Goal: Task Accomplishment & Management: Manage account settings

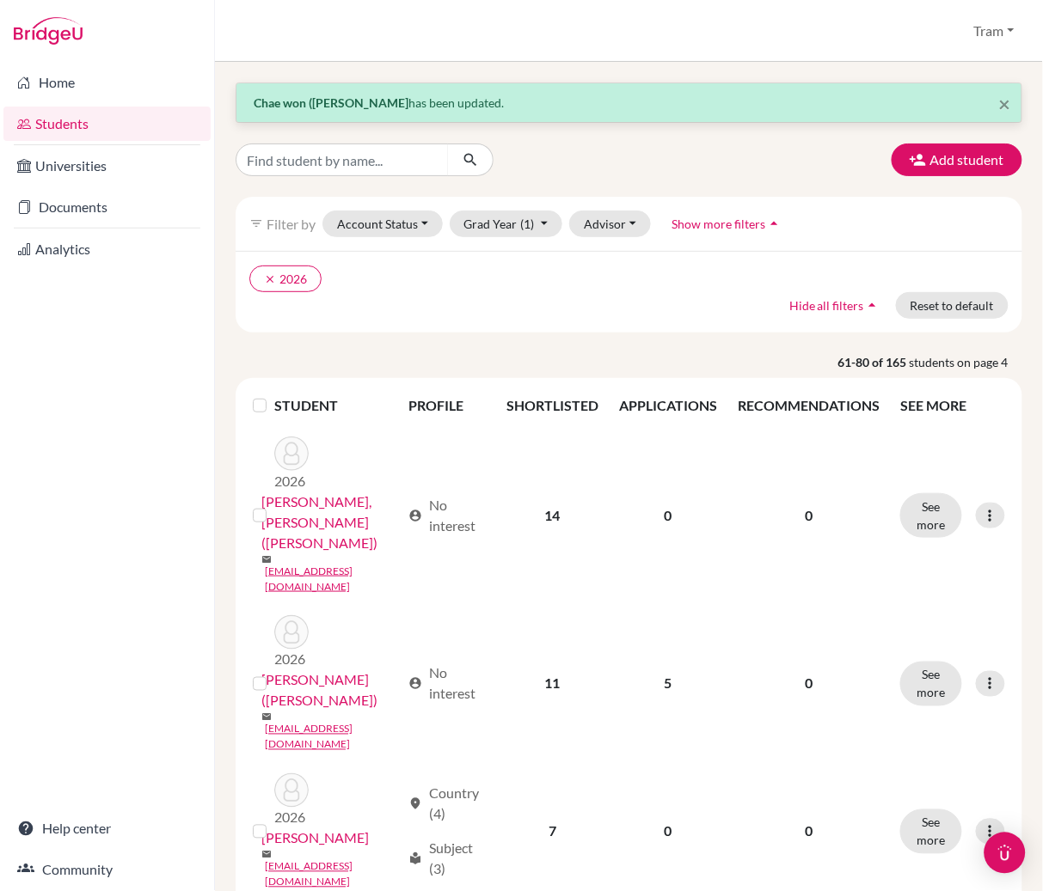
drag, startPoint x: 303, startPoint y: 508, endPoint x: 740, endPoint y: 297, distance: 484.8
click at [713, 282] on ul "clear 2026" at bounding box center [533, 279] width 569 height 27
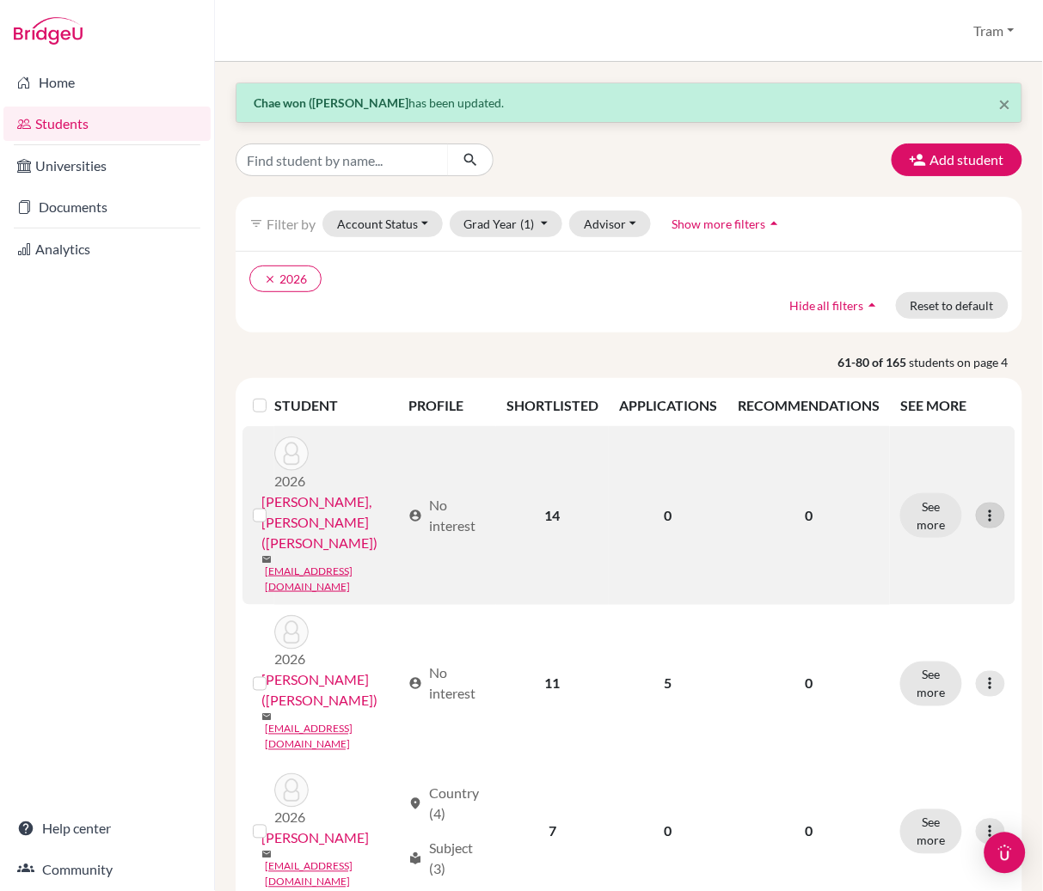
click at [976, 503] on div at bounding box center [990, 516] width 29 height 26
click at [946, 525] on button "Edit student" at bounding box center [909, 524] width 136 height 28
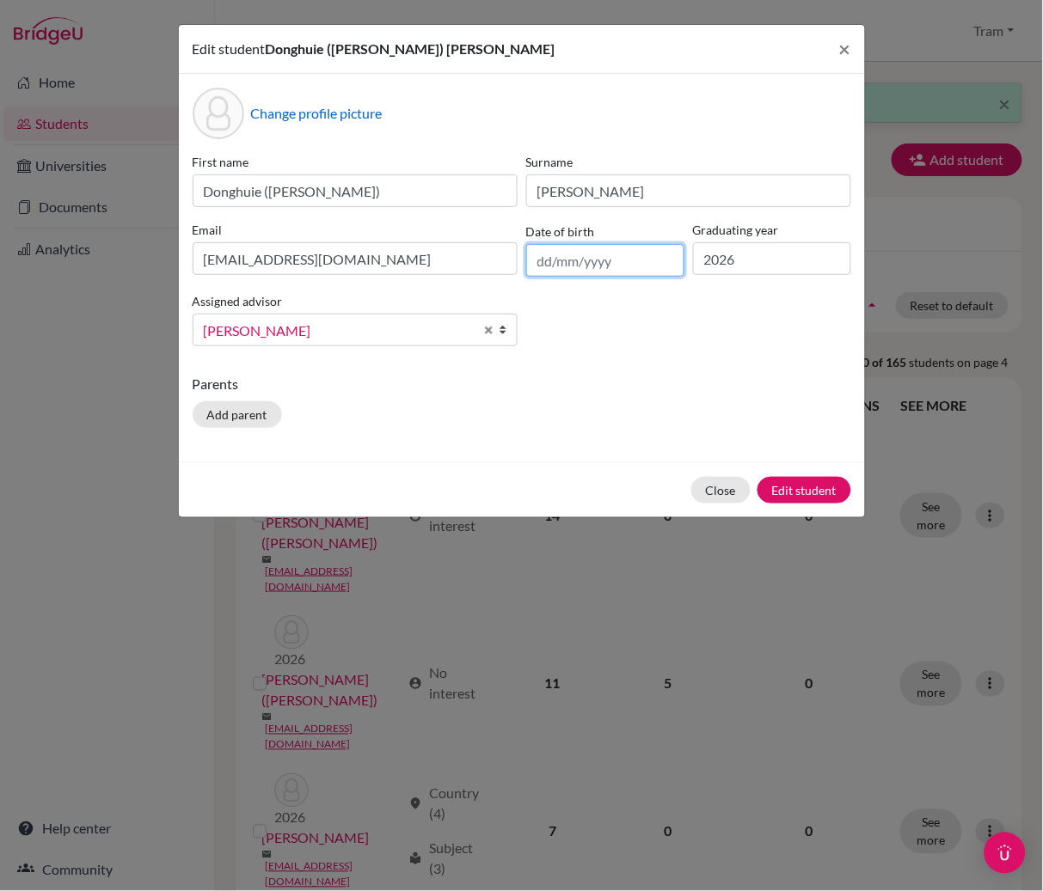
click at [600, 259] on input "text" at bounding box center [605, 260] width 158 height 33
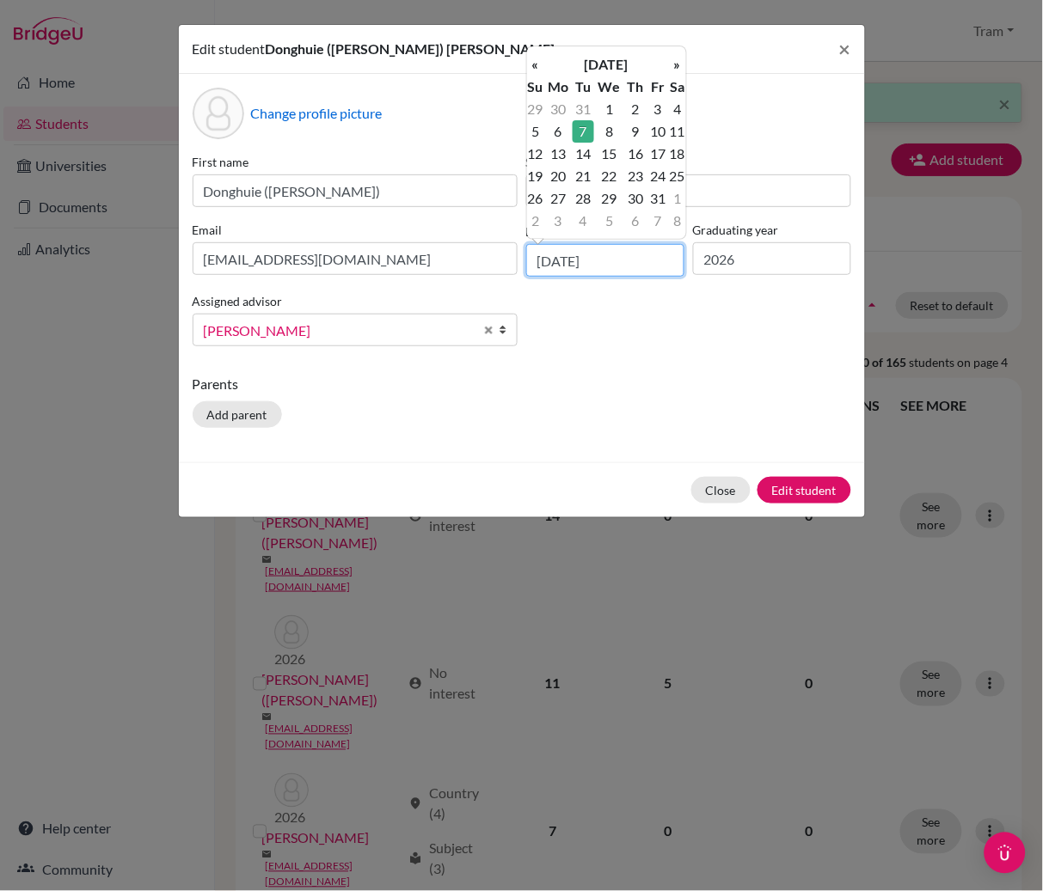
type input "[DATE]"
click at [579, 138] on td "7" at bounding box center [583, 131] width 21 height 22
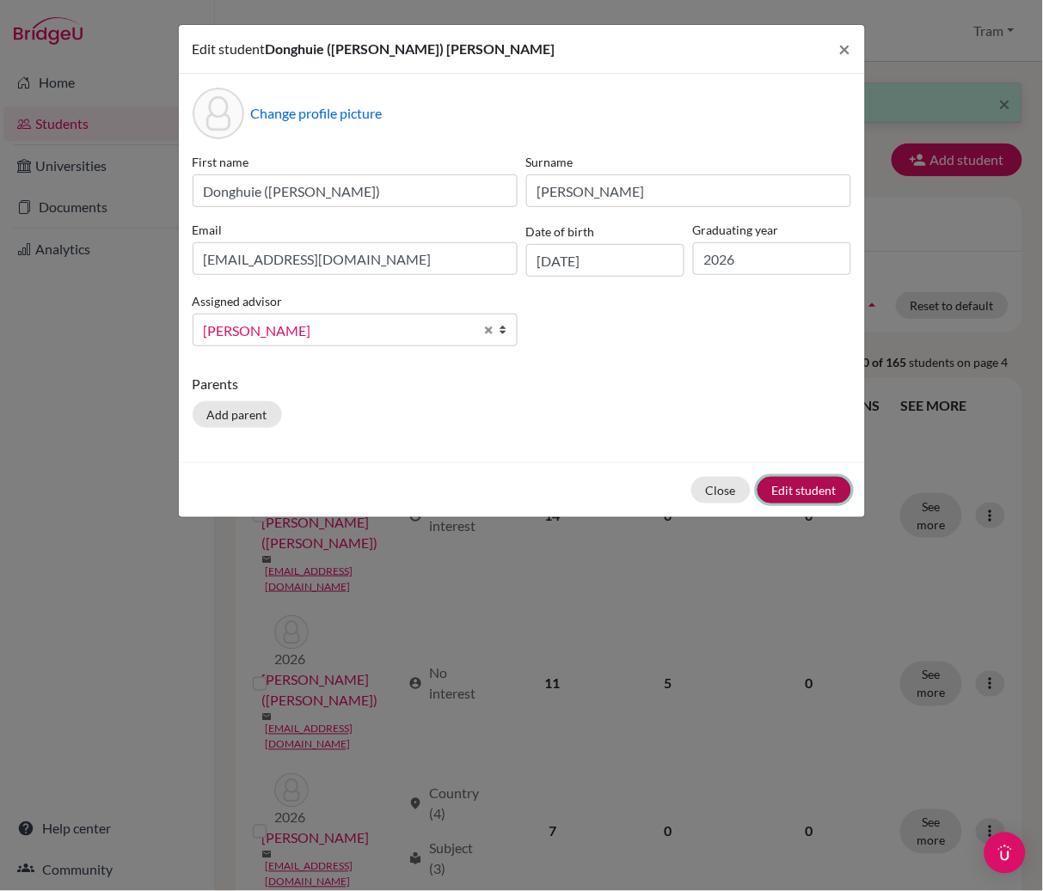
click at [804, 483] on button "Edit student" at bounding box center [804, 490] width 94 height 27
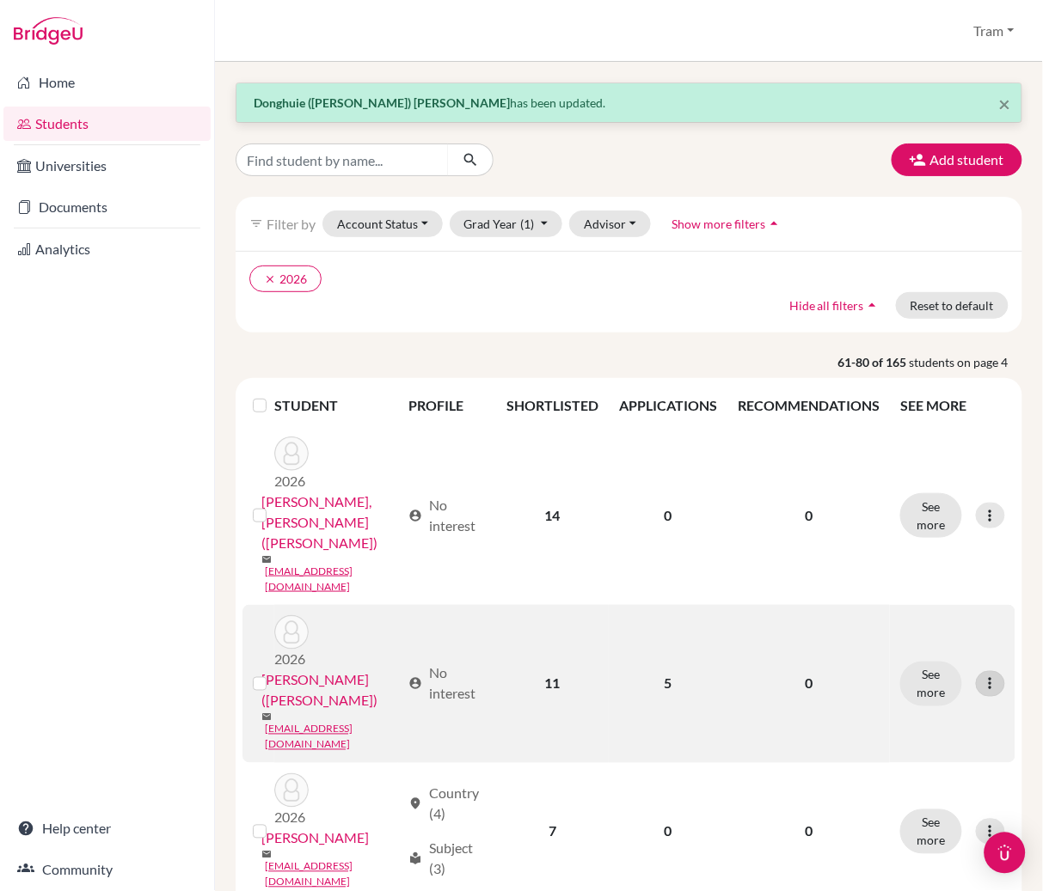
click at [982, 676] on icon at bounding box center [990, 684] width 17 height 17
click at [923, 647] on button "Edit student" at bounding box center [909, 641] width 136 height 28
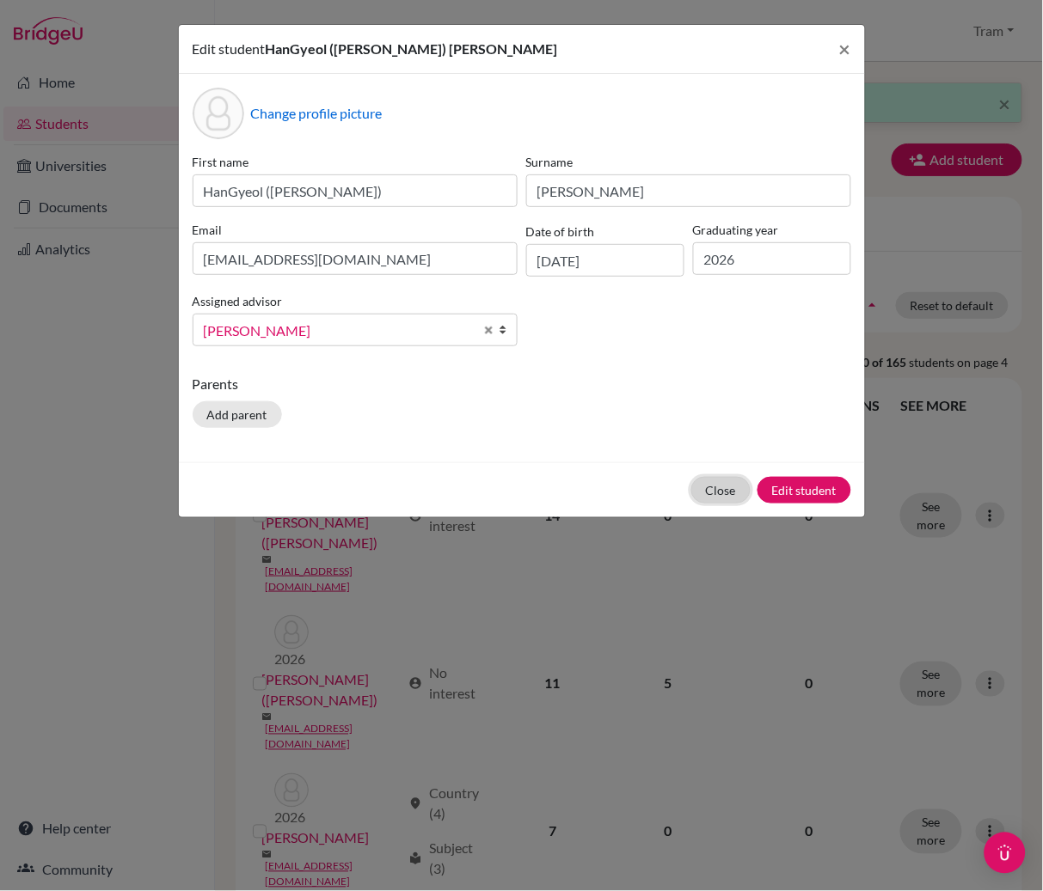
click at [720, 489] on button "Close" at bounding box center [720, 490] width 59 height 27
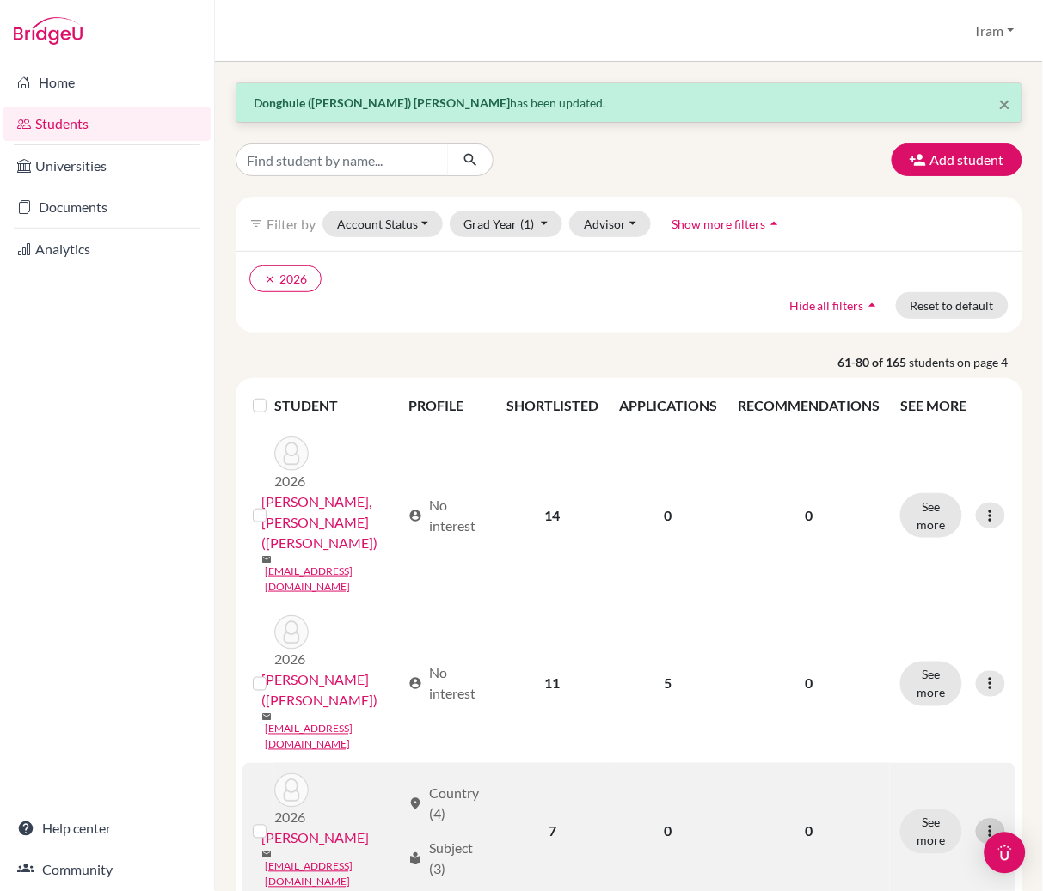
click at [982, 824] on icon at bounding box center [990, 832] width 17 height 17
click at [910, 744] on button "Edit student" at bounding box center [909, 755] width 136 height 28
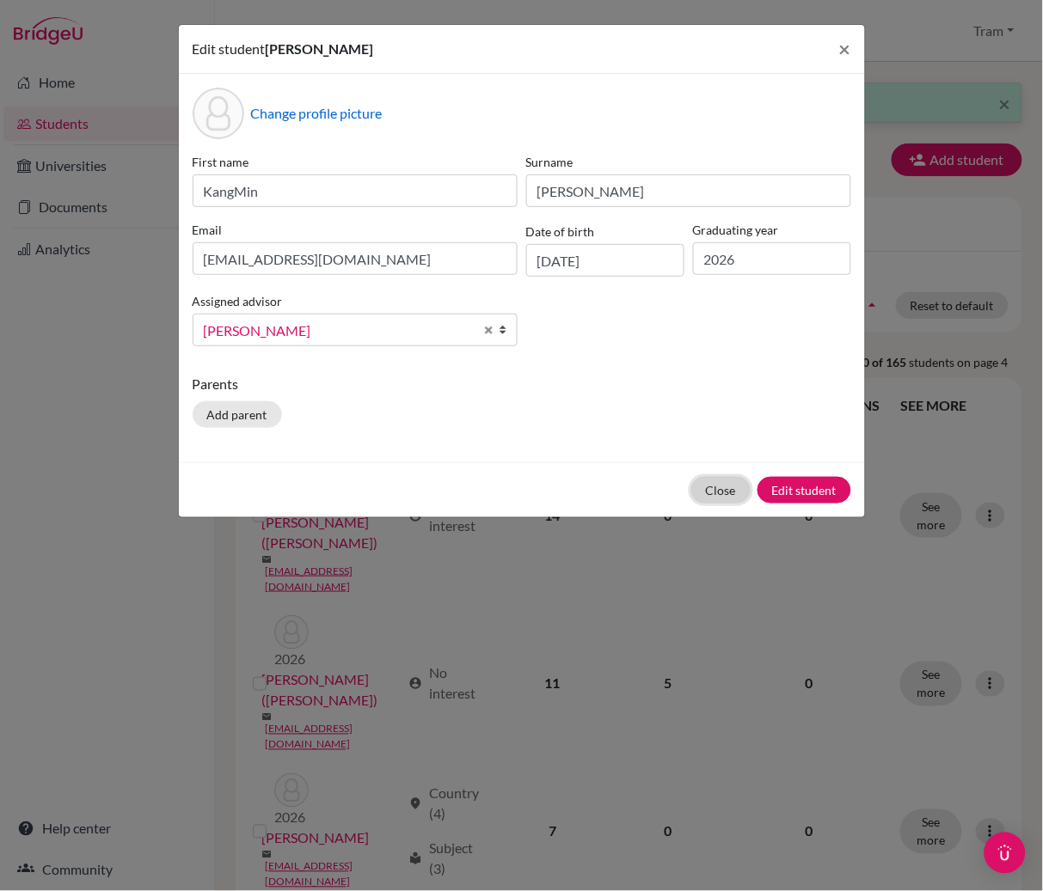
click at [721, 490] on button "Close" at bounding box center [720, 490] width 59 height 27
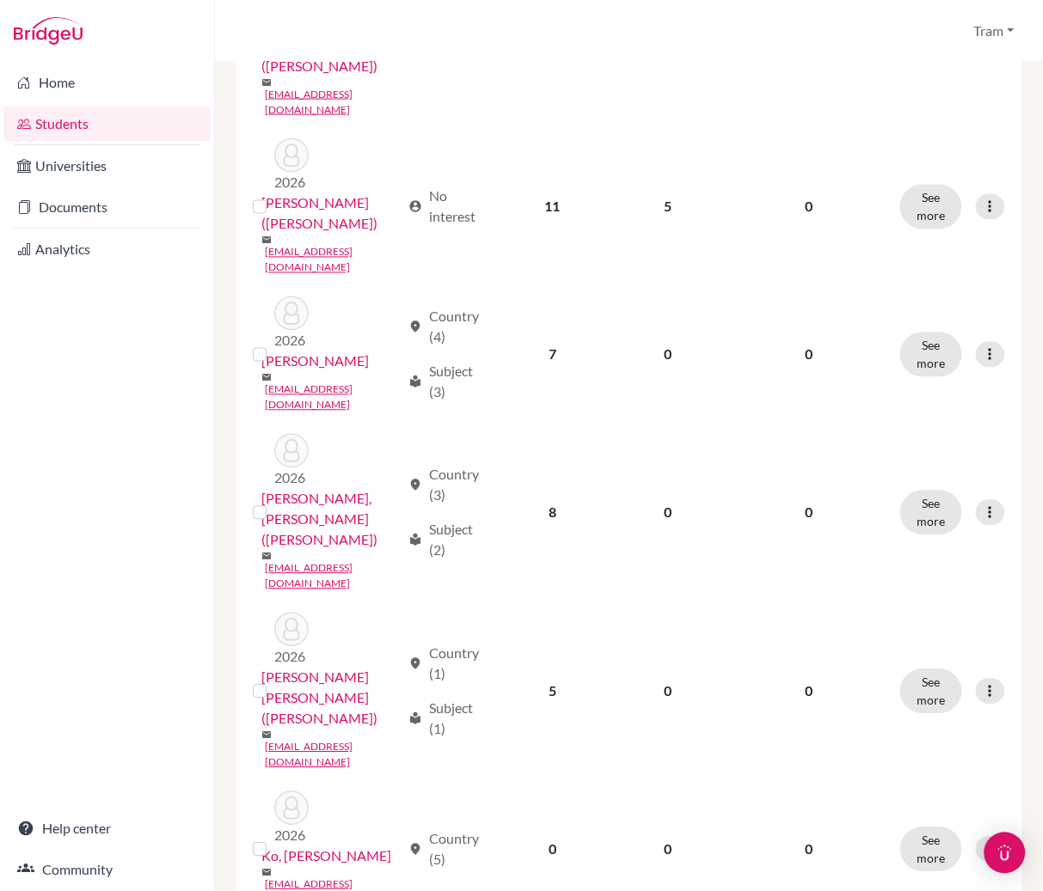
scroll to position [490, 0]
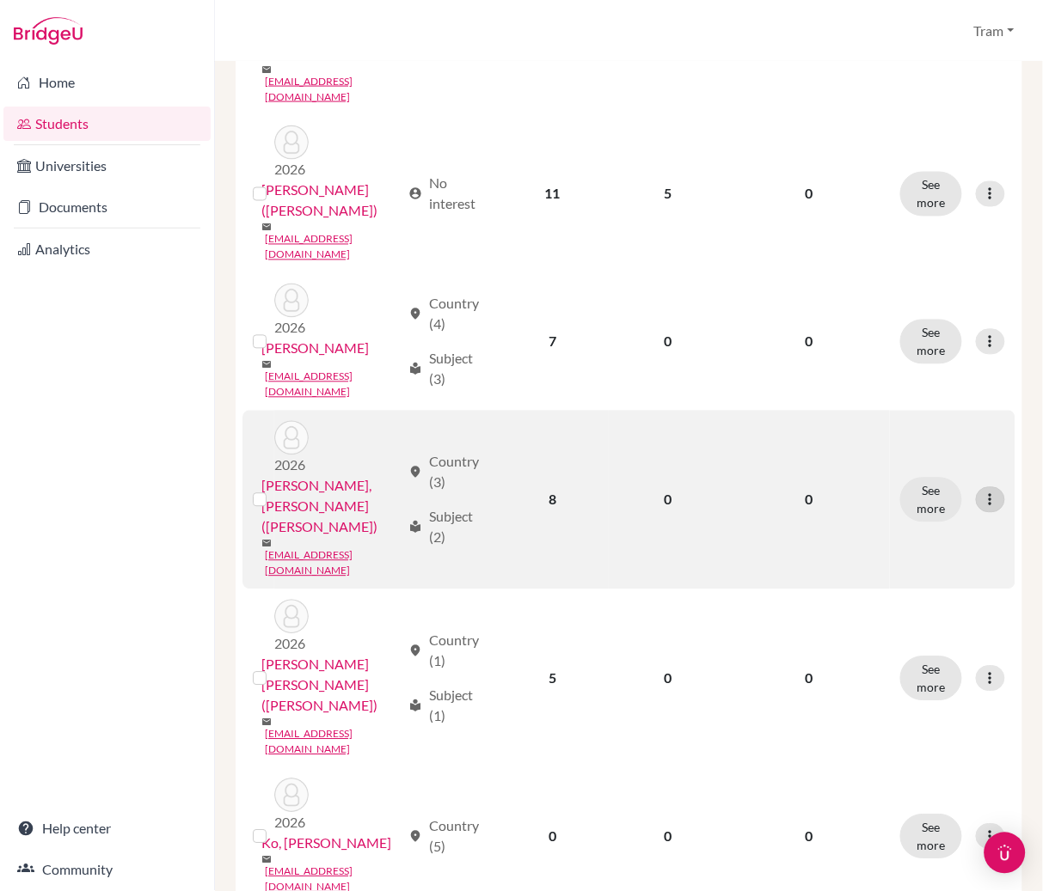
click at [982, 492] on icon at bounding box center [990, 500] width 17 height 17
click at [905, 378] on button "Edit student" at bounding box center [909, 382] width 136 height 28
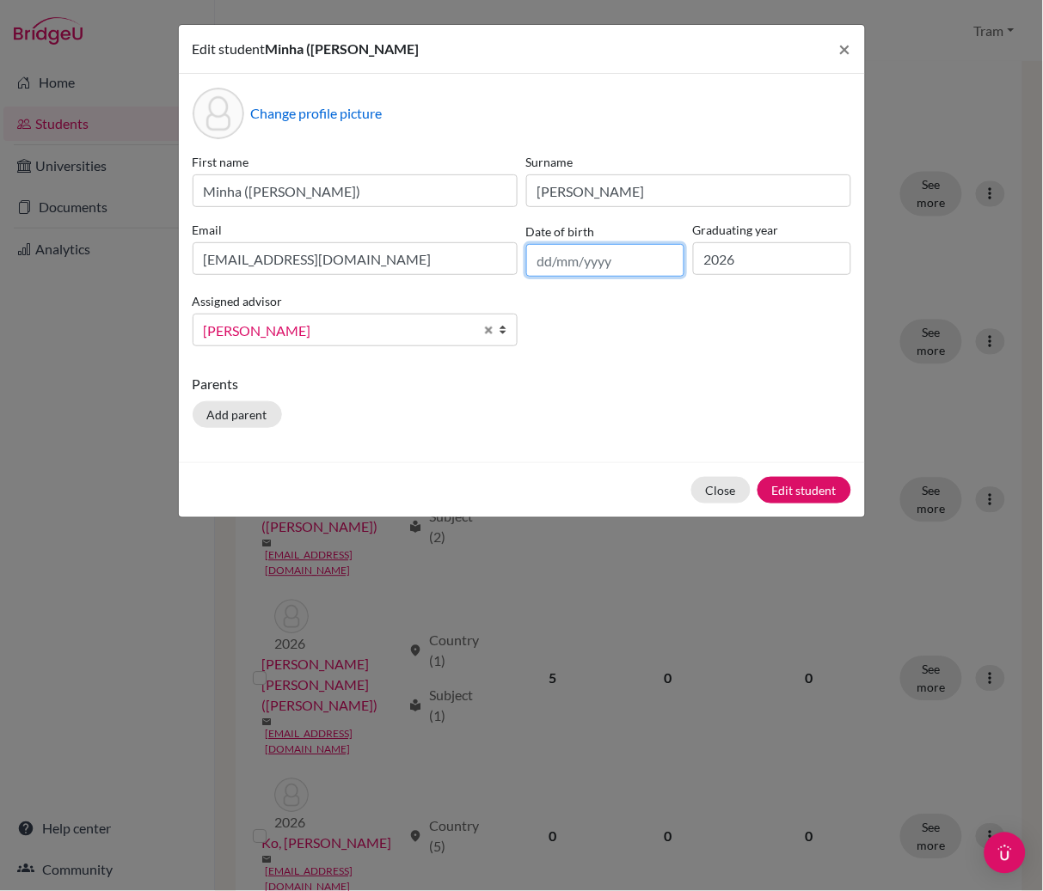
click at [554, 270] on input "text" at bounding box center [605, 260] width 158 height 33
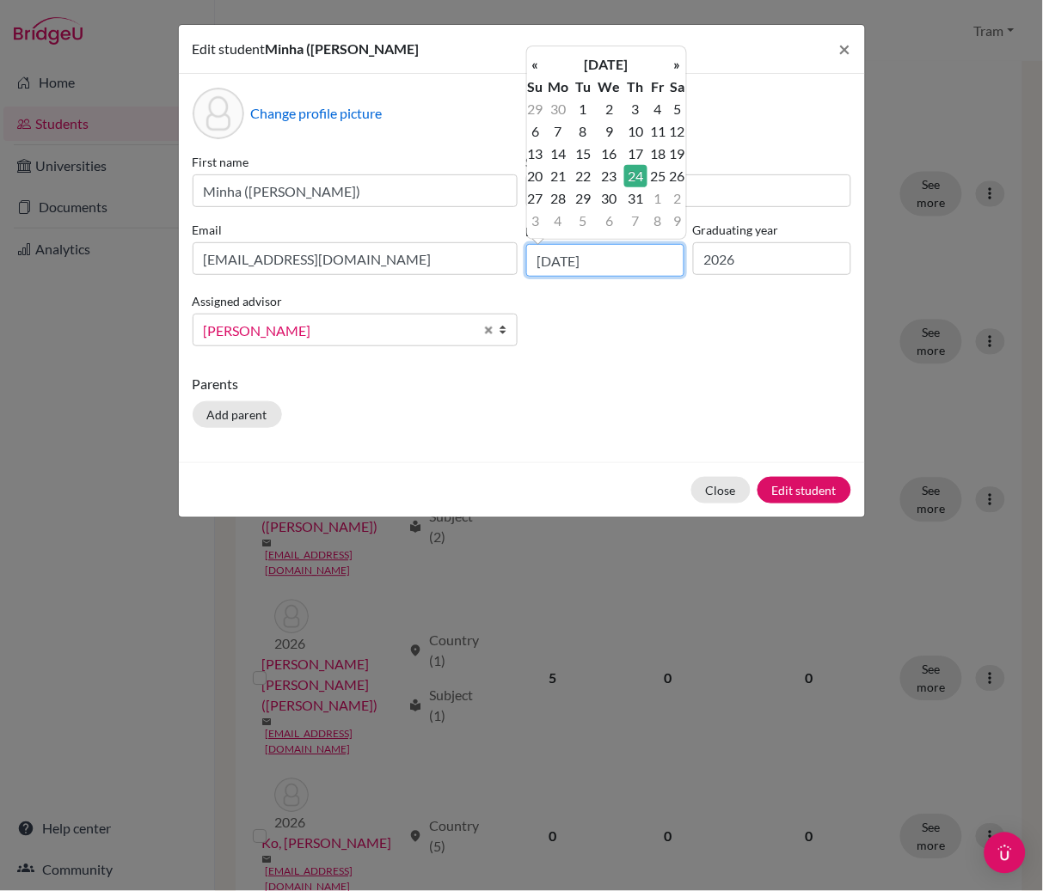
type input "[DATE]"
click at [637, 180] on td "24" at bounding box center [635, 176] width 22 height 22
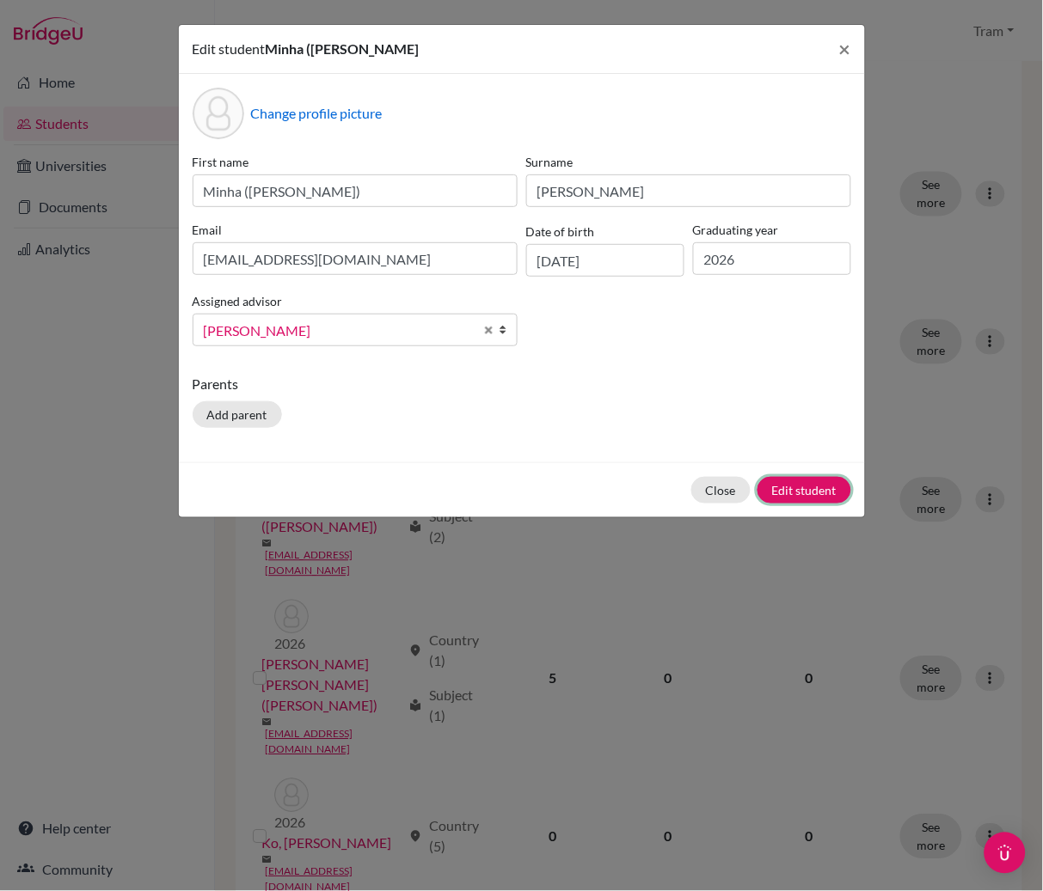
drag, startPoint x: 829, startPoint y: 498, endPoint x: 671, endPoint y: 475, distance: 158.9
click at [829, 497] on button "Edit student" at bounding box center [804, 490] width 94 height 27
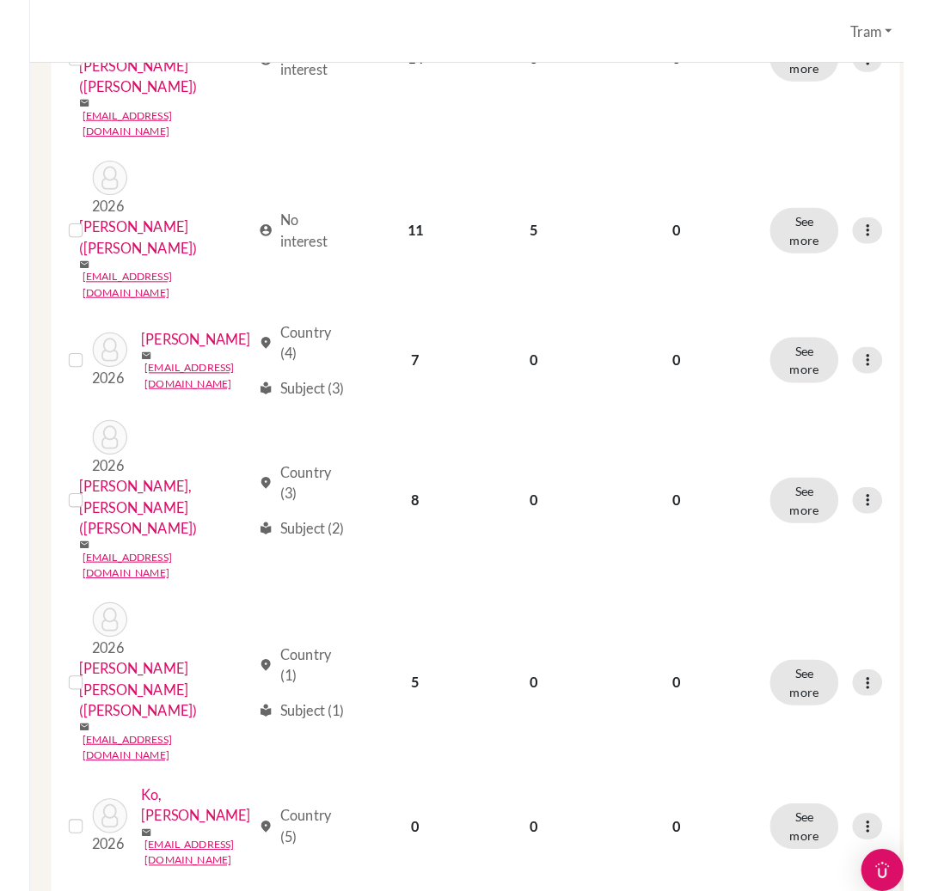
scroll to position [458, 0]
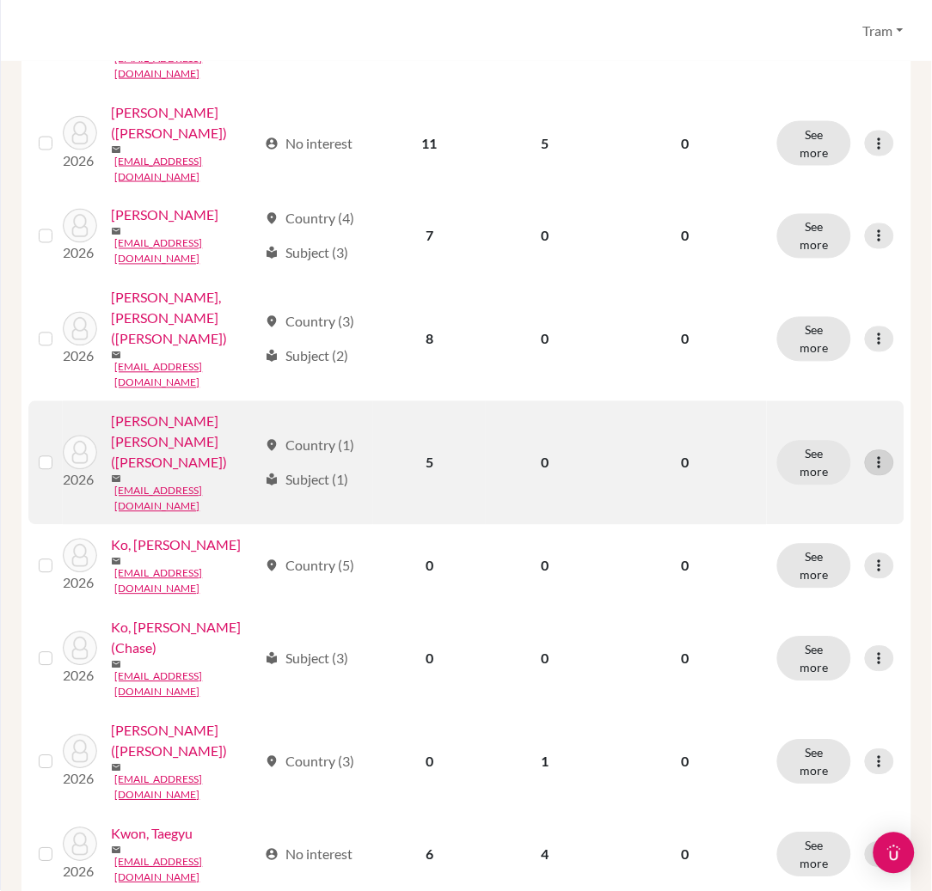
click at [871, 455] on icon at bounding box center [879, 463] width 17 height 17
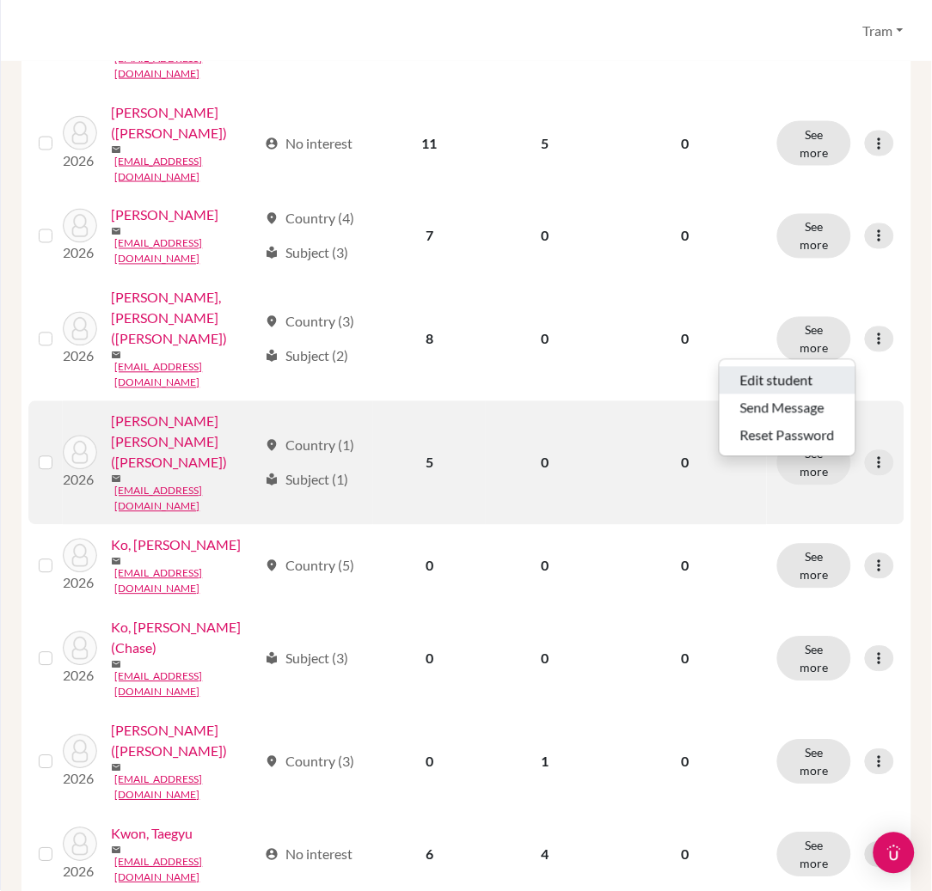
click at [790, 372] on button "Edit student" at bounding box center [788, 381] width 136 height 28
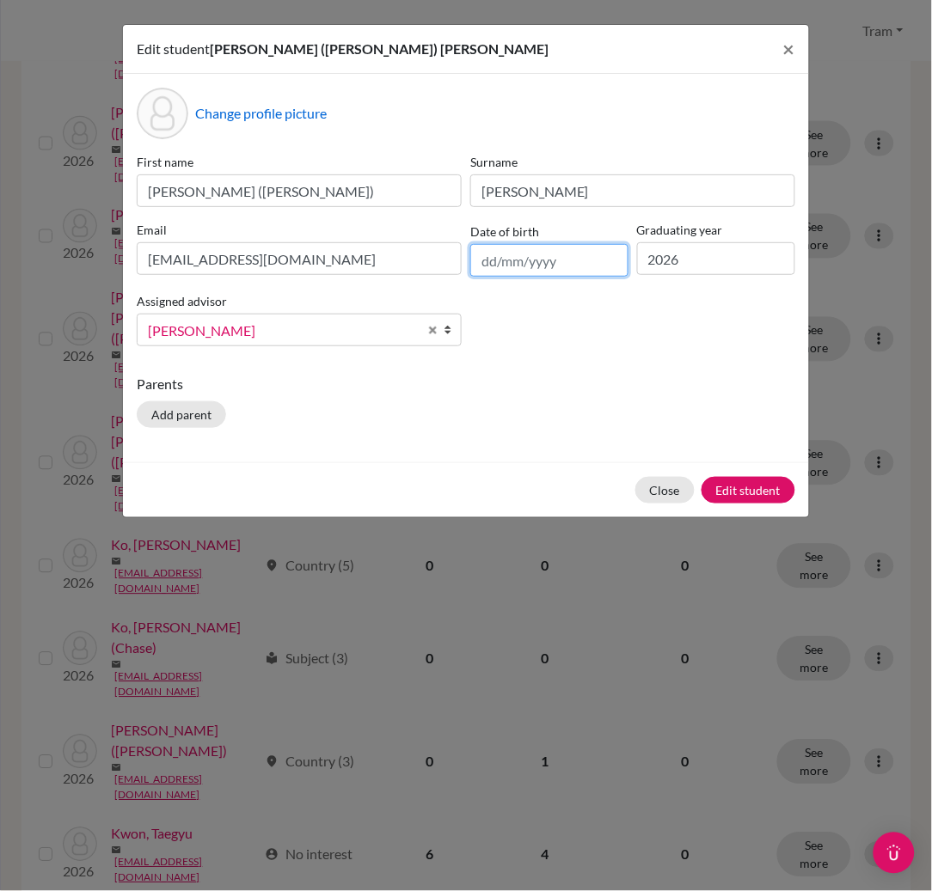
click at [588, 263] on input "text" at bounding box center [549, 260] width 158 height 33
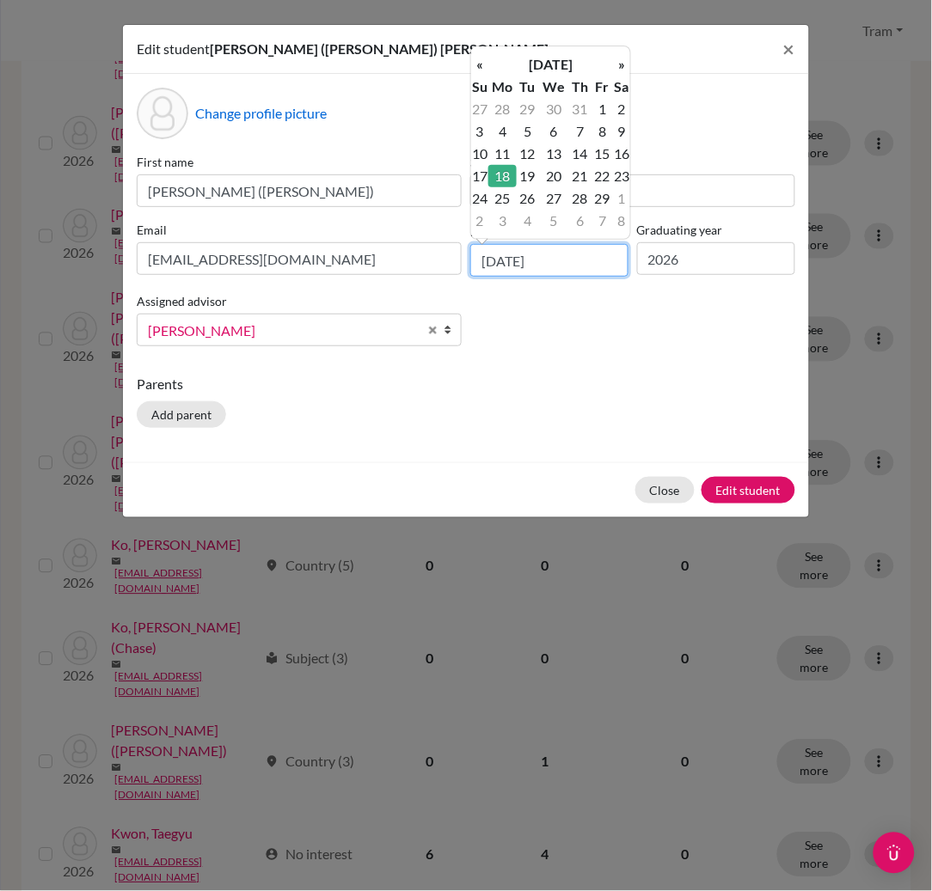
type input "[DATE]"
click at [506, 170] on td "18" at bounding box center [502, 176] width 28 height 22
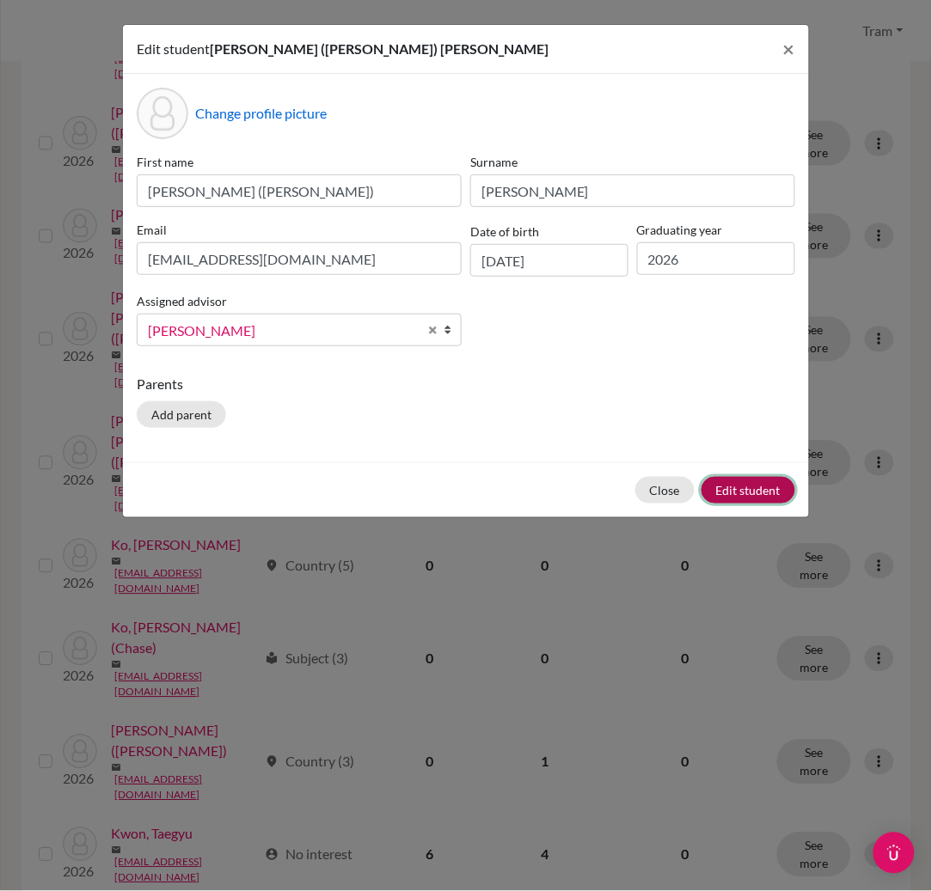
click at [749, 484] on button "Edit student" at bounding box center [748, 490] width 94 height 27
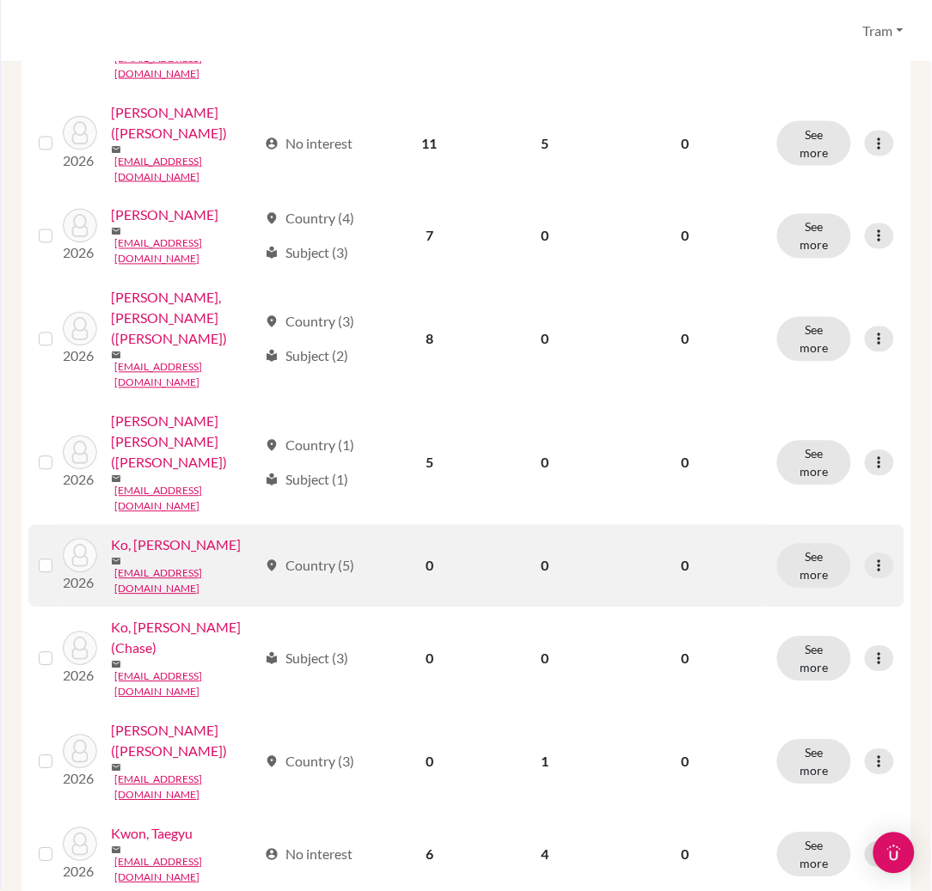
drag, startPoint x: 855, startPoint y: 411, endPoint x: 833, endPoint y: 443, distance: 38.9
click at [865, 554] on div at bounding box center [879, 567] width 29 height 26
click at [825, 447] on button "Edit student" at bounding box center [788, 457] width 136 height 28
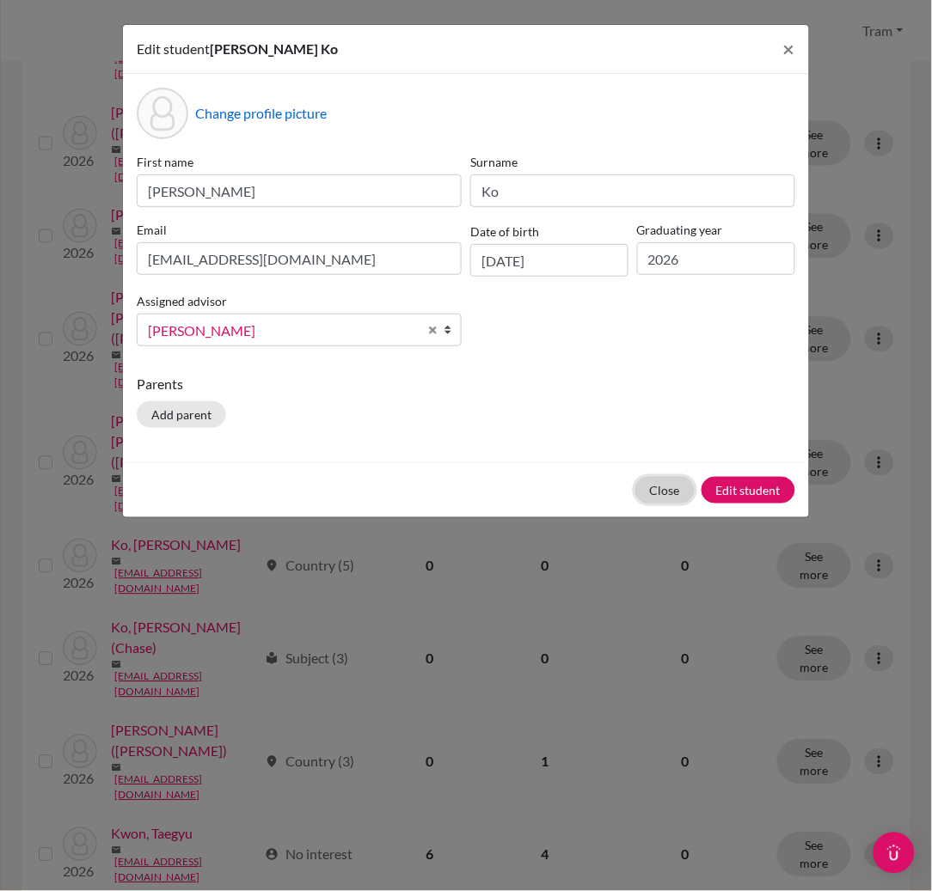
click at [658, 485] on button "Close" at bounding box center [664, 490] width 59 height 27
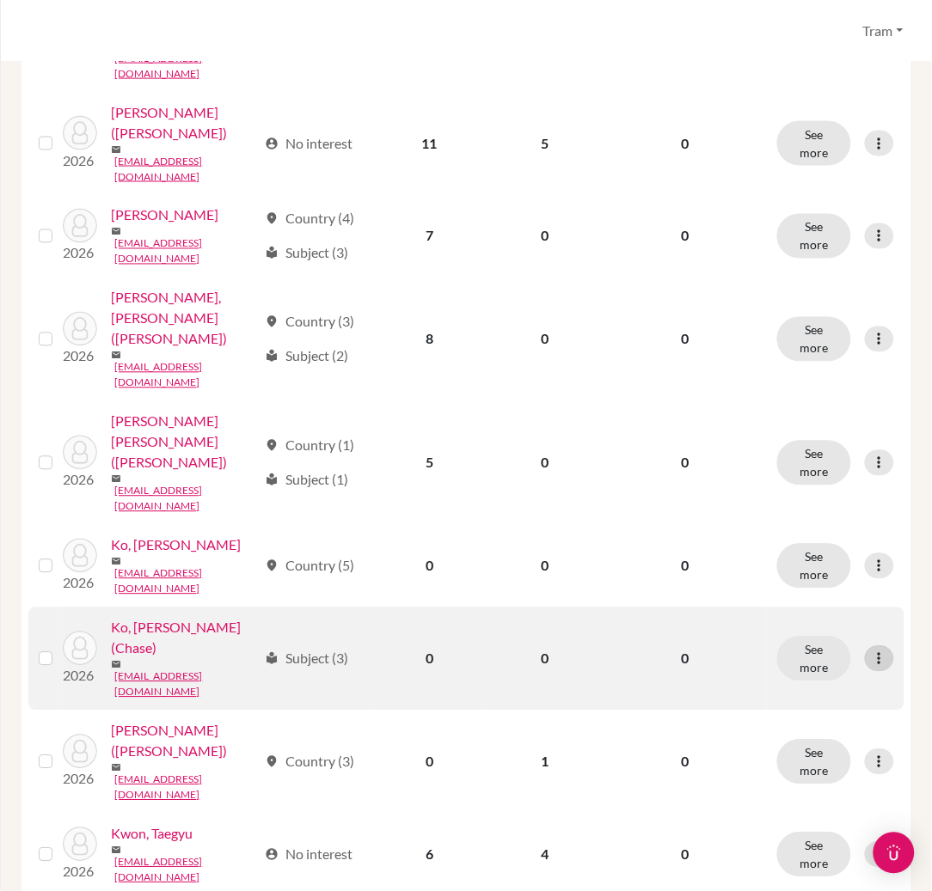
click at [865, 646] on div at bounding box center [879, 659] width 29 height 26
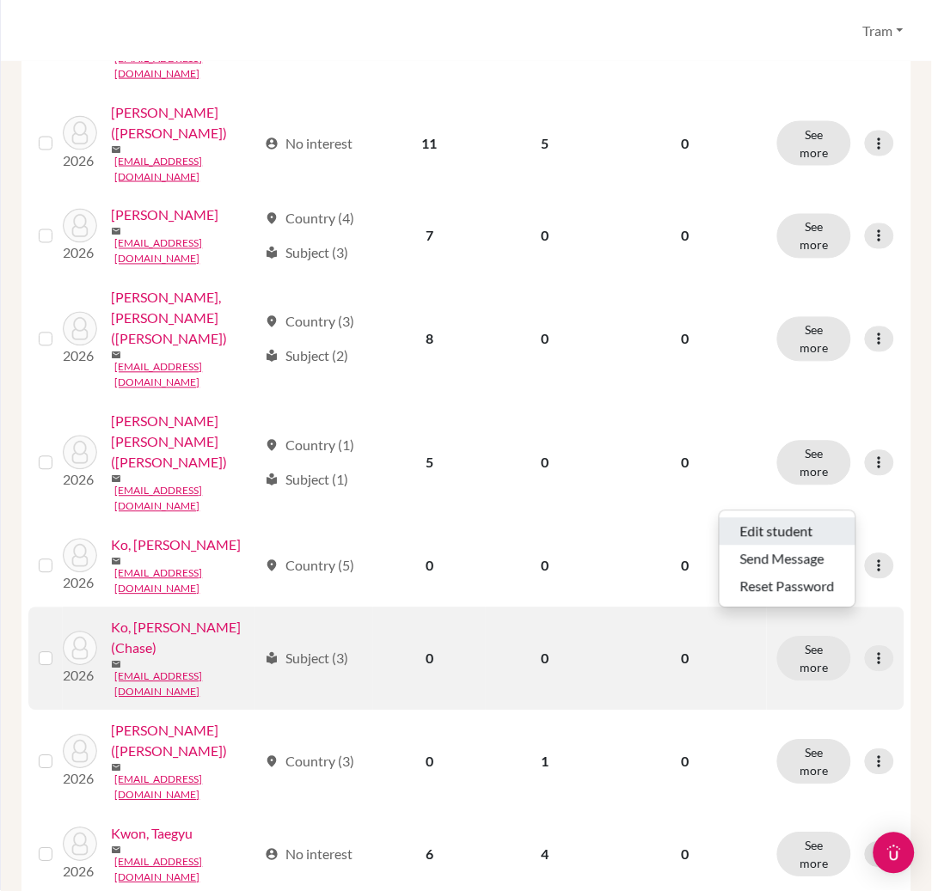
click at [790, 543] on button "Edit student" at bounding box center [788, 532] width 136 height 28
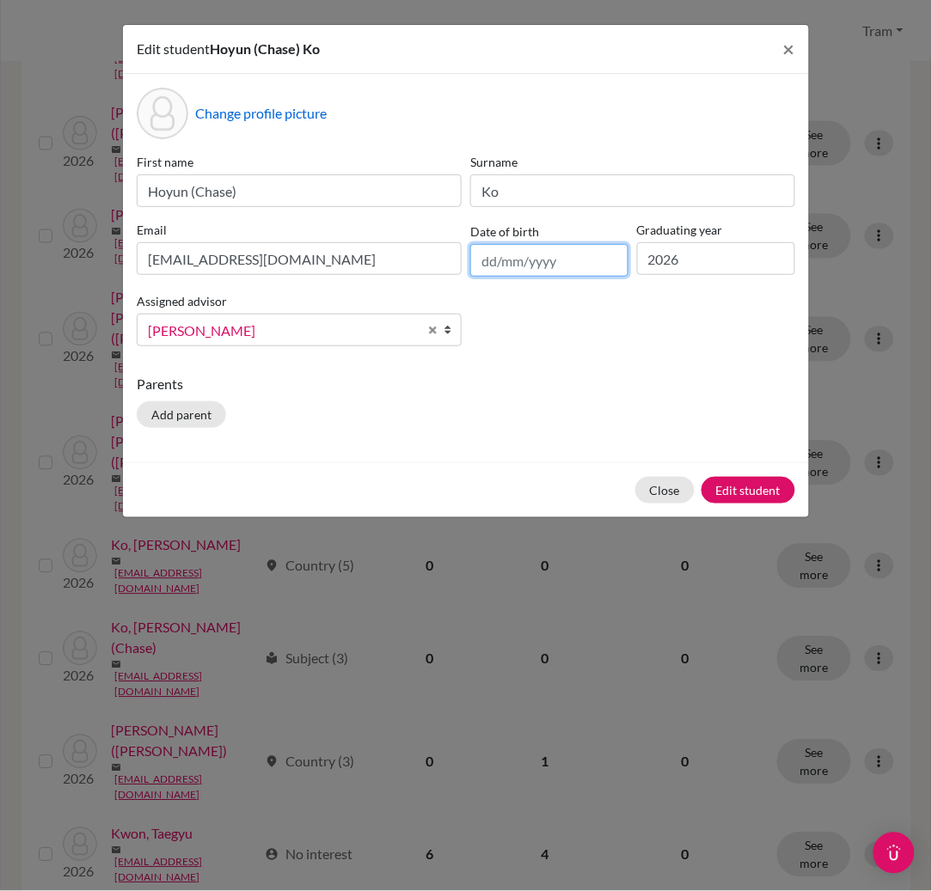
click at [581, 260] on input "text" at bounding box center [549, 260] width 158 height 33
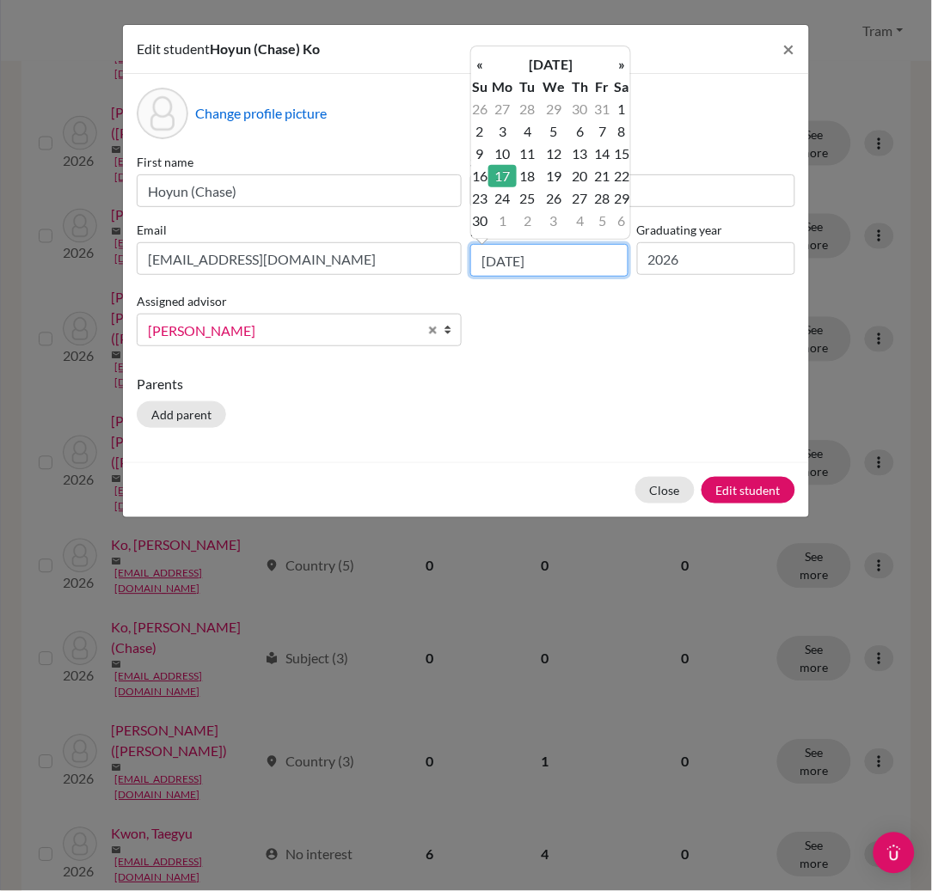
type input "[DATE]"
click at [493, 171] on td "17" at bounding box center [502, 176] width 28 height 22
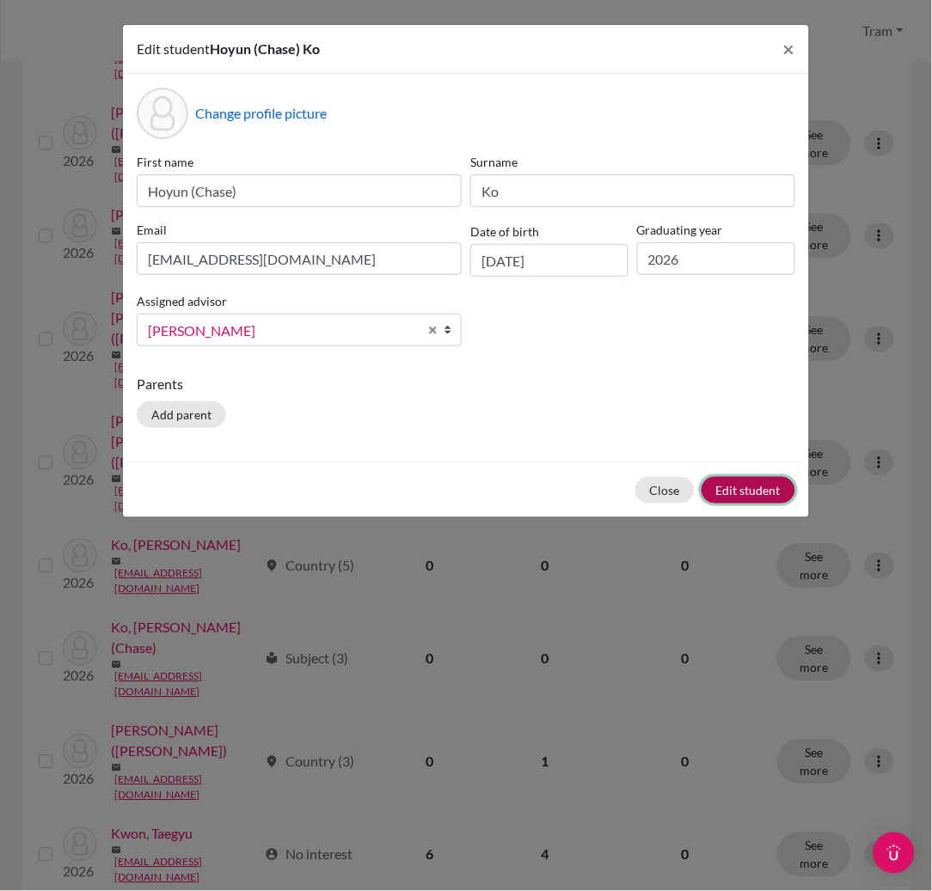
click at [746, 487] on button "Edit student" at bounding box center [748, 490] width 94 height 27
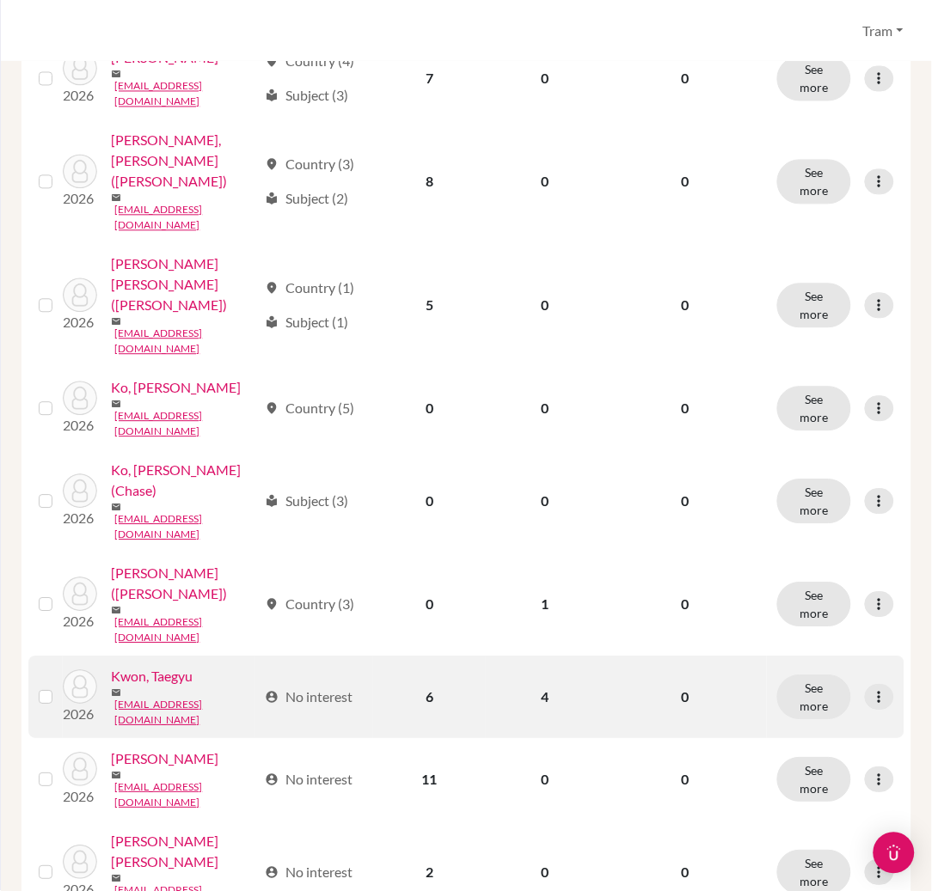
scroll to position [688, 0]
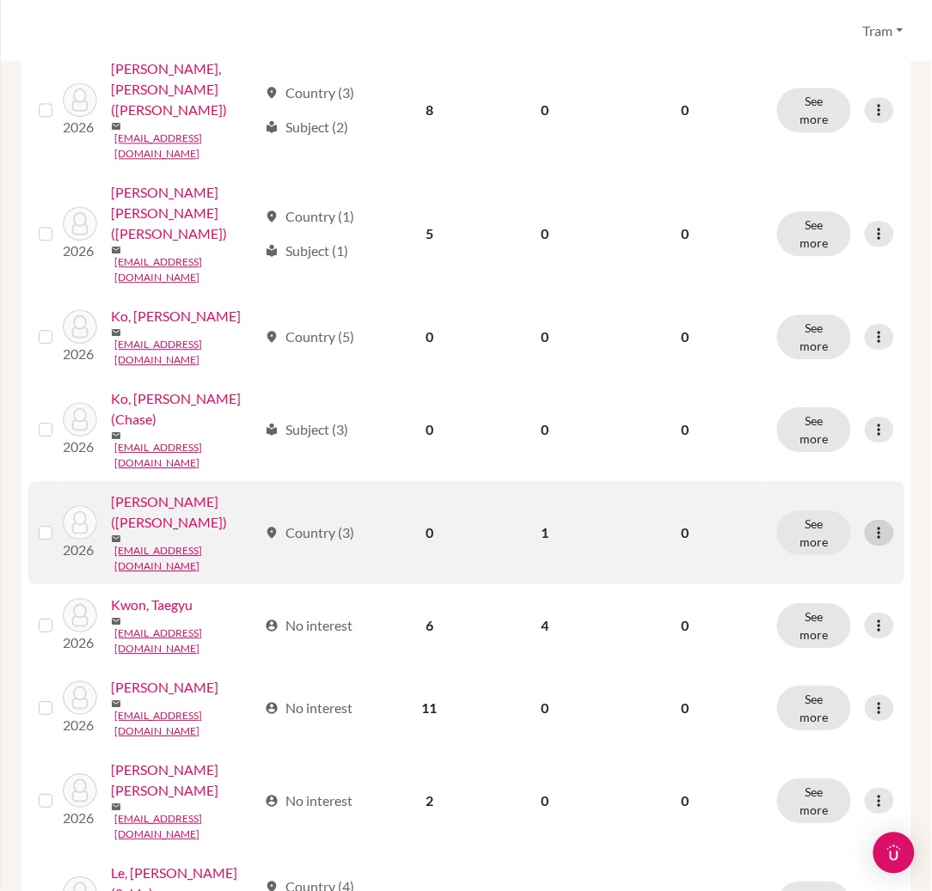
click at [871, 524] on icon at bounding box center [879, 532] width 17 height 17
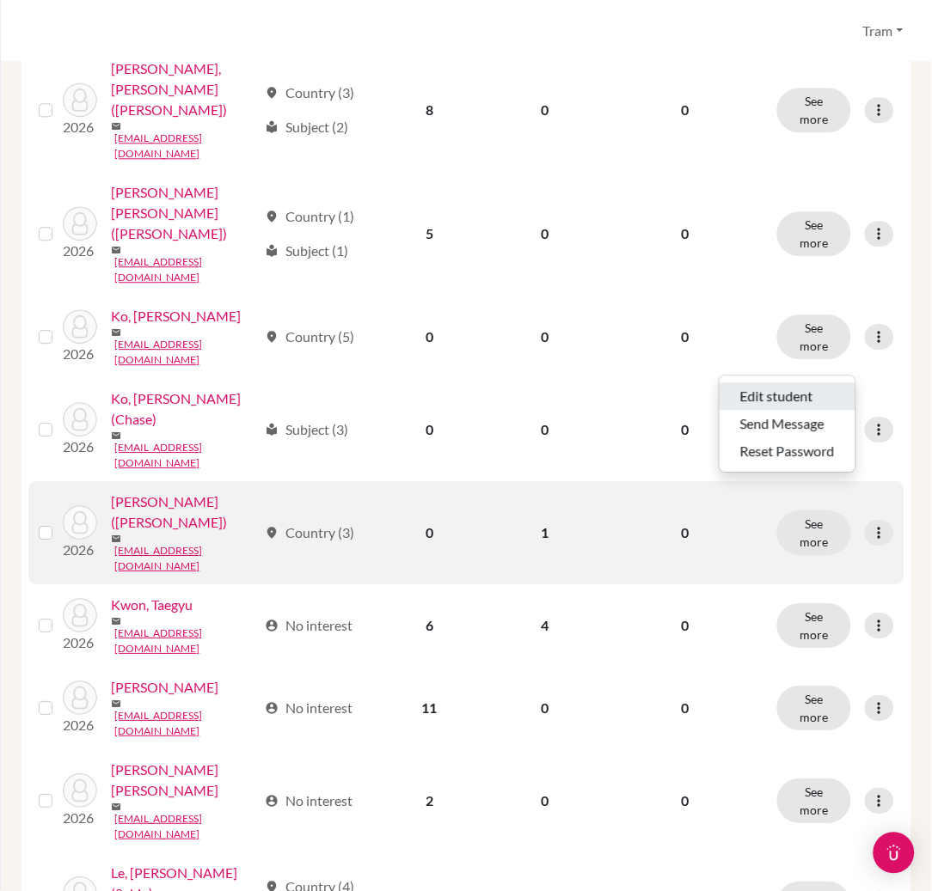
click at [816, 402] on button "Edit student" at bounding box center [788, 397] width 136 height 28
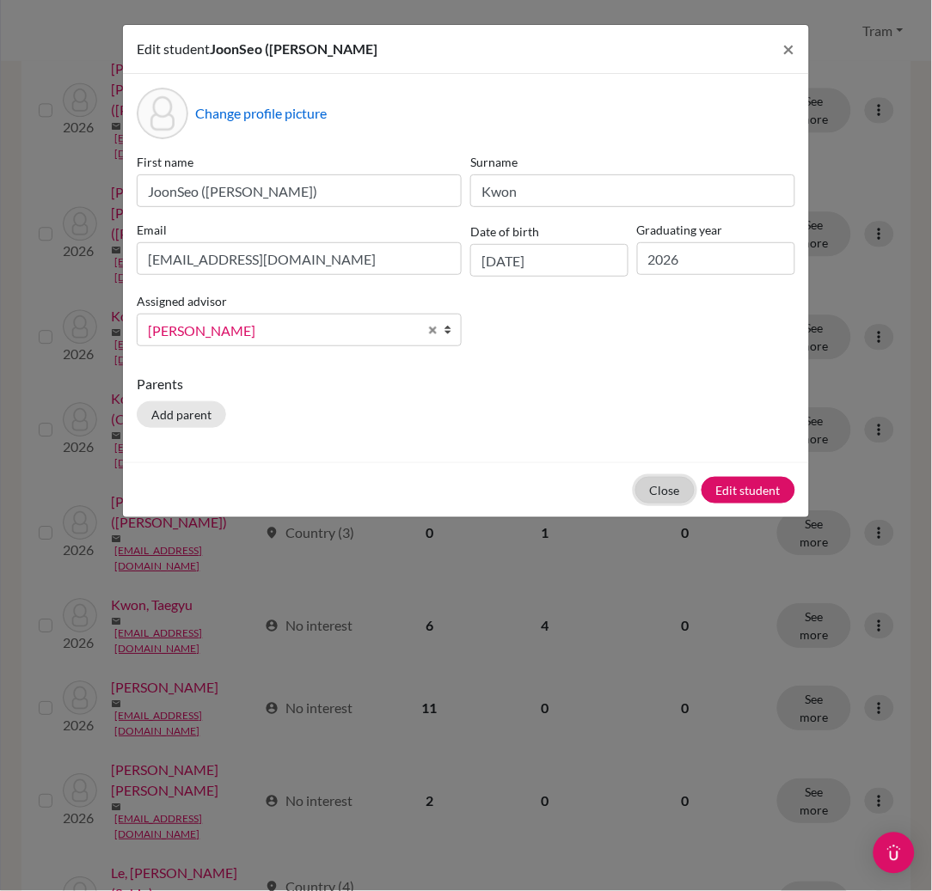
click at [655, 493] on button "Close" at bounding box center [664, 490] width 59 height 27
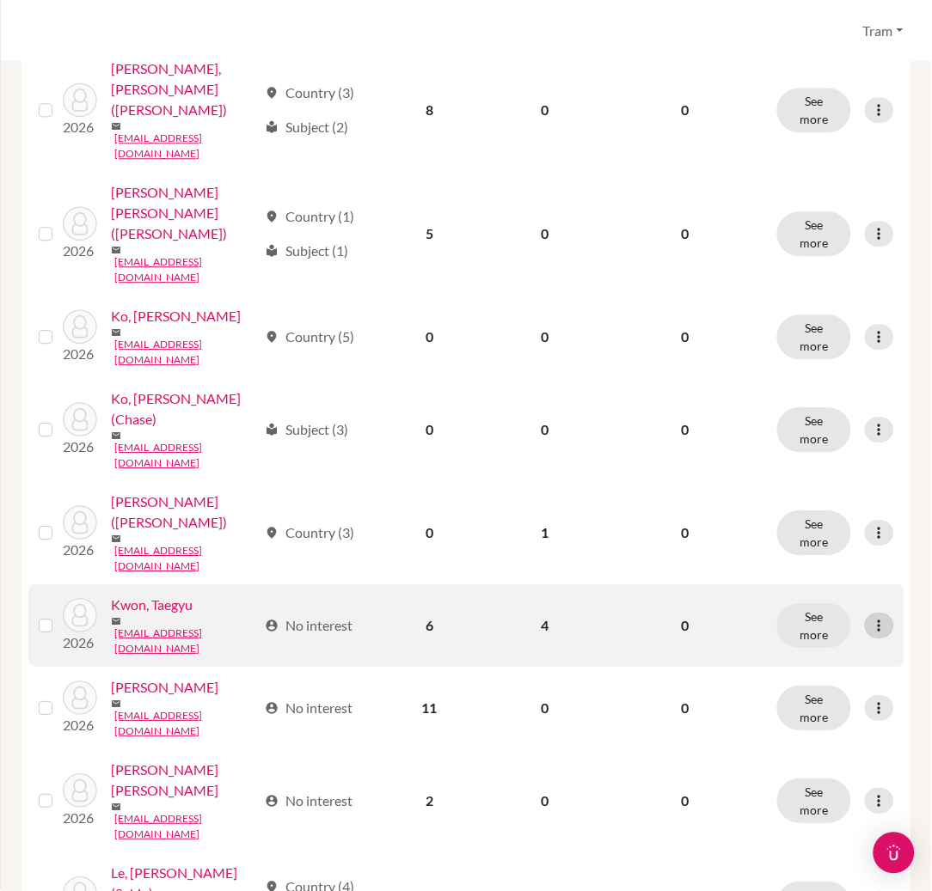
click at [871, 617] on icon at bounding box center [879, 625] width 17 height 17
click at [812, 481] on button "Edit student" at bounding box center [788, 490] width 136 height 28
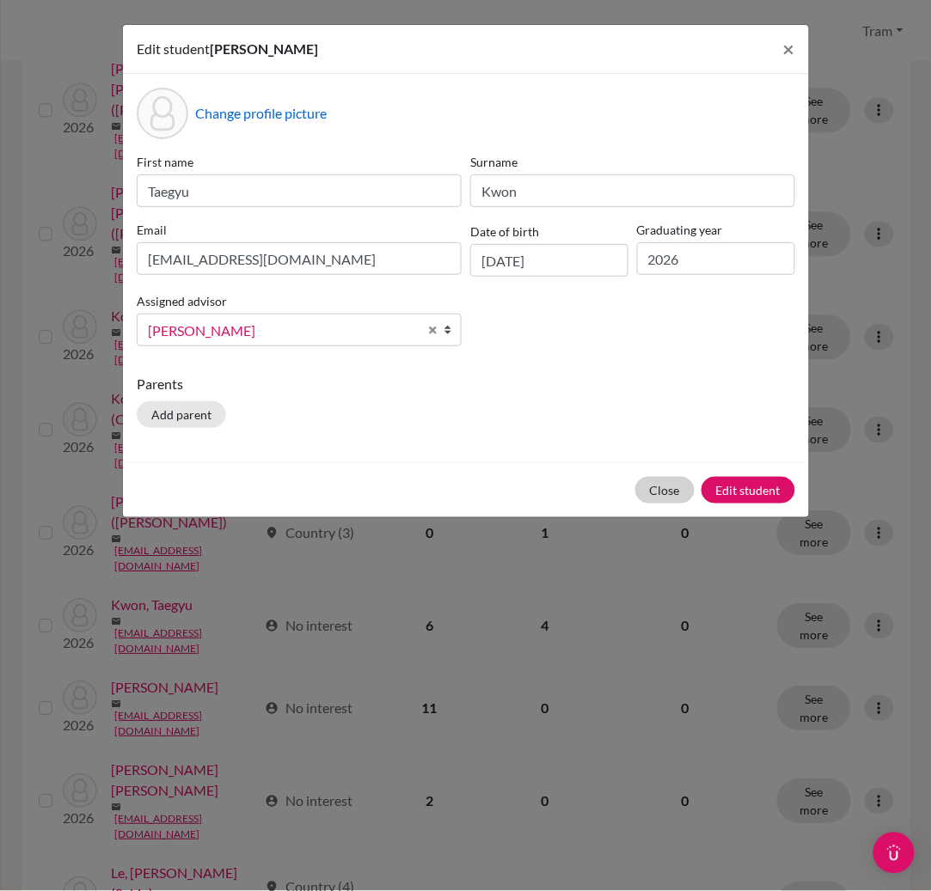
click at [637, 499] on div "Close Edit student" at bounding box center [466, 489] width 686 height 55
click at [652, 482] on button "Close" at bounding box center [664, 490] width 59 height 27
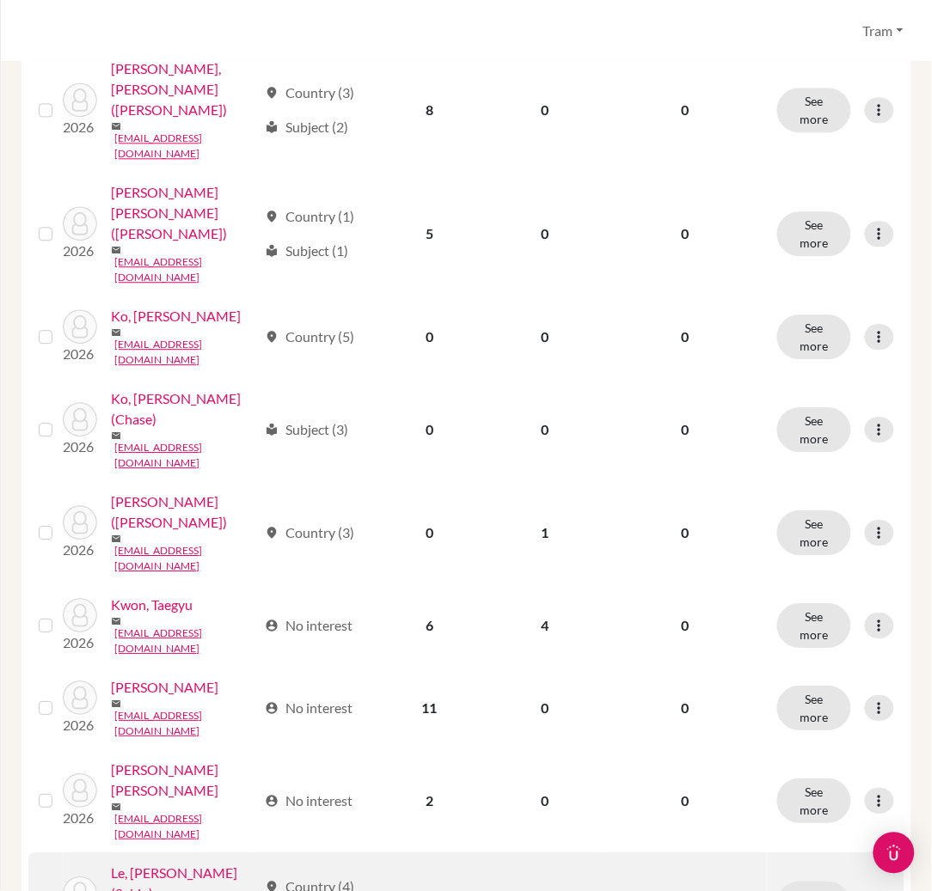
scroll to position [916, 0]
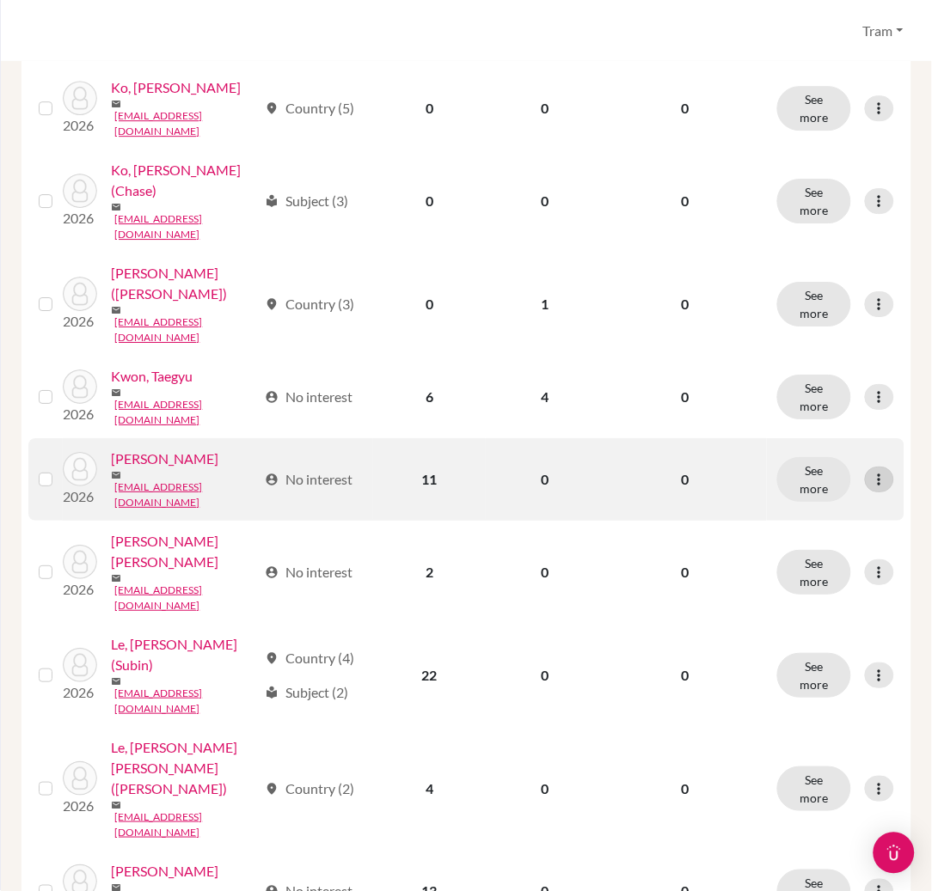
click at [875, 467] on div at bounding box center [879, 480] width 29 height 26
click at [834, 329] on button "Edit student" at bounding box center [788, 337] width 136 height 28
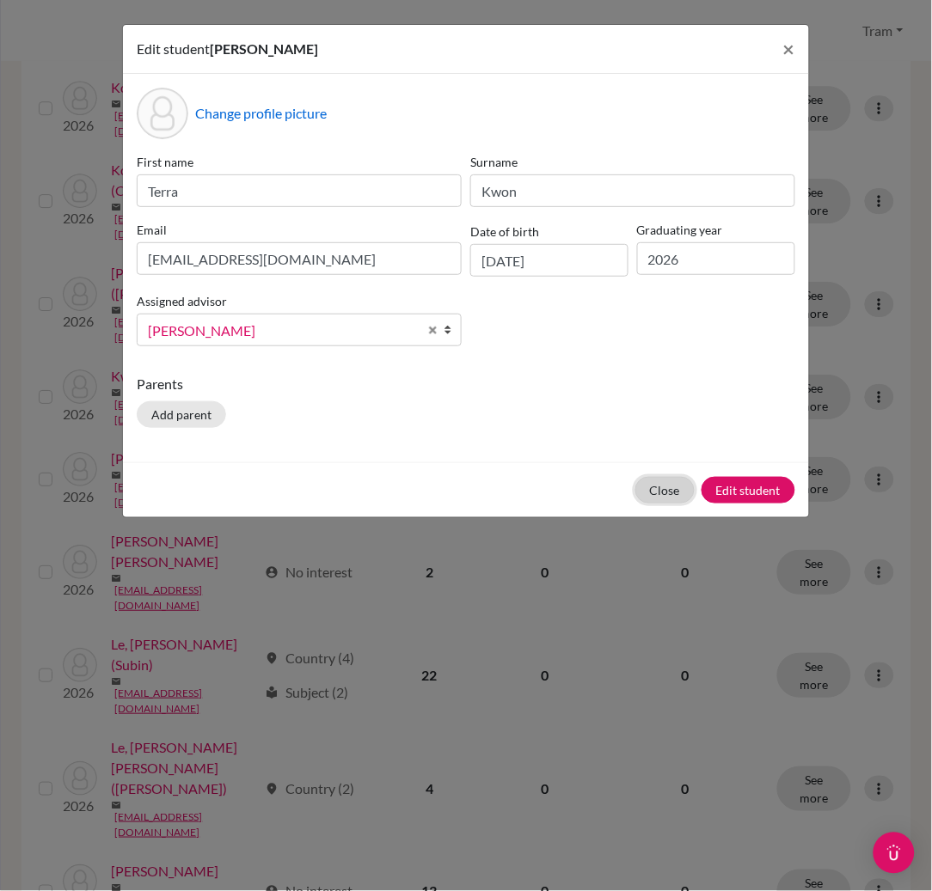
drag, startPoint x: 650, startPoint y: 496, endPoint x: 671, endPoint y: 483, distance: 24.3
click at [651, 493] on button "Close" at bounding box center [664, 490] width 59 height 27
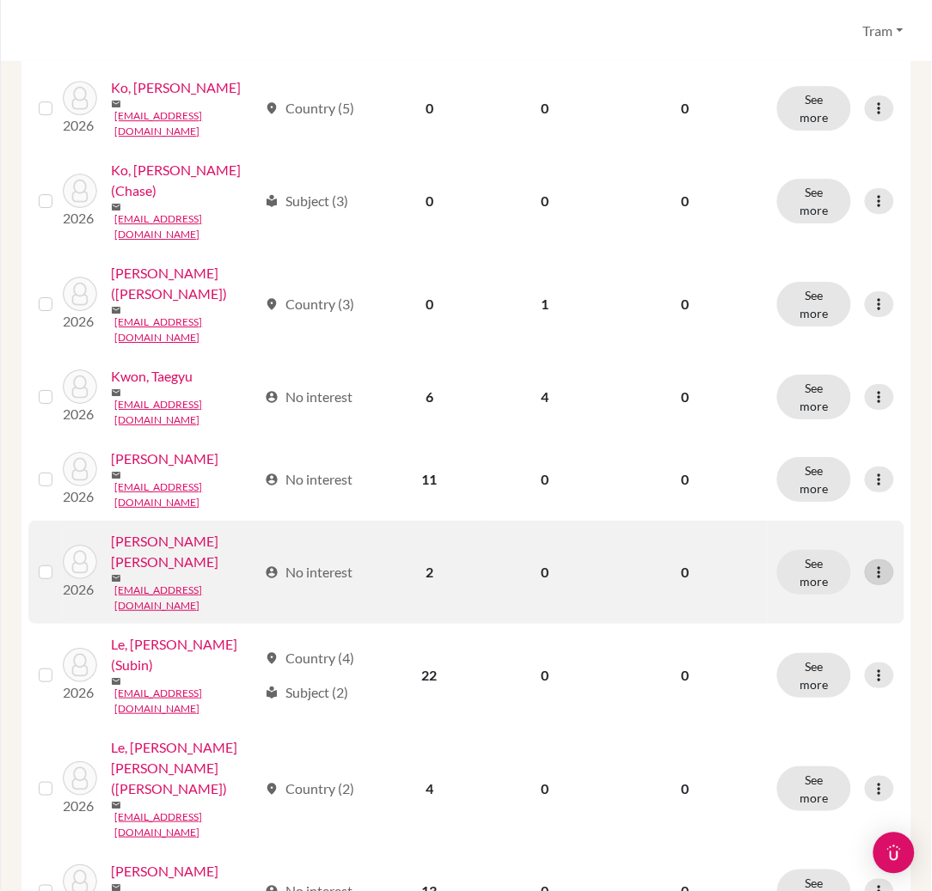
click at [871, 564] on icon at bounding box center [879, 572] width 17 height 17
click at [787, 411] on button "Edit student" at bounding box center [788, 413] width 136 height 28
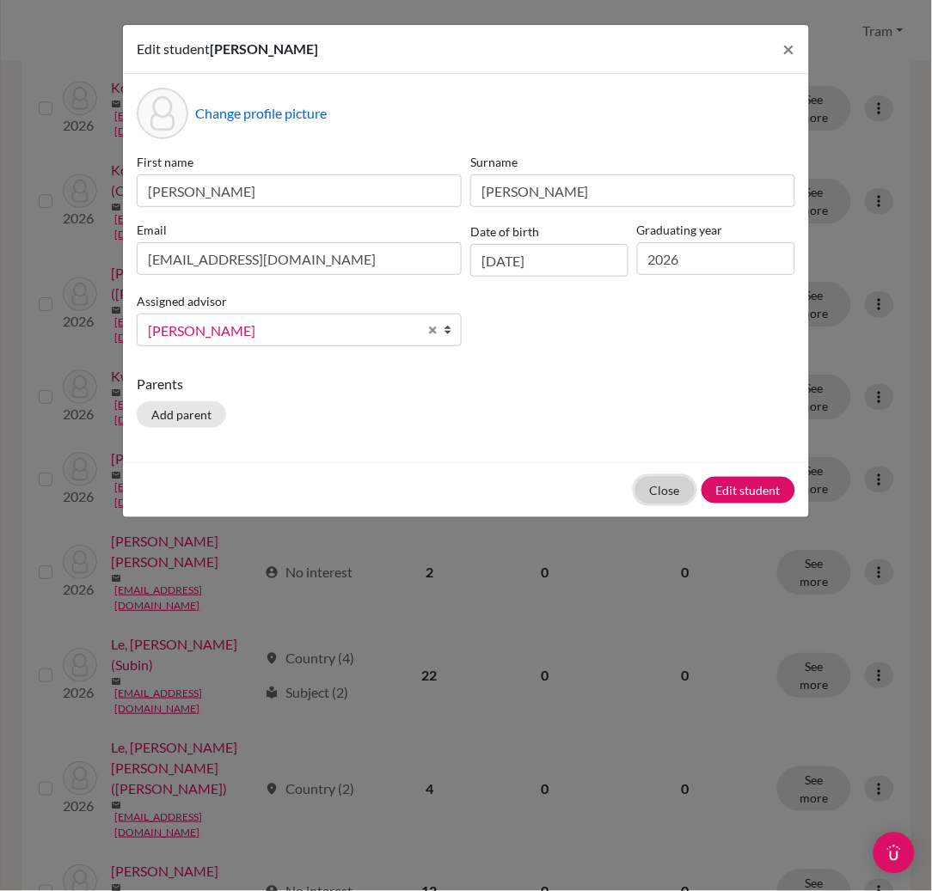
click at [645, 493] on button "Close" at bounding box center [664, 490] width 59 height 27
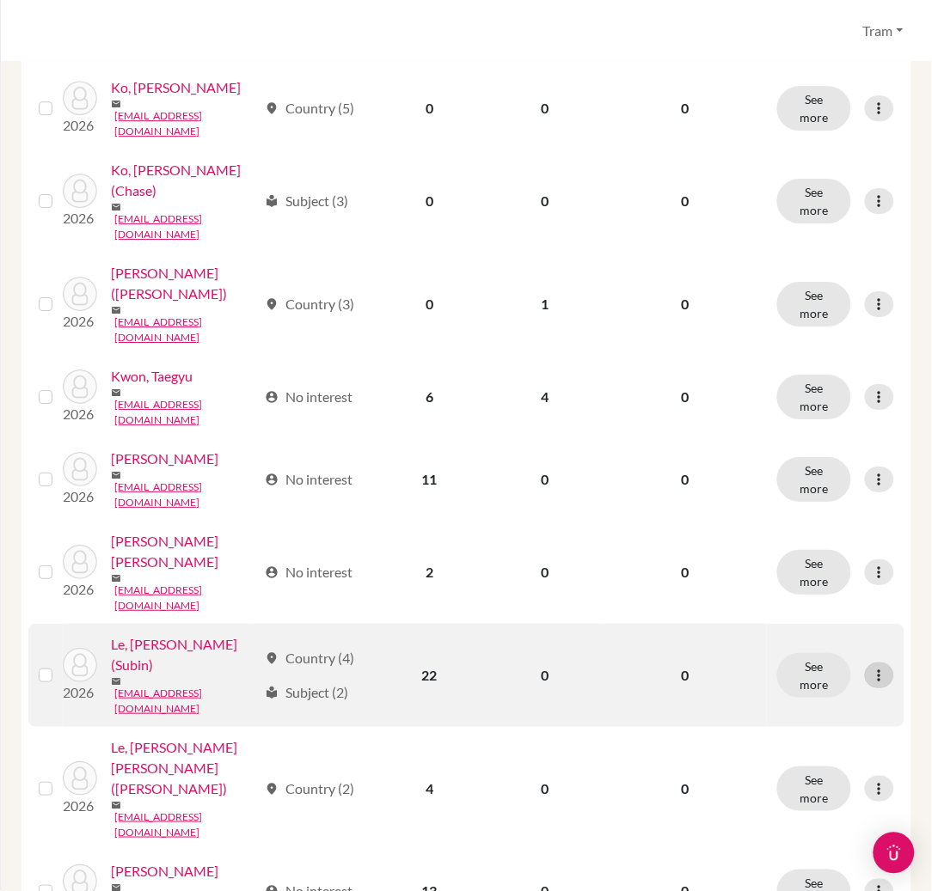
click at [871, 667] on icon at bounding box center [879, 675] width 17 height 17
click at [806, 479] on button "Edit student" at bounding box center [788, 489] width 136 height 28
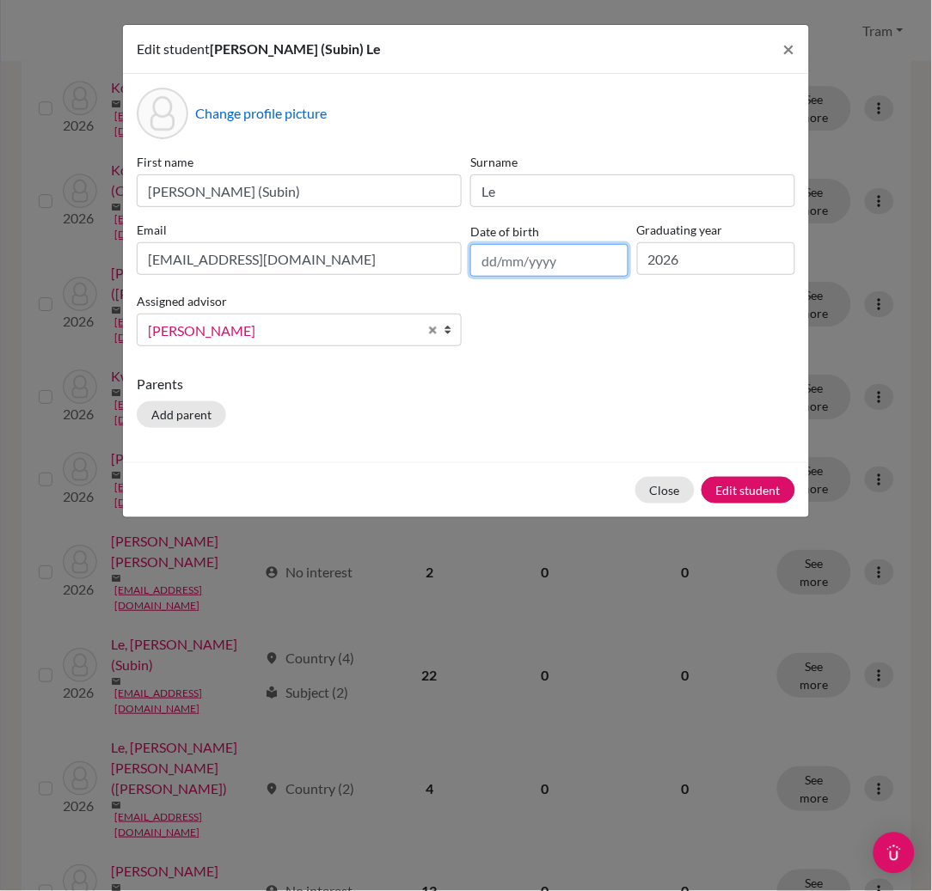
drag, startPoint x: 481, startPoint y: 270, endPoint x: 633, endPoint y: 265, distance: 151.4
click at [481, 268] on input "text" at bounding box center [549, 260] width 158 height 33
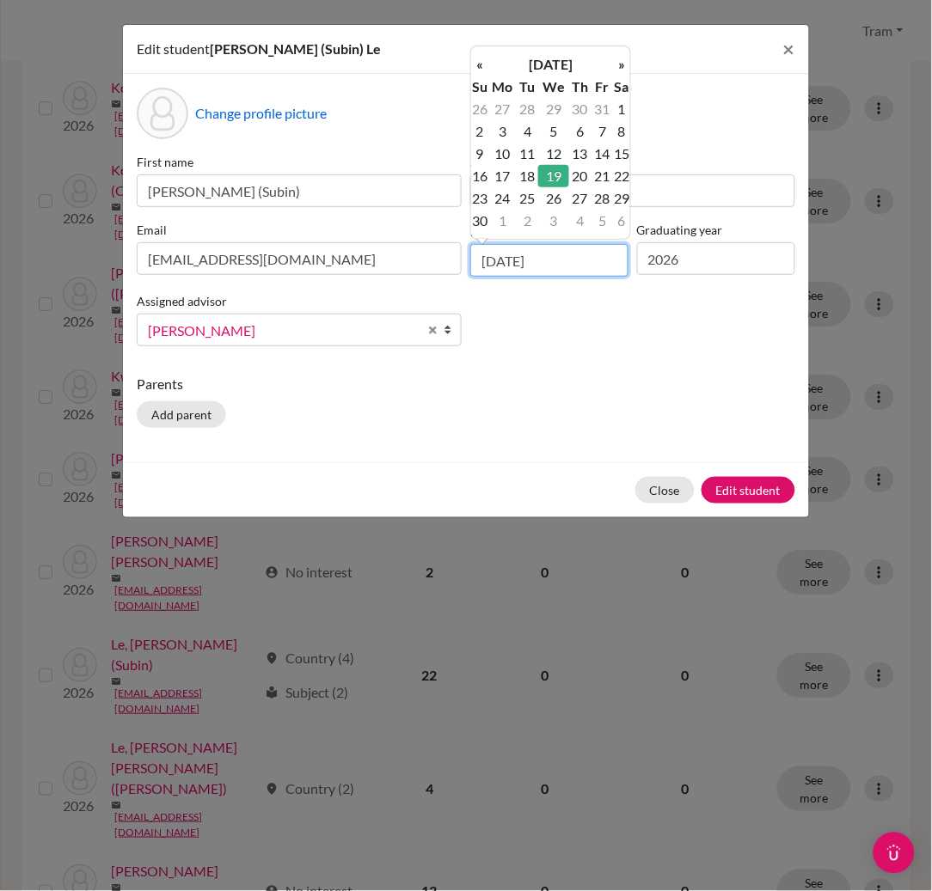
type input "[DATE]"
click at [558, 169] on td "19" at bounding box center [553, 176] width 30 height 22
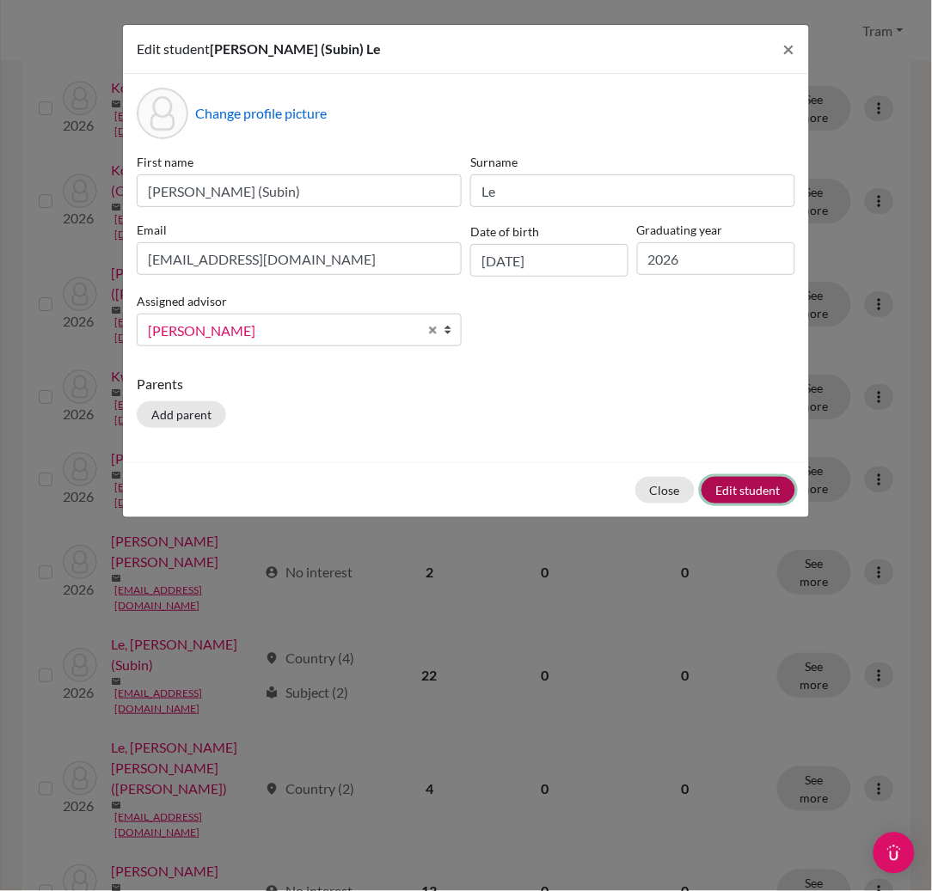
click at [767, 487] on button "Edit student" at bounding box center [748, 490] width 94 height 27
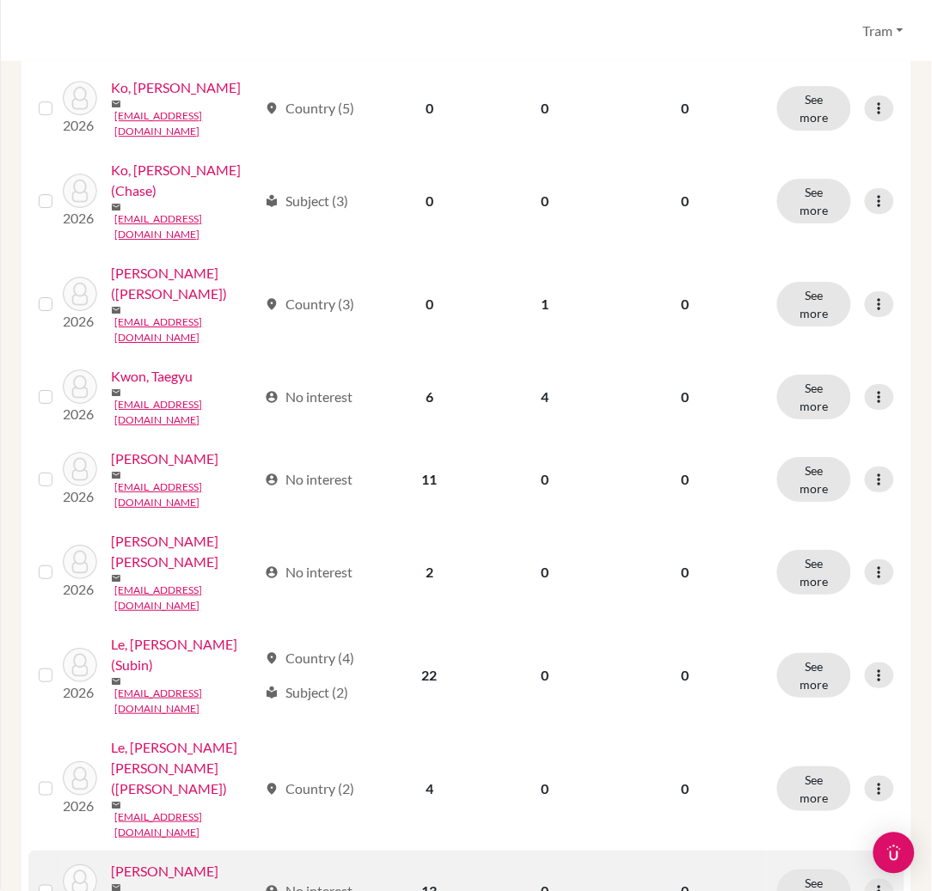
scroll to position [1146, 0]
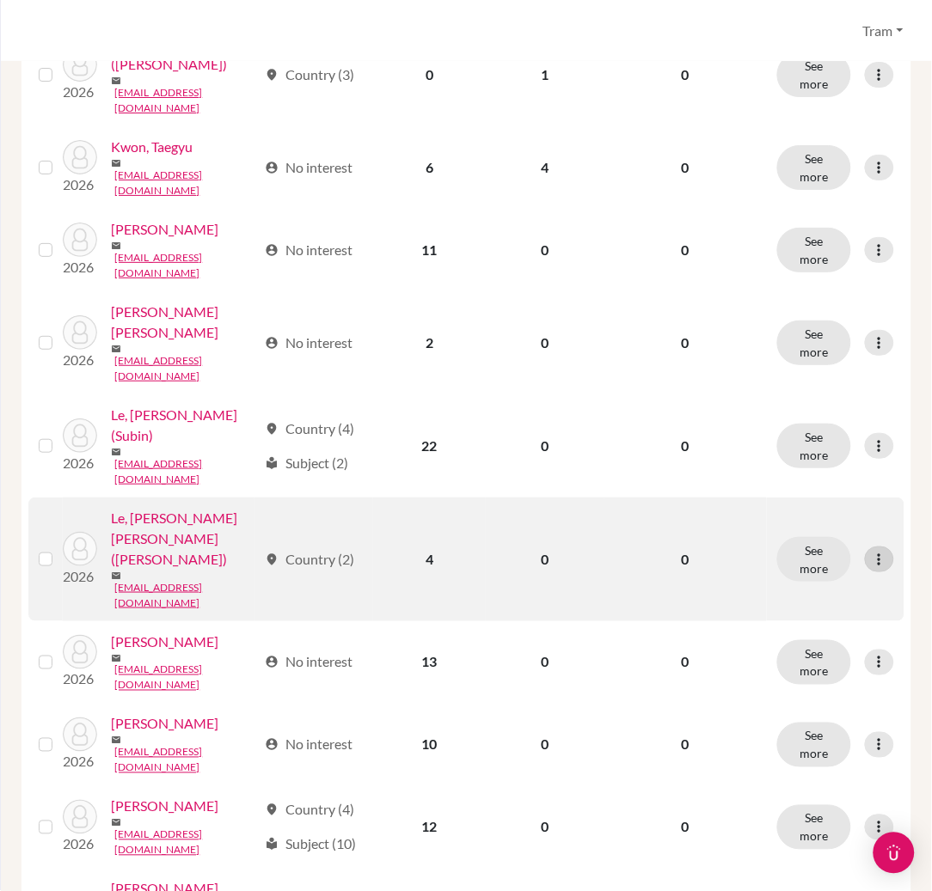
click at [871, 551] on icon at bounding box center [879, 559] width 17 height 17
click at [833, 319] on div "Edit student Send Message Reset Password" at bounding box center [788, 363] width 138 height 98
drag, startPoint x: 863, startPoint y: 297, endPoint x: 854, endPoint y: 309, distance: 14.8
click at [871, 551] on icon at bounding box center [879, 559] width 17 height 17
click at [816, 337] on button "Edit student" at bounding box center [788, 336] width 136 height 28
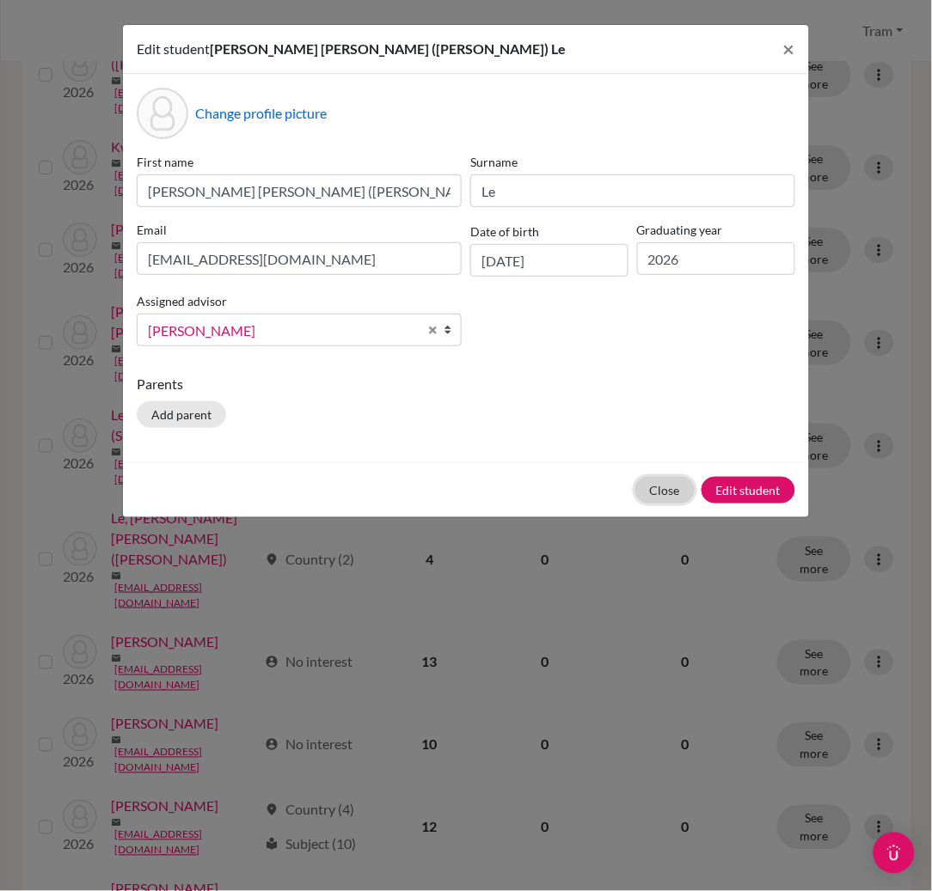
click at [647, 495] on button "Close" at bounding box center [664, 490] width 59 height 27
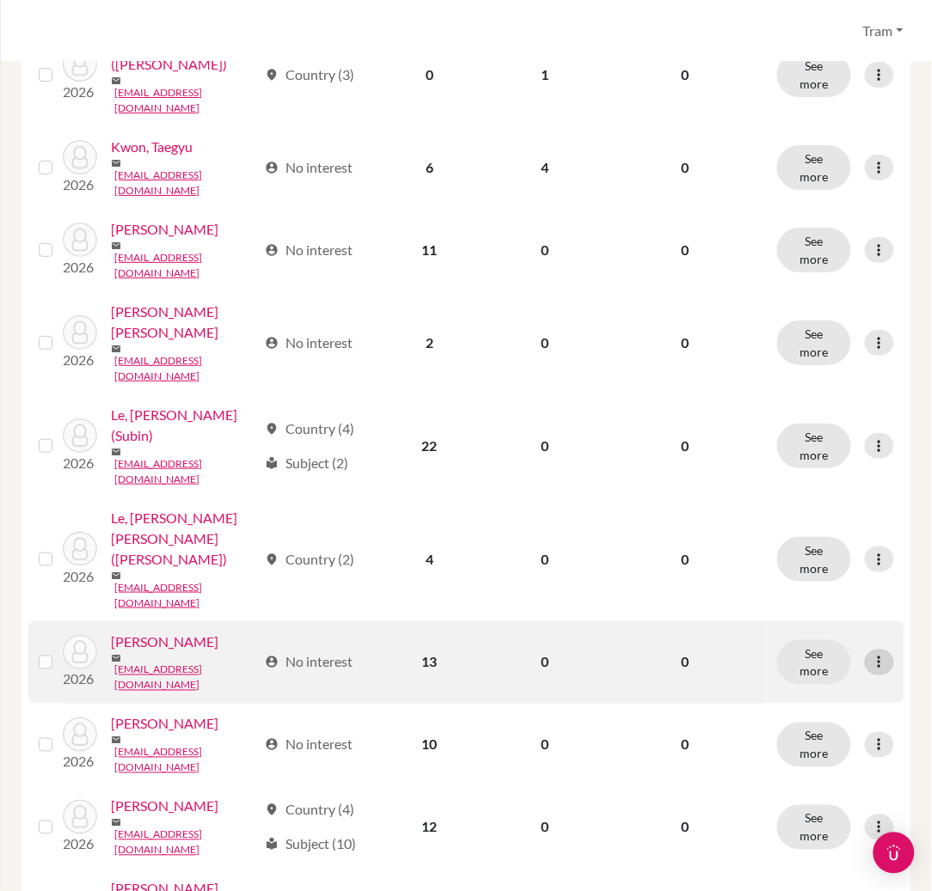
click at [871, 654] on icon at bounding box center [879, 662] width 17 height 17
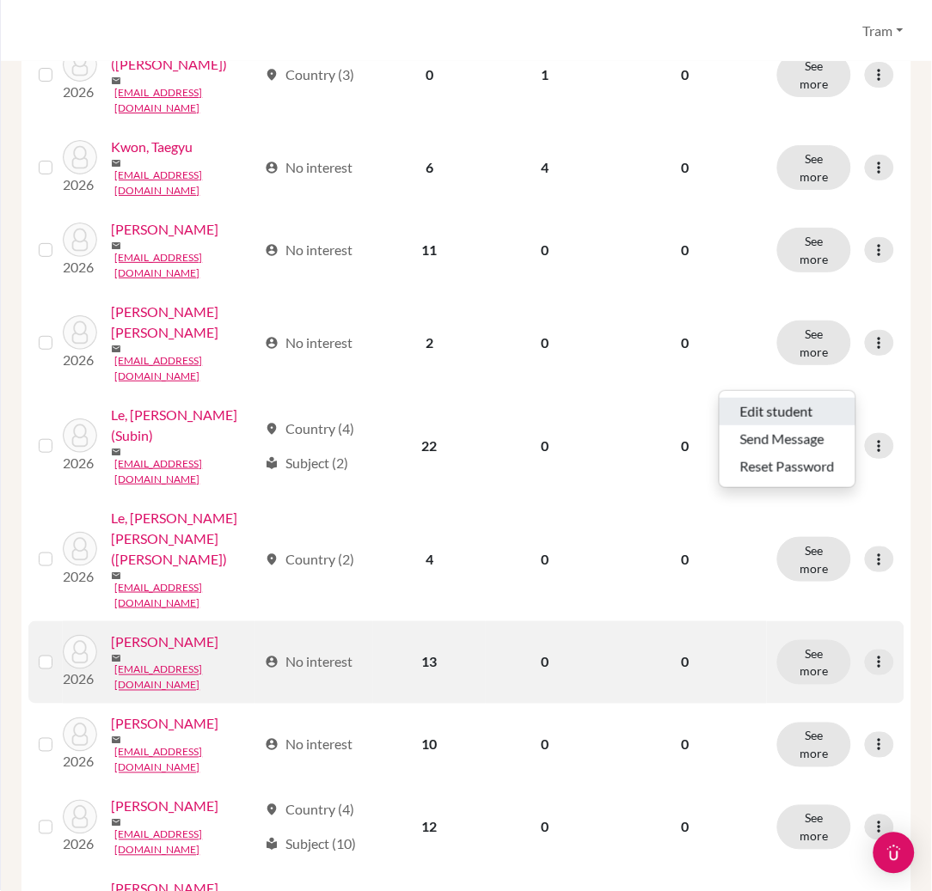
click at [836, 413] on button "Edit student" at bounding box center [788, 412] width 136 height 28
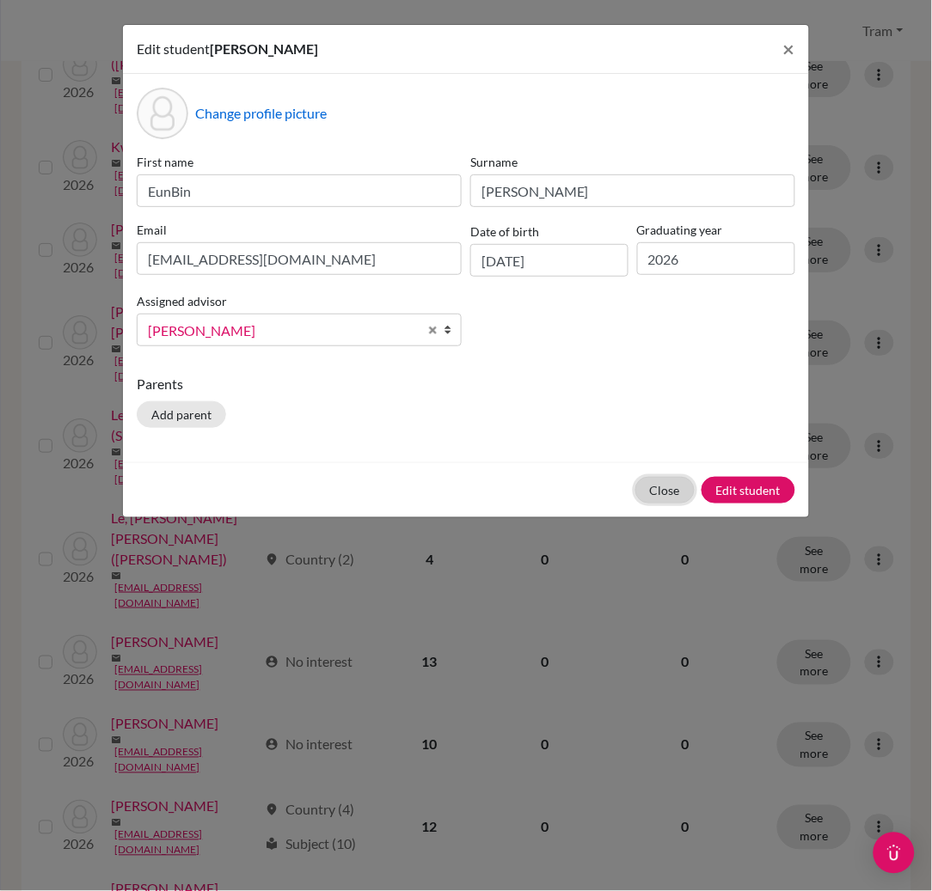
drag, startPoint x: 660, startPoint y: 487, endPoint x: 732, endPoint y: 504, distance: 73.2
click at [661, 487] on button "Close" at bounding box center [664, 490] width 59 height 27
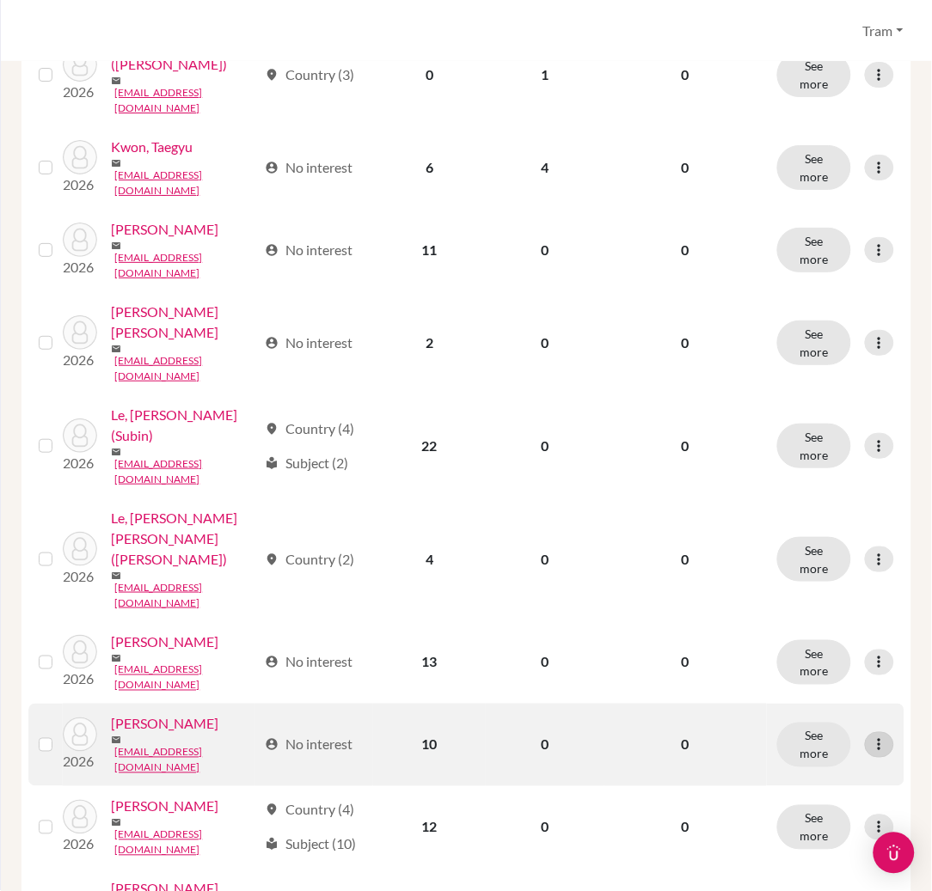
click at [871, 737] on icon at bounding box center [879, 745] width 17 height 17
click at [836, 486] on button "Edit student" at bounding box center [788, 488] width 136 height 28
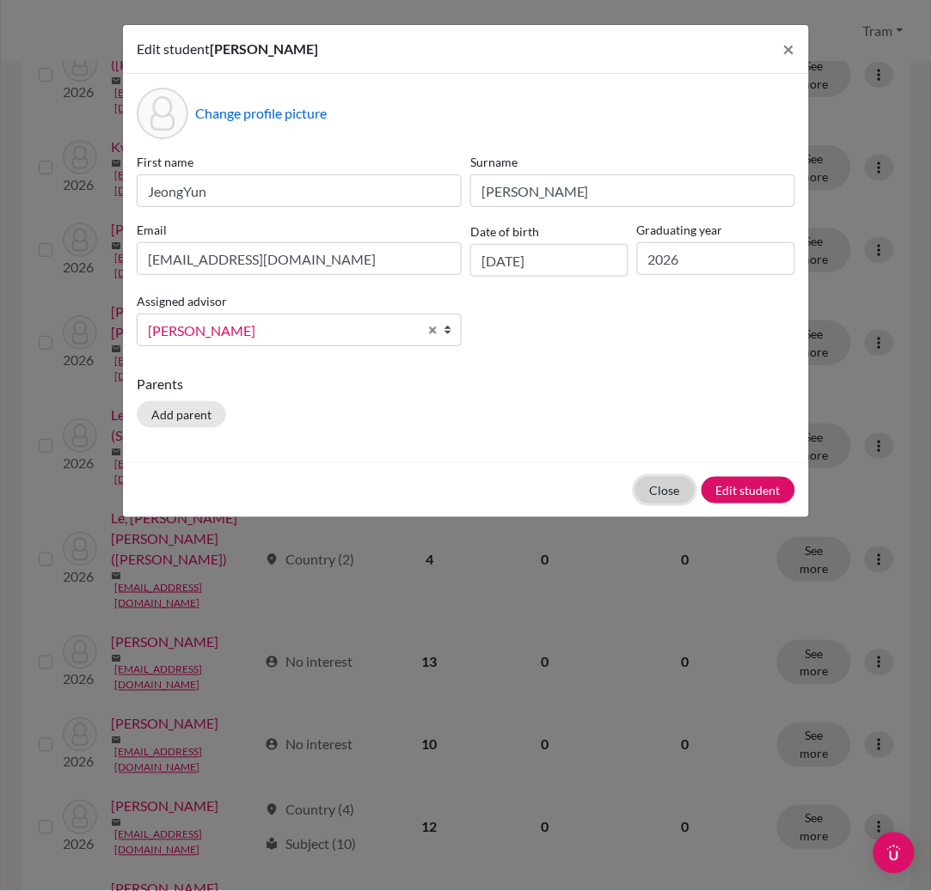
click at [674, 485] on button "Close" at bounding box center [664, 490] width 59 height 27
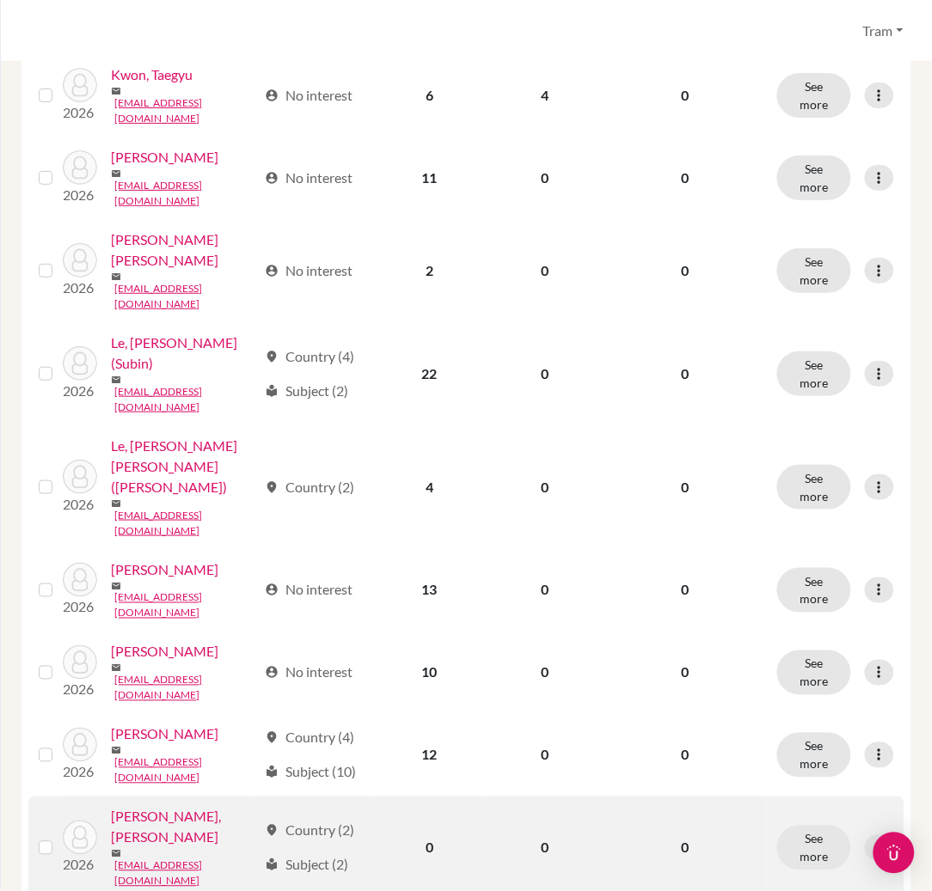
scroll to position [1257, 0]
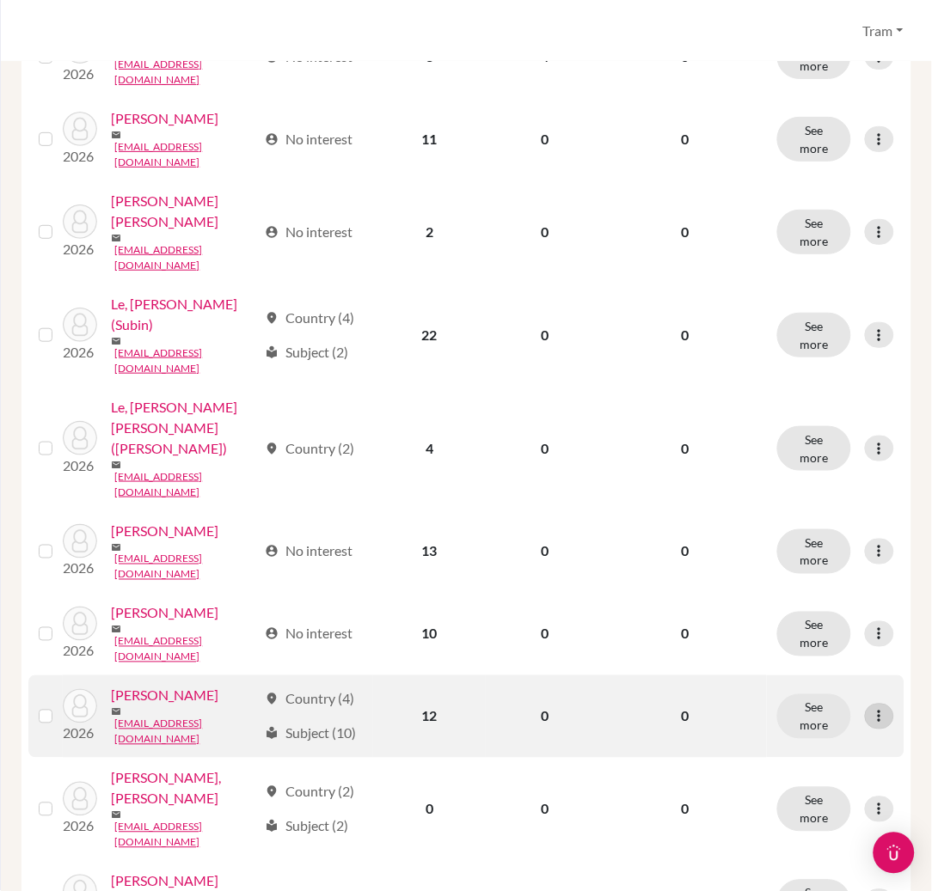
click at [871, 708] on icon at bounding box center [879, 716] width 17 height 17
click at [819, 456] on button "Edit student" at bounding box center [788, 463] width 136 height 28
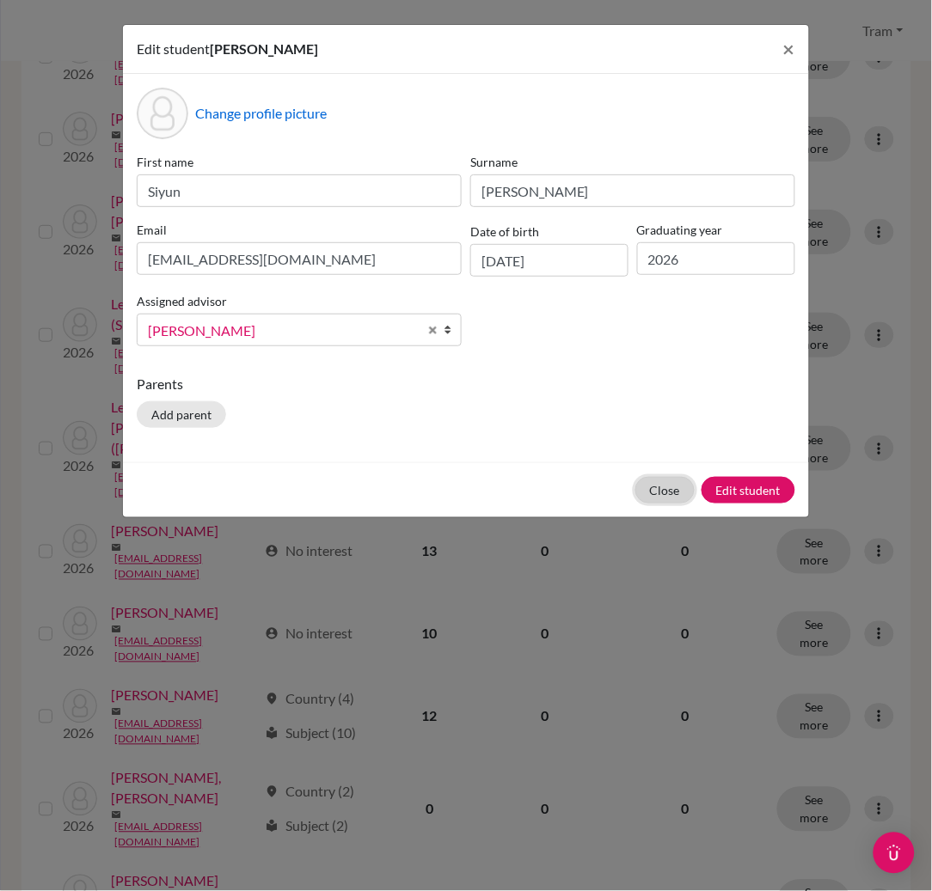
drag, startPoint x: 658, startPoint y: 488, endPoint x: 715, endPoint y: 510, distance: 60.7
click at [658, 487] on button "Close" at bounding box center [664, 490] width 59 height 27
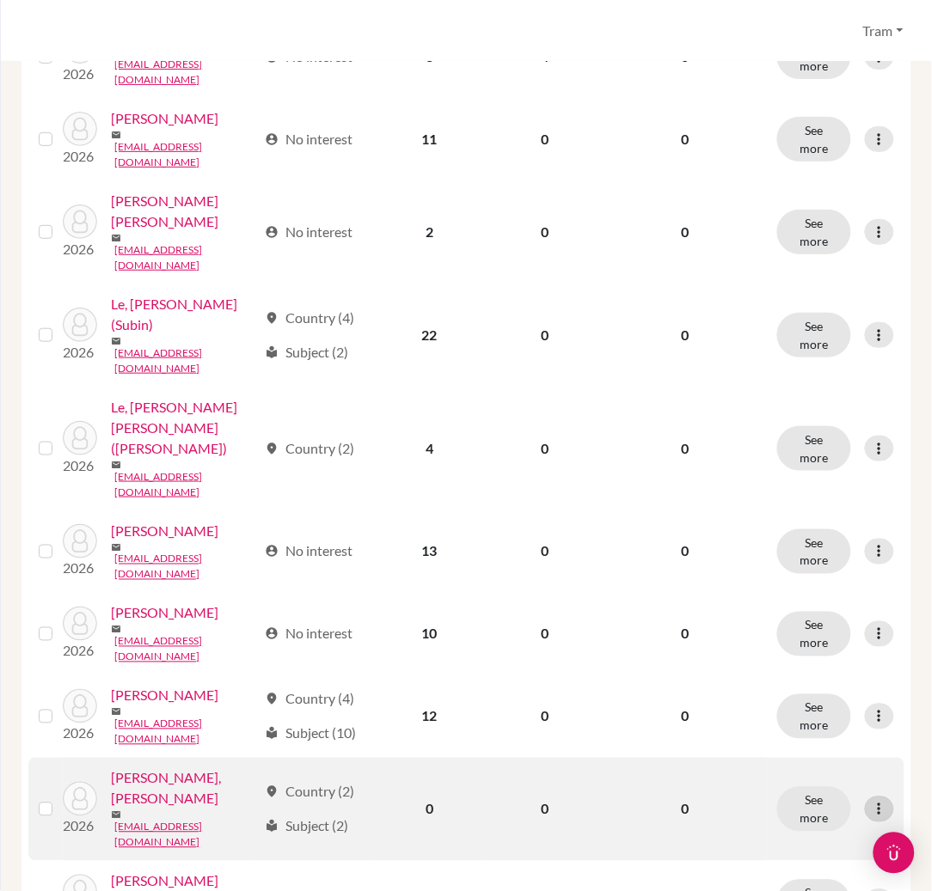
click at [873, 797] on div at bounding box center [879, 810] width 29 height 26
click at [815, 543] on button "Edit student" at bounding box center [788, 549] width 136 height 28
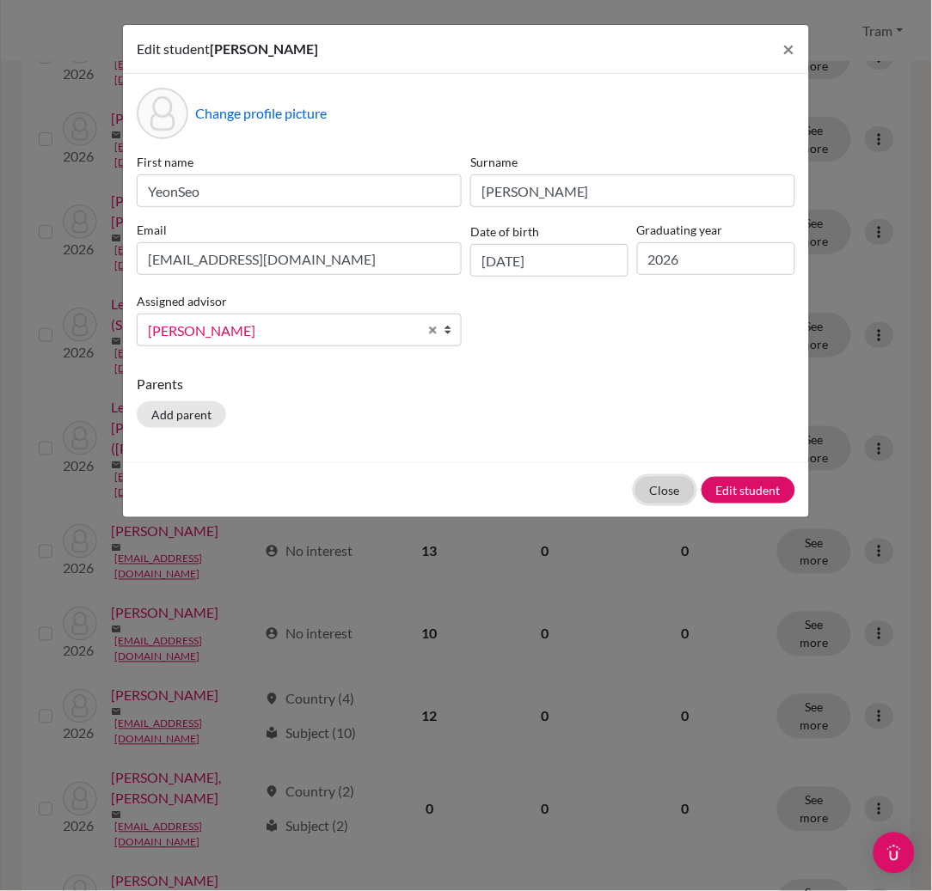
click at [652, 490] on button "Close" at bounding box center [664, 490] width 59 height 27
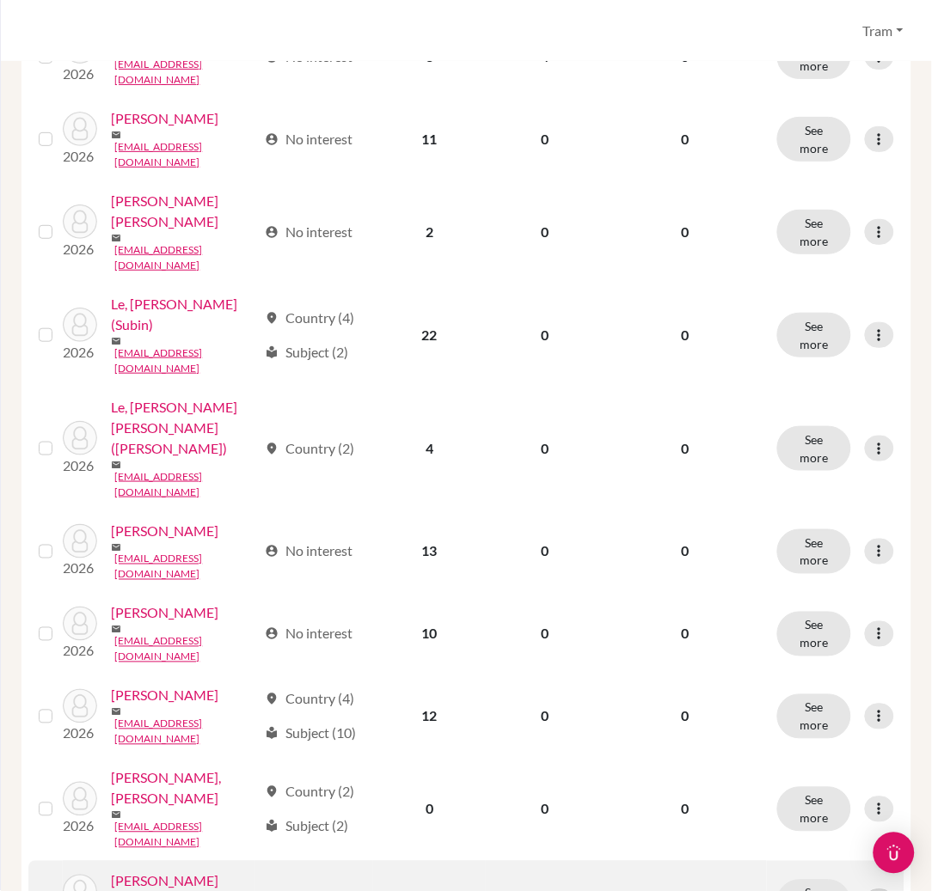
click at [871, 891] on icon at bounding box center [879, 902] width 17 height 17
click at [809, 613] on button "Edit student" at bounding box center [788, 624] width 136 height 28
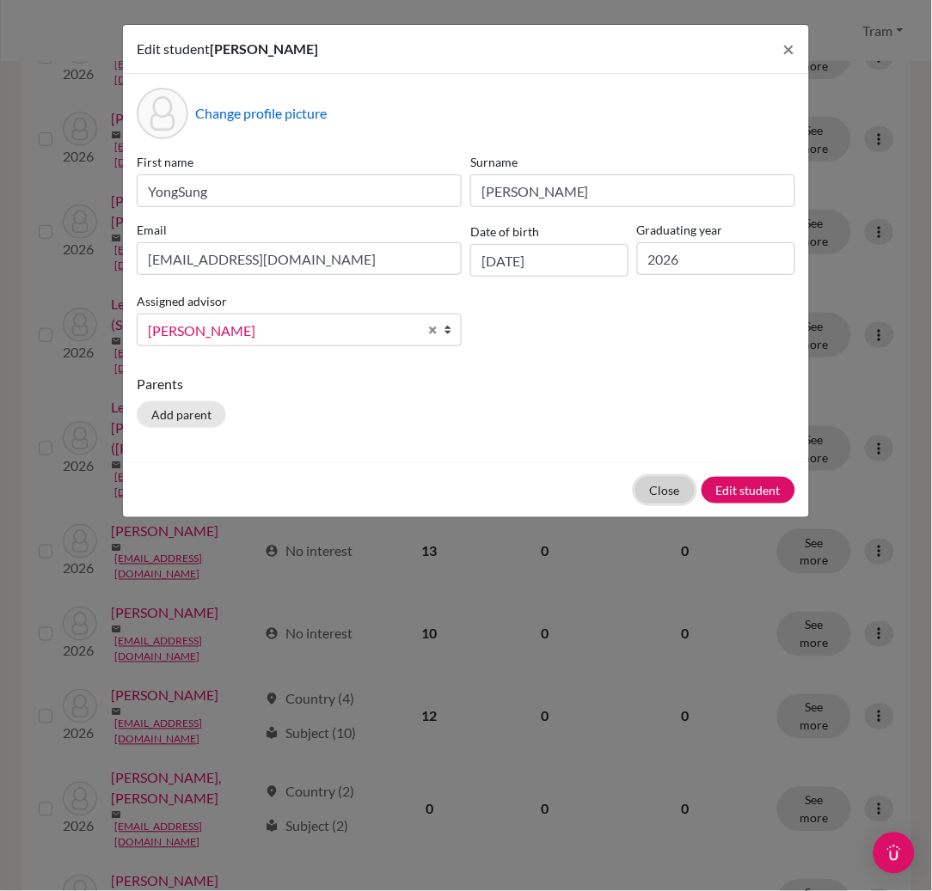
click at [664, 493] on button "Close" at bounding box center [664, 490] width 59 height 27
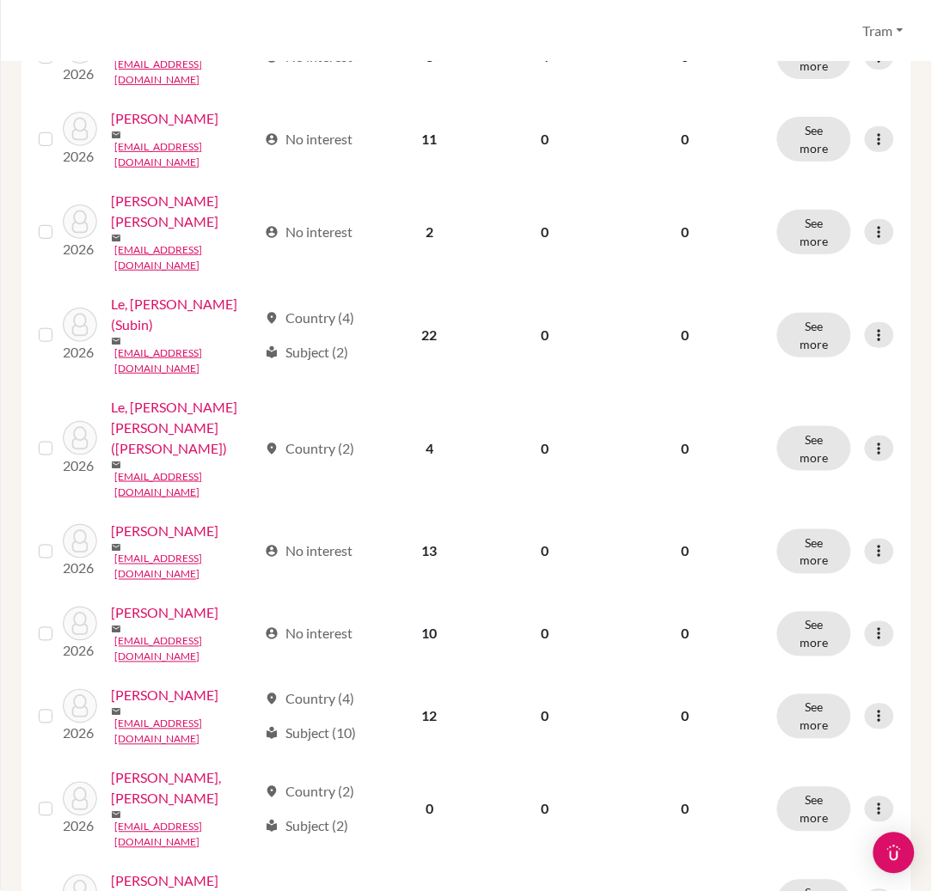
click at [788, 689] on button "Edit student" at bounding box center [788, 700] width 136 height 28
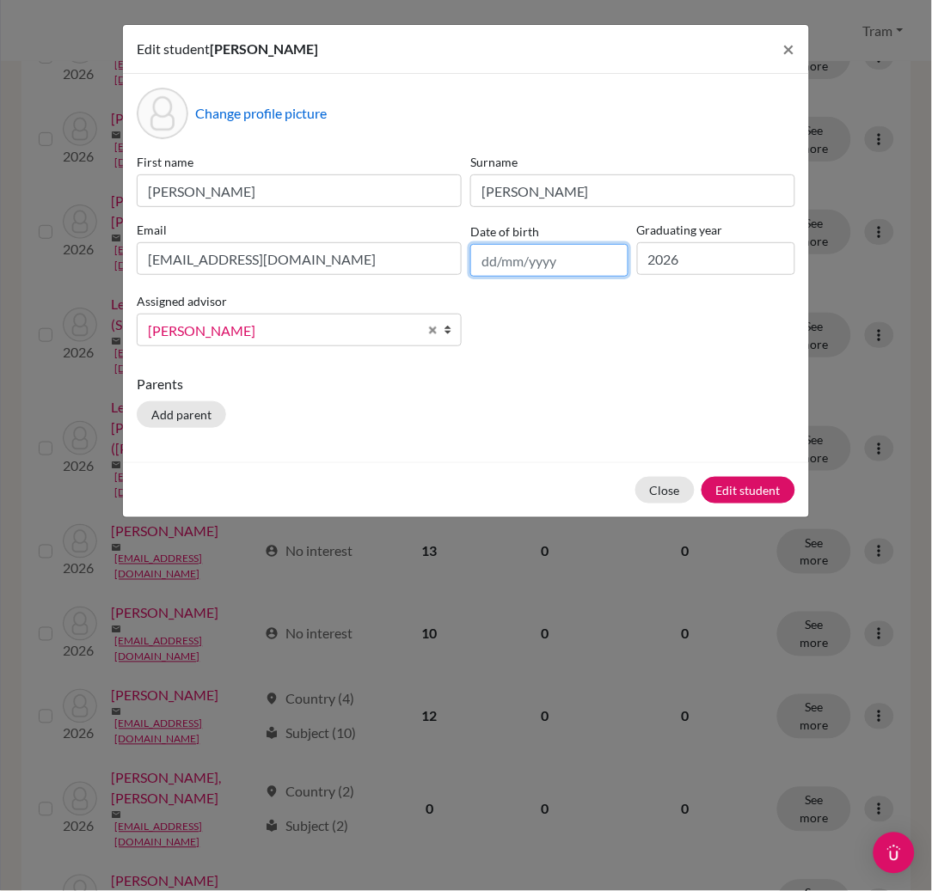
click at [499, 252] on input "text" at bounding box center [549, 260] width 158 height 33
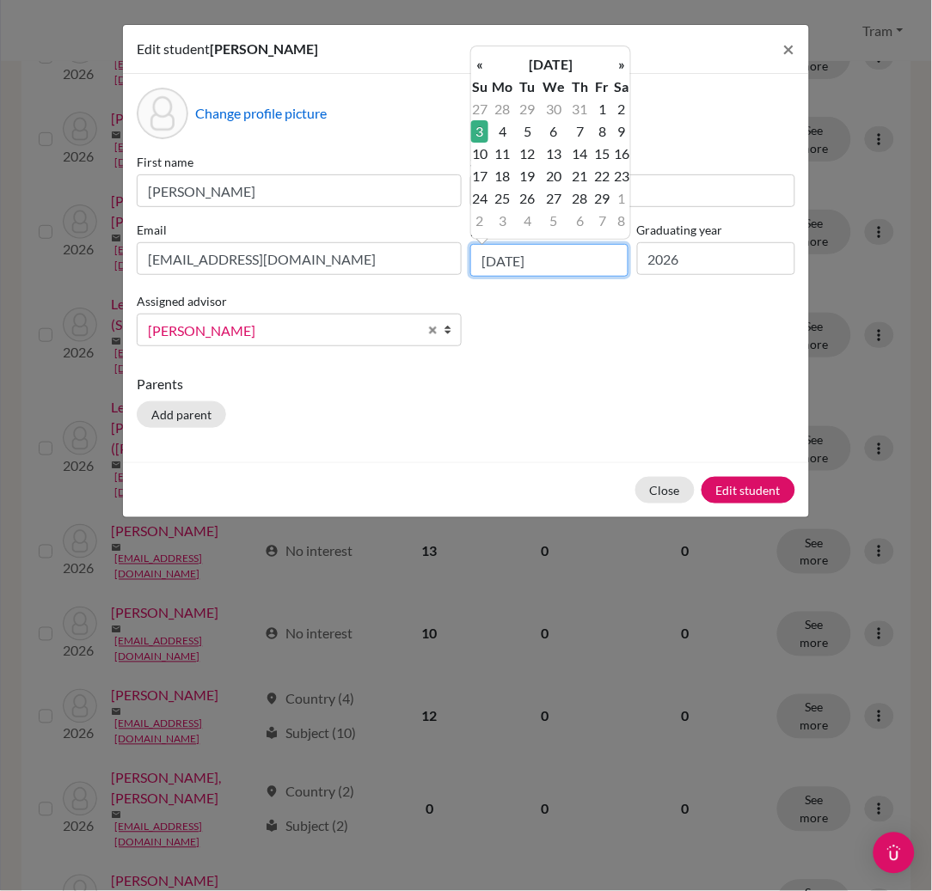
type input "[DATE]"
click at [481, 129] on td "3" at bounding box center [479, 131] width 17 height 22
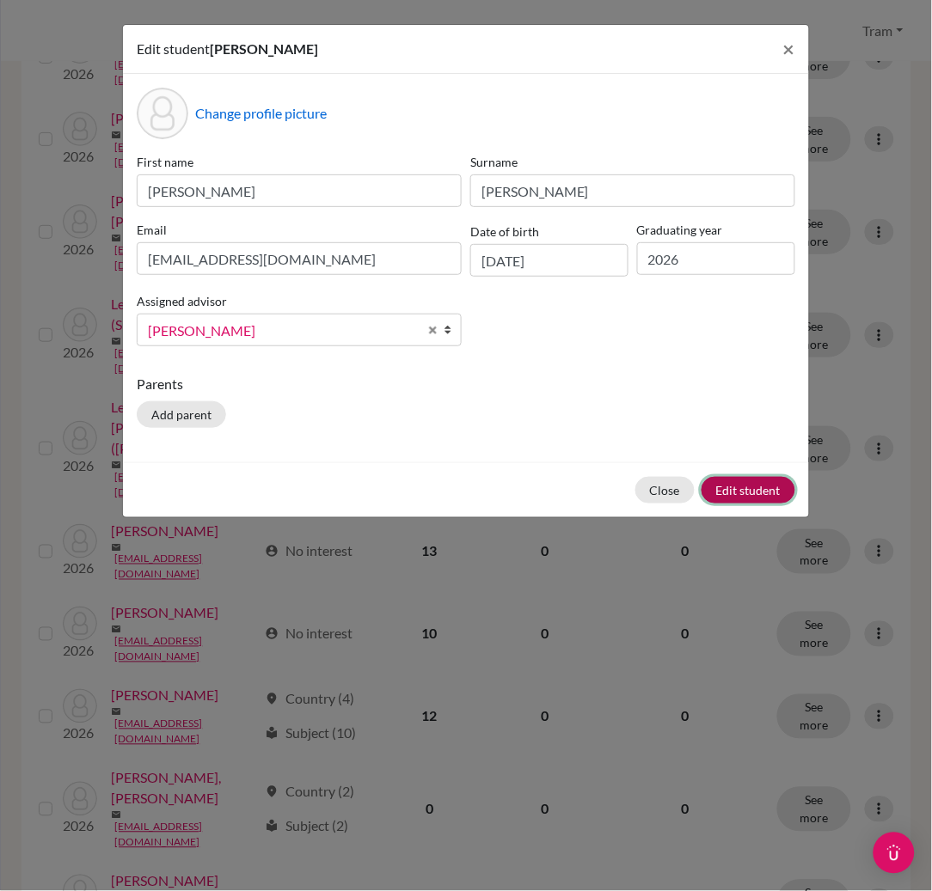
click at [726, 488] on button "Edit student" at bounding box center [748, 490] width 94 height 27
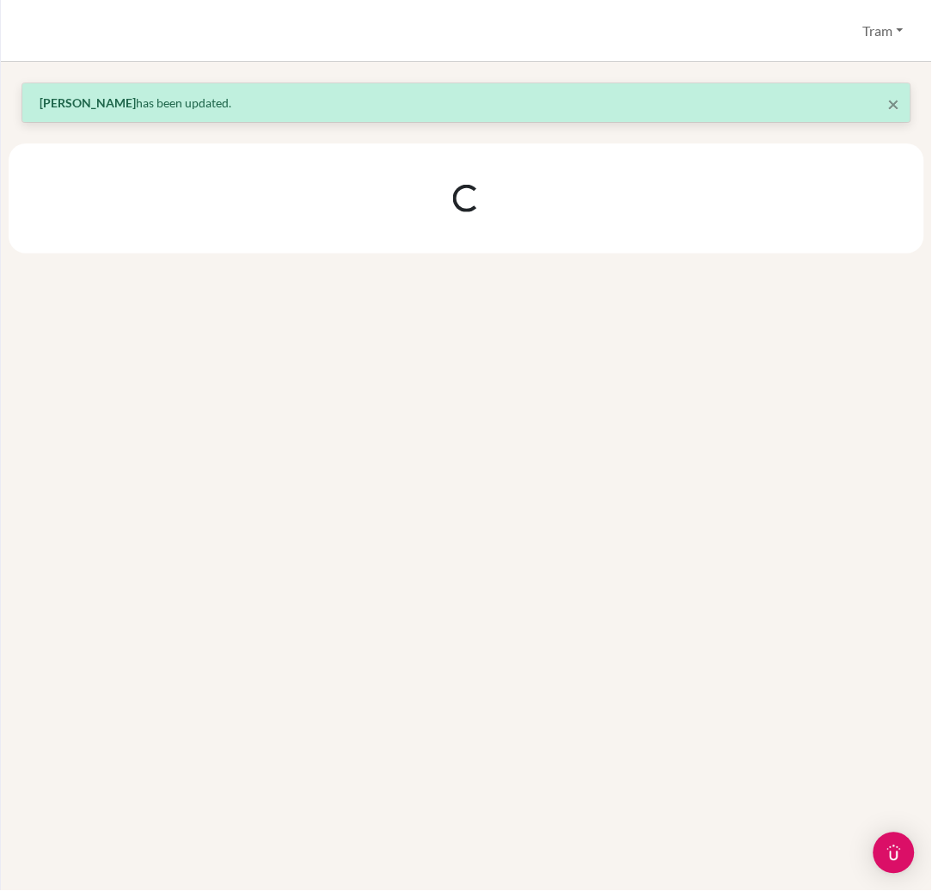
scroll to position [0, 0]
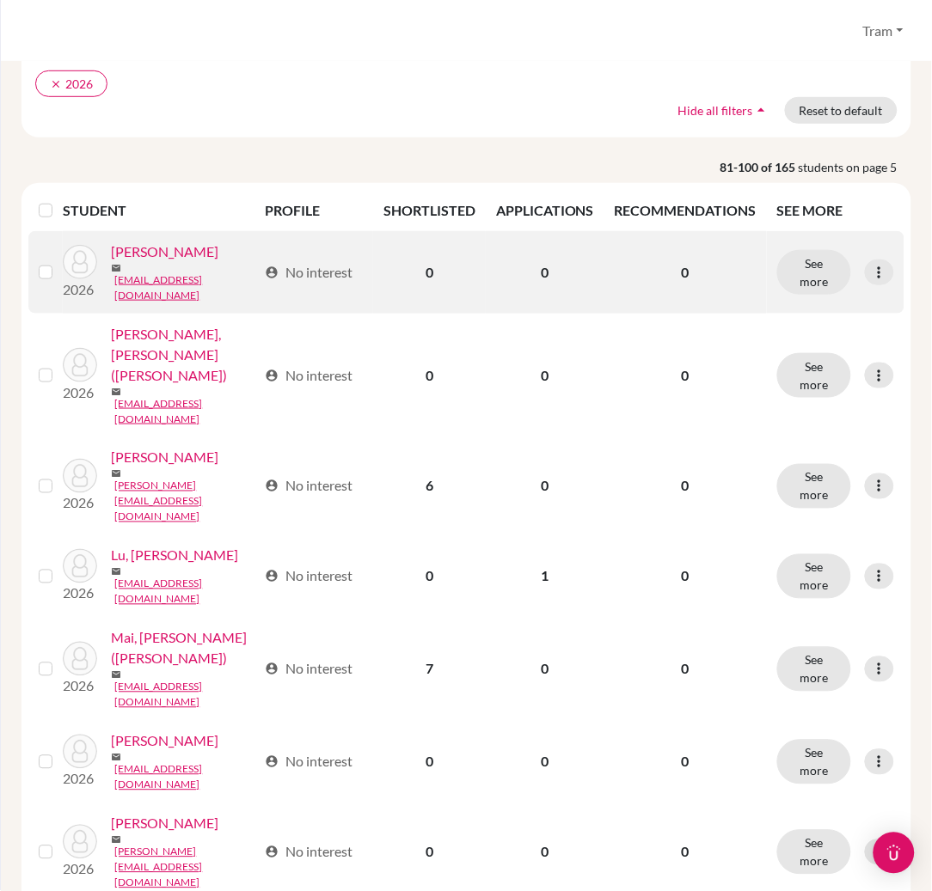
scroll to position [229, 0]
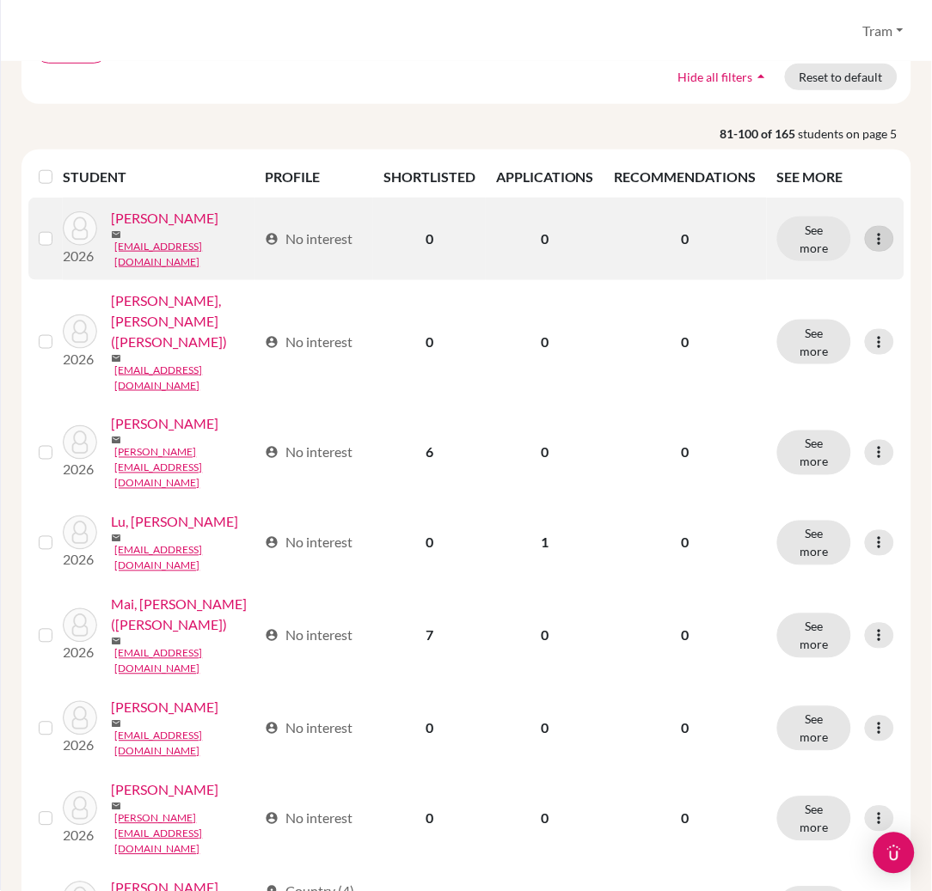
click at [871, 232] on icon at bounding box center [879, 238] width 17 height 17
click at [830, 265] on button "Edit student" at bounding box center [788, 272] width 136 height 28
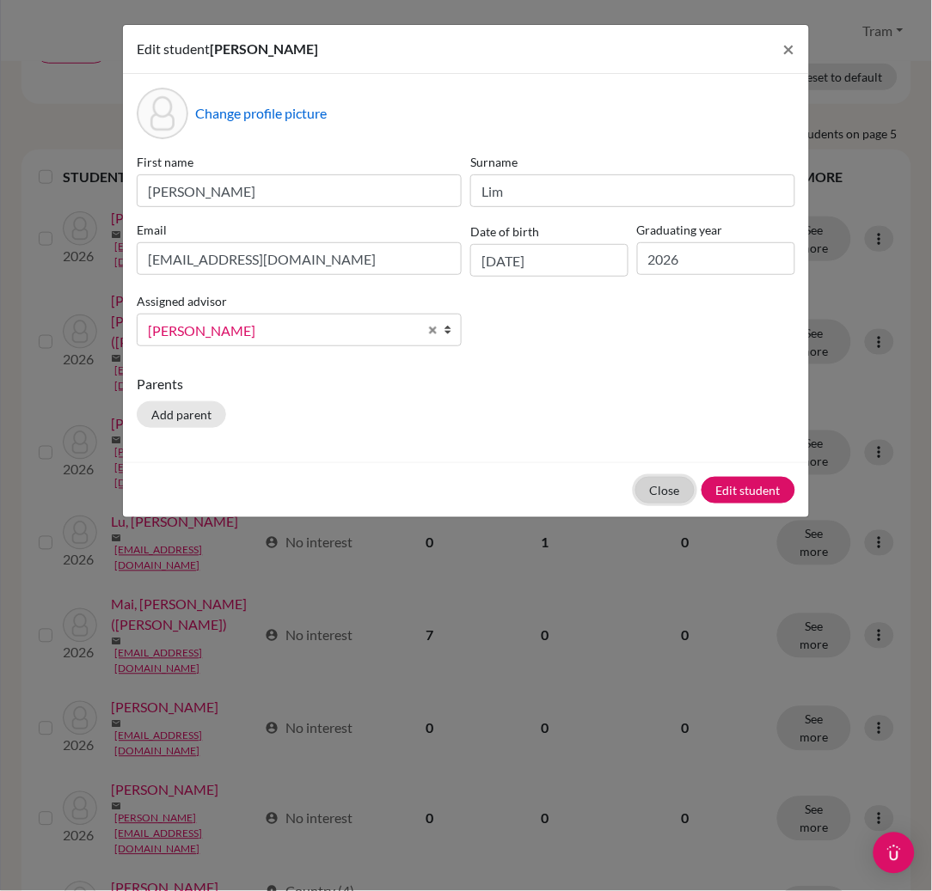
click at [658, 499] on button "Close" at bounding box center [664, 490] width 59 height 27
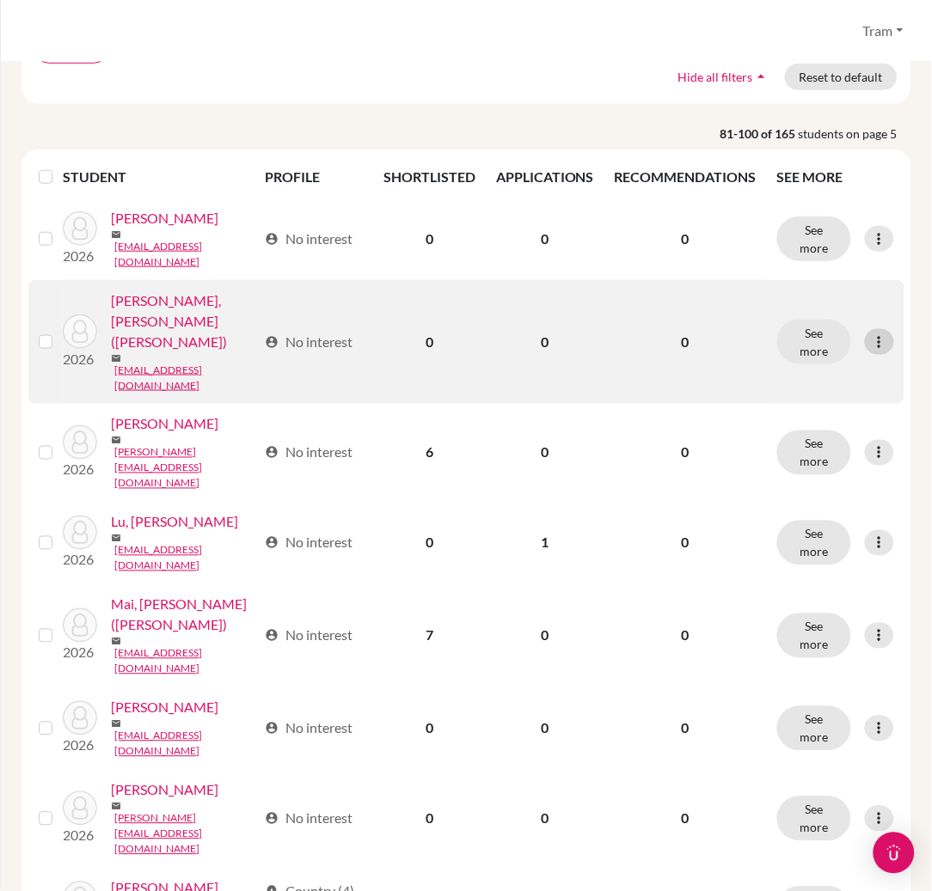
click at [871, 334] on icon at bounding box center [879, 342] width 17 height 17
click at [803, 342] on button "Edit student" at bounding box center [788, 348] width 136 height 28
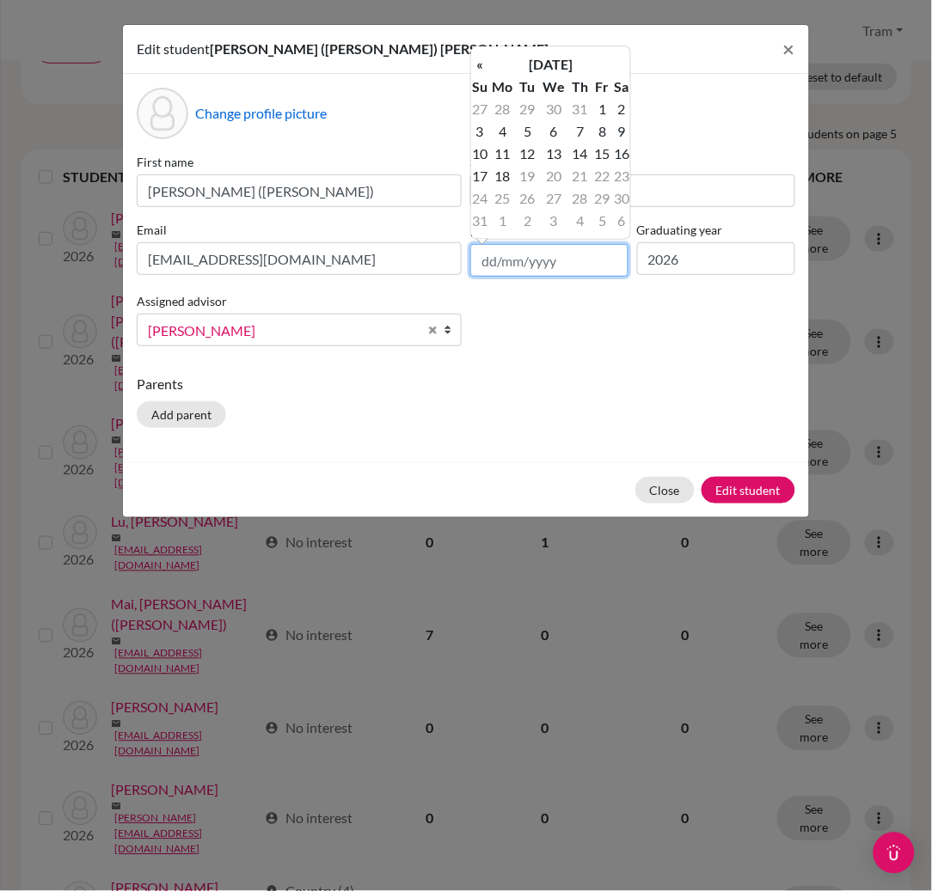
click at [554, 262] on input "text" at bounding box center [549, 260] width 158 height 33
type input "[DATE]"
click at [574, 153] on td "14" at bounding box center [580, 154] width 22 height 22
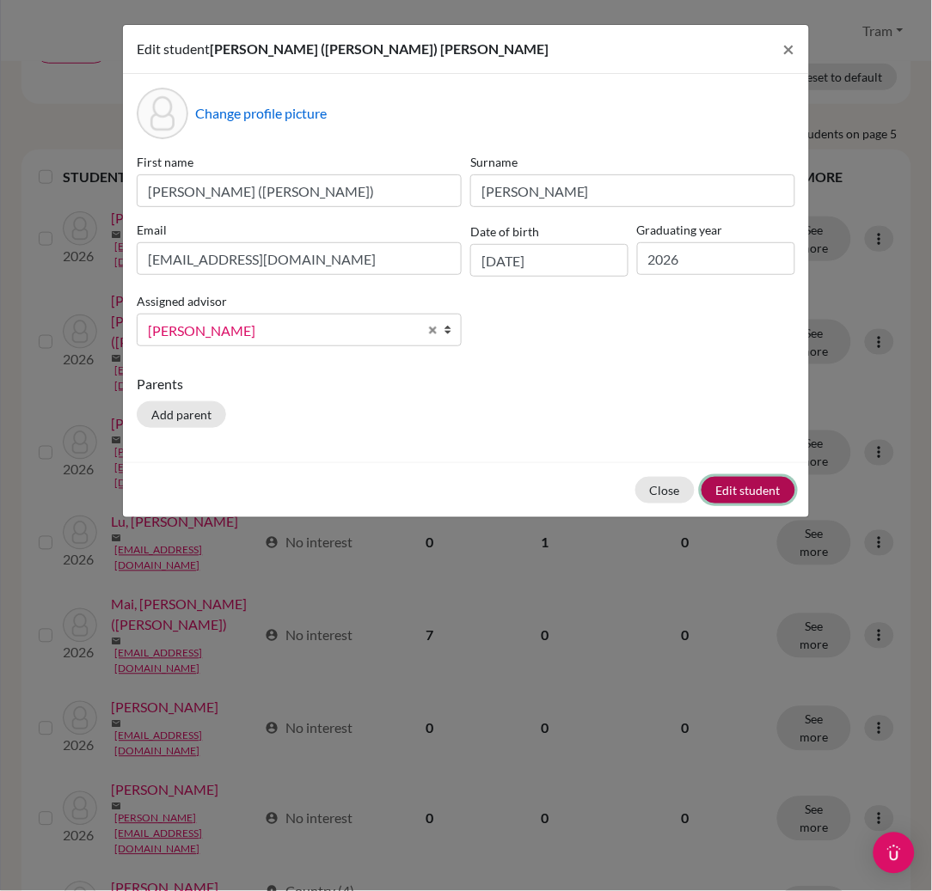
click at [772, 499] on button "Edit student" at bounding box center [748, 490] width 94 height 27
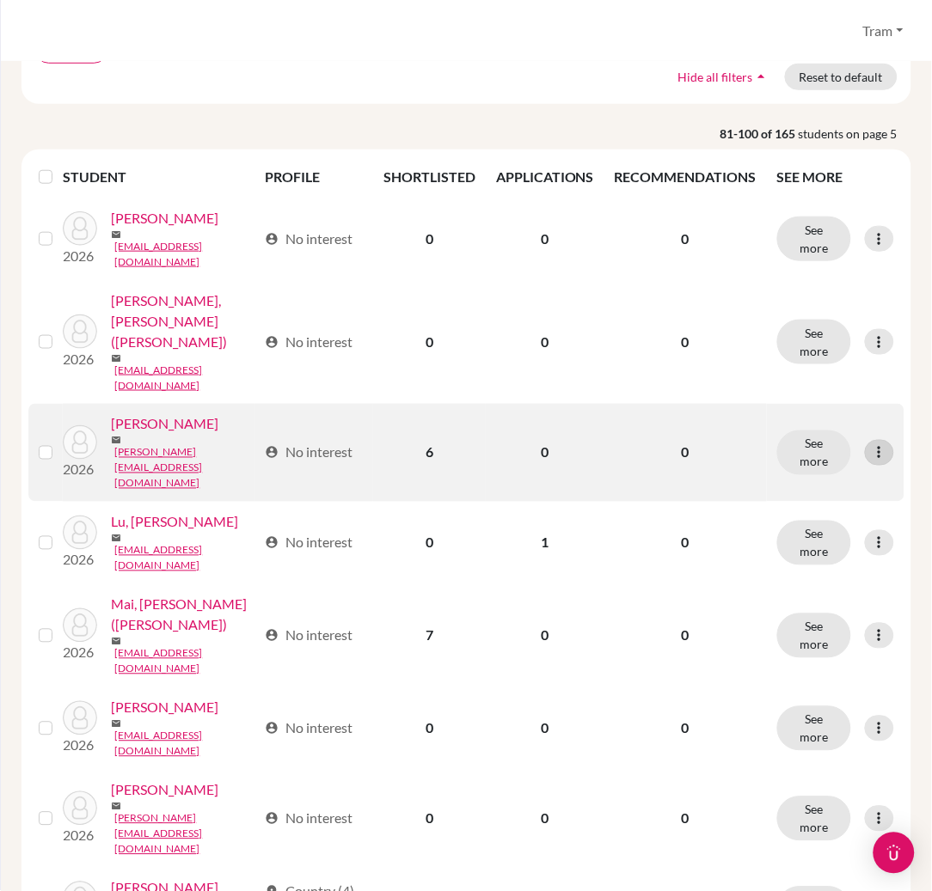
click at [871, 444] on icon at bounding box center [879, 452] width 17 height 17
click at [832, 419] on button "Edit student" at bounding box center [788, 423] width 136 height 28
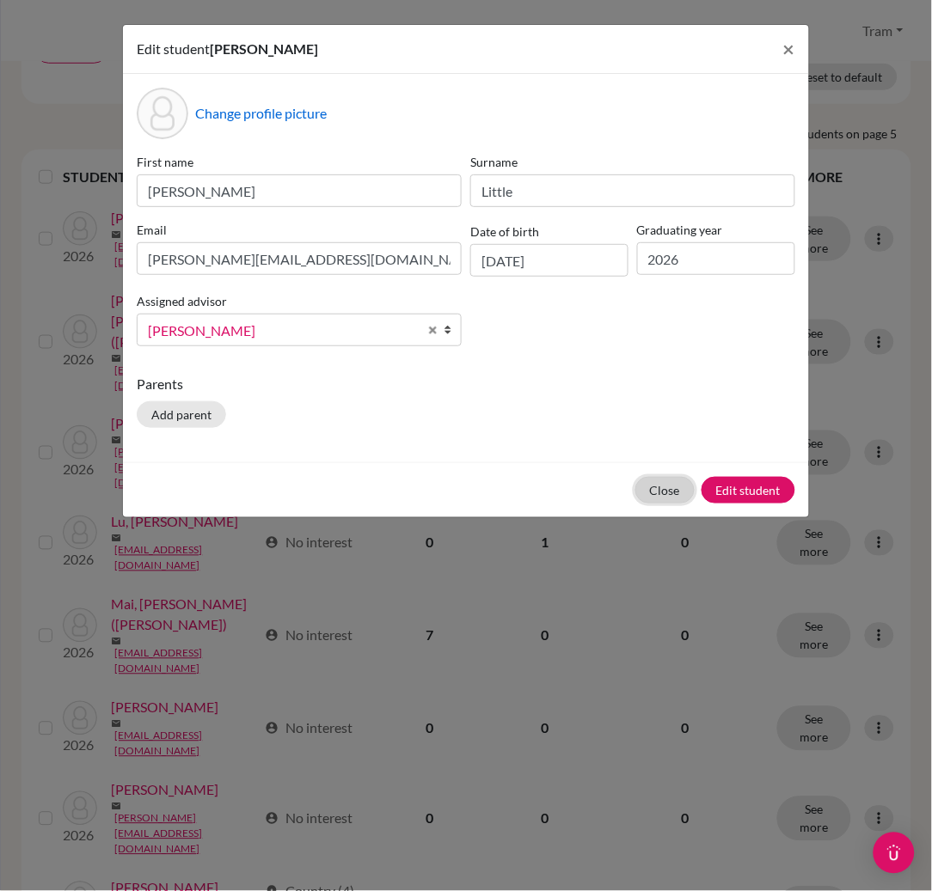
click at [662, 487] on button "Close" at bounding box center [664, 490] width 59 height 27
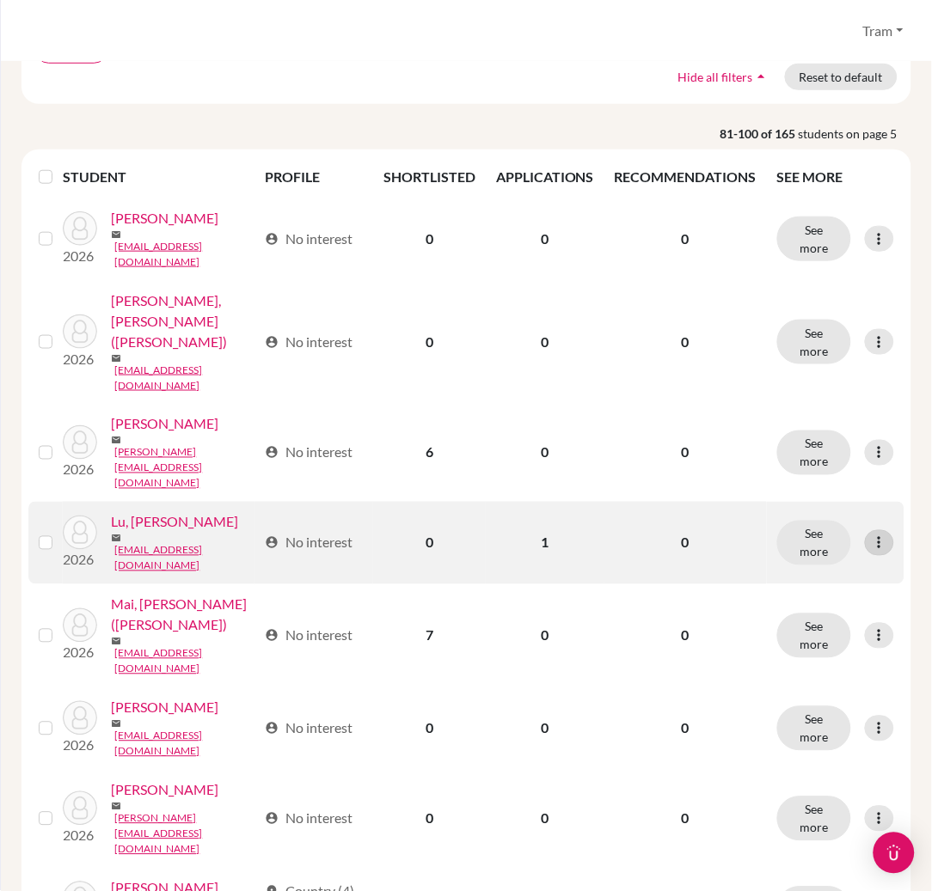
click at [871, 535] on icon at bounding box center [879, 543] width 17 height 17
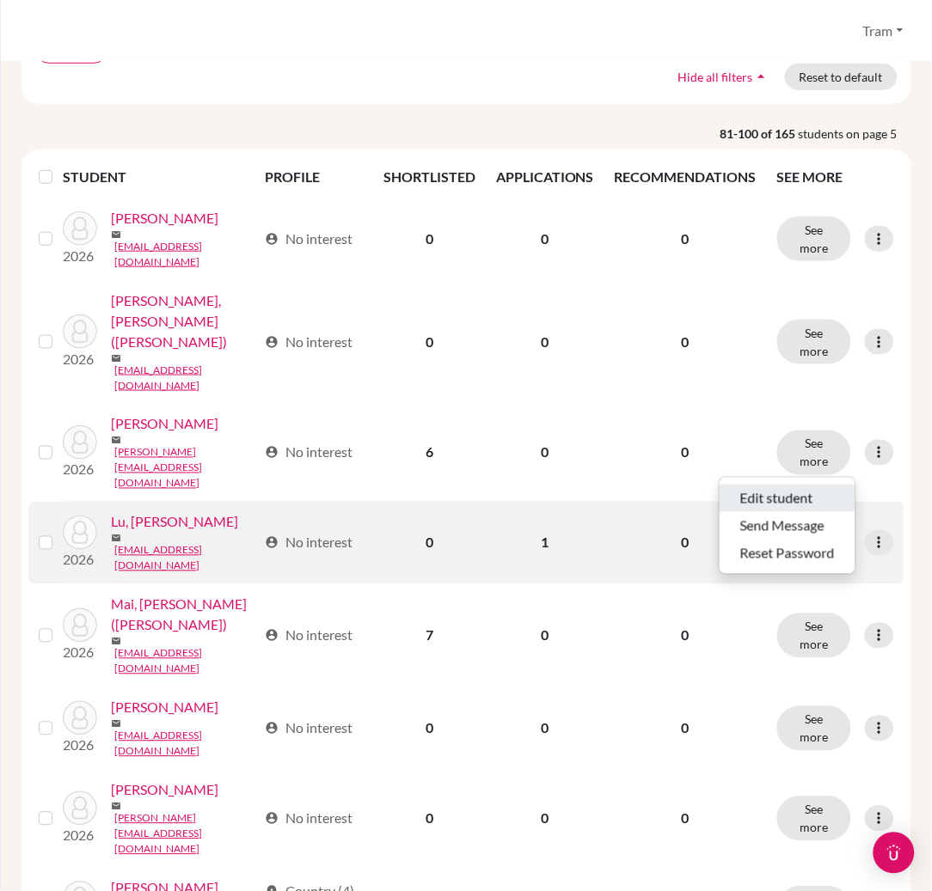
click at [828, 490] on button "Edit student" at bounding box center [788, 499] width 136 height 28
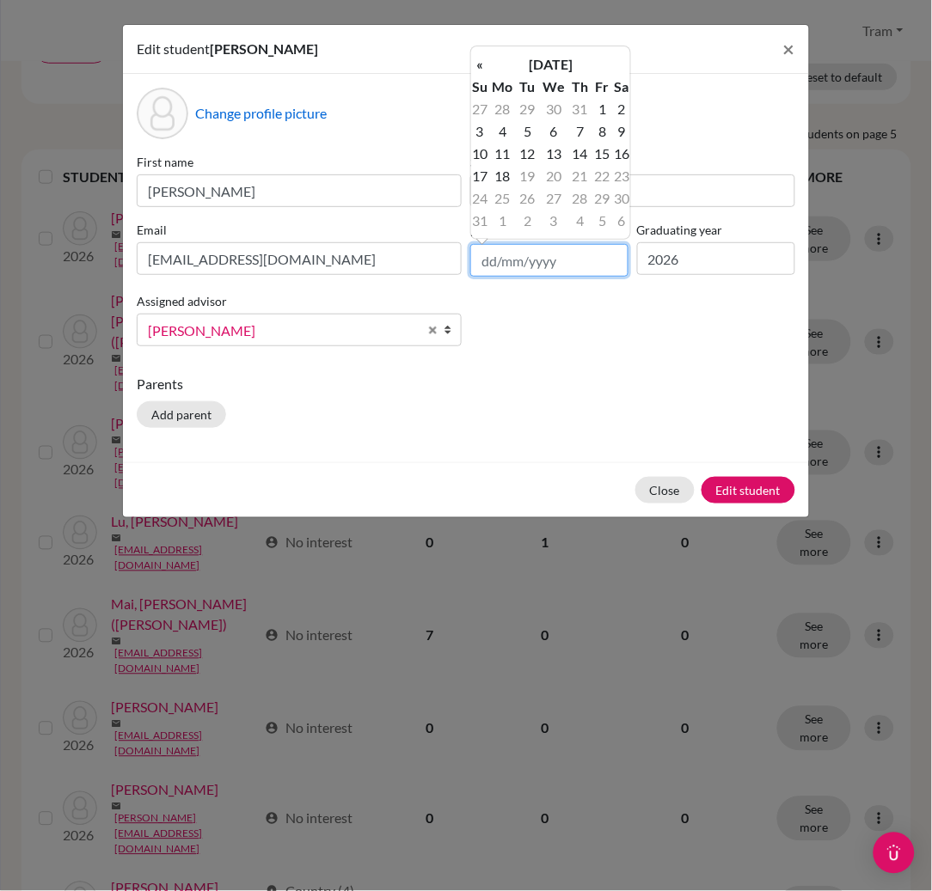
click at [504, 274] on input "text" at bounding box center [549, 260] width 158 height 33
type input "[DATE]"
click at [598, 177] on td "20" at bounding box center [601, 176] width 21 height 22
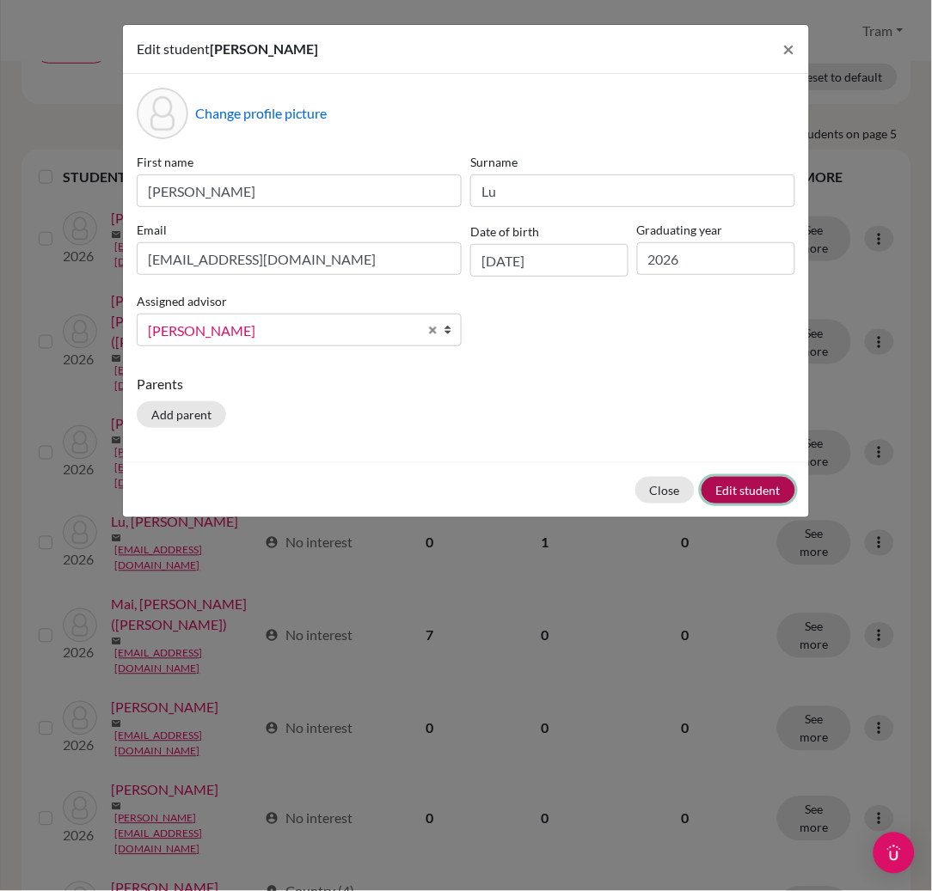
click at [732, 486] on button "Edit student" at bounding box center [748, 490] width 94 height 27
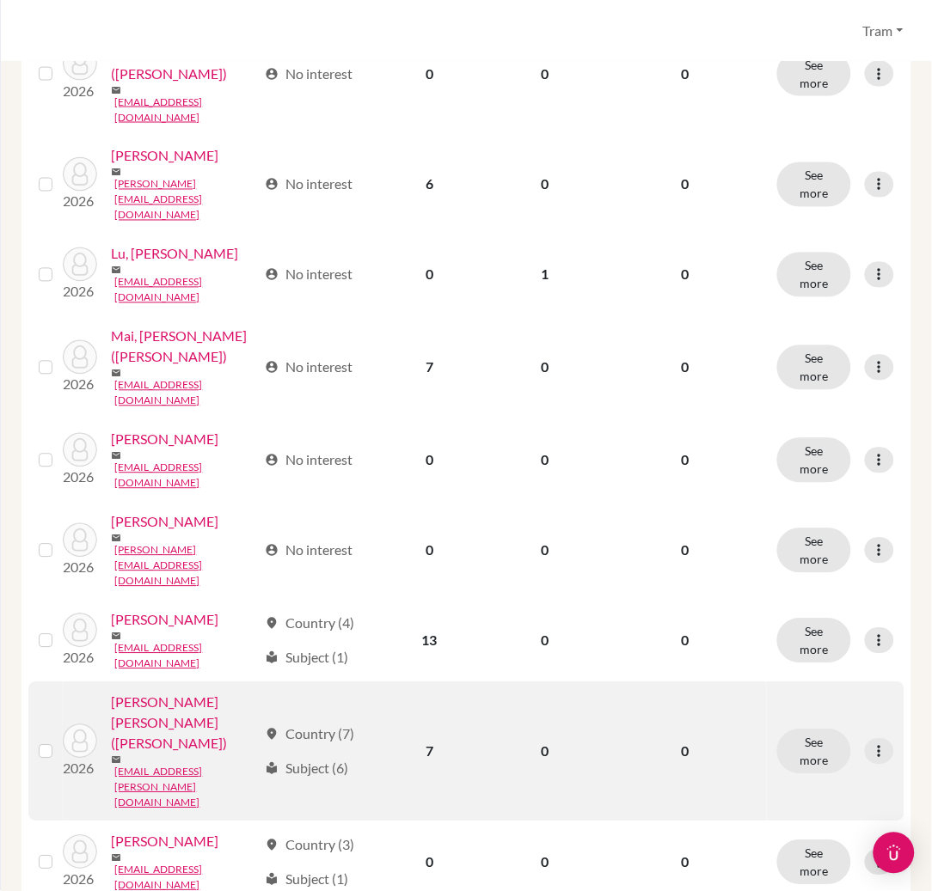
scroll to position [458, 0]
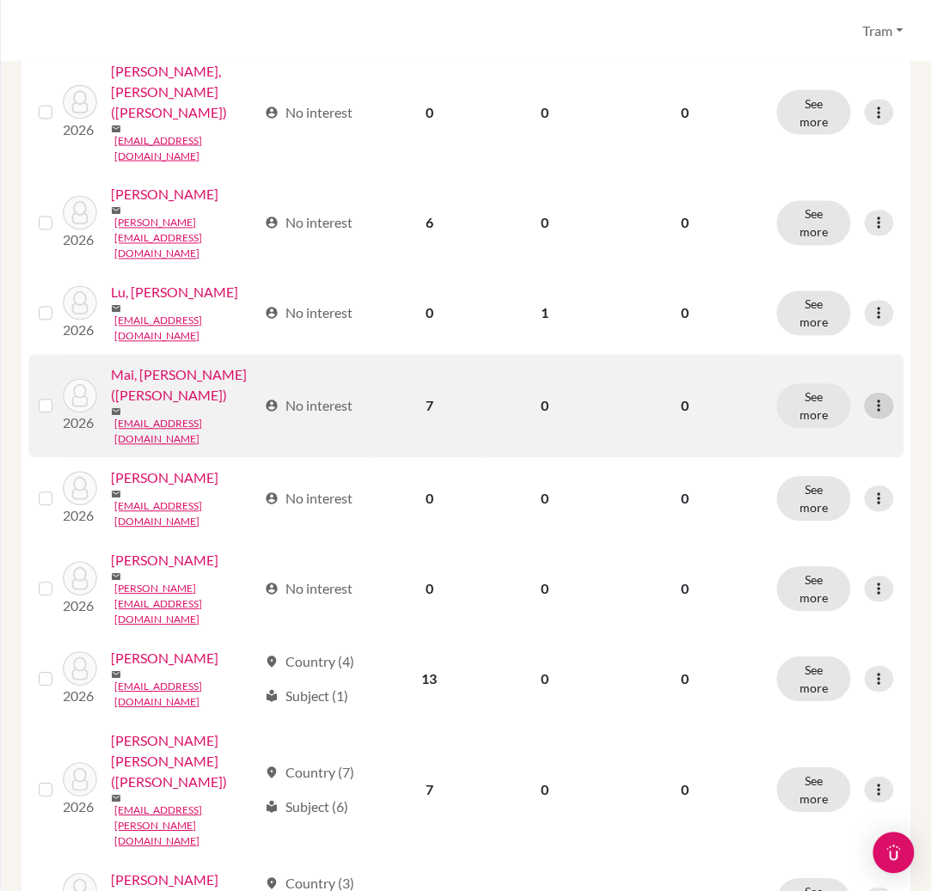
click at [871, 398] on icon at bounding box center [879, 406] width 17 height 17
click at [843, 342] on button "Edit student" at bounding box center [788, 345] width 136 height 28
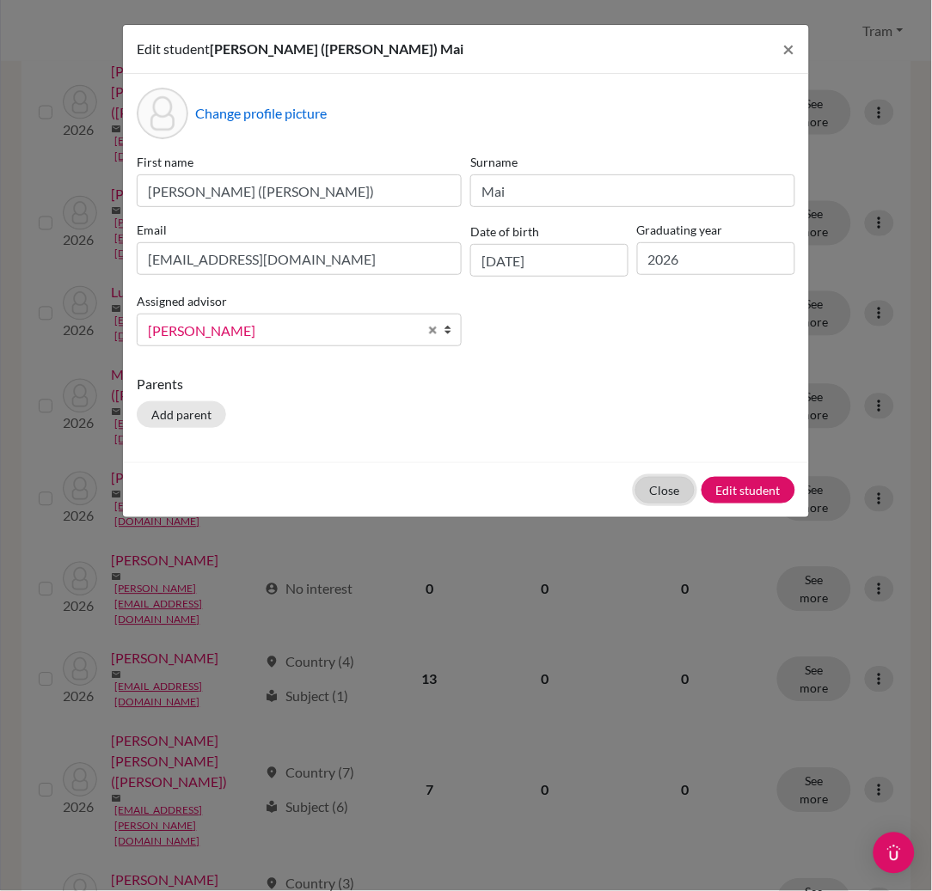
click at [666, 493] on button "Close" at bounding box center [664, 490] width 59 height 27
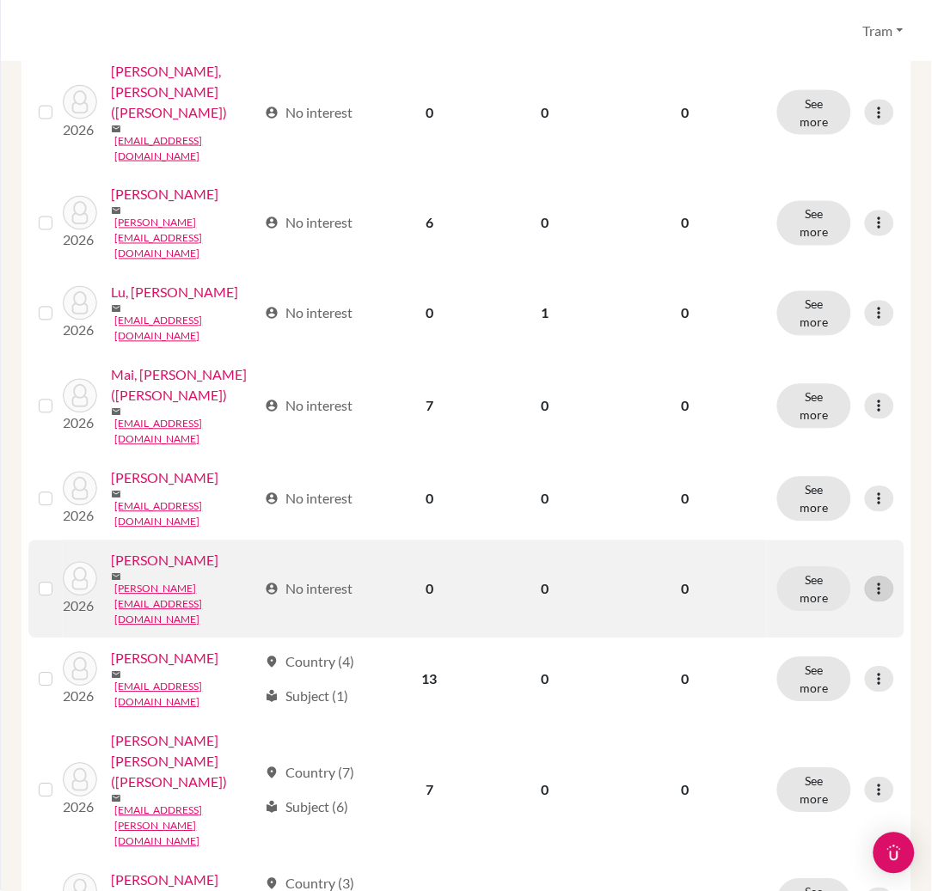
click at [871, 581] on icon at bounding box center [879, 589] width 17 height 17
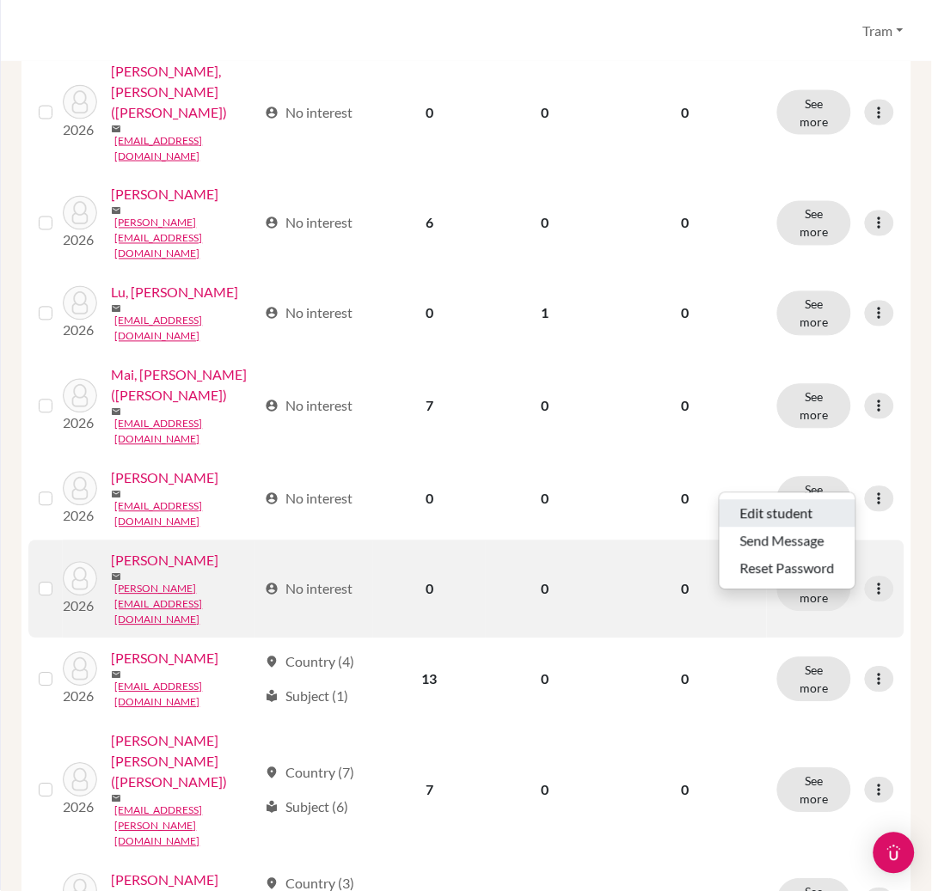
click at [780, 516] on button "Edit student" at bounding box center [788, 514] width 136 height 28
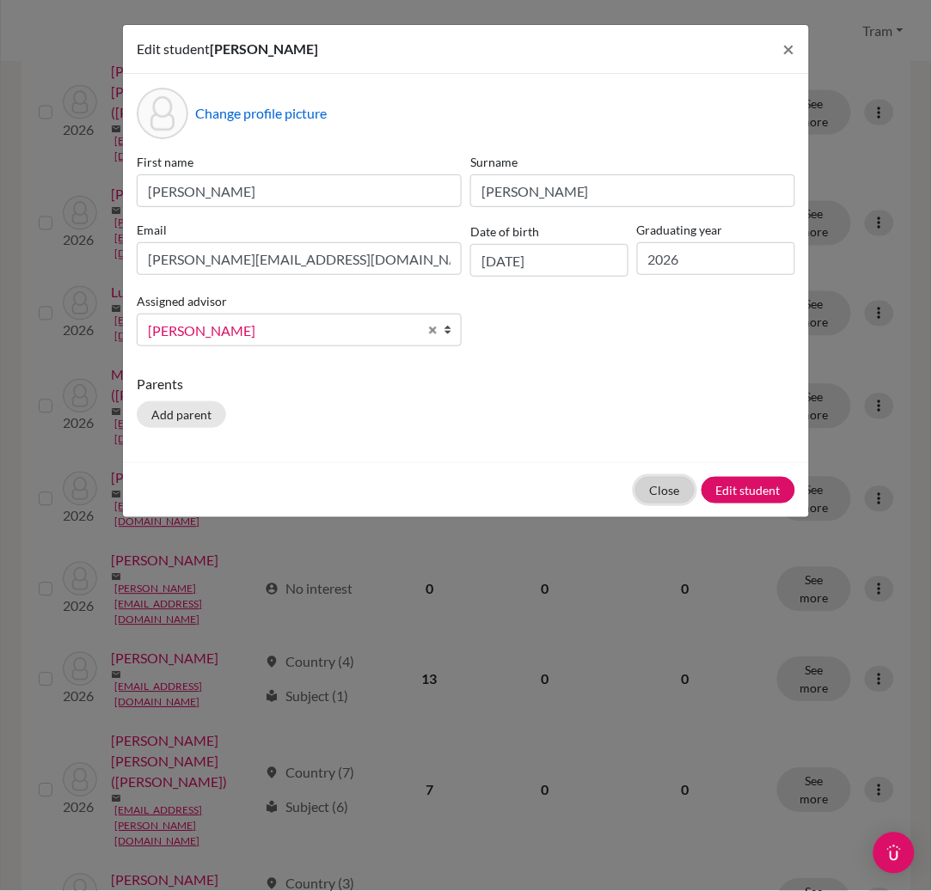
click at [667, 499] on button "Close" at bounding box center [664, 490] width 59 height 27
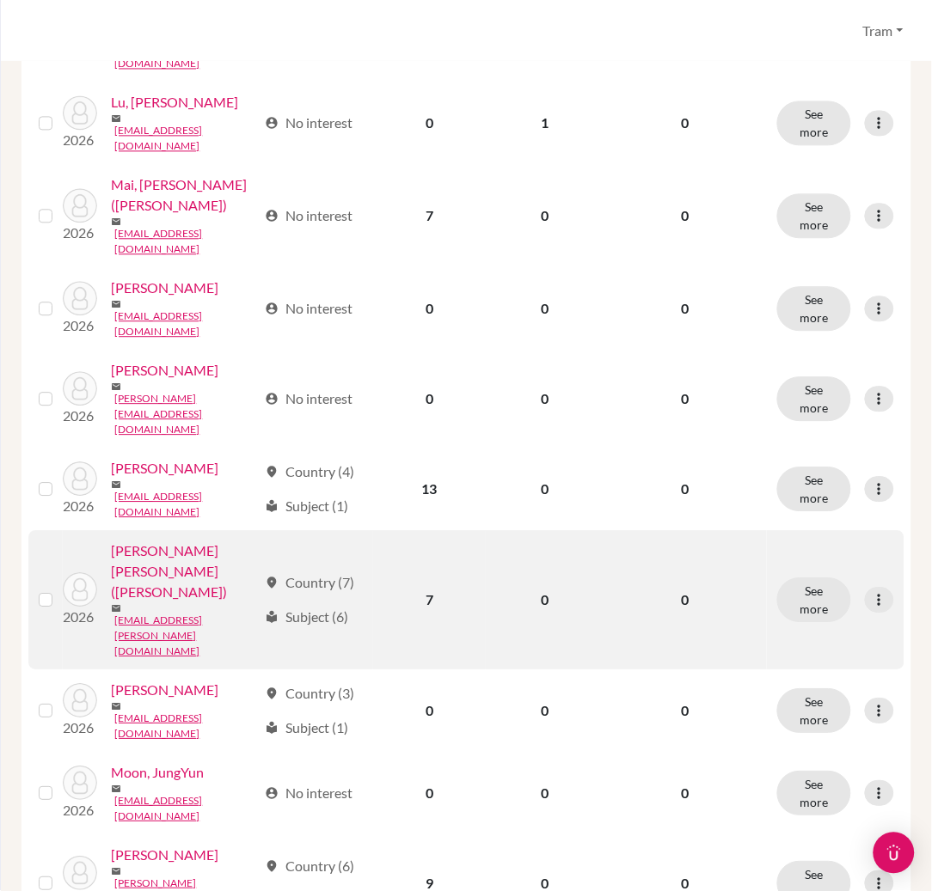
scroll to position [688, 0]
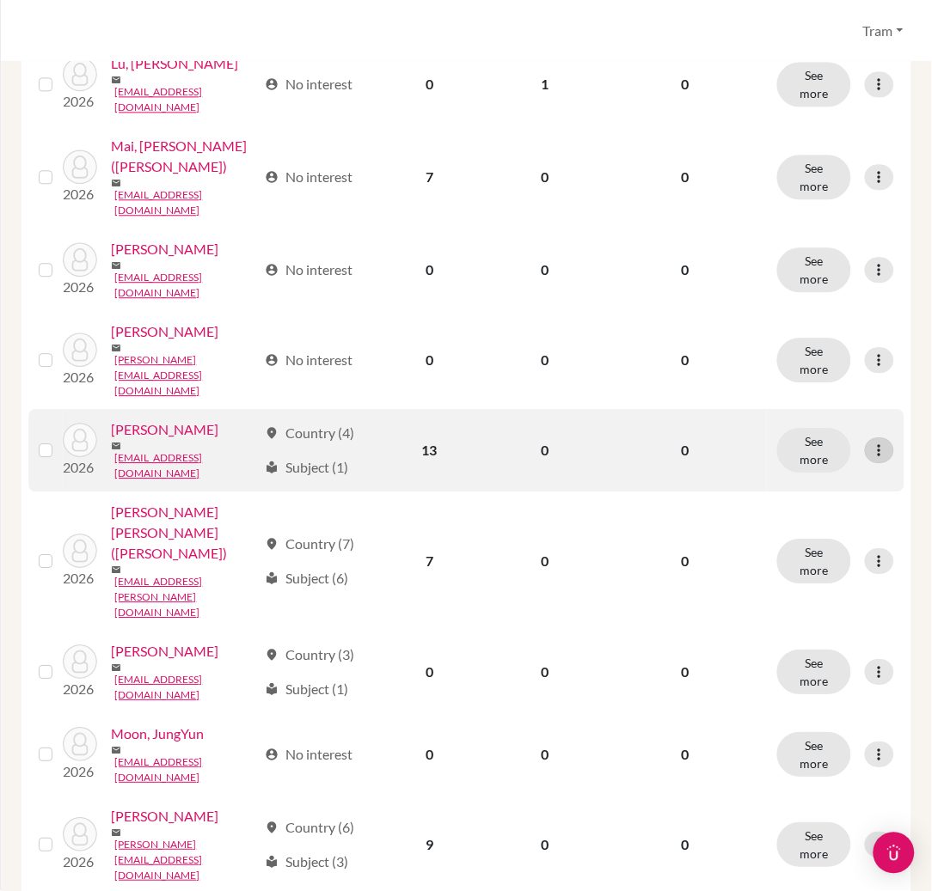
click at [871, 442] on icon at bounding box center [879, 450] width 17 height 17
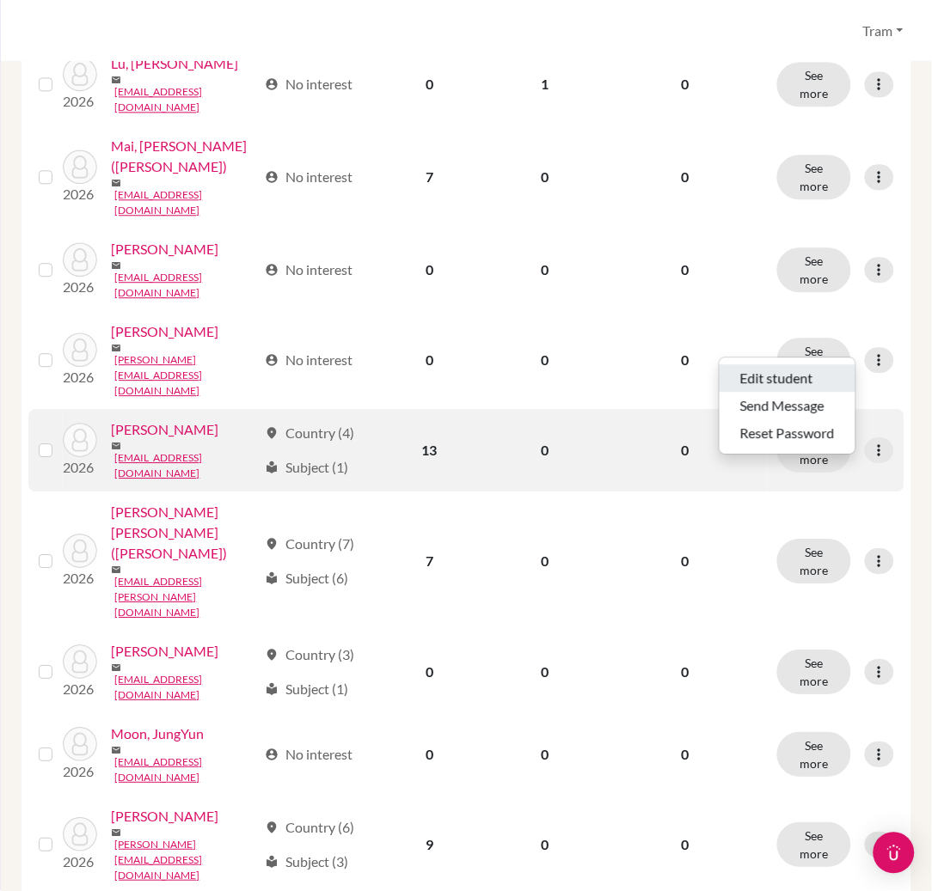
click at [835, 377] on button "Edit student" at bounding box center [788, 378] width 136 height 28
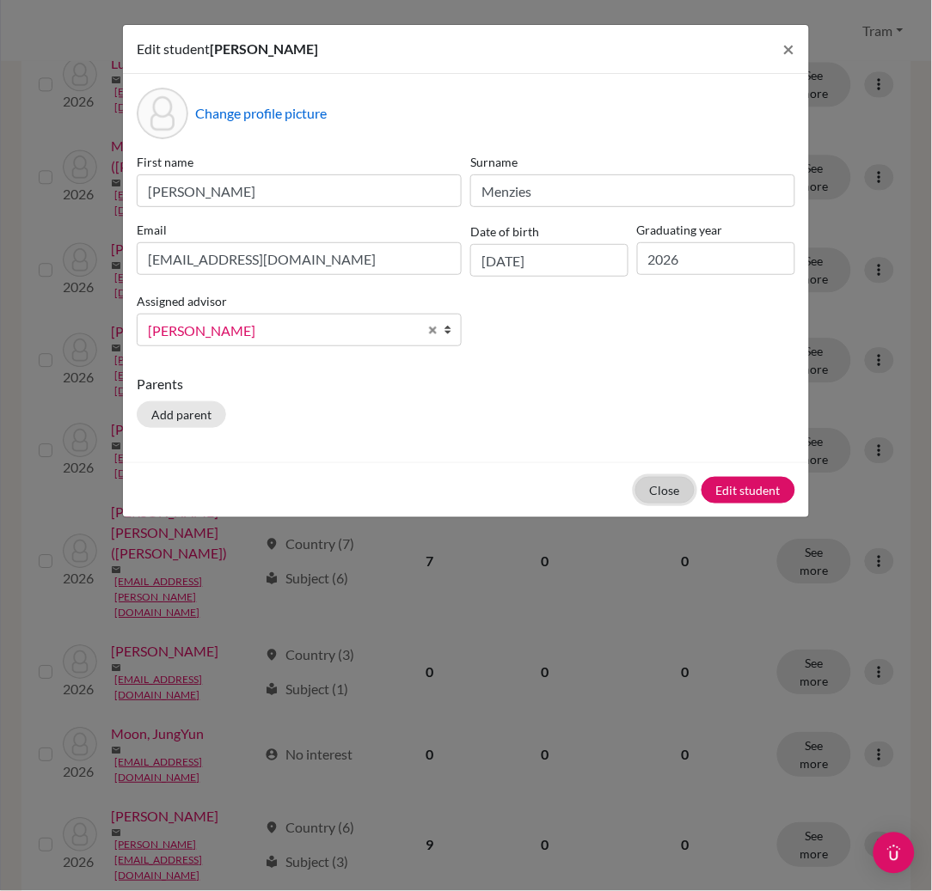
click at [646, 492] on button "Close" at bounding box center [664, 490] width 59 height 27
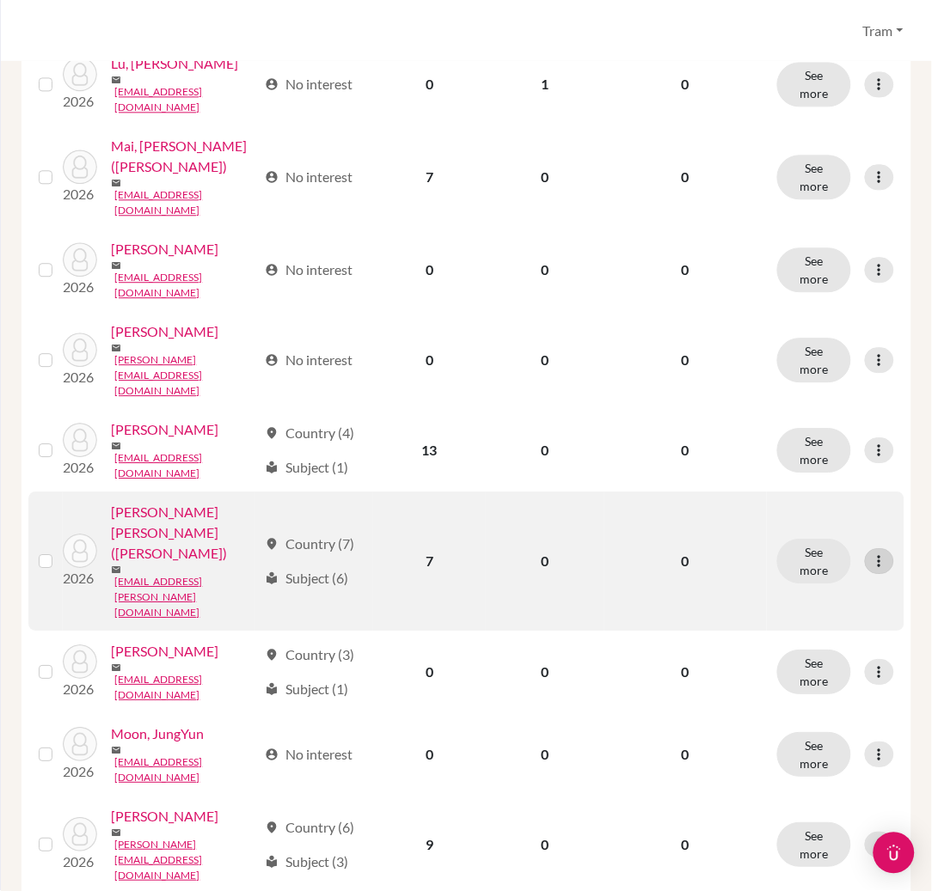
drag, startPoint x: 861, startPoint y: 426, endPoint x: 853, endPoint y: 440, distance: 16.2
click at [871, 553] on icon at bounding box center [879, 561] width 17 height 17
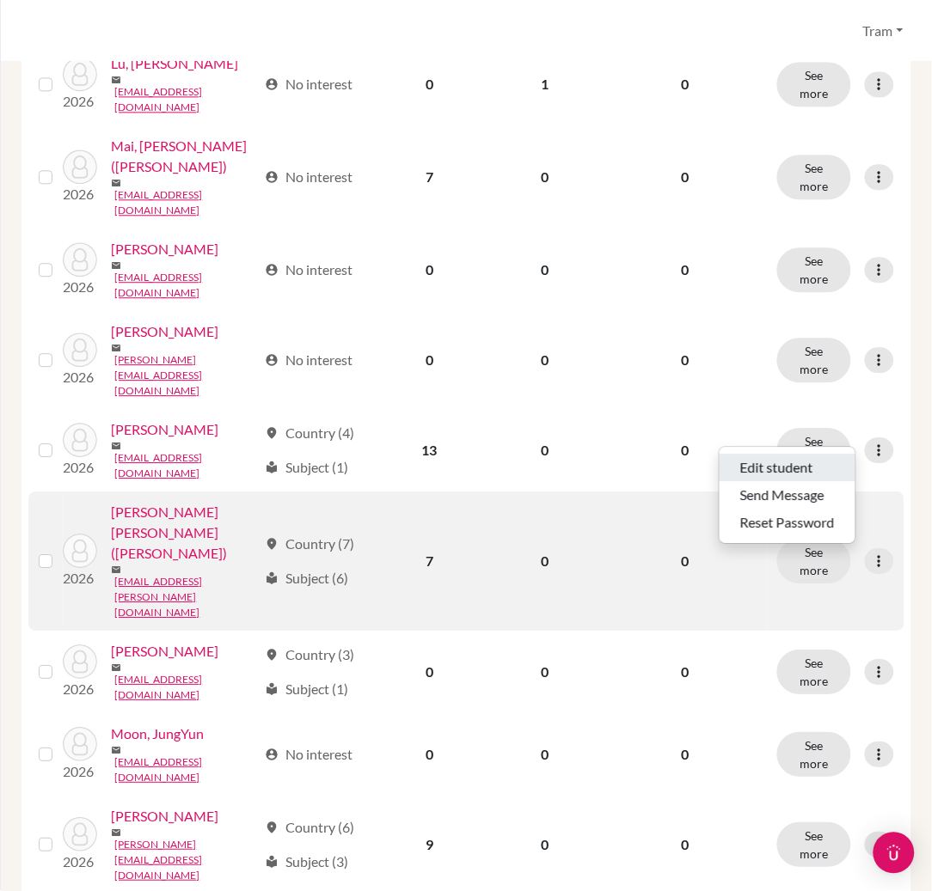
click at [829, 458] on button "Edit student" at bounding box center [788, 468] width 136 height 28
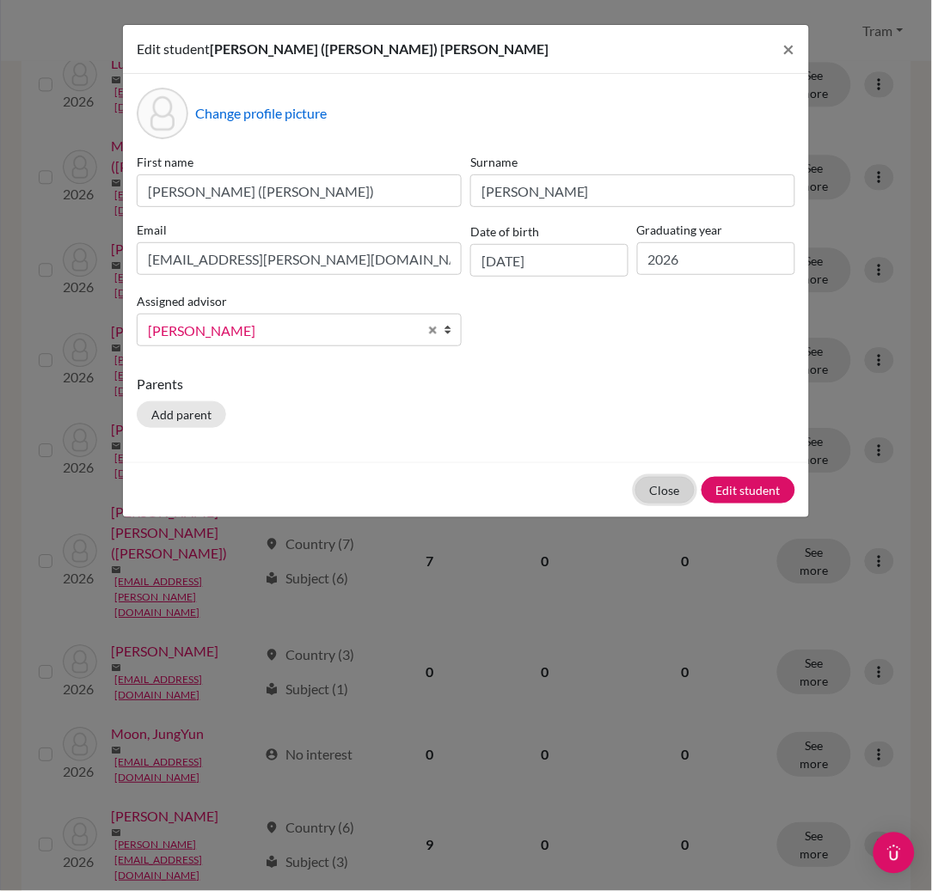
drag, startPoint x: 645, startPoint y: 494, endPoint x: 665, endPoint y: 501, distance: 21.7
click at [646, 494] on button "Close" at bounding box center [664, 490] width 59 height 27
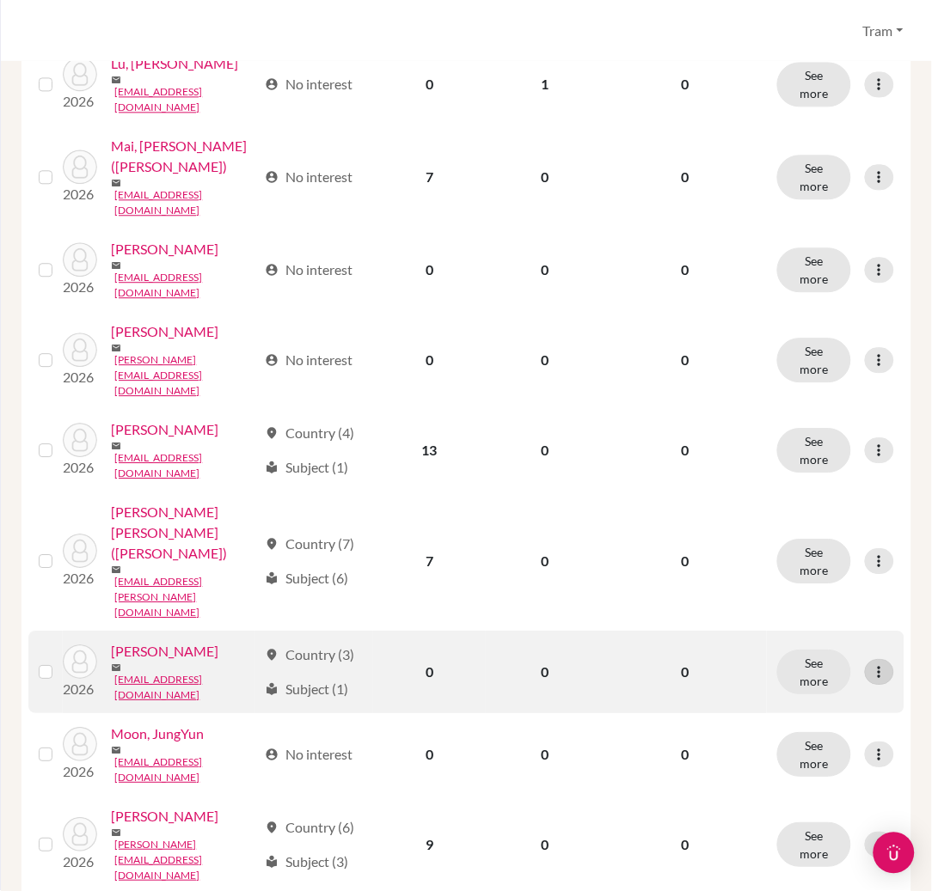
click at [871, 664] on icon at bounding box center [879, 672] width 17 height 17
click at [816, 545] on button "Edit student" at bounding box center [788, 557] width 136 height 28
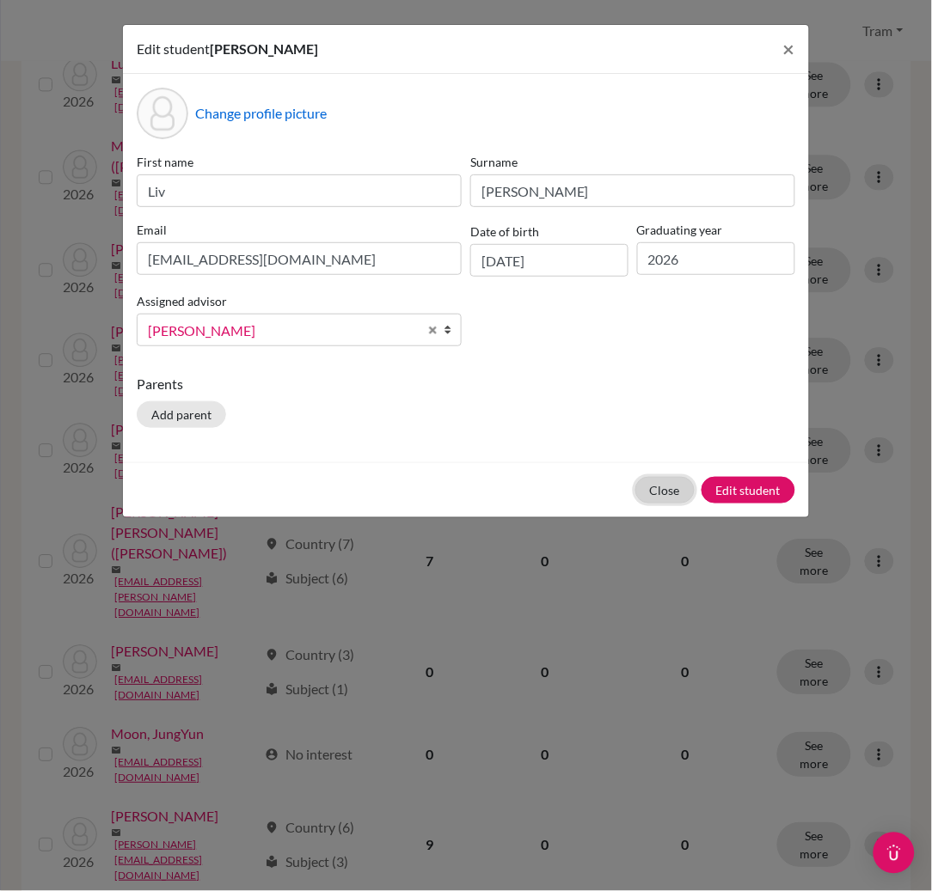
click at [657, 493] on button "Close" at bounding box center [664, 490] width 59 height 27
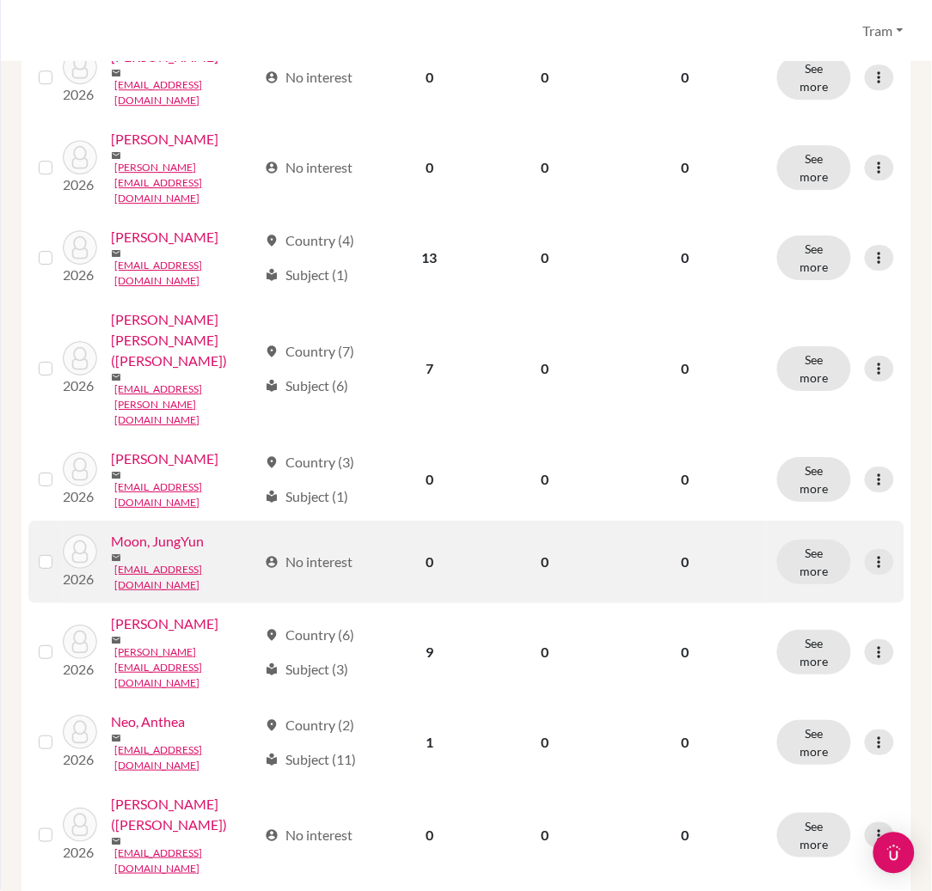
scroll to position [916, 0]
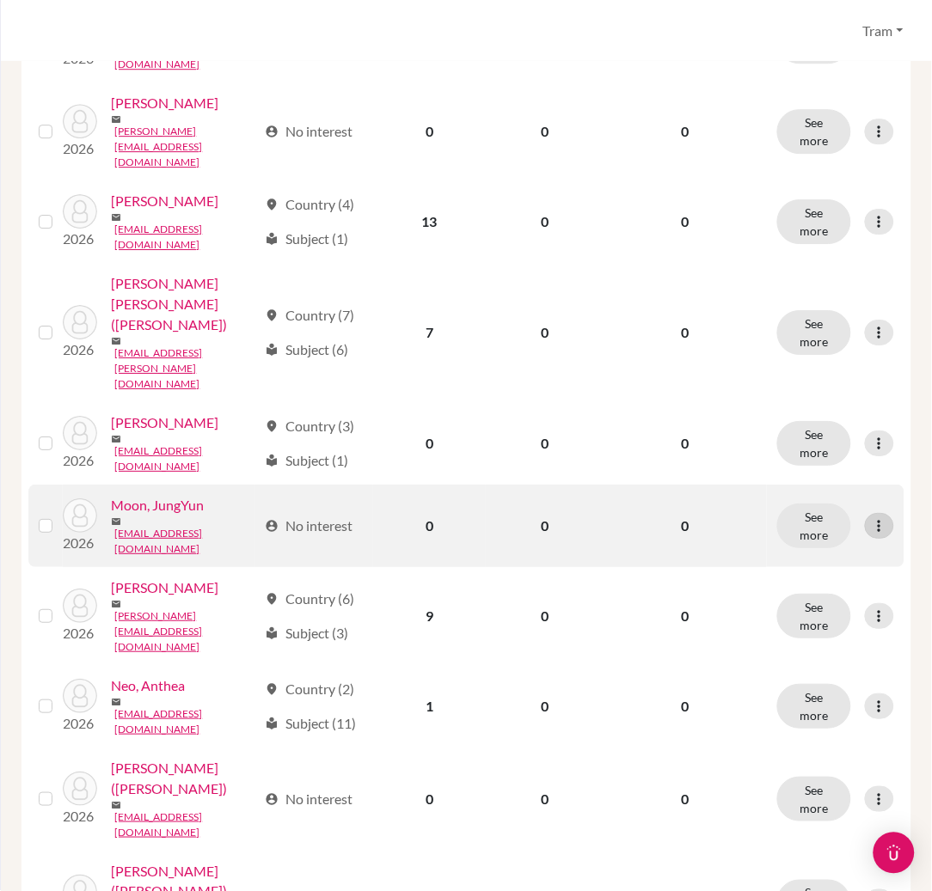
click at [872, 513] on div at bounding box center [879, 526] width 29 height 26
click at [795, 397] on button "Edit student" at bounding box center [788, 404] width 136 height 28
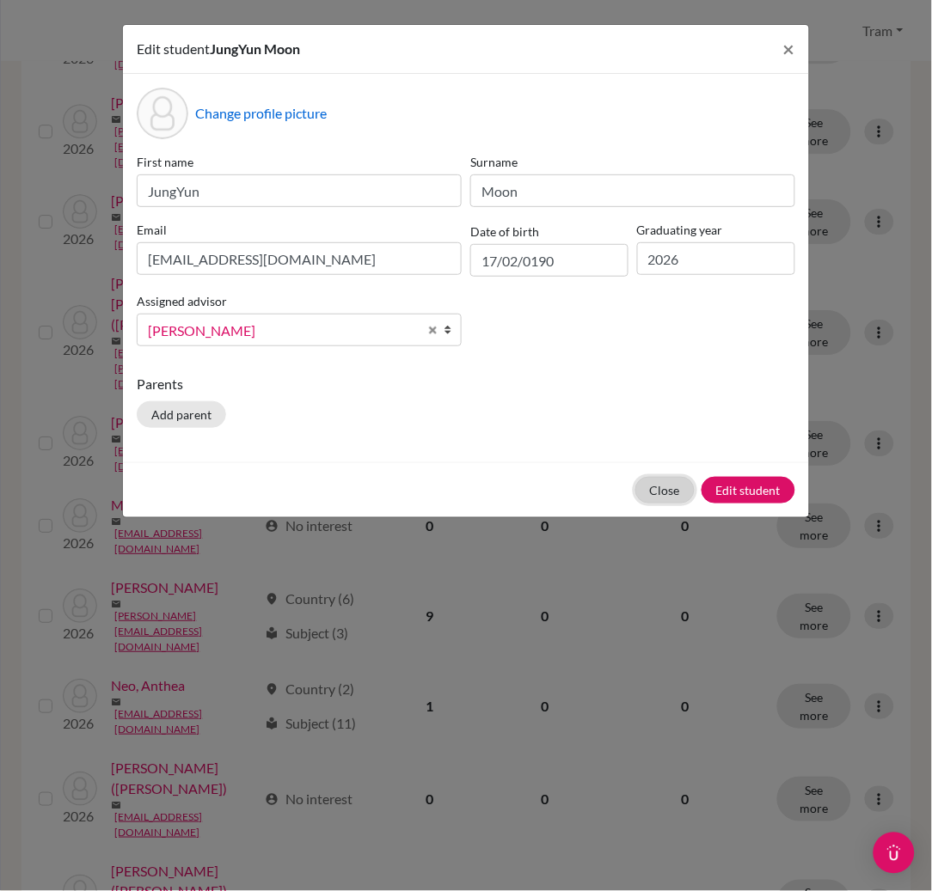
click at [652, 480] on button "Close" at bounding box center [664, 490] width 59 height 27
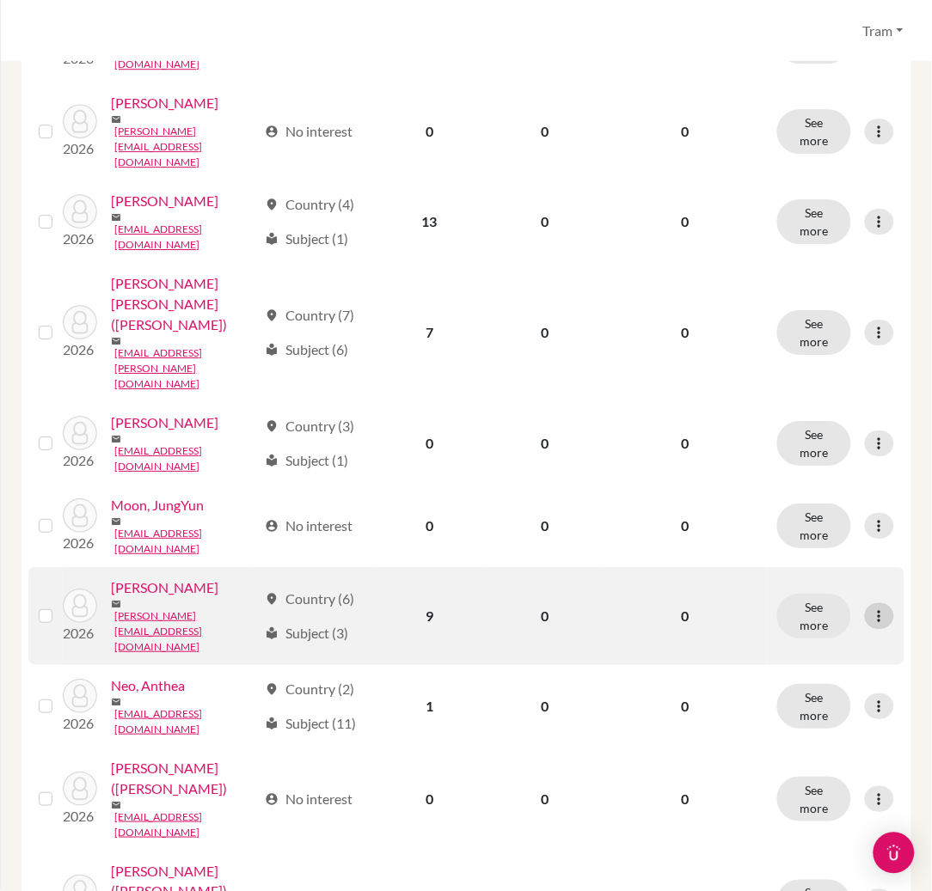
click at [871, 608] on icon at bounding box center [879, 616] width 17 height 17
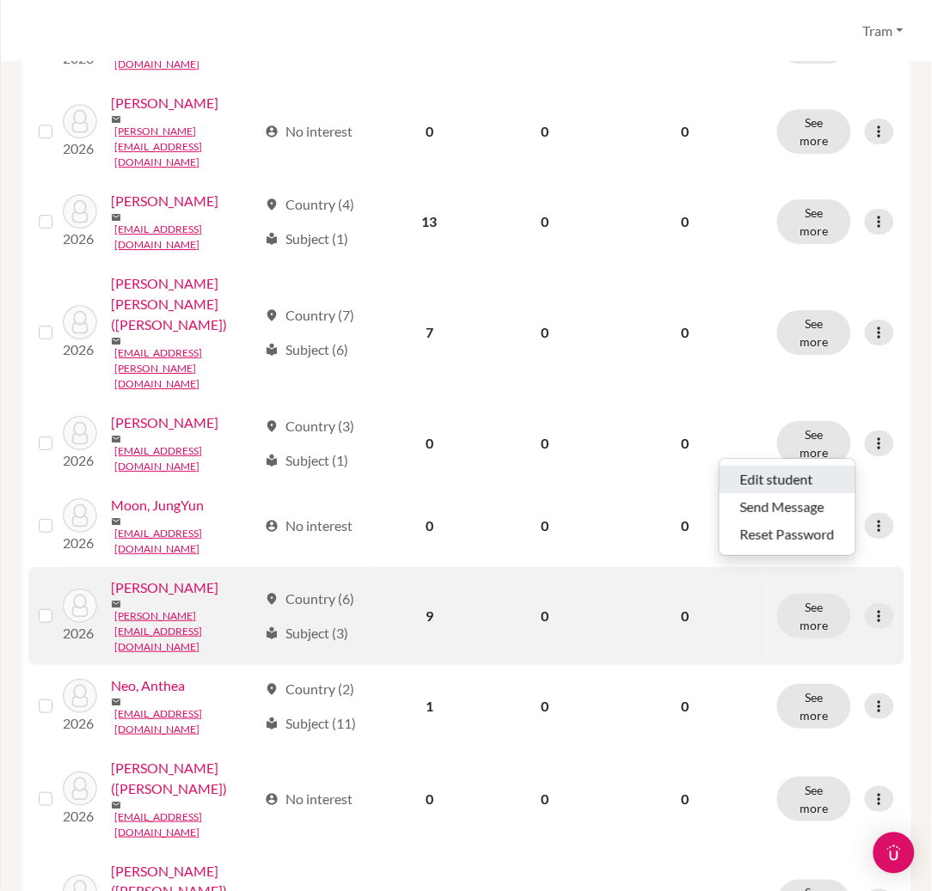
click at [760, 475] on button "Edit student" at bounding box center [788, 480] width 136 height 28
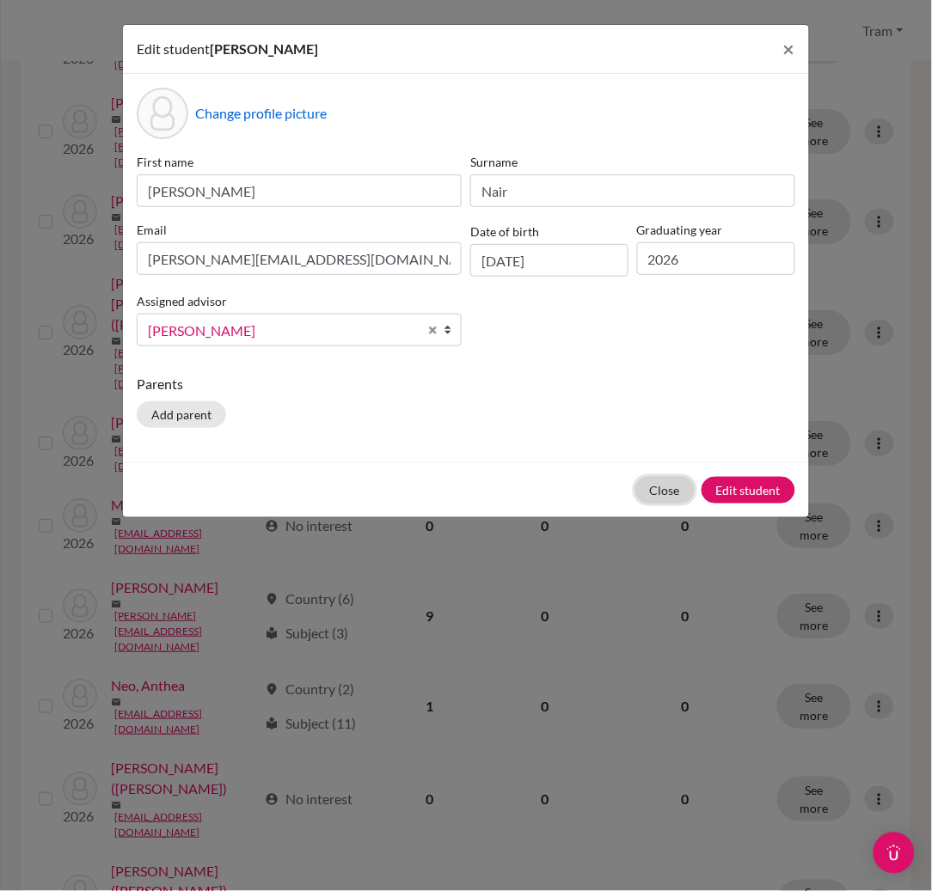
click at [682, 492] on button "Close" at bounding box center [664, 490] width 59 height 27
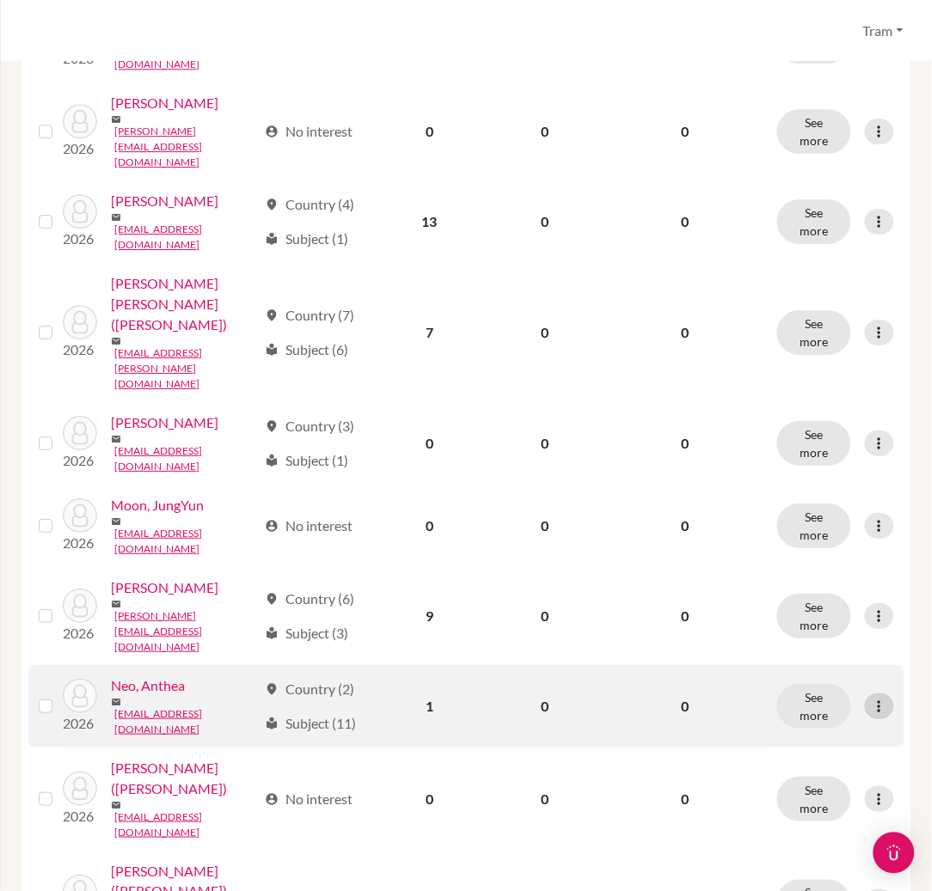
click at [871, 698] on icon at bounding box center [879, 706] width 17 height 17
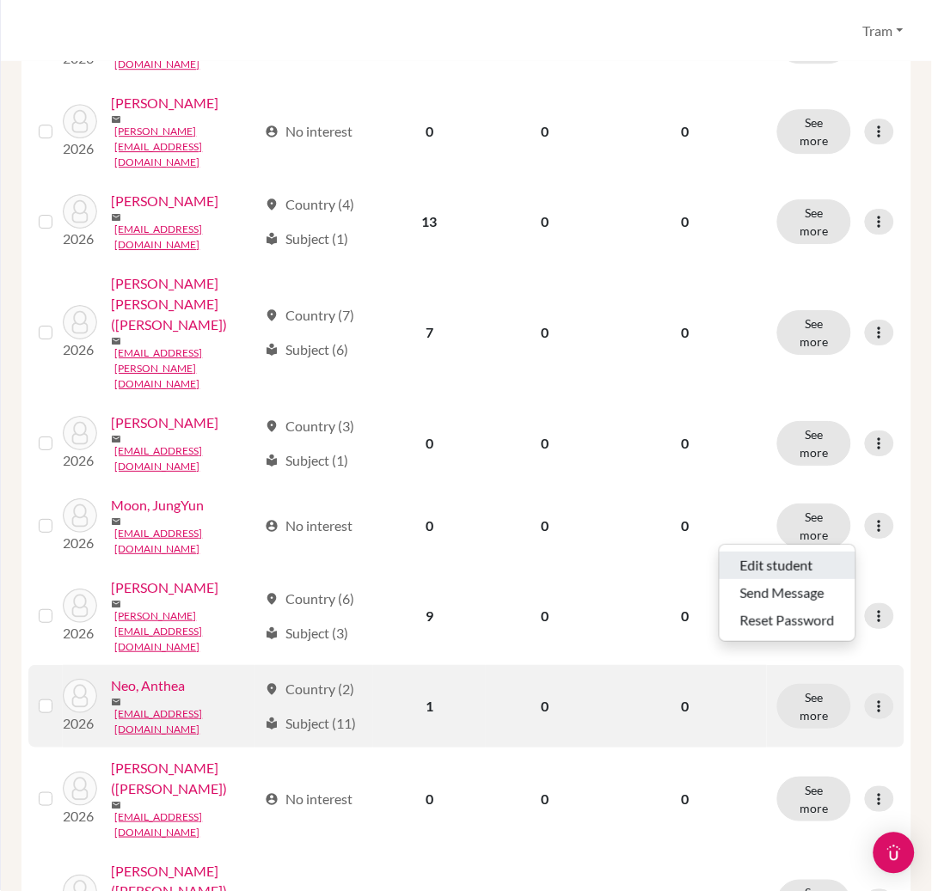
click at [785, 554] on button "Edit student" at bounding box center [788, 566] width 136 height 28
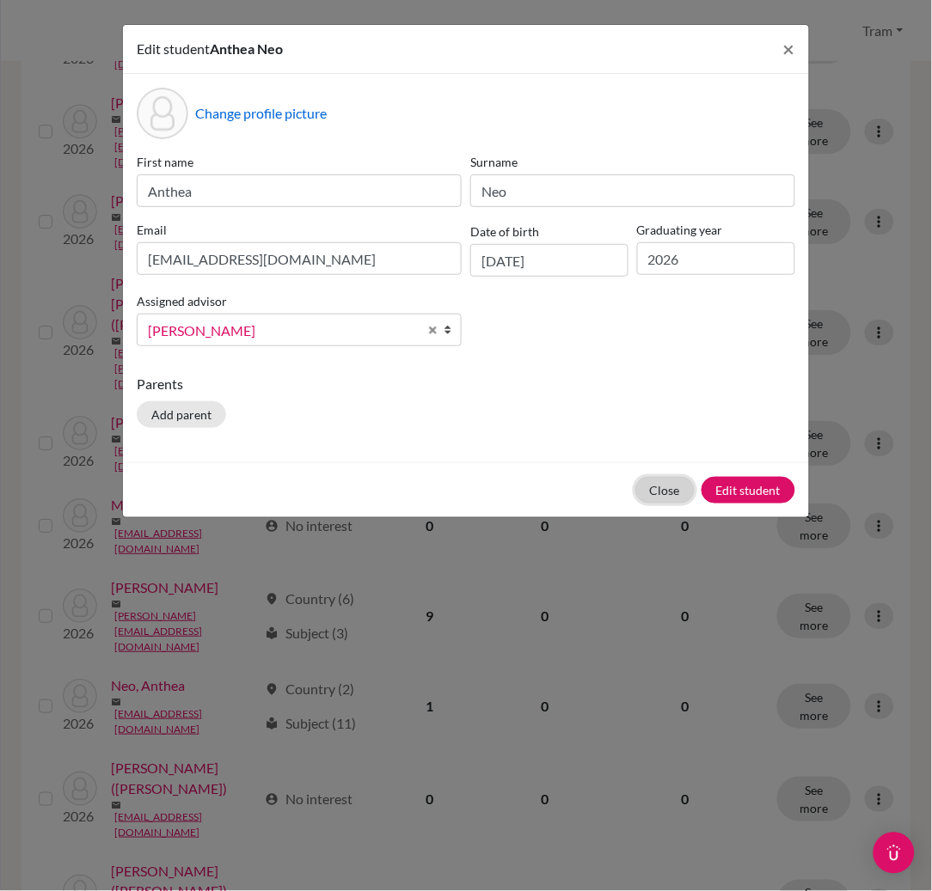
click at [656, 481] on button "Close" at bounding box center [664, 490] width 59 height 27
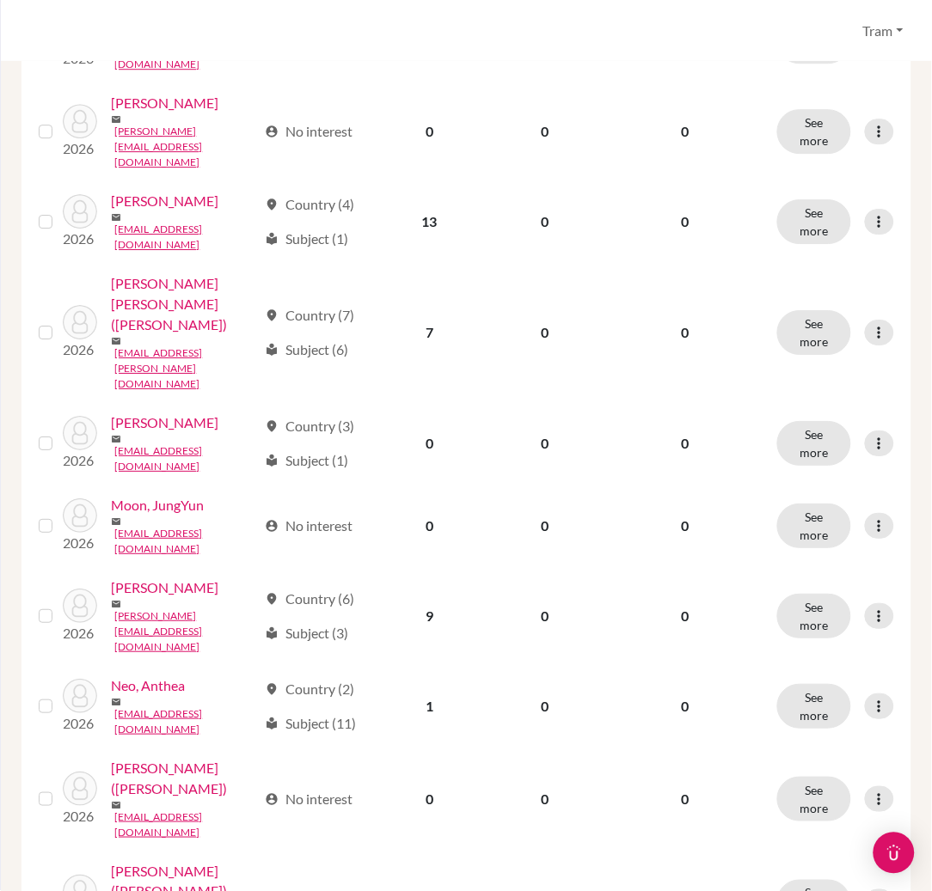
scroll to position [1146, 0]
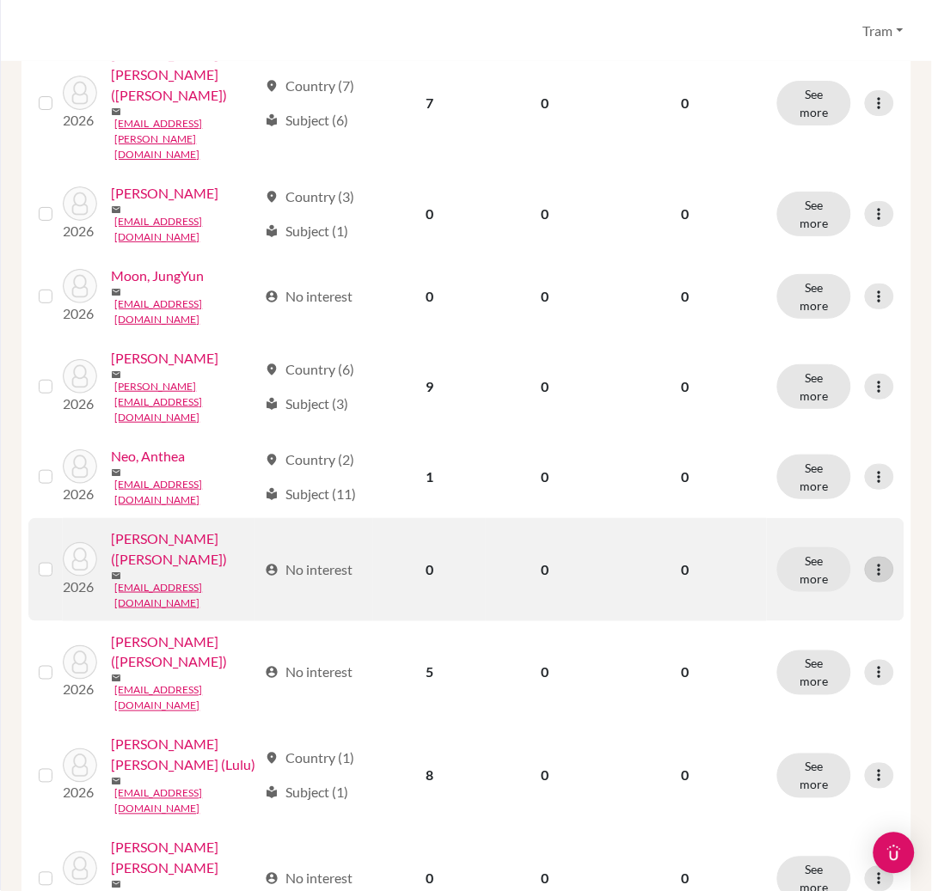
click at [871, 561] on icon at bounding box center [879, 569] width 17 height 17
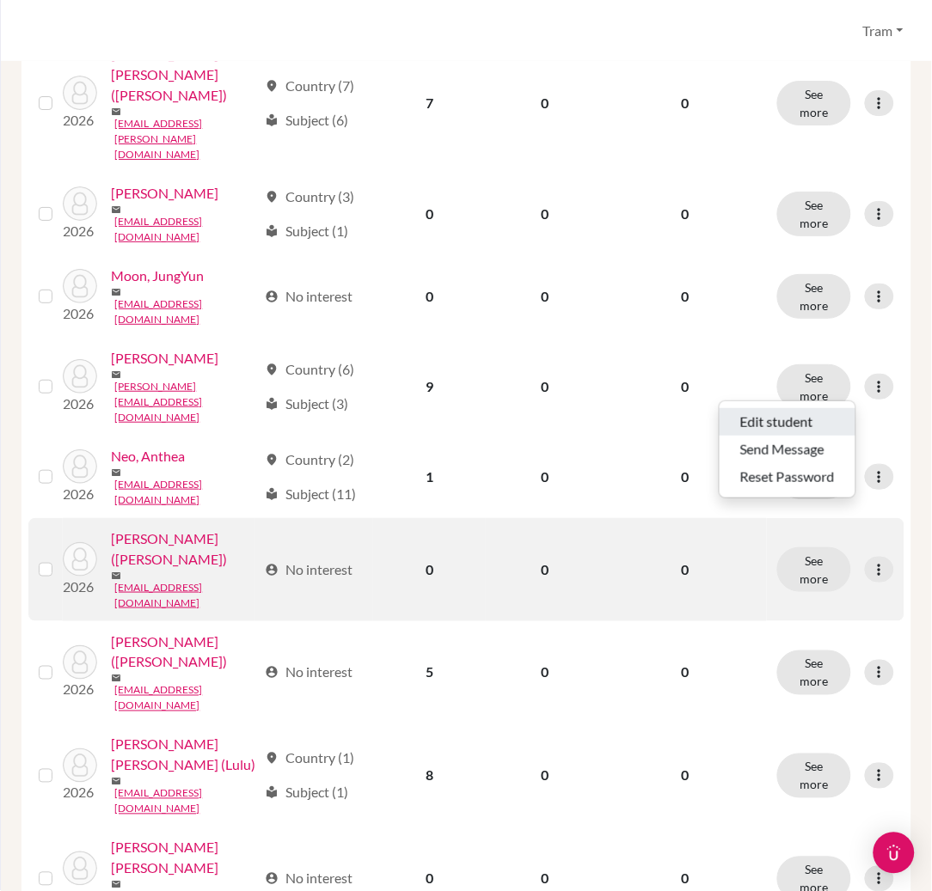
click at [818, 414] on button "Edit student" at bounding box center [788, 422] width 136 height 28
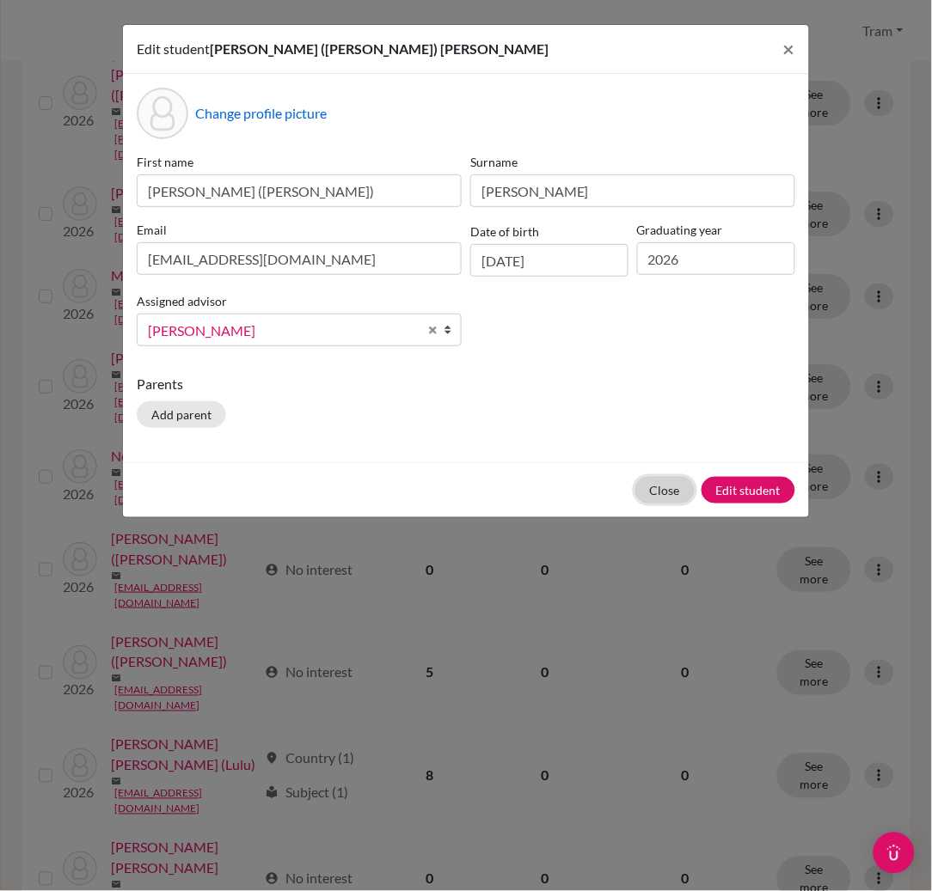
click at [643, 487] on button "Close" at bounding box center [664, 490] width 59 height 27
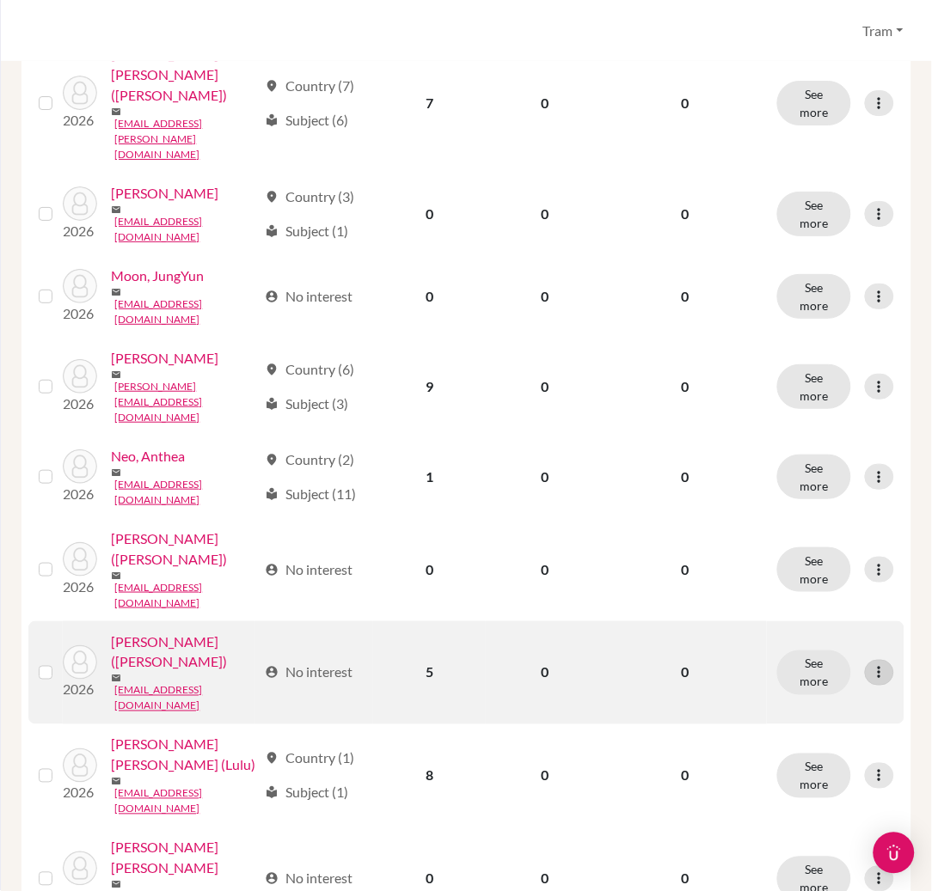
click at [871, 664] on icon at bounding box center [879, 672] width 17 height 17
click at [811, 500] on button "Edit student" at bounding box center [788, 498] width 136 height 28
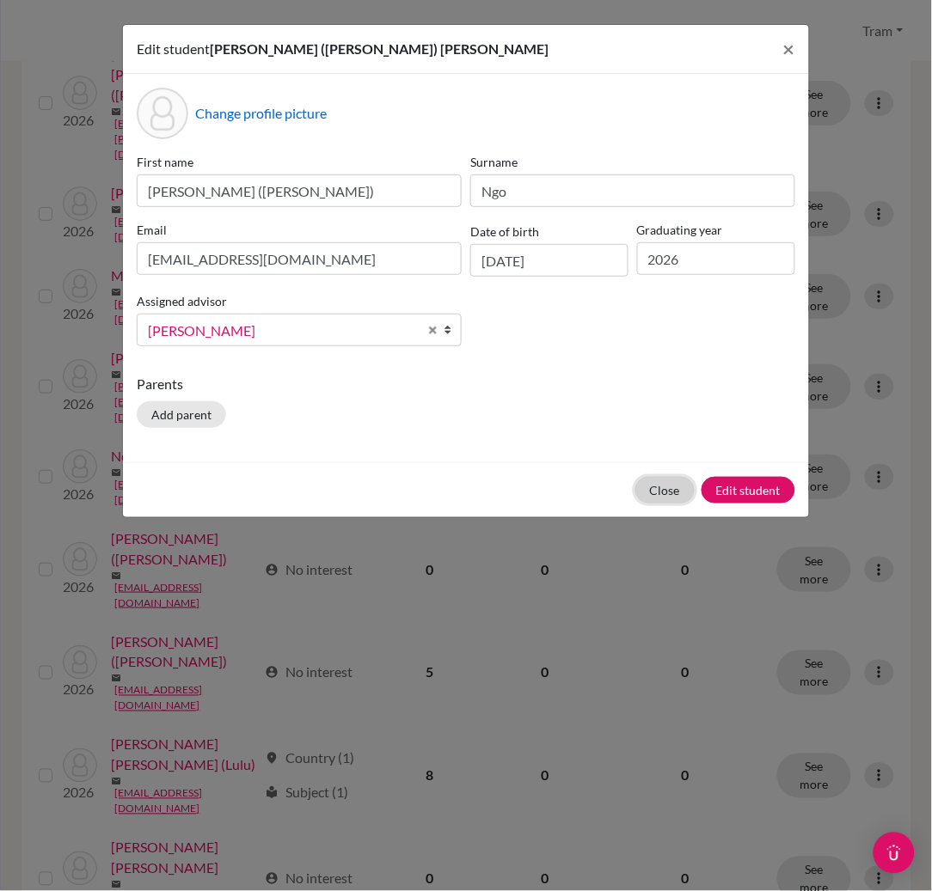
click at [640, 493] on button "Close" at bounding box center [664, 490] width 59 height 27
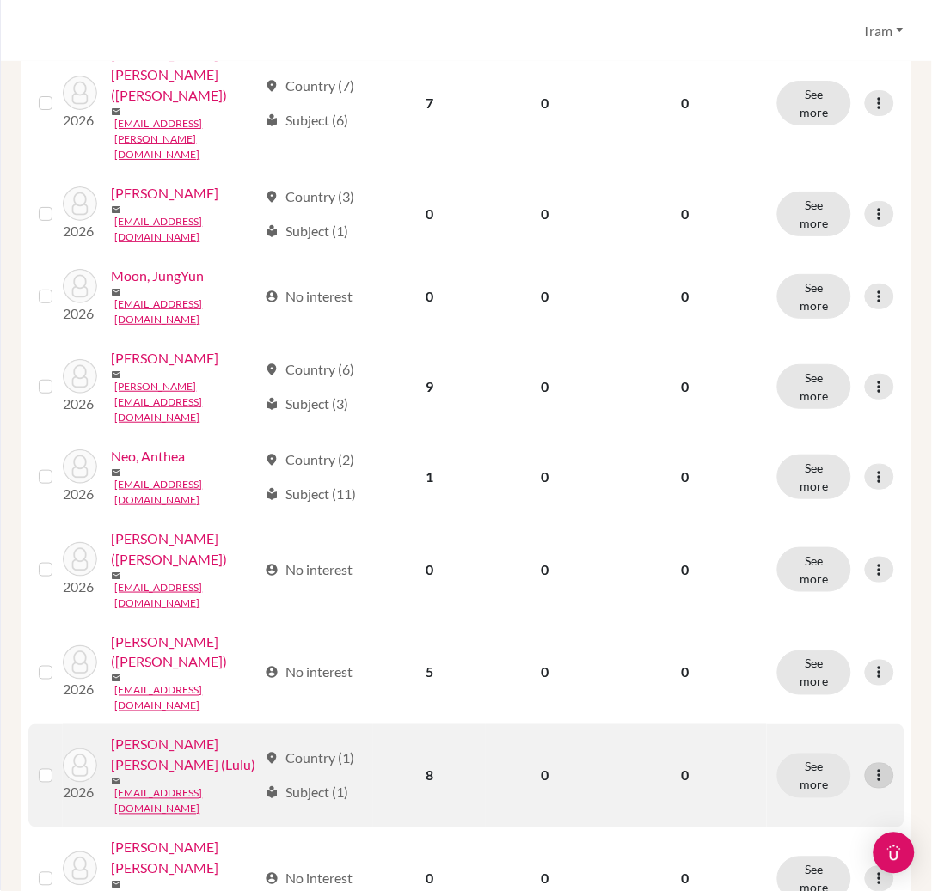
click at [871, 768] on icon at bounding box center [879, 776] width 17 height 17
click at [781, 570] on button "Edit student" at bounding box center [788, 574] width 136 height 28
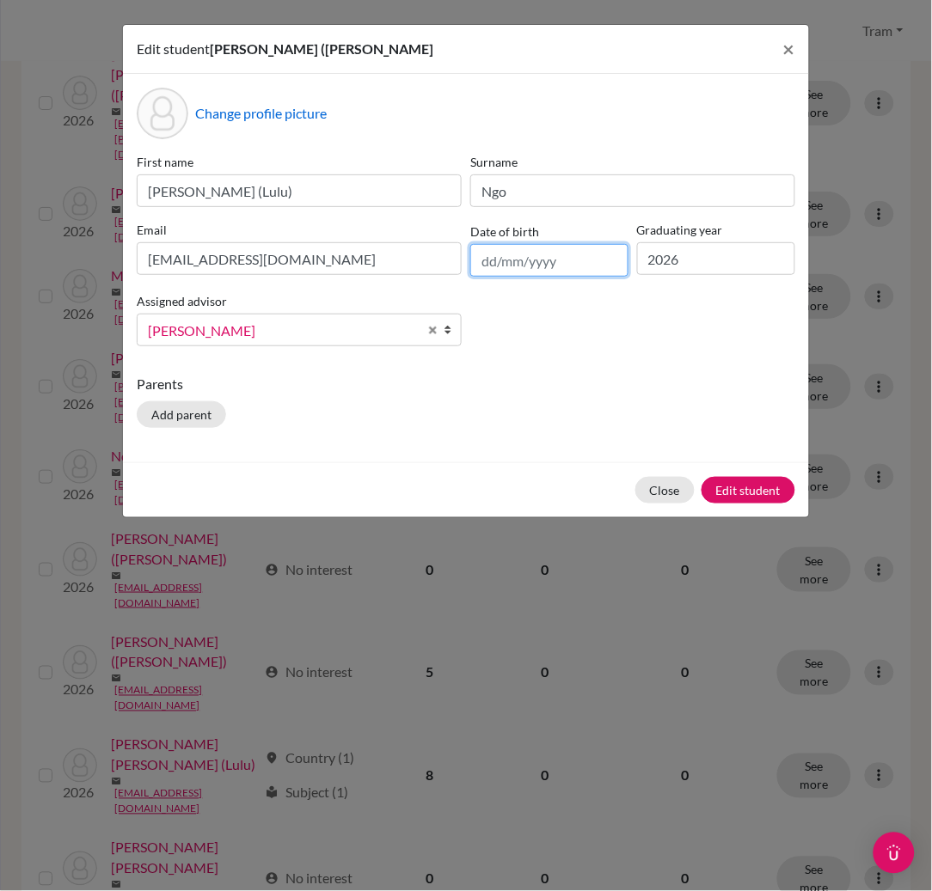
click at [568, 253] on input "text" at bounding box center [549, 260] width 158 height 33
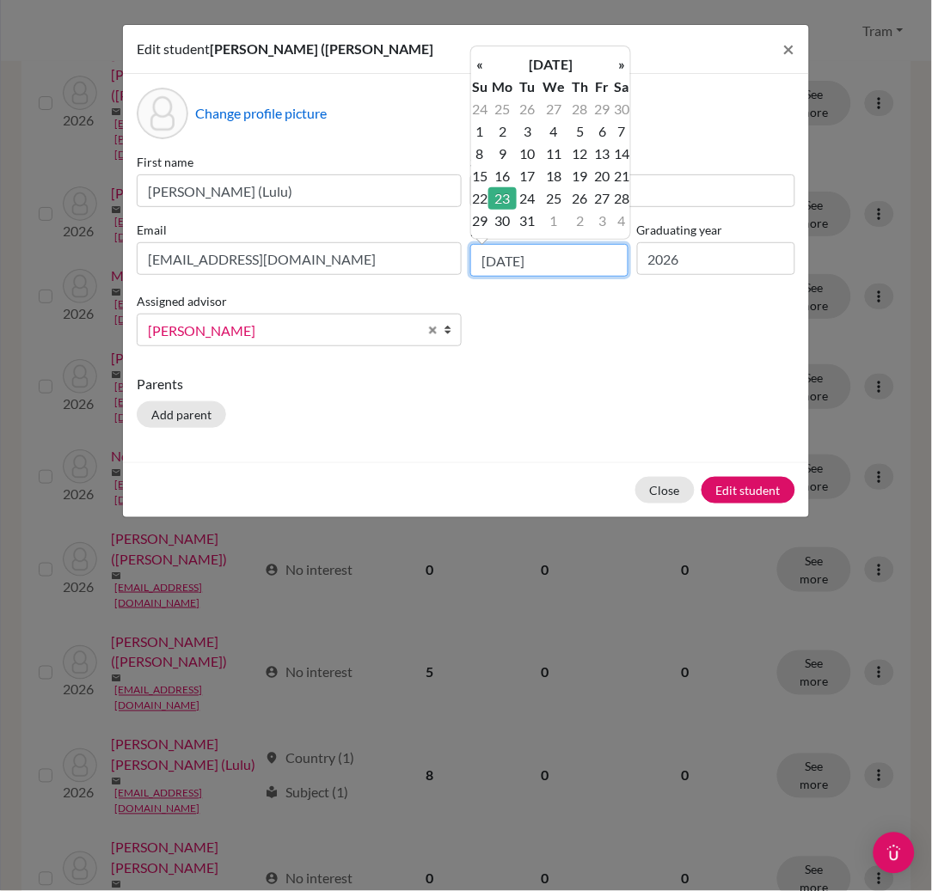
type input "[DATE]"
click at [502, 193] on td "23" at bounding box center [502, 198] width 28 height 22
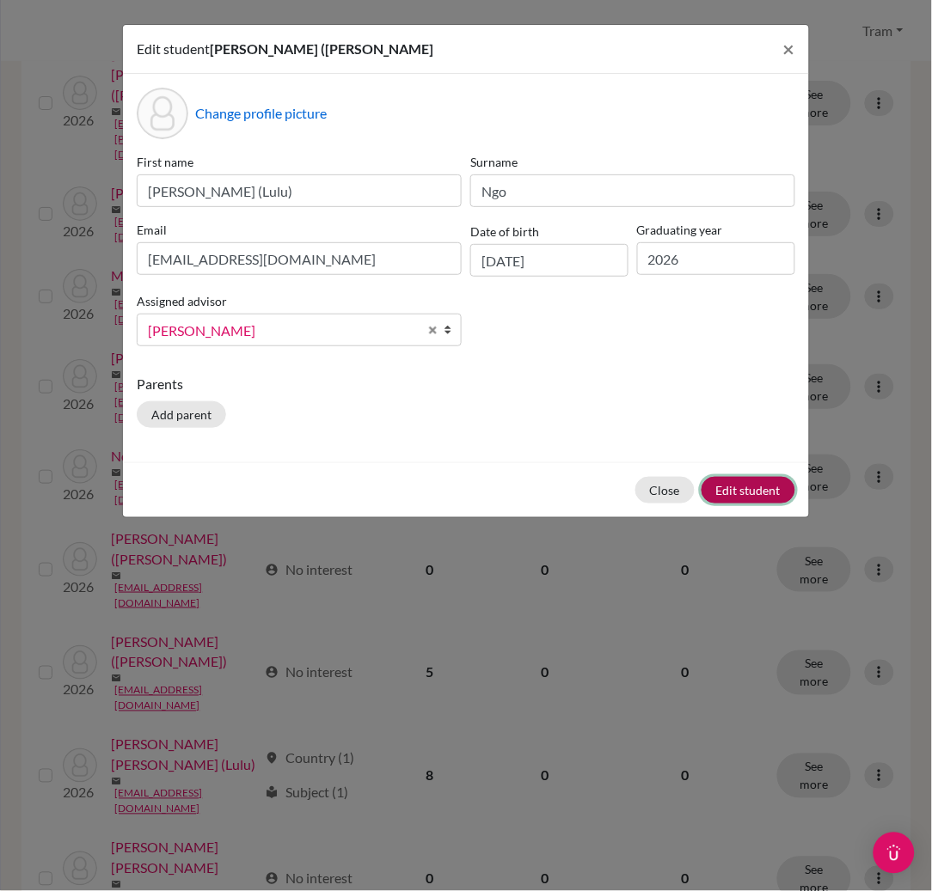
click at [761, 482] on button "Edit student" at bounding box center [748, 490] width 94 height 27
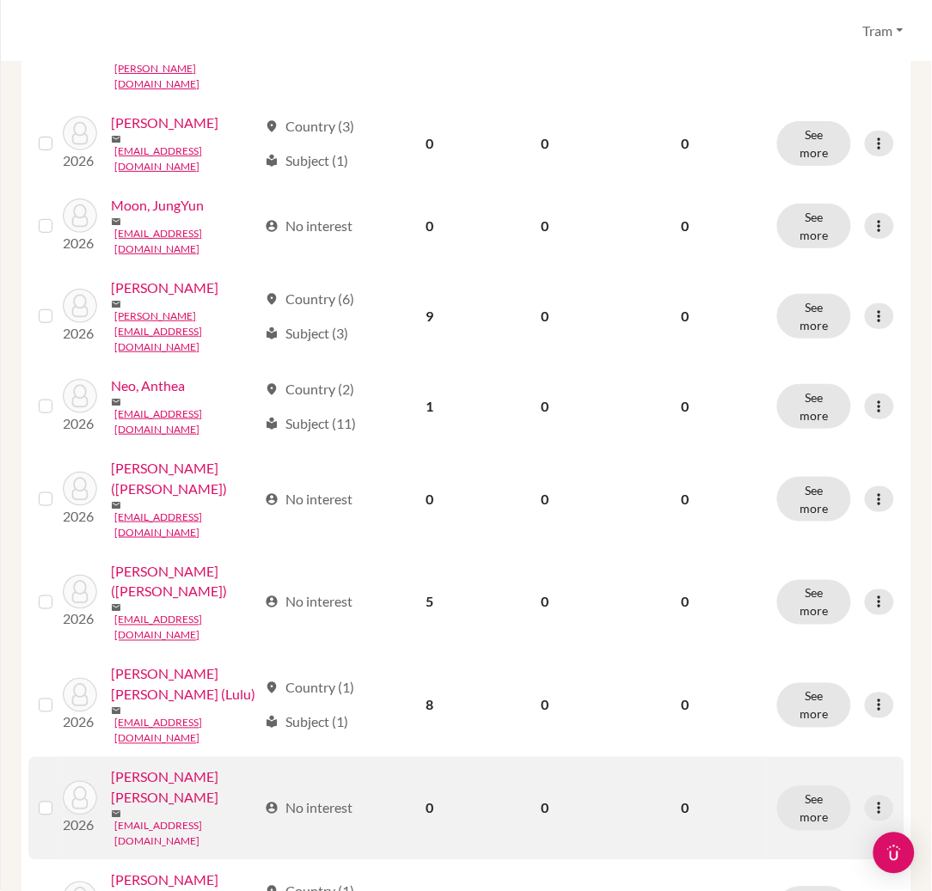
scroll to position [1255, 0]
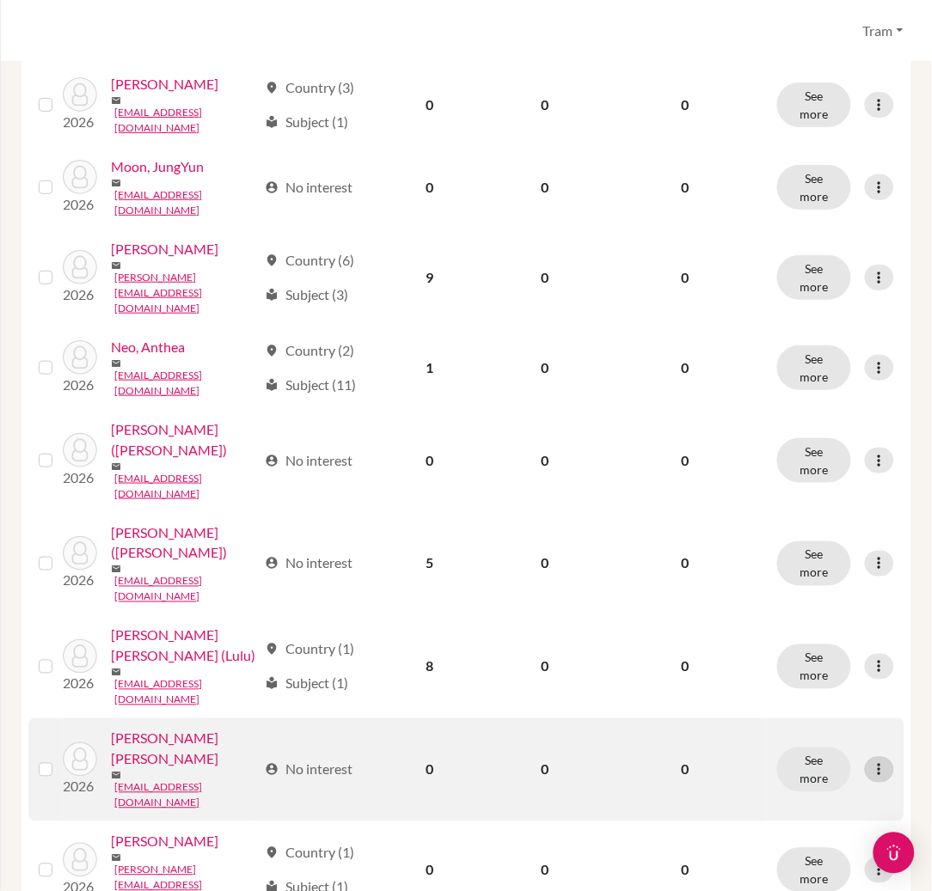
click at [871, 762] on icon at bounding box center [879, 770] width 17 height 17
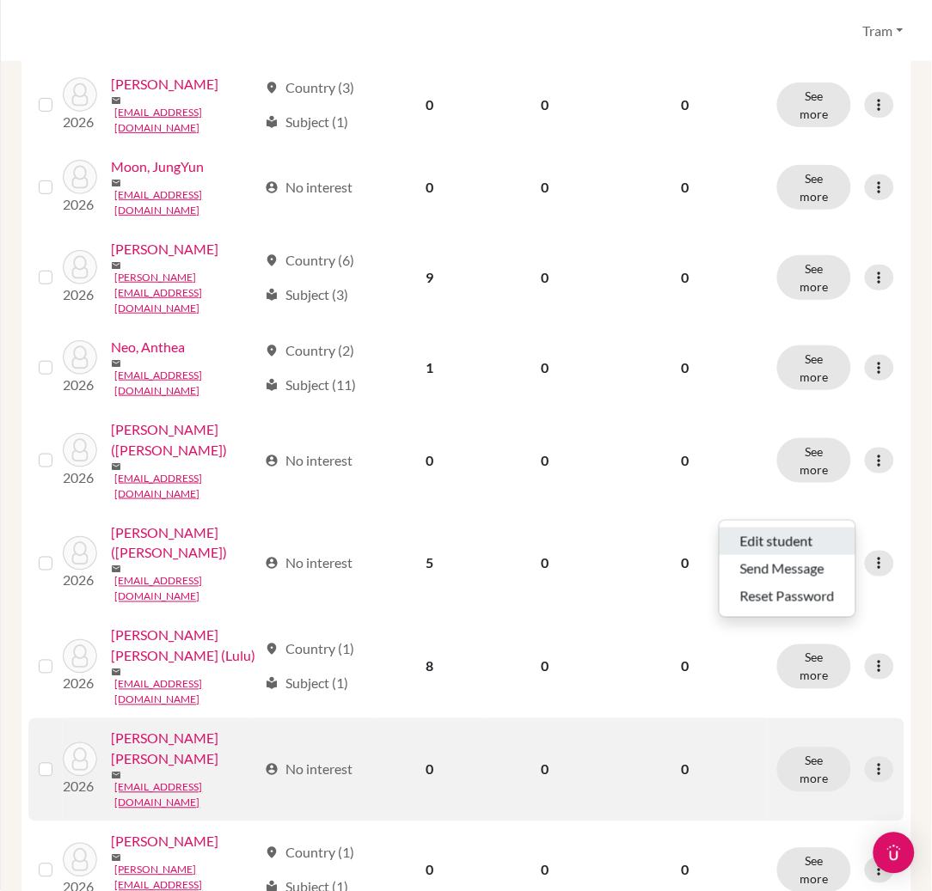
click at [820, 537] on button "Edit student" at bounding box center [788, 542] width 136 height 28
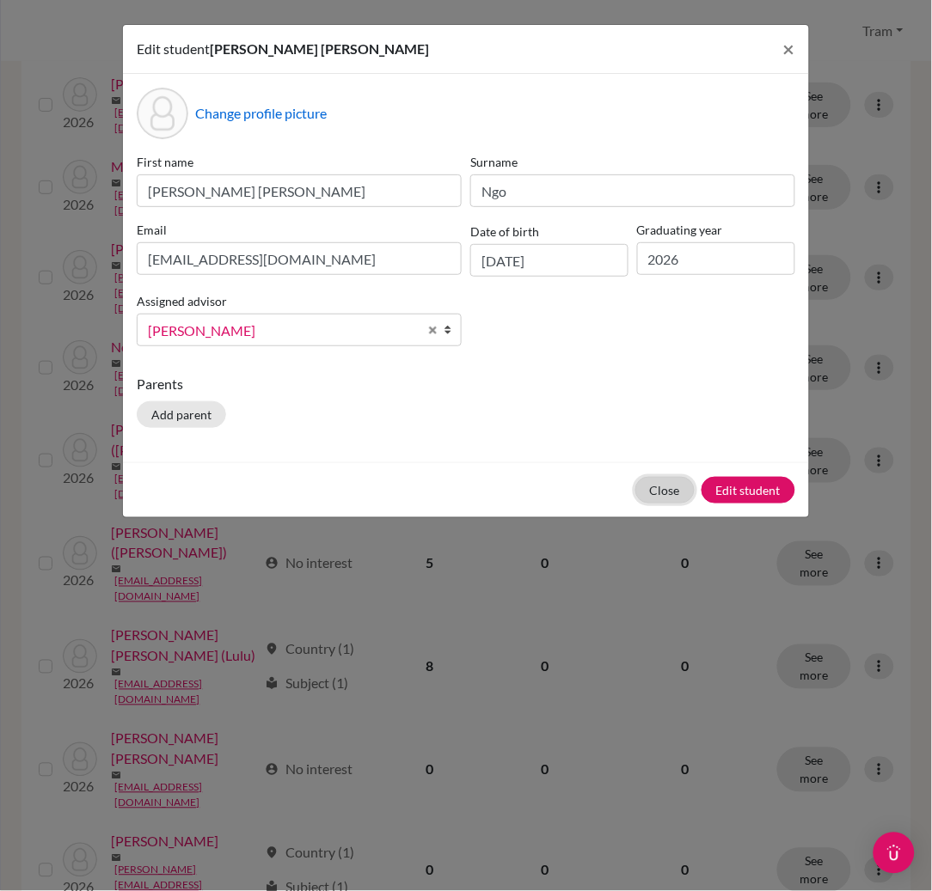
click at [652, 500] on button "Close" at bounding box center [664, 490] width 59 height 27
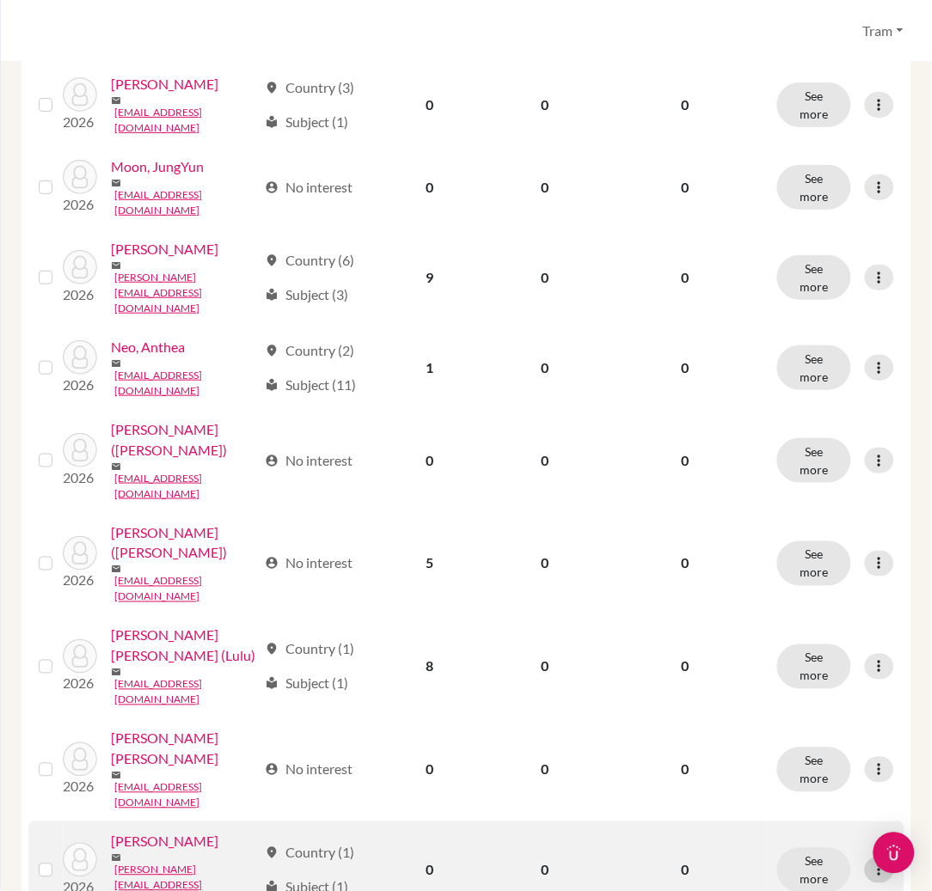
click at [871, 862] on icon at bounding box center [879, 870] width 17 height 17
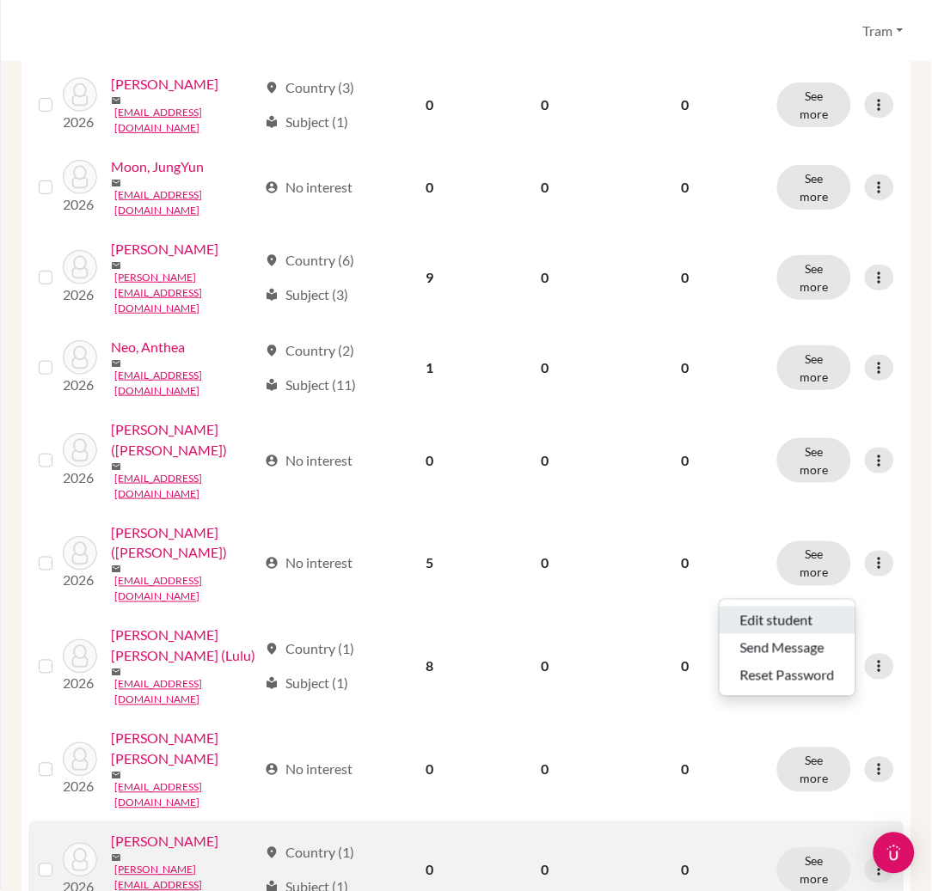
click at [766, 615] on button "Edit student" at bounding box center [788, 621] width 136 height 28
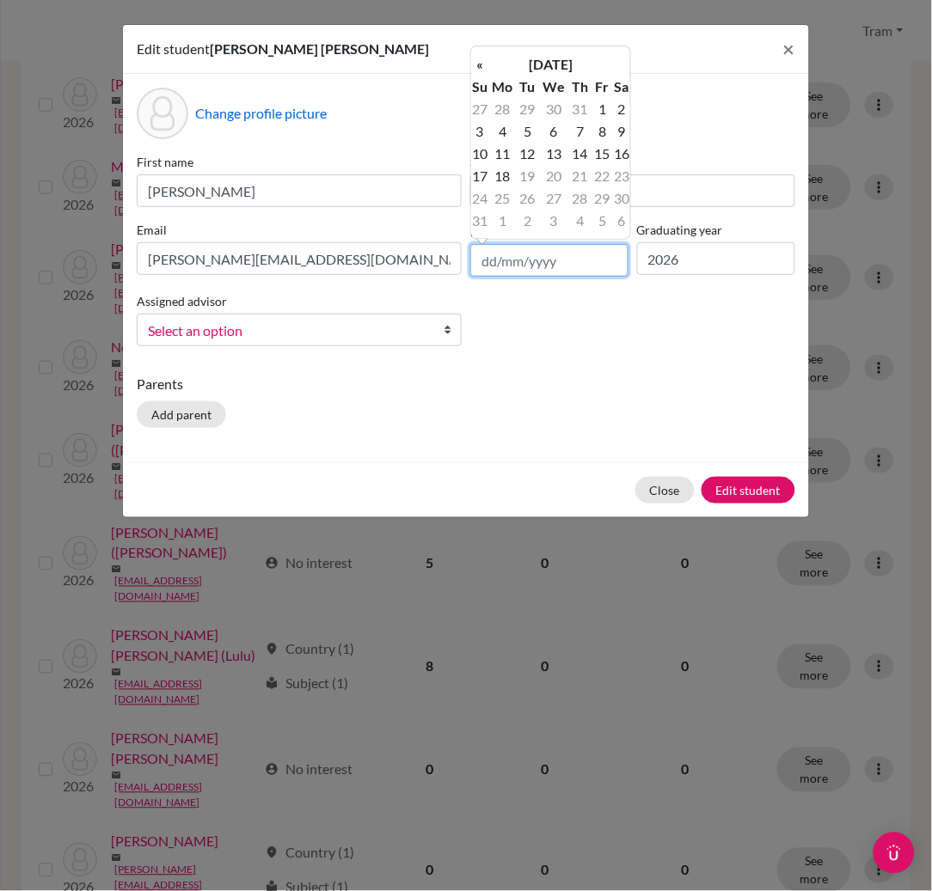
click at [570, 266] on input "text" at bounding box center [549, 260] width 158 height 33
type input "[DATE]"
click at [482, 177] on td "21" at bounding box center [479, 176] width 17 height 22
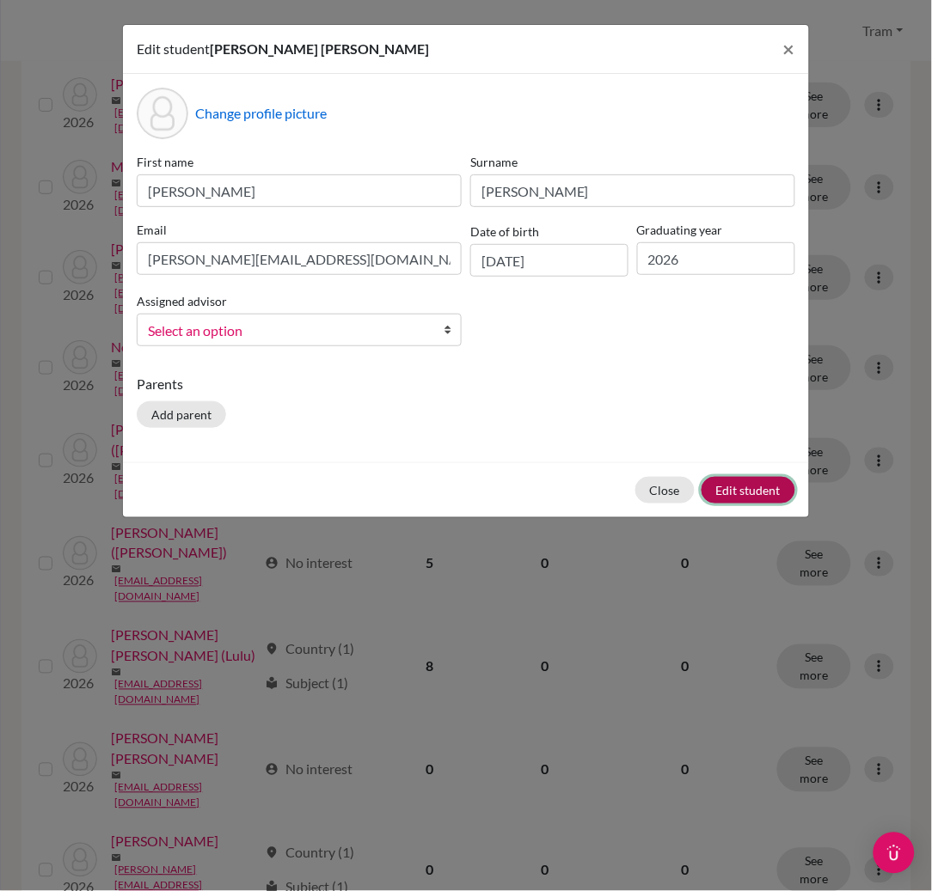
click at [748, 499] on button "Edit student" at bounding box center [748, 490] width 94 height 27
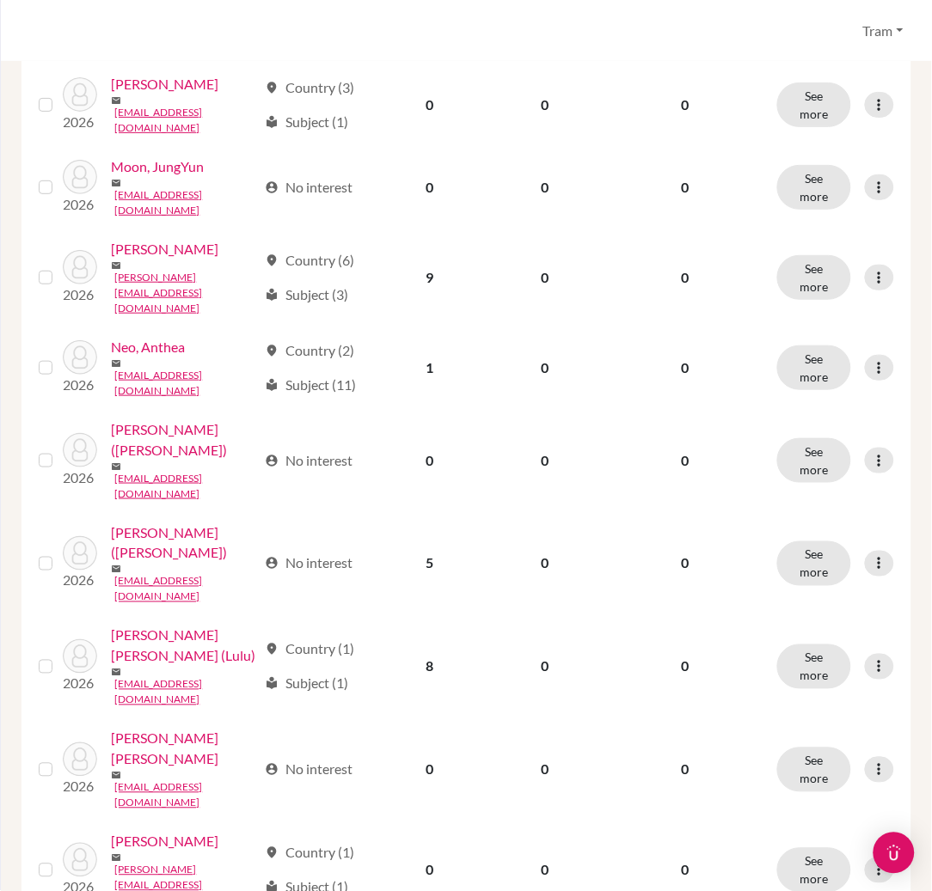
click at [821, 686] on button "Edit student" at bounding box center [788, 700] width 136 height 28
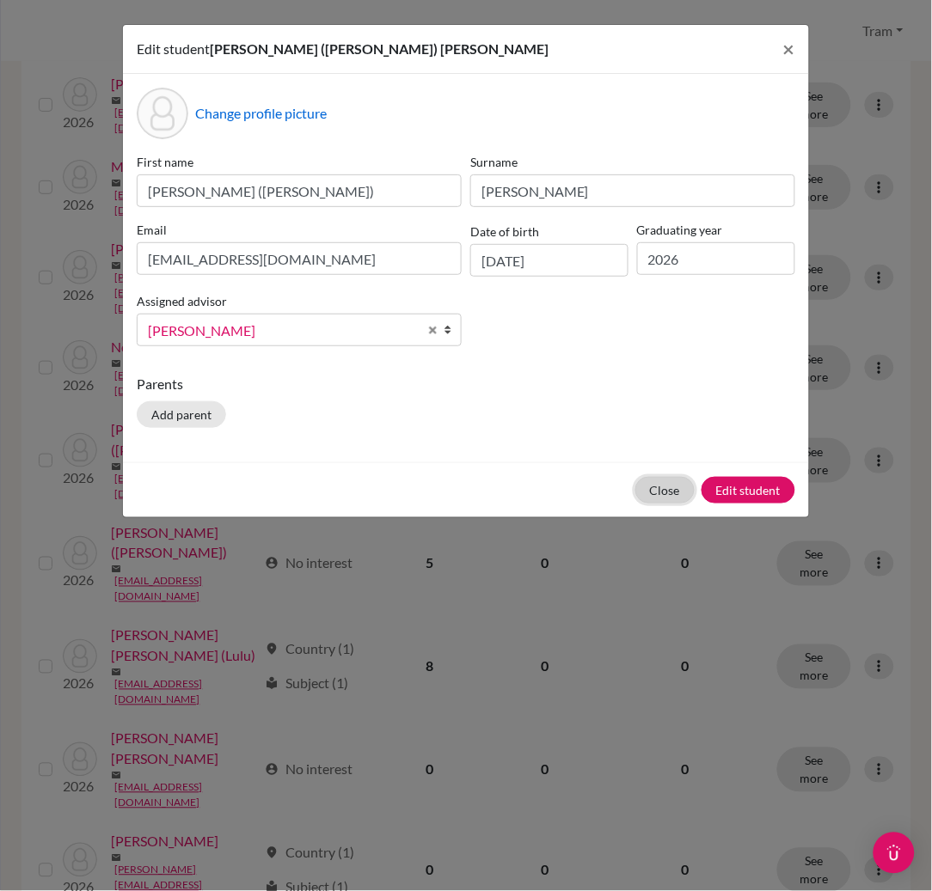
click at [657, 500] on button "Close" at bounding box center [664, 490] width 59 height 27
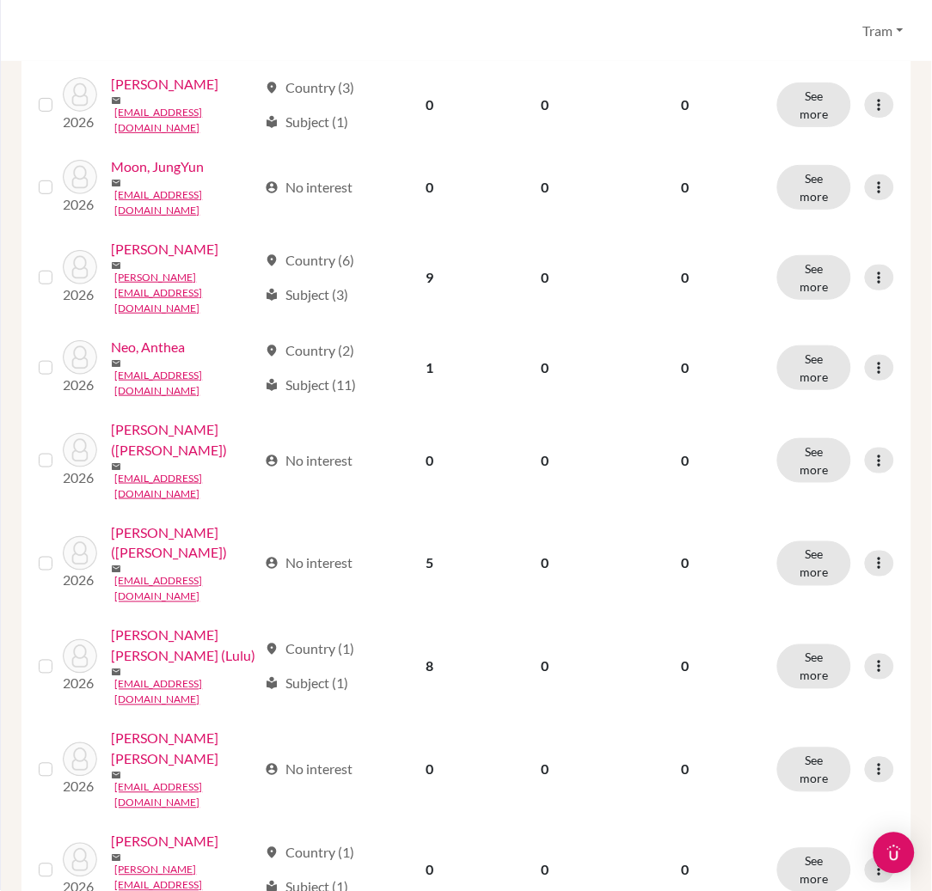
click at [767, 769] on button "Edit student" at bounding box center [788, 776] width 136 height 28
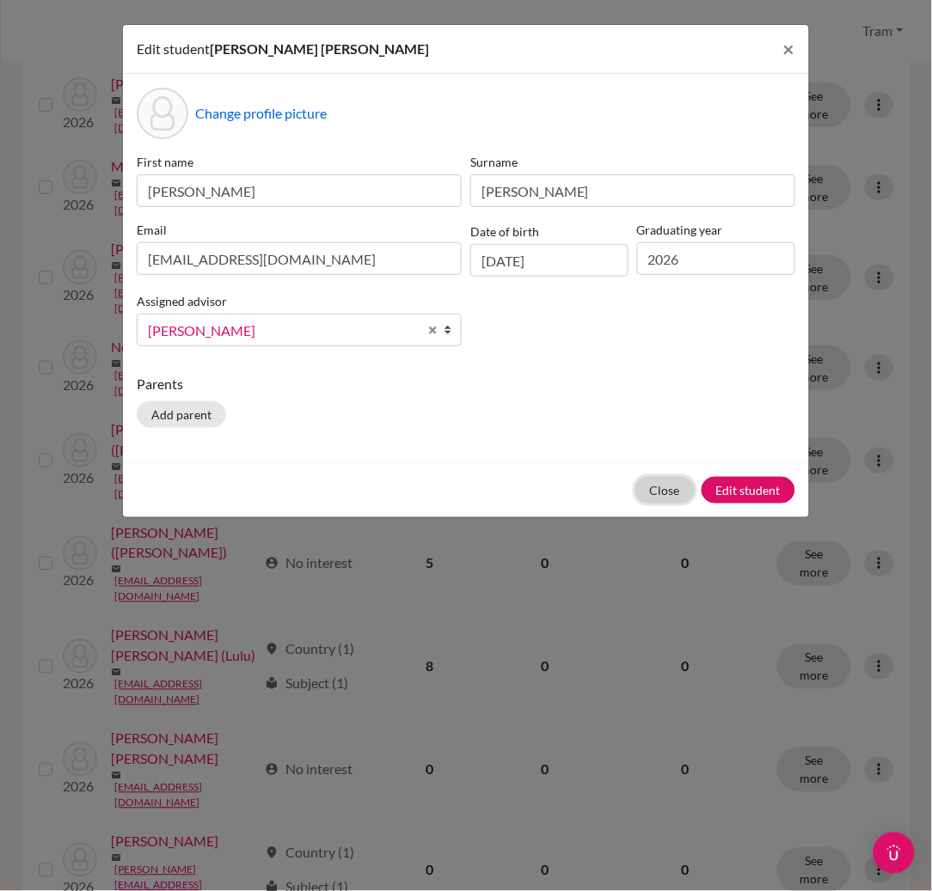
click at [672, 481] on button "Close" at bounding box center [664, 490] width 59 height 27
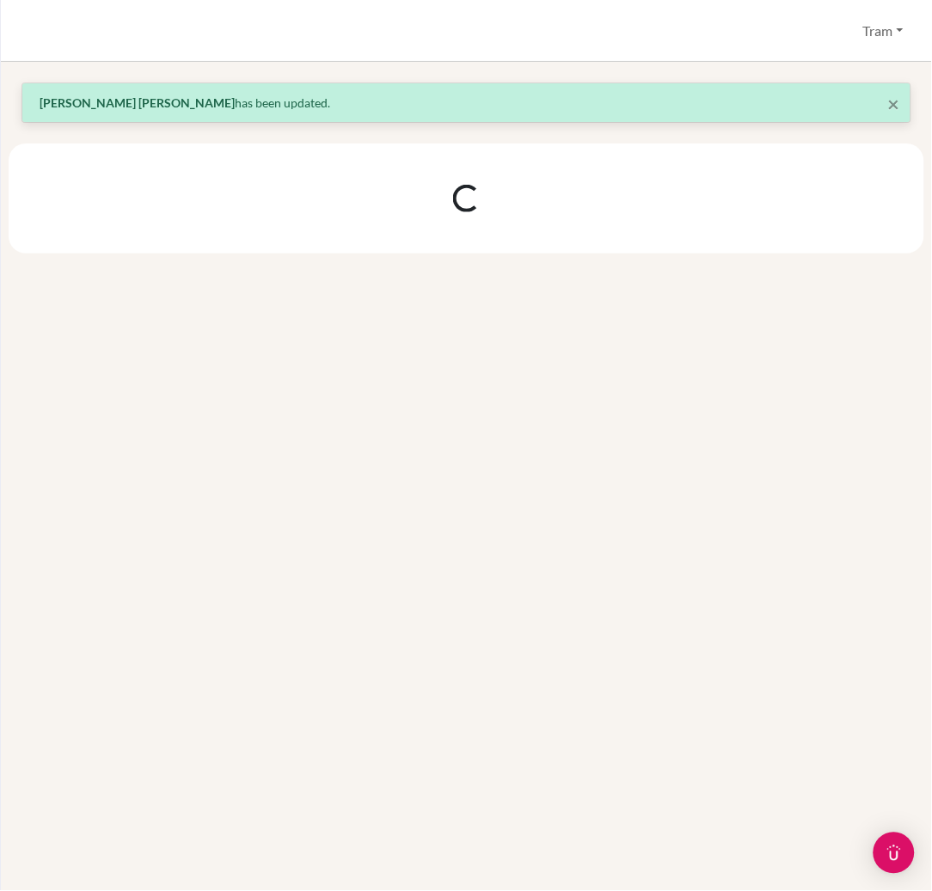
scroll to position [0, 0]
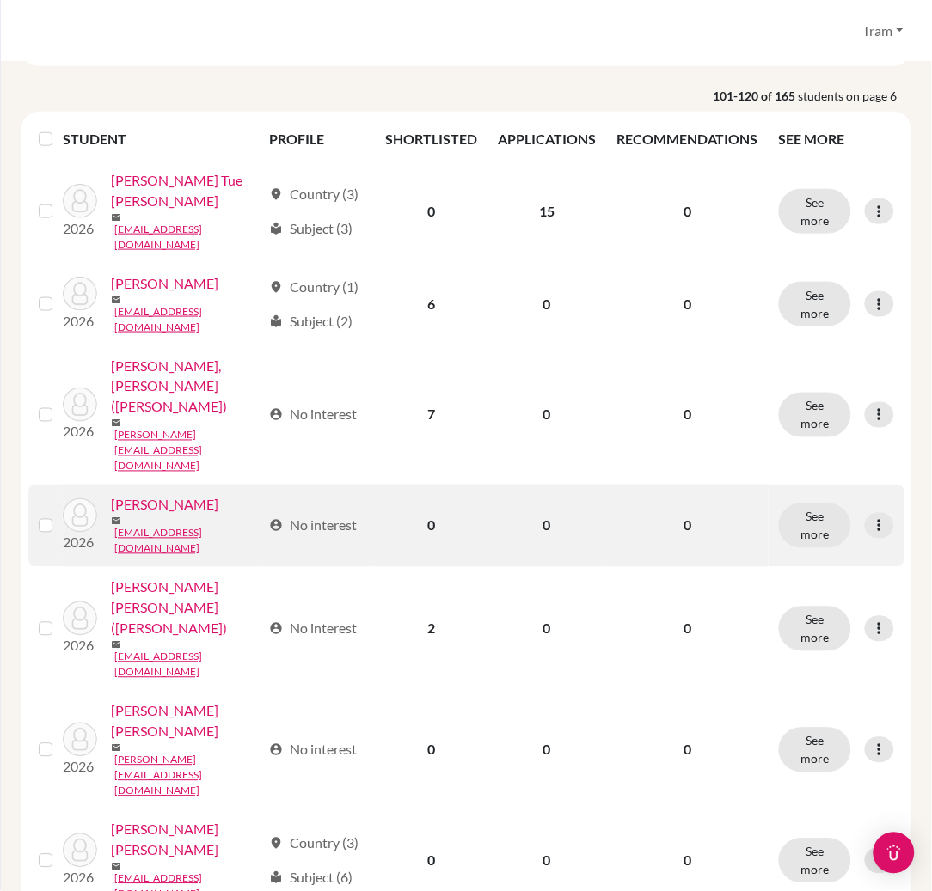
scroll to position [229, 0]
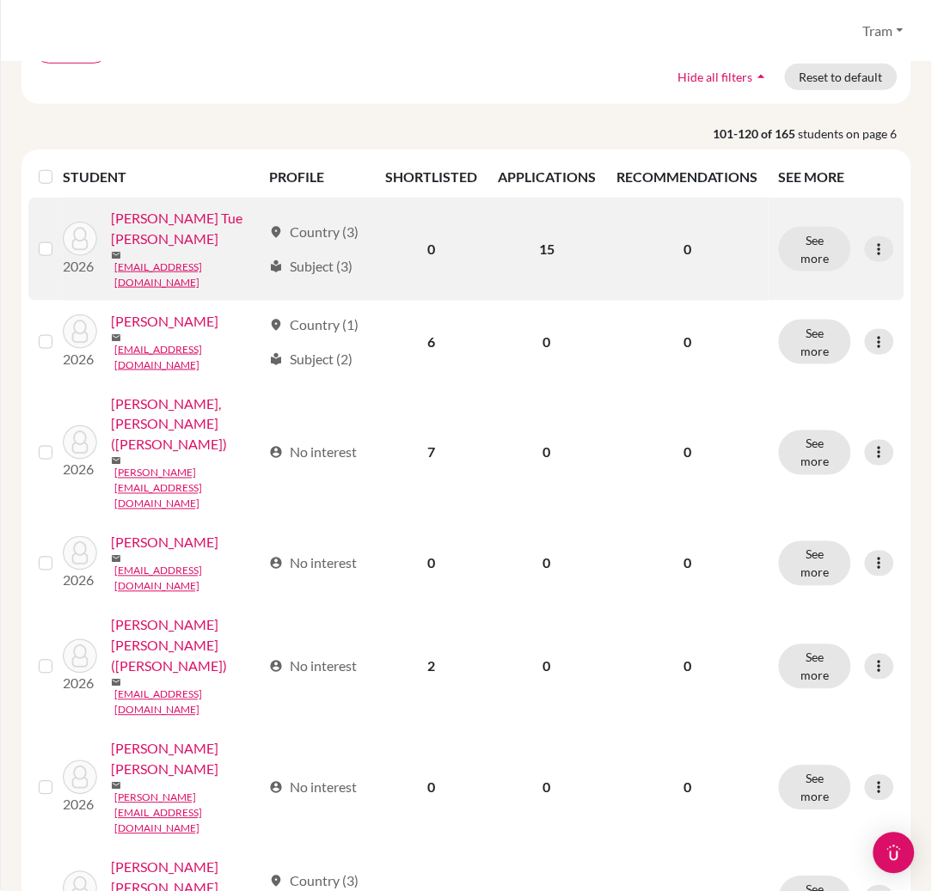
click at [874, 227] on div "See more Edit student Send Message Reset Password" at bounding box center [836, 249] width 115 height 45
click at [871, 241] on icon at bounding box center [879, 249] width 17 height 17
click at [843, 273] on button "Edit student" at bounding box center [788, 272] width 136 height 28
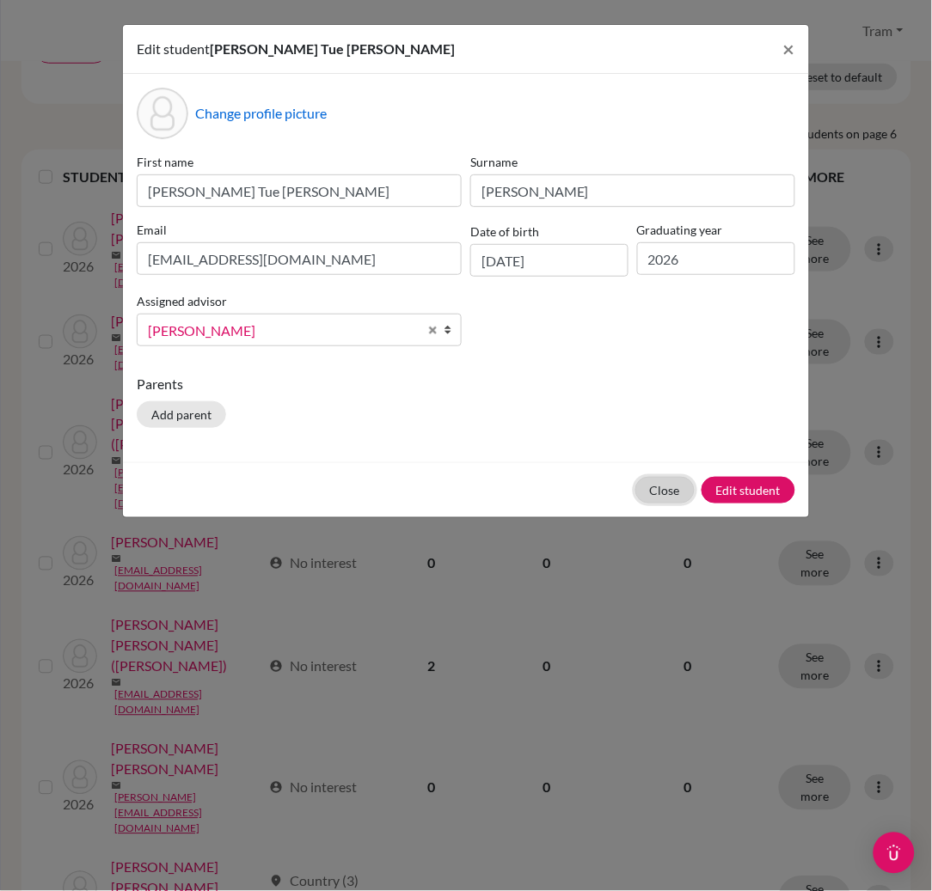
click at [644, 490] on button "Close" at bounding box center [664, 490] width 59 height 27
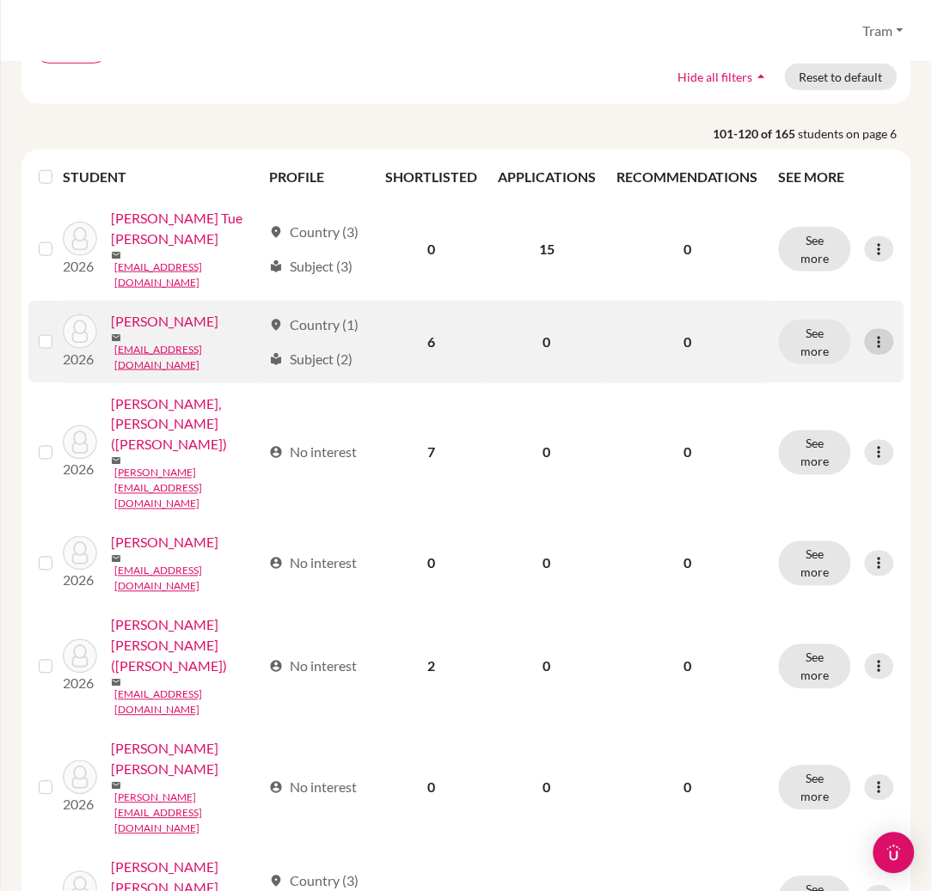
click at [871, 334] on icon at bounding box center [879, 342] width 17 height 17
click at [793, 351] on button "Edit student" at bounding box center [788, 348] width 136 height 28
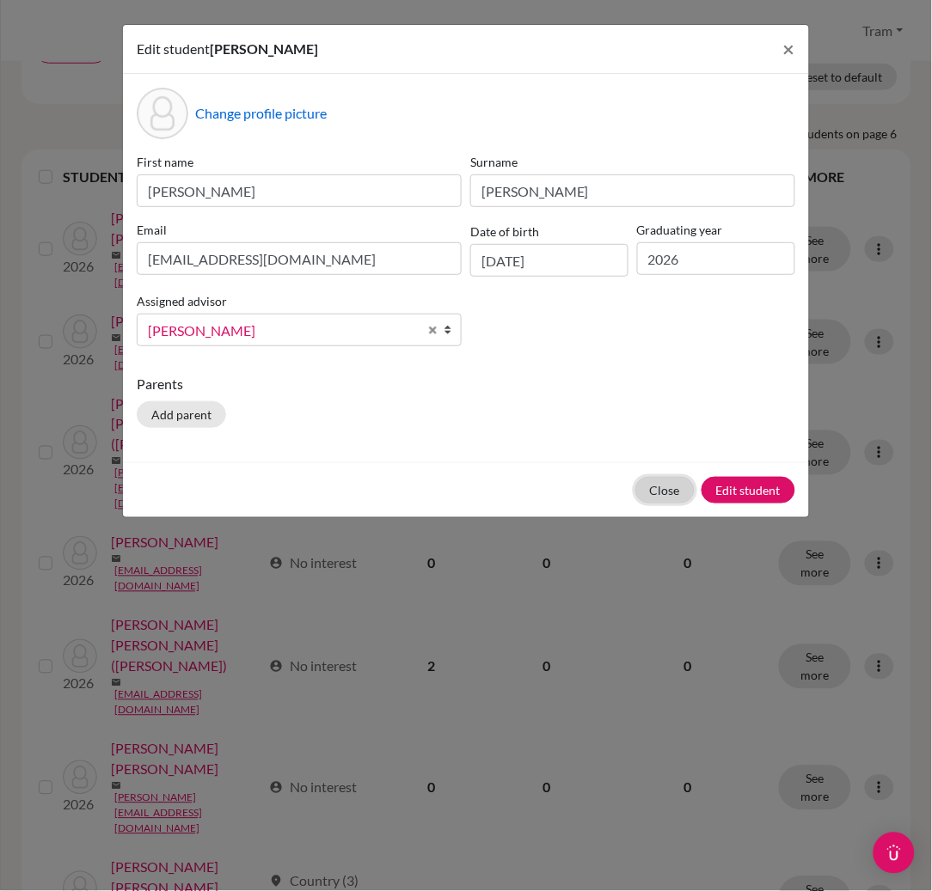
click at [667, 494] on button "Close" at bounding box center [664, 490] width 59 height 27
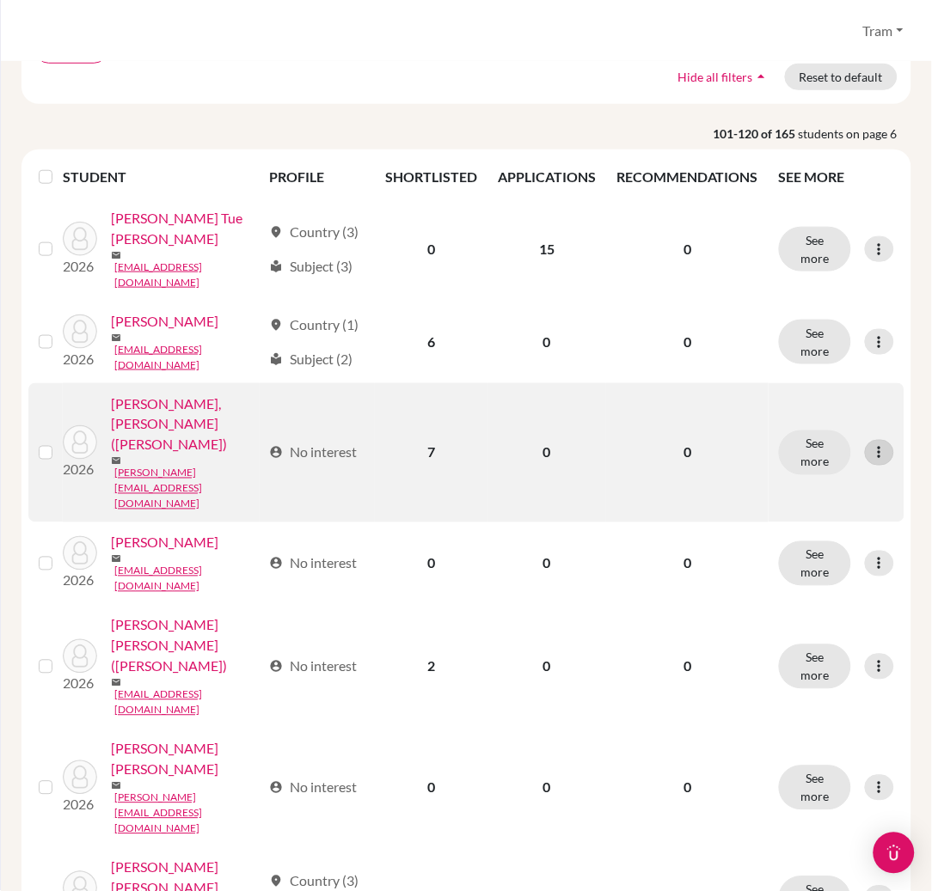
click at [871, 444] on icon at bounding box center [879, 452] width 17 height 17
click at [793, 438] on button "Send Message" at bounding box center [788, 452] width 136 height 28
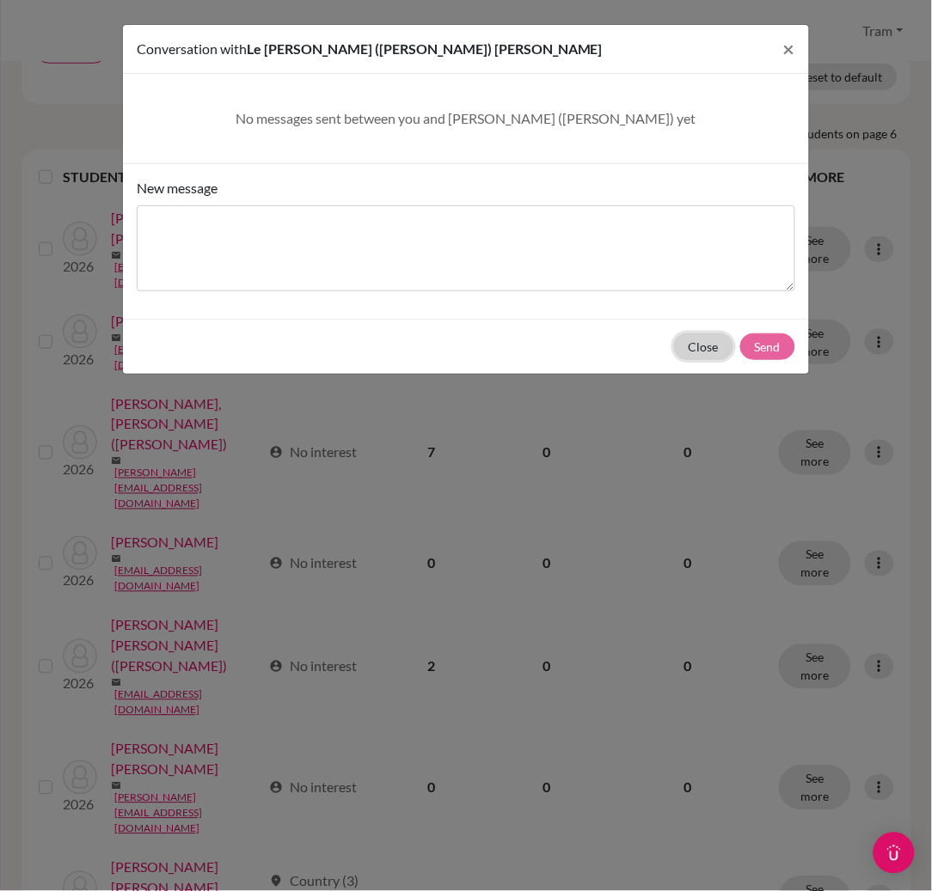
drag, startPoint x: 712, startPoint y: 352, endPoint x: 729, endPoint y: 370, distance: 24.3
click at [712, 352] on button "Close" at bounding box center [703, 347] width 59 height 27
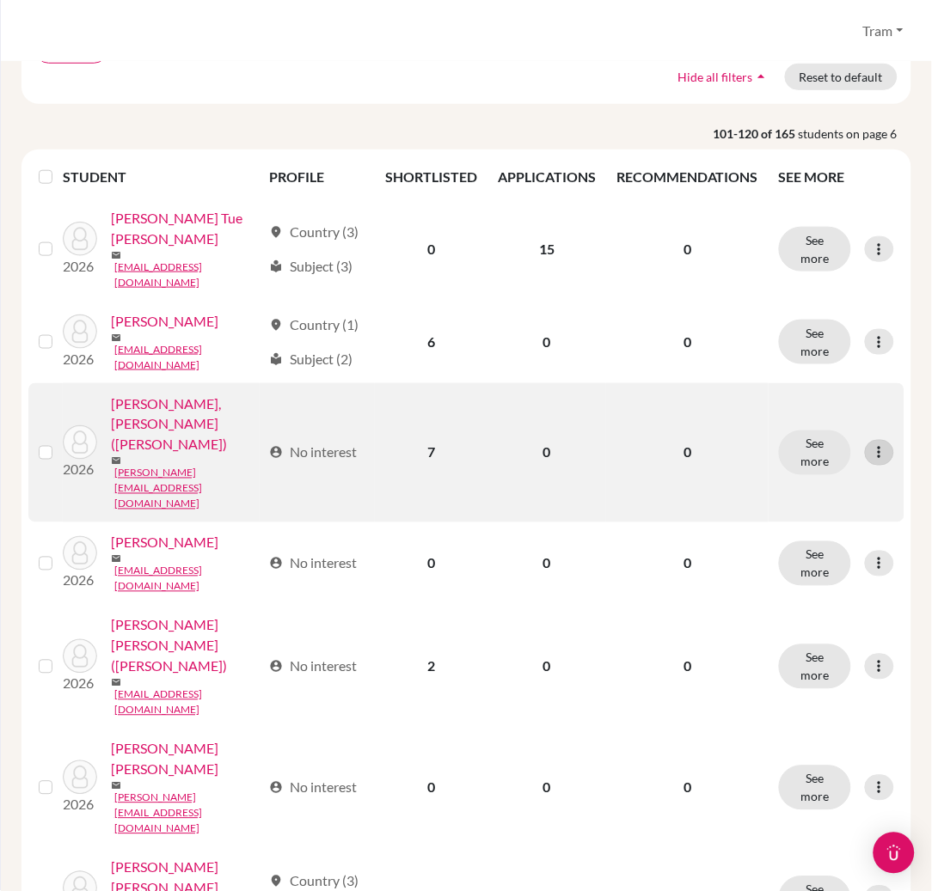
click at [871, 444] on icon at bounding box center [879, 452] width 17 height 17
click at [789, 428] on button "Edit student" at bounding box center [788, 424] width 136 height 28
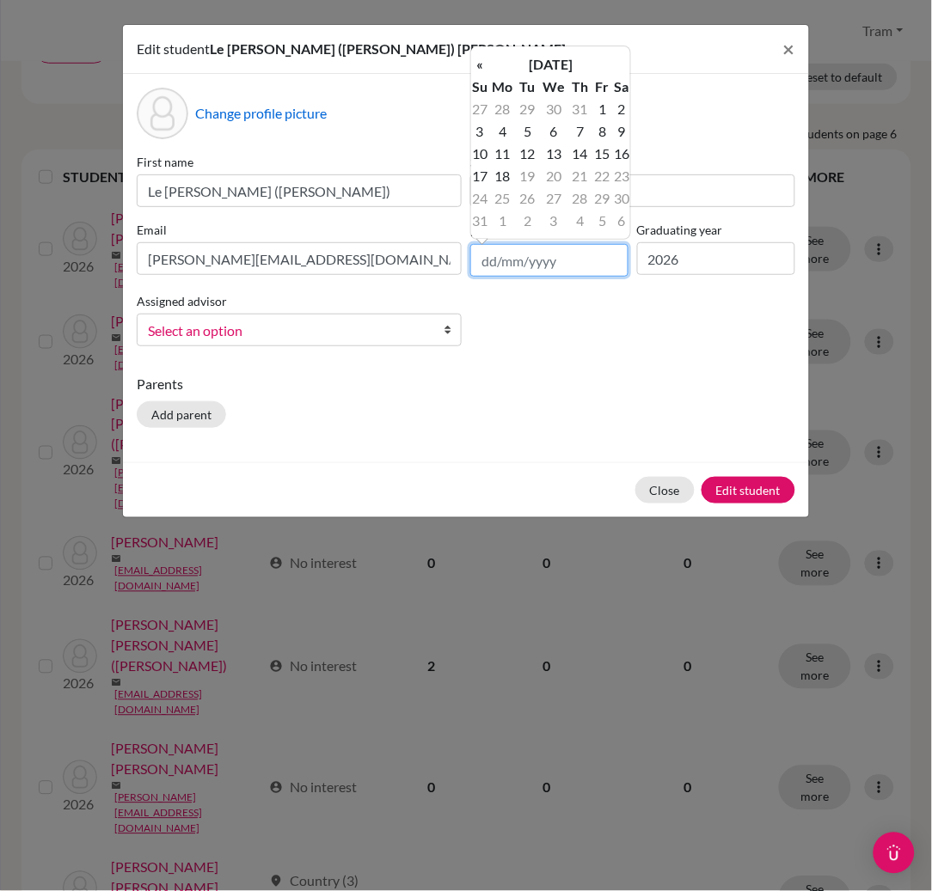
click at [526, 255] on input "text" at bounding box center [549, 260] width 158 height 33
type input "[DATE]"
click at [475, 154] on td "9" at bounding box center [479, 154] width 17 height 22
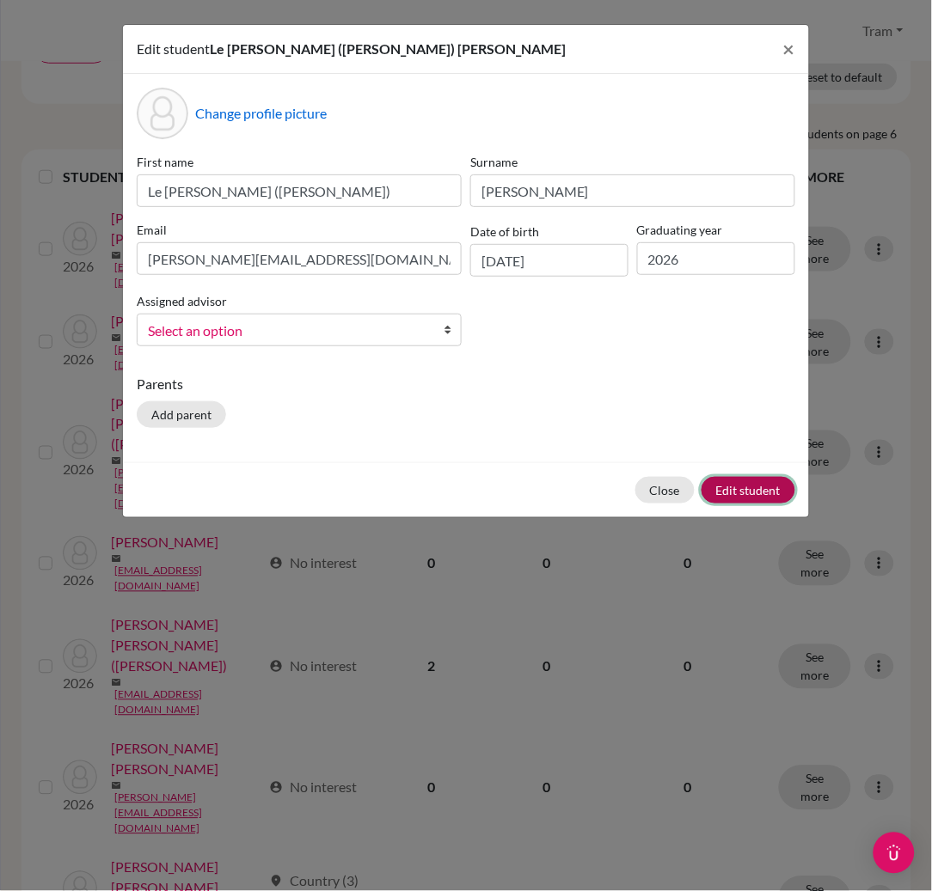
click at [737, 495] on button "Edit student" at bounding box center [748, 490] width 94 height 27
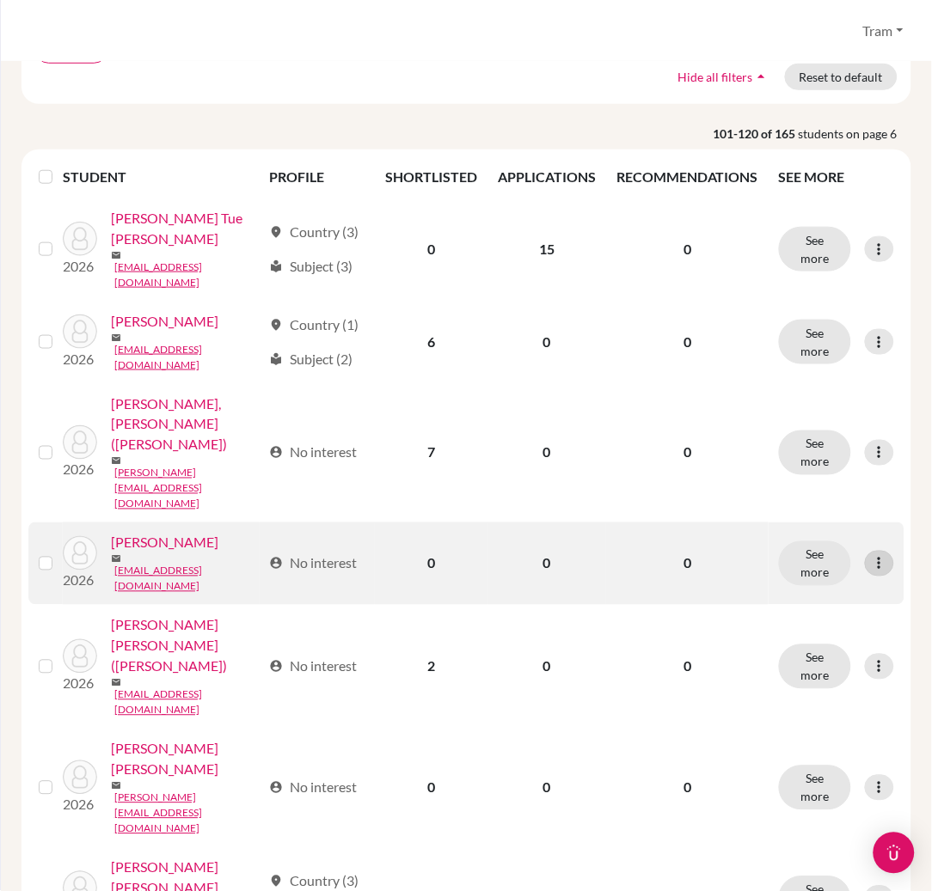
click at [871, 555] on icon at bounding box center [879, 563] width 17 height 17
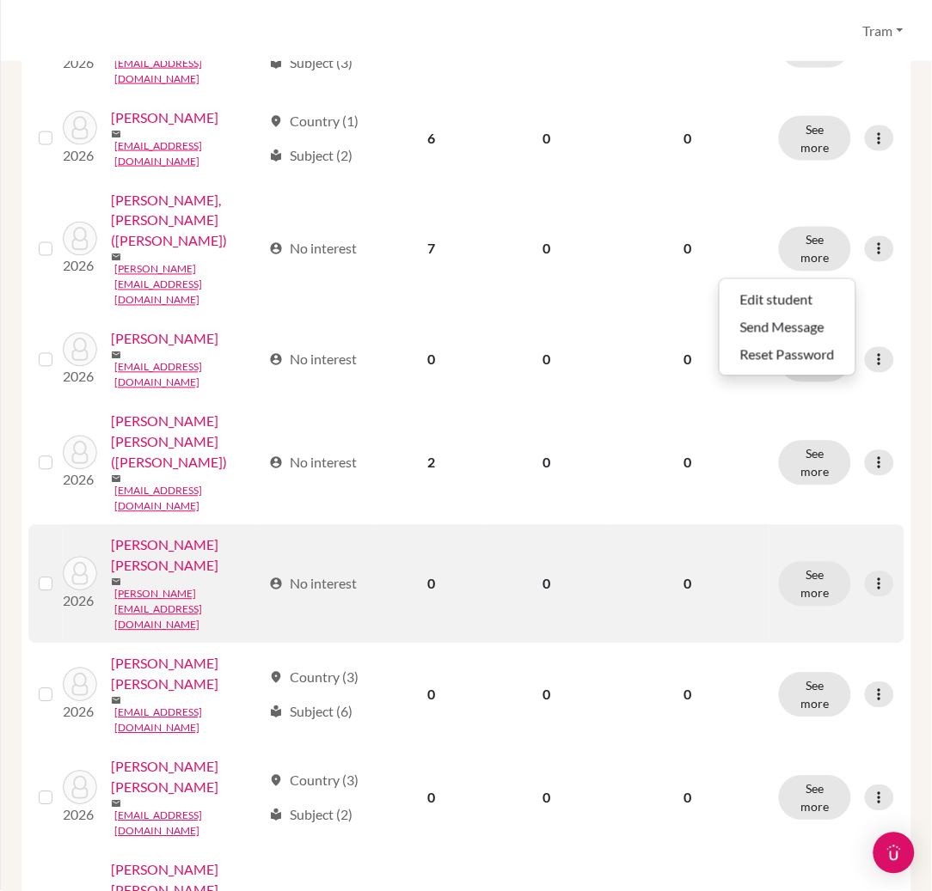
scroll to position [496, 0]
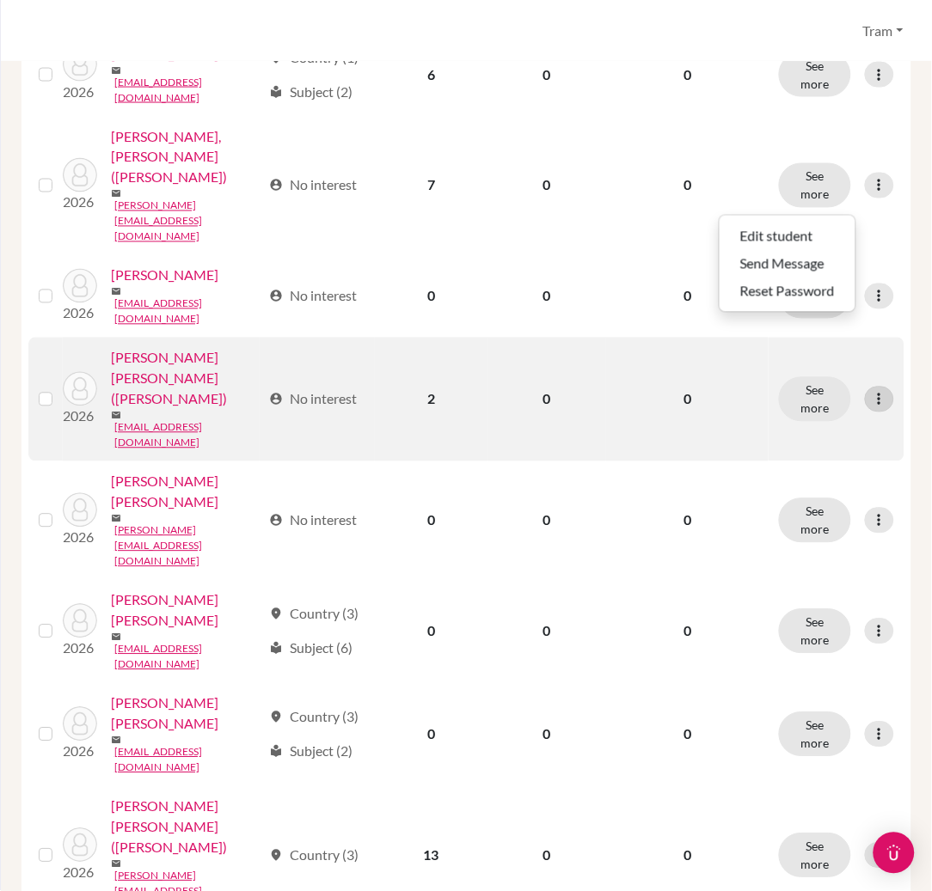
click at [871, 391] on icon at bounding box center [879, 399] width 17 height 17
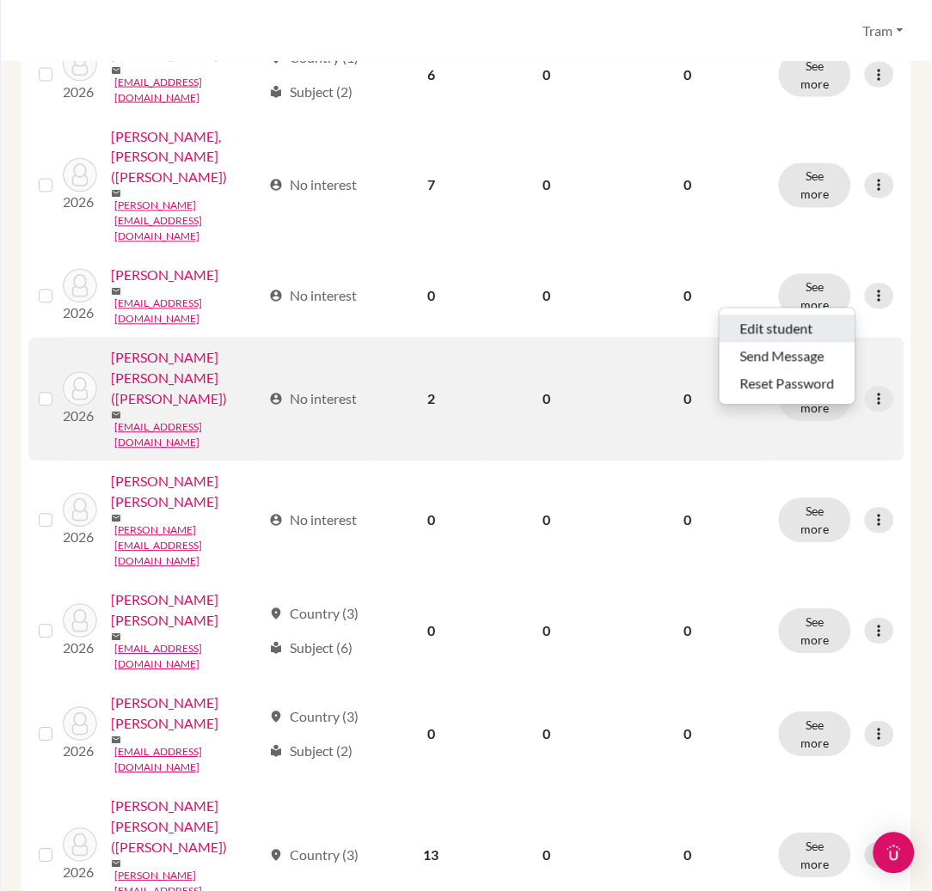
click at [811, 327] on button "Edit student" at bounding box center [788, 329] width 136 height 28
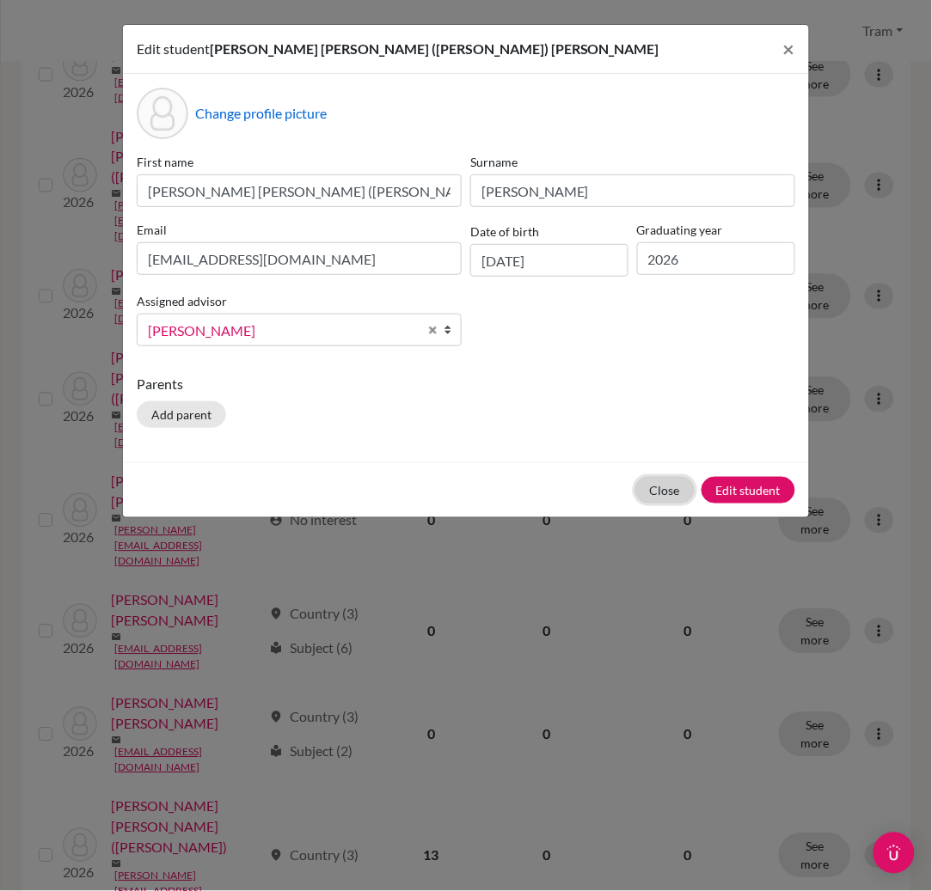
click at [656, 488] on button "Close" at bounding box center [664, 490] width 59 height 27
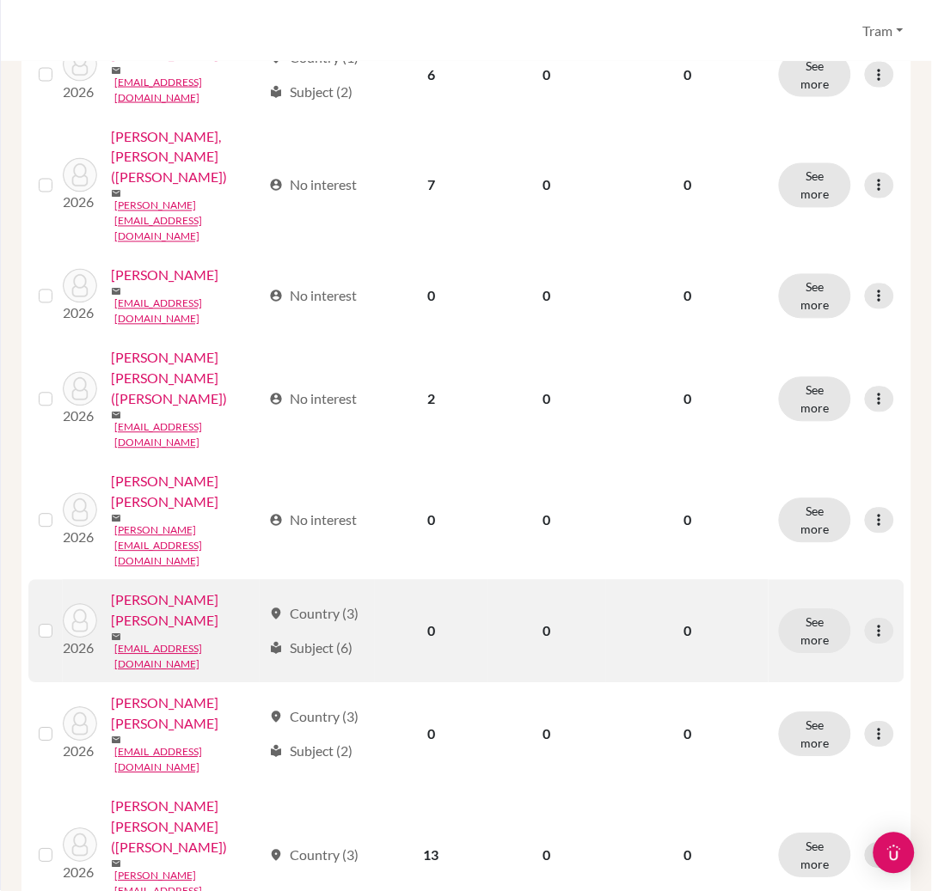
scroll to position [725, 0]
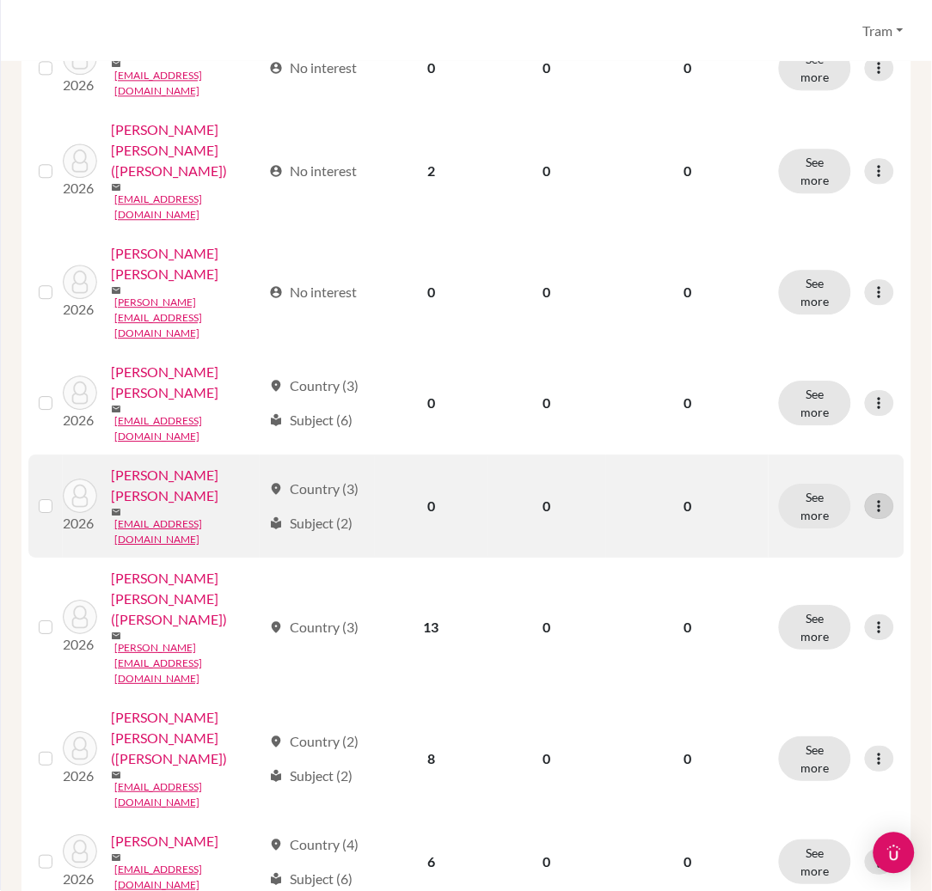
click at [872, 493] on div at bounding box center [879, 506] width 29 height 26
click at [845, 386] on button "Edit student" at bounding box center [788, 380] width 136 height 28
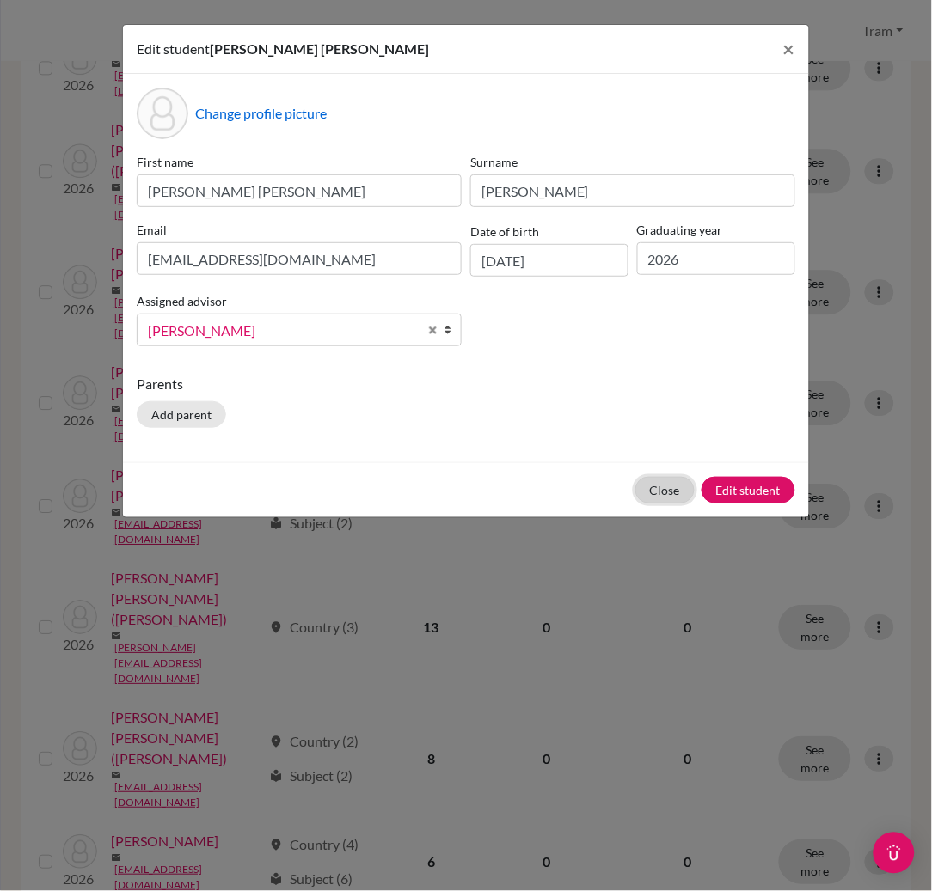
click at [662, 497] on button "Close" at bounding box center [664, 490] width 59 height 27
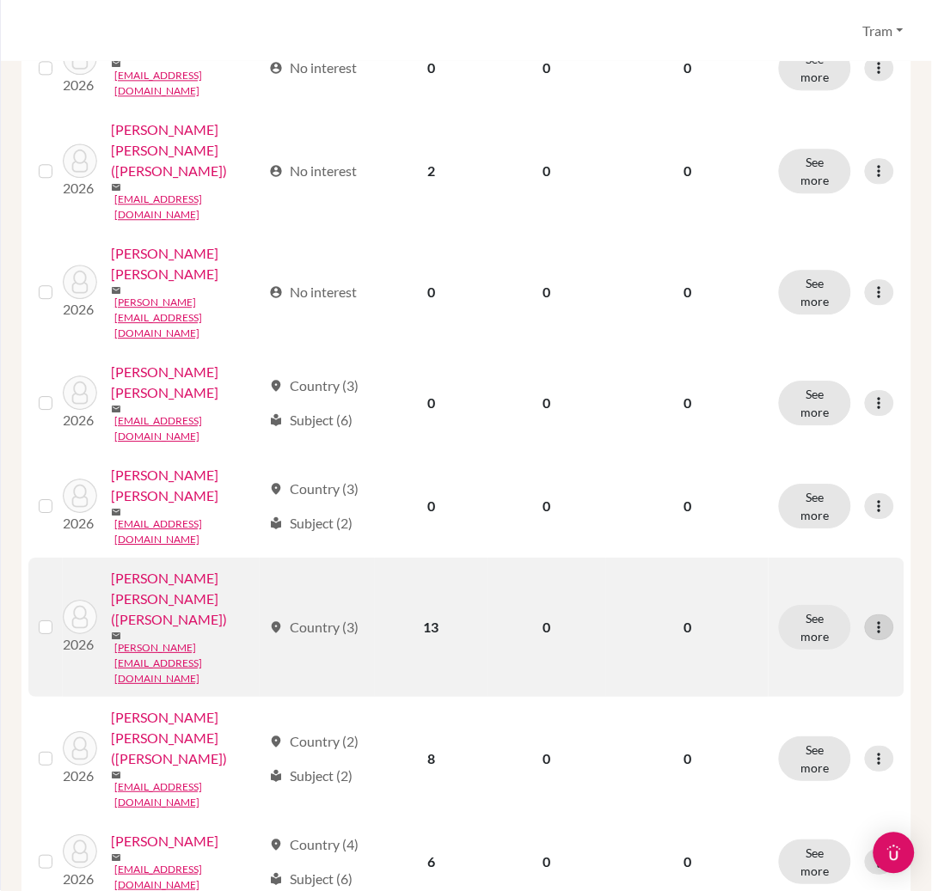
click at [871, 619] on icon at bounding box center [879, 627] width 17 height 17
click at [822, 456] on button "Edit student" at bounding box center [788, 463] width 136 height 28
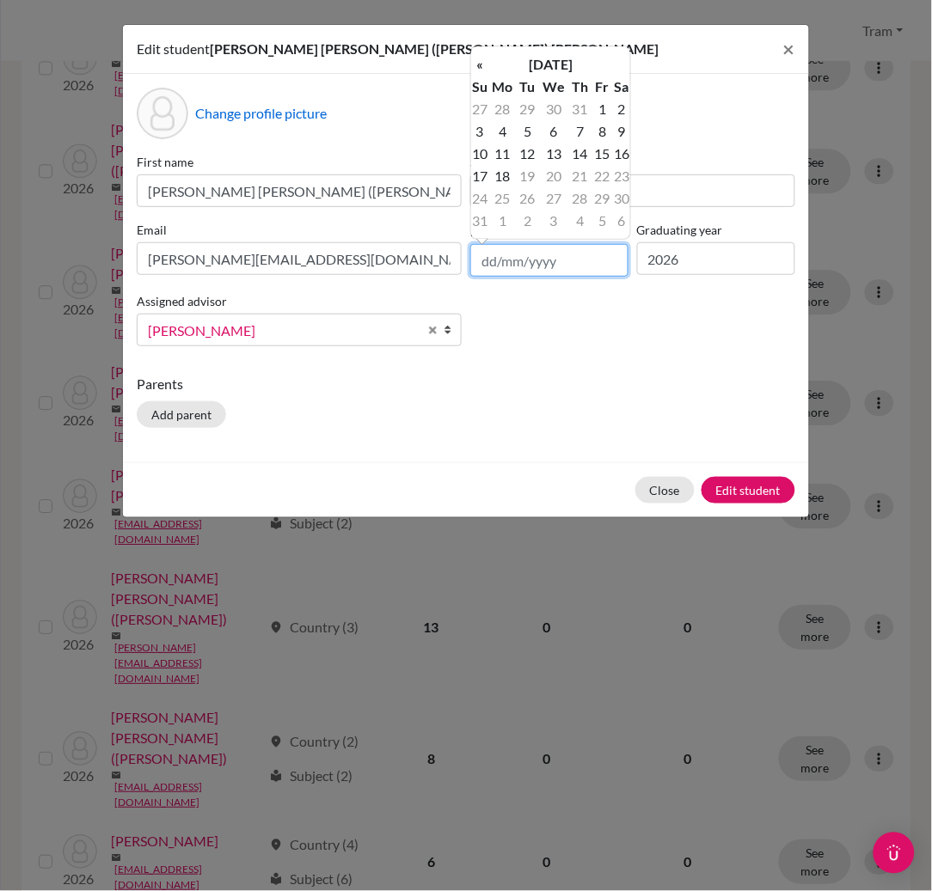
click at [550, 264] on input "text" at bounding box center [549, 260] width 158 height 33
type input "2"
type input "[DATE]"
click at [484, 215] on td "31" at bounding box center [479, 221] width 17 height 22
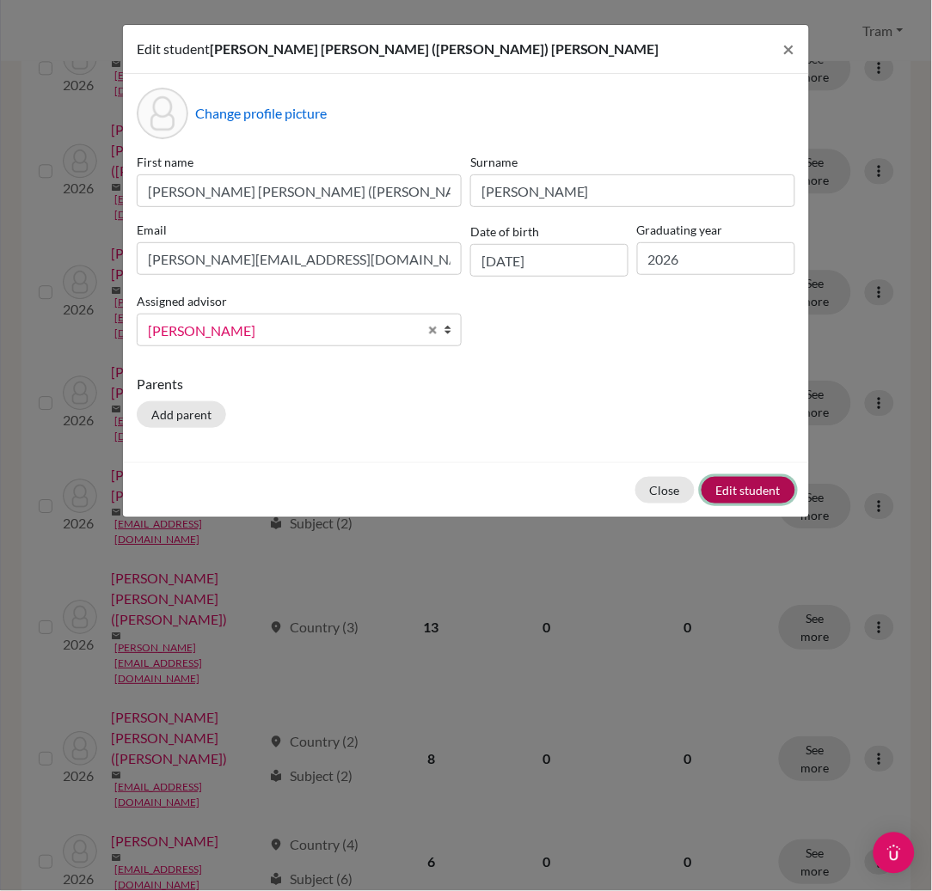
click at [782, 490] on button "Edit student" at bounding box center [748, 490] width 94 height 27
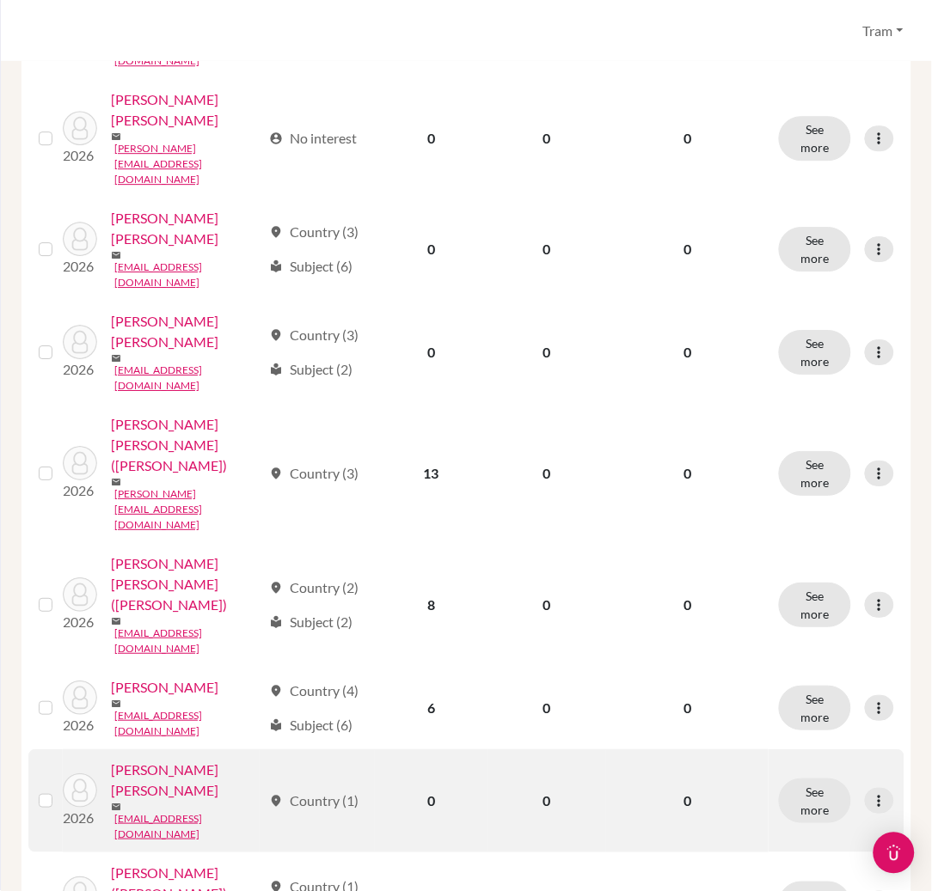
scroll to position [916, 0]
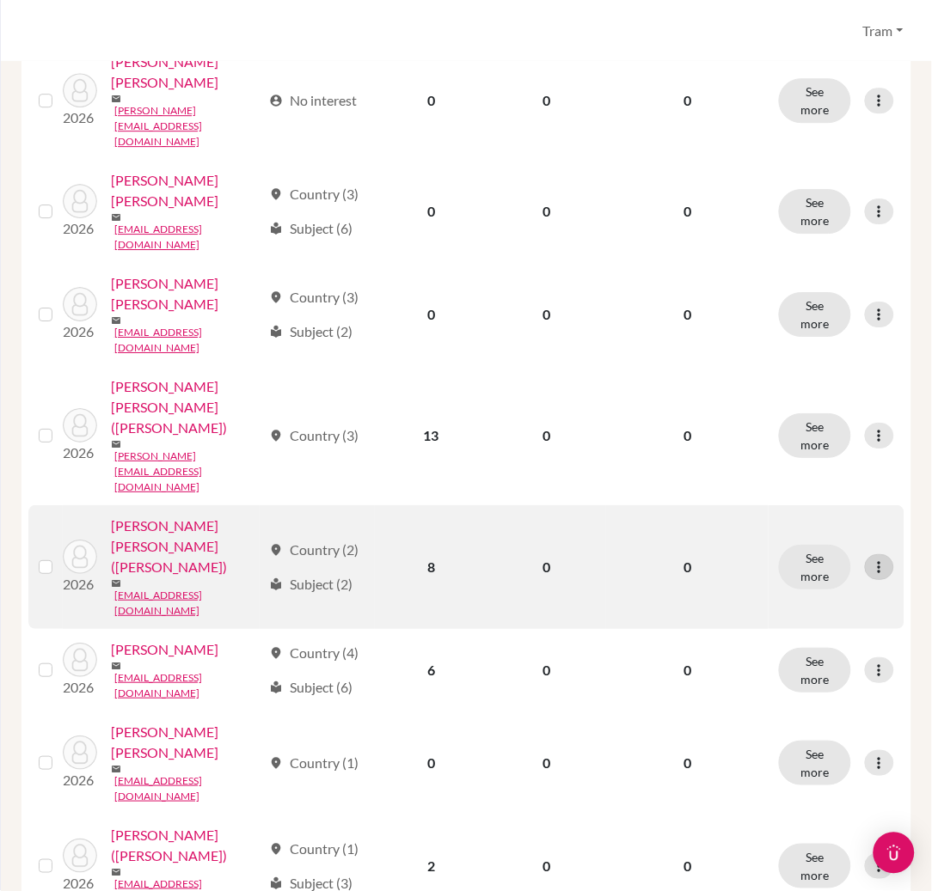
click at [872, 554] on div at bounding box center [879, 567] width 29 height 26
click at [842, 361] on button "Edit student" at bounding box center [788, 371] width 136 height 28
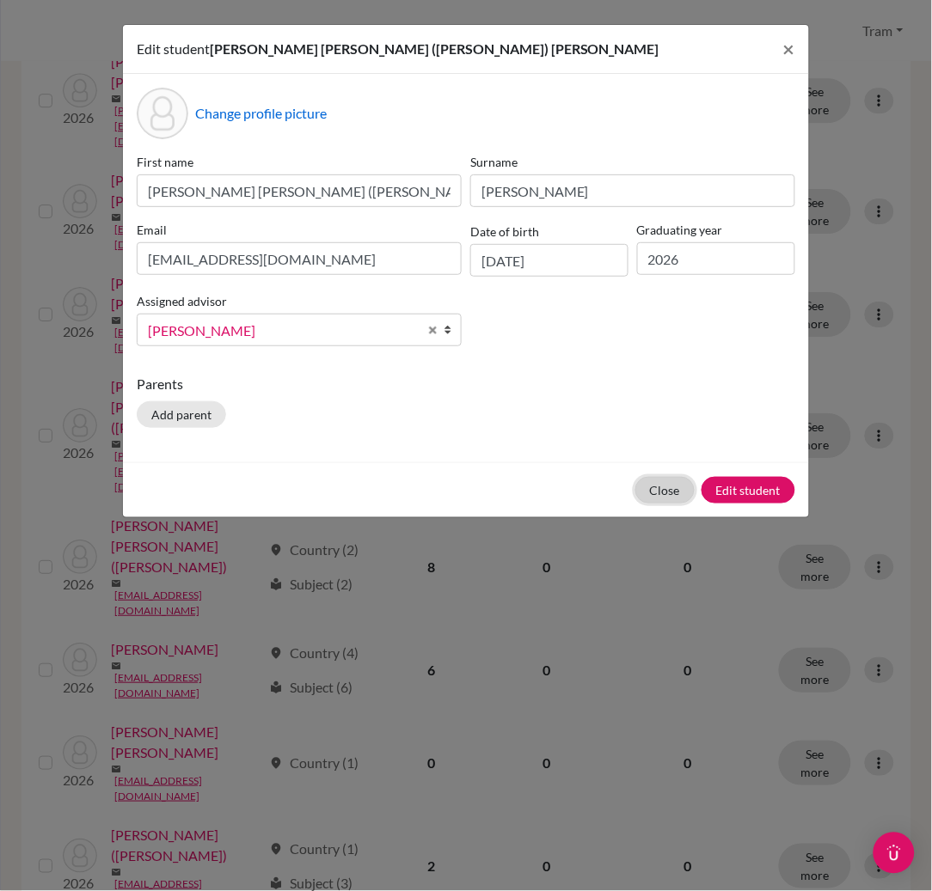
drag, startPoint x: 663, startPoint y: 488, endPoint x: 636, endPoint y: 487, distance: 26.7
click at [662, 488] on button "Close" at bounding box center [664, 490] width 59 height 27
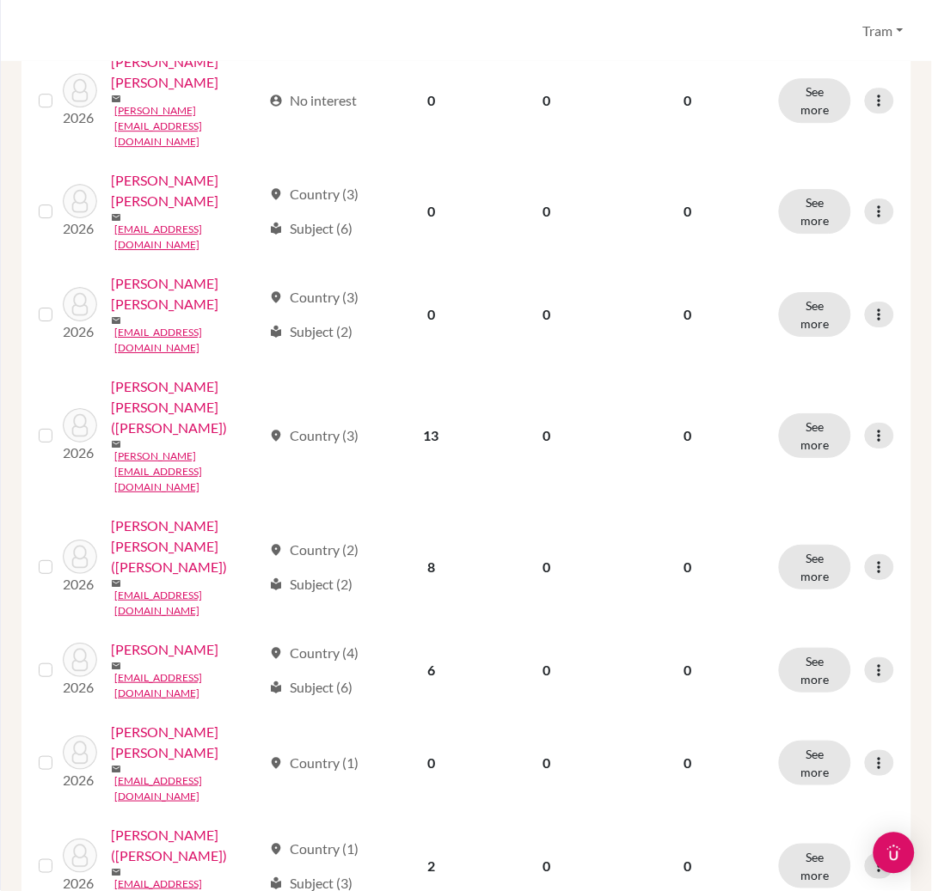
scroll to position [1146, 0]
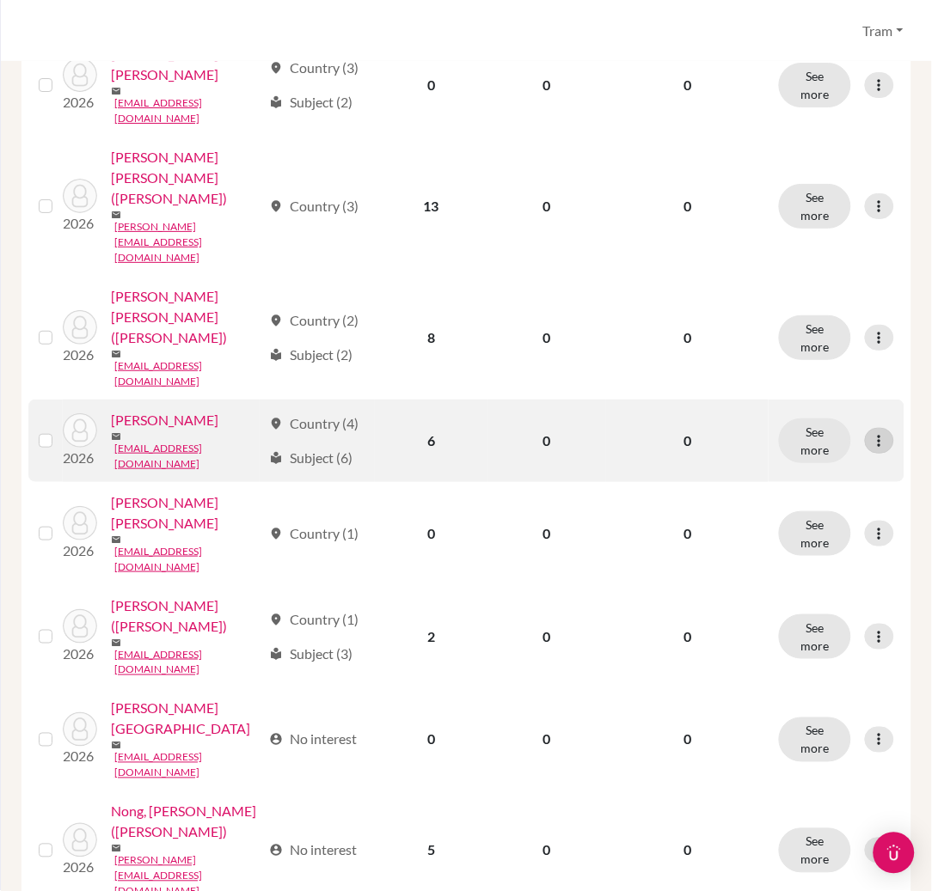
click at [871, 432] on icon at bounding box center [879, 440] width 17 height 17
click at [802, 240] on button "Edit student" at bounding box center [788, 235] width 136 height 28
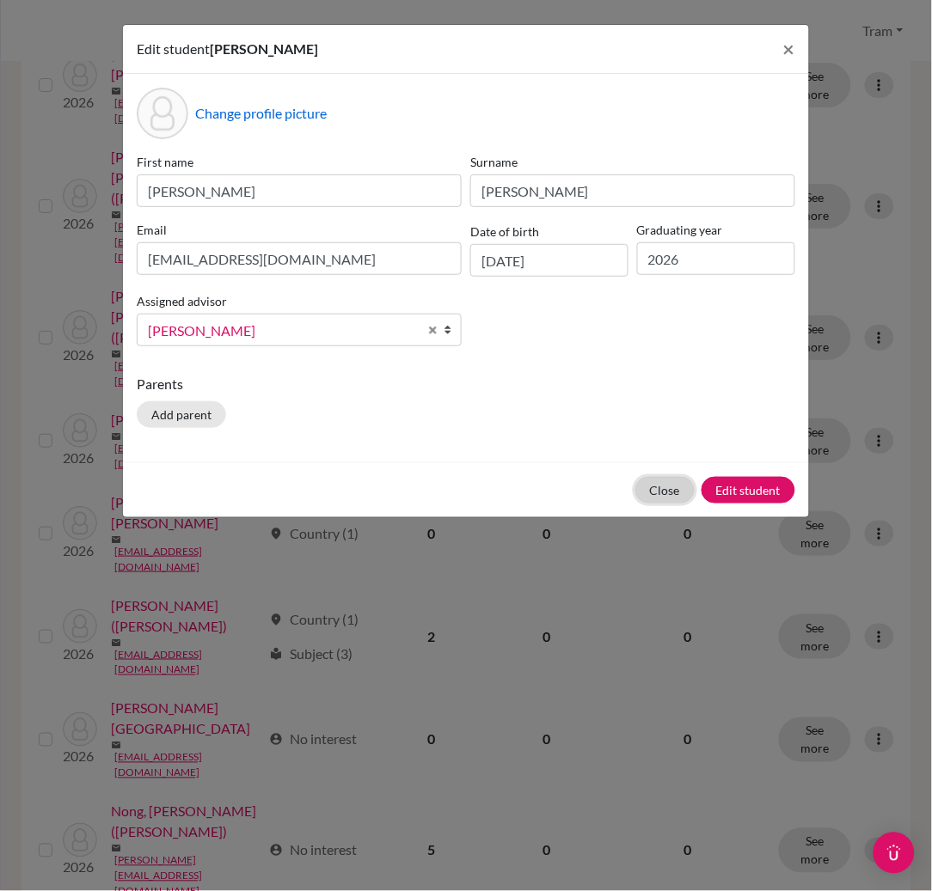
click at [663, 496] on button "Close" at bounding box center [664, 490] width 59 height 27
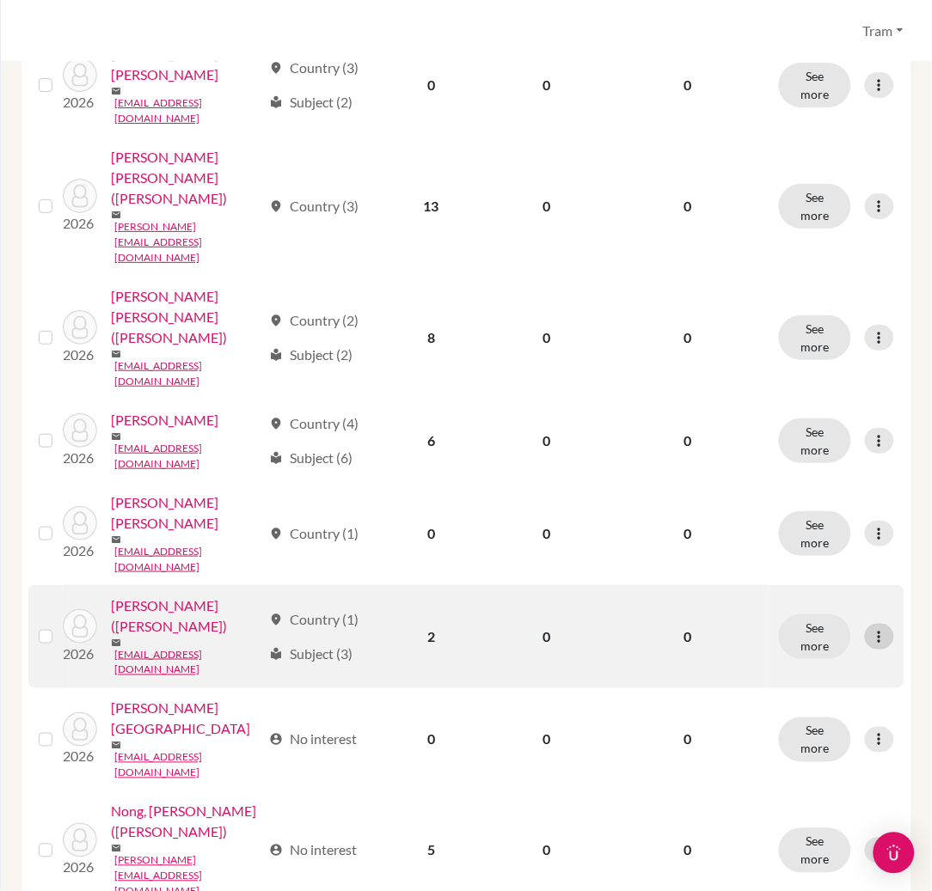
click at [871, 628] on icon at bounding box center [879, 636] width 17 height 17
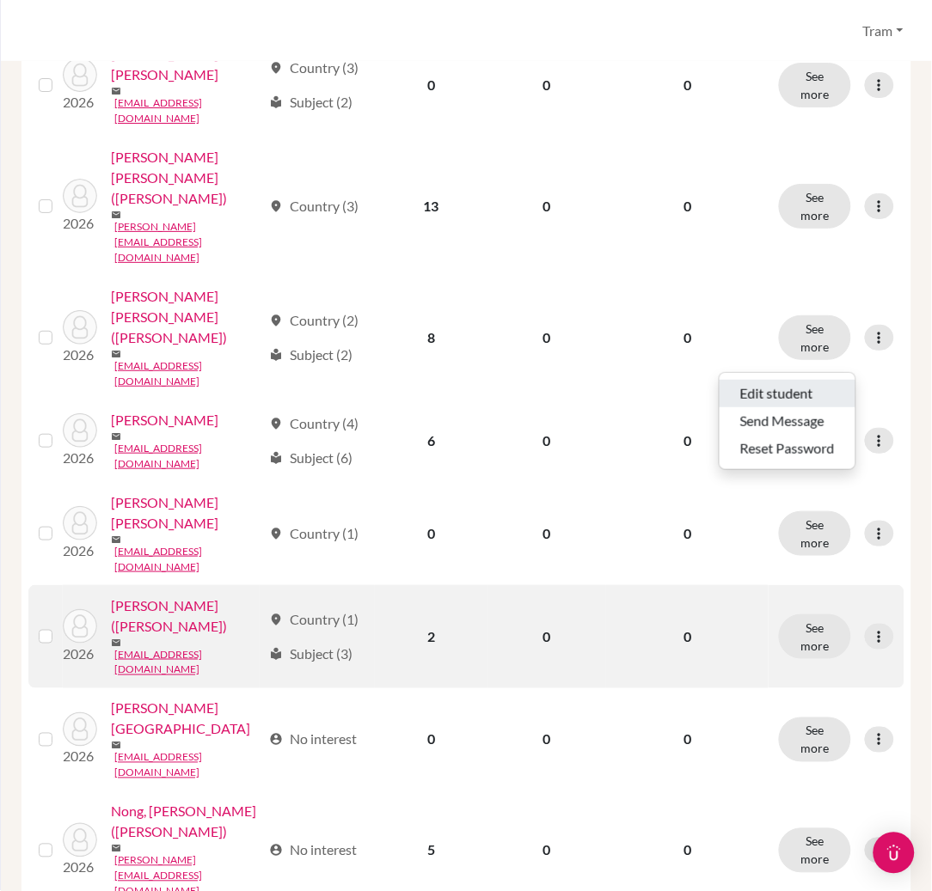
click at [764, 405] on button "Edit student" at bounding box center [788, 394] width 136 height 28
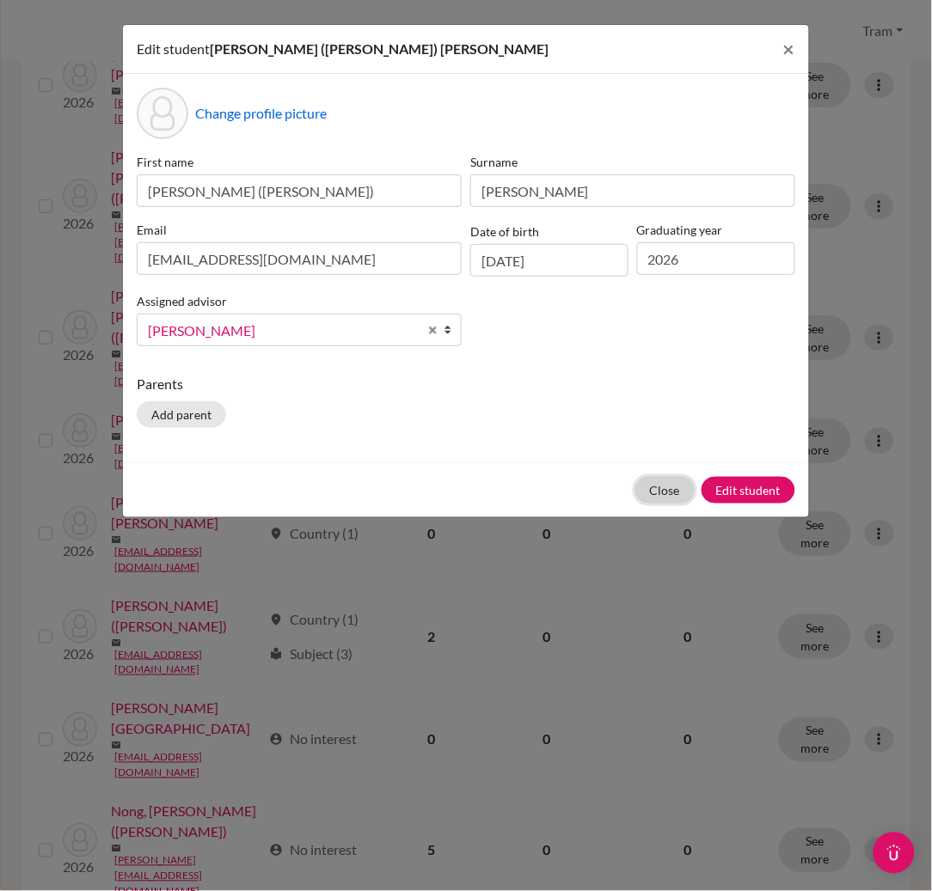
click at [650, 490] on button "Close" at bounding box center [664, 490] width 59 height 27
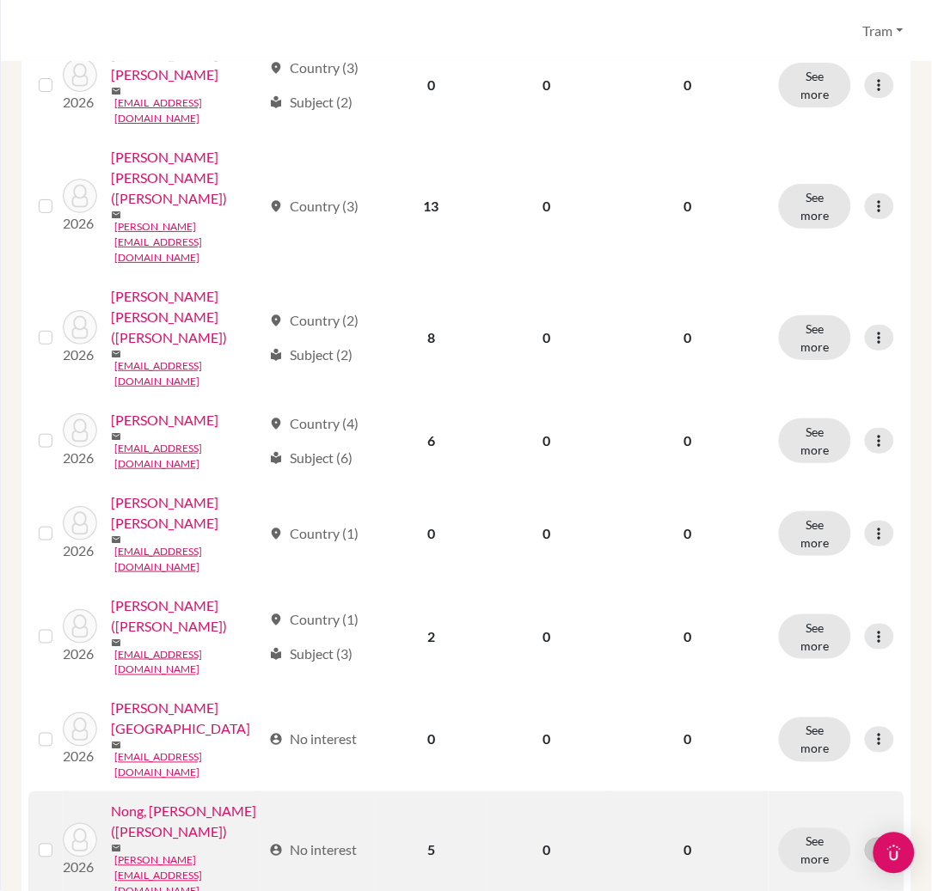
click at [871, 842] on icon at bounding box center [879, 850] width 17 height 17
click at [800, 556] on button "Edit student" at bounding box center [788, 565] width 136 height 28
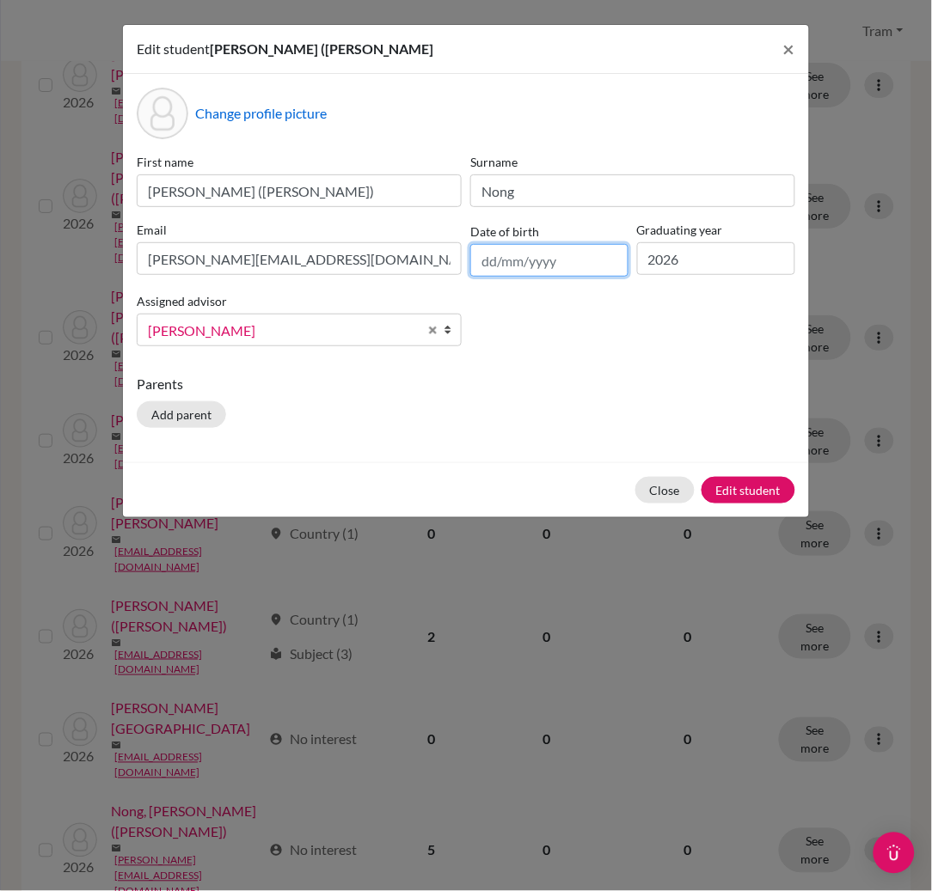
click at [547, 272] on input "text" at bounding box center [549, 260] width 158 height 33
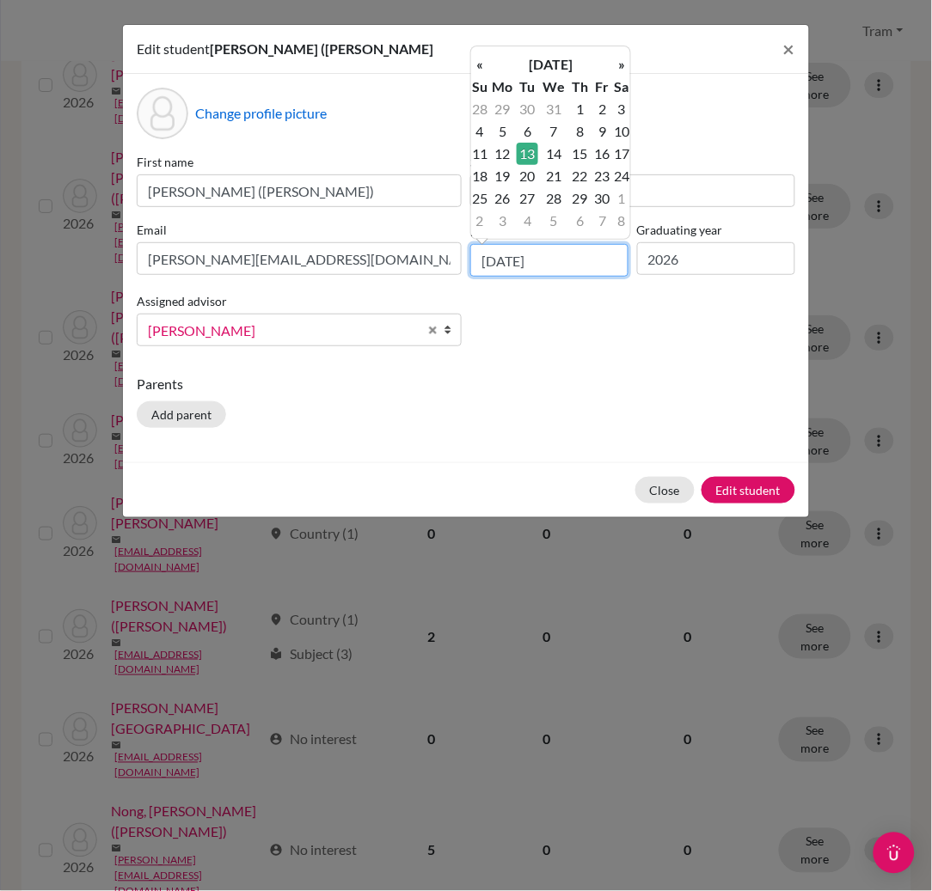
type input "[DATE]"
click at [531, 148] on td "13" at bounding box center [527, 154] width 21 height 22
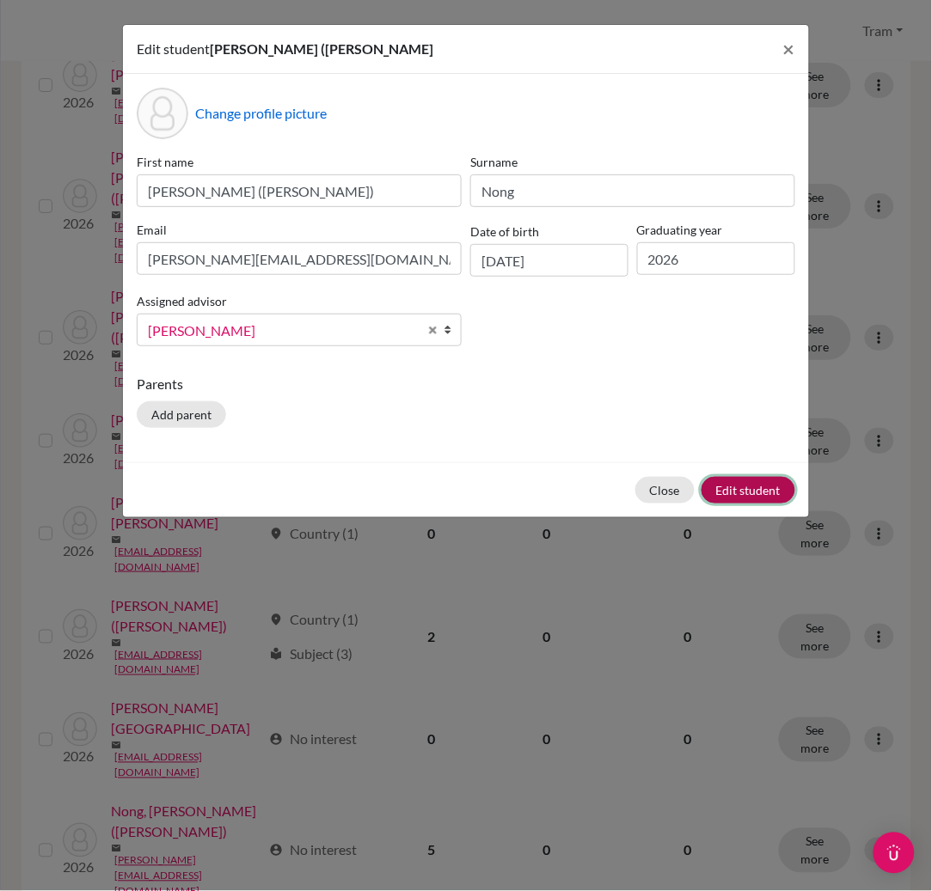
click at [750, 486] on button "Edit student" at bounding box center [748, 490] width 94 height 27
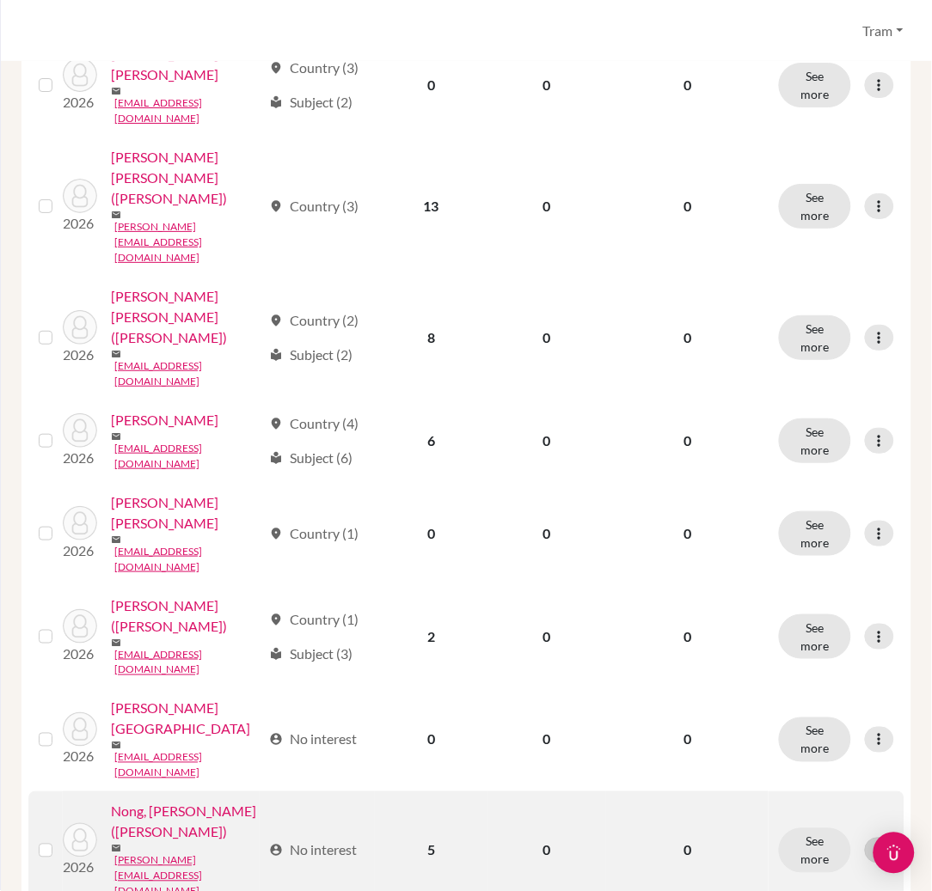
click at [871, 842] on icon at bounding box center [879, 850] width 17 height 17
click at [836, 561] on button "Edit student" at bounding box center [788, 565] width 136 height 28
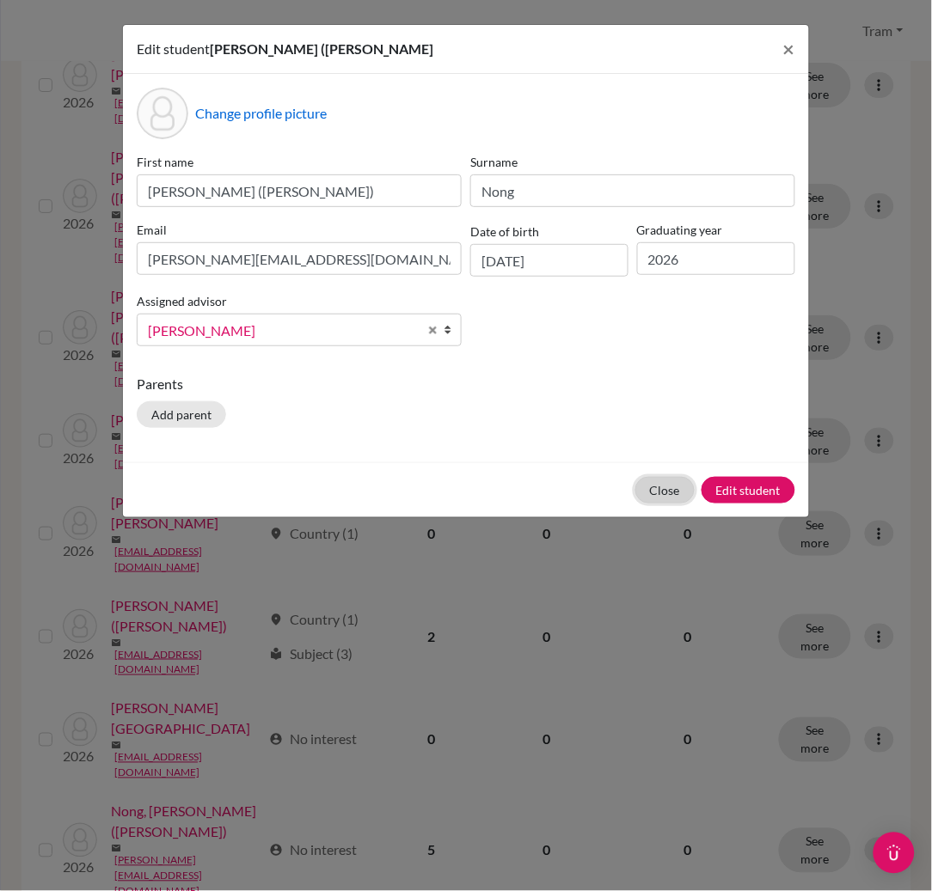
click at [665, 497] on button "Close" at bounding box center [664, 490] width 59 height 27
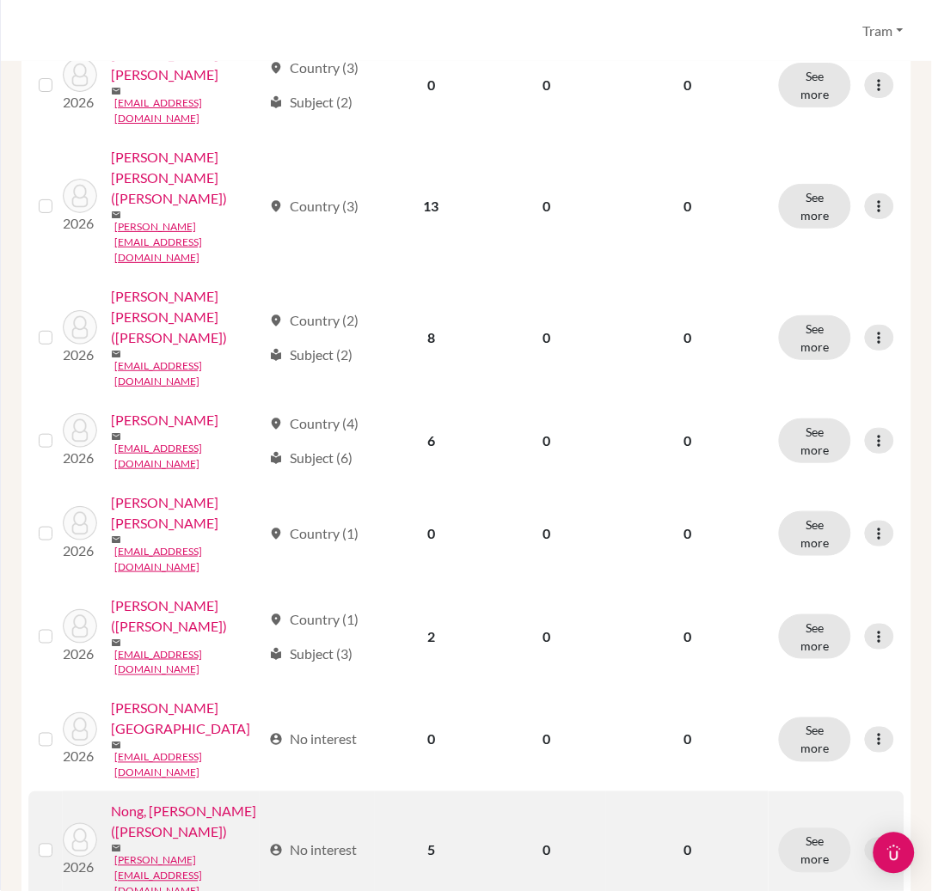
scroll to position [1327, 0]
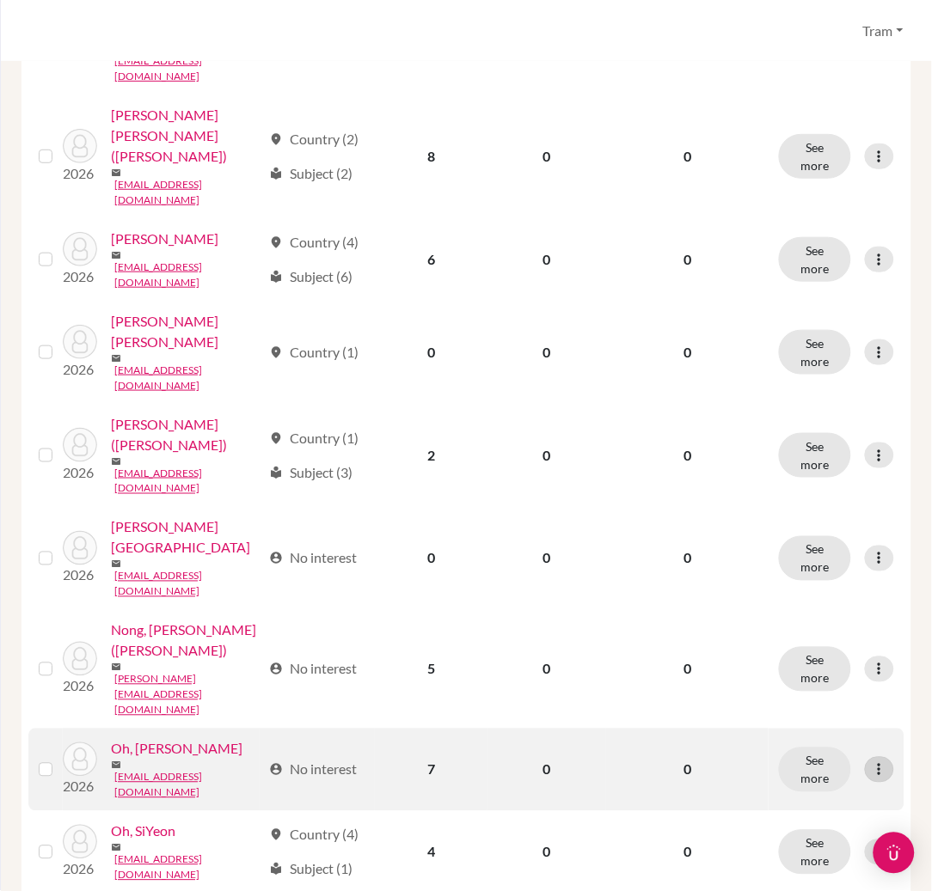
click at [871, 762] on icon at bounding box center [879, 770] width 17 height 17
click at [836, 464] on button "Edit student" at bounding box center [788, 473] width 136 height 28
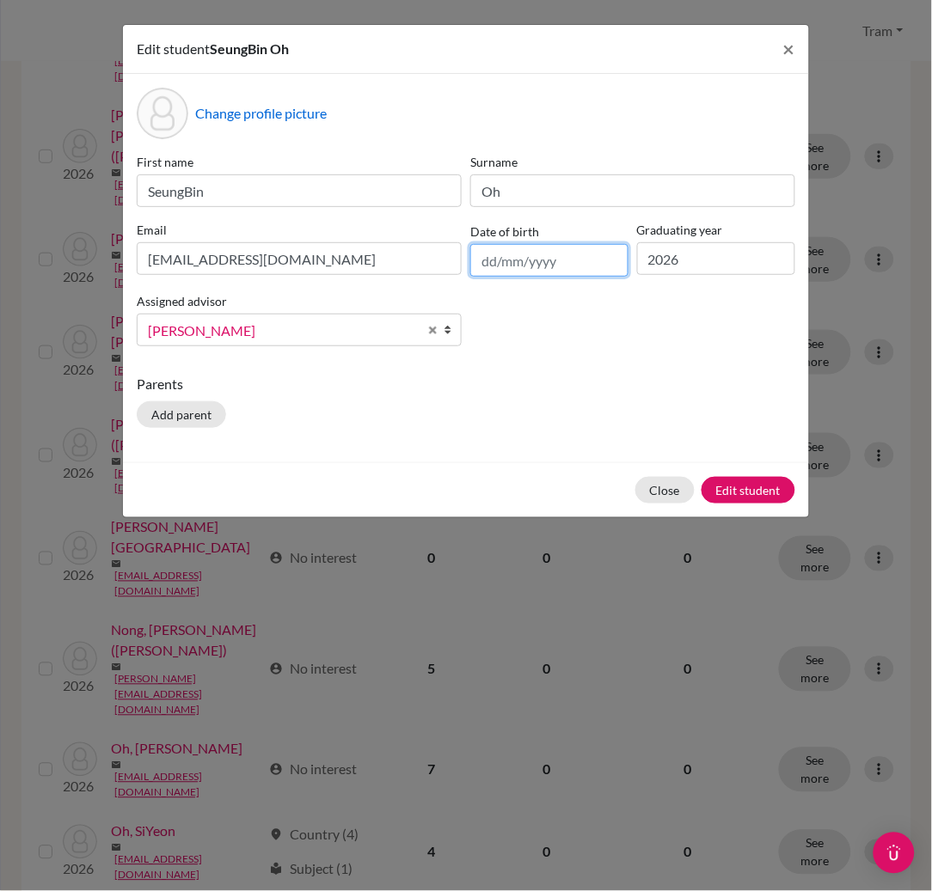
click at [578, 262] on input "text" at bounding box center [549, 260] width 158 height 33
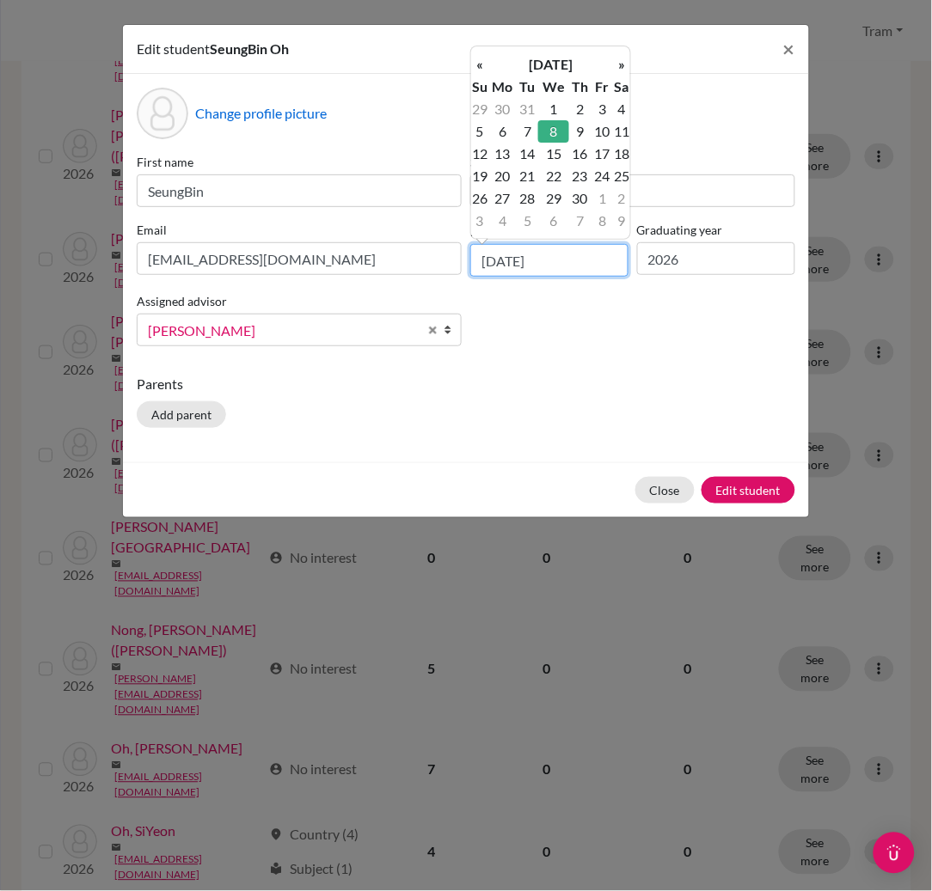
type input "[DATE]"
click at [547, 132] on td "8" at bounding box center [553, 131] width 30 height 22
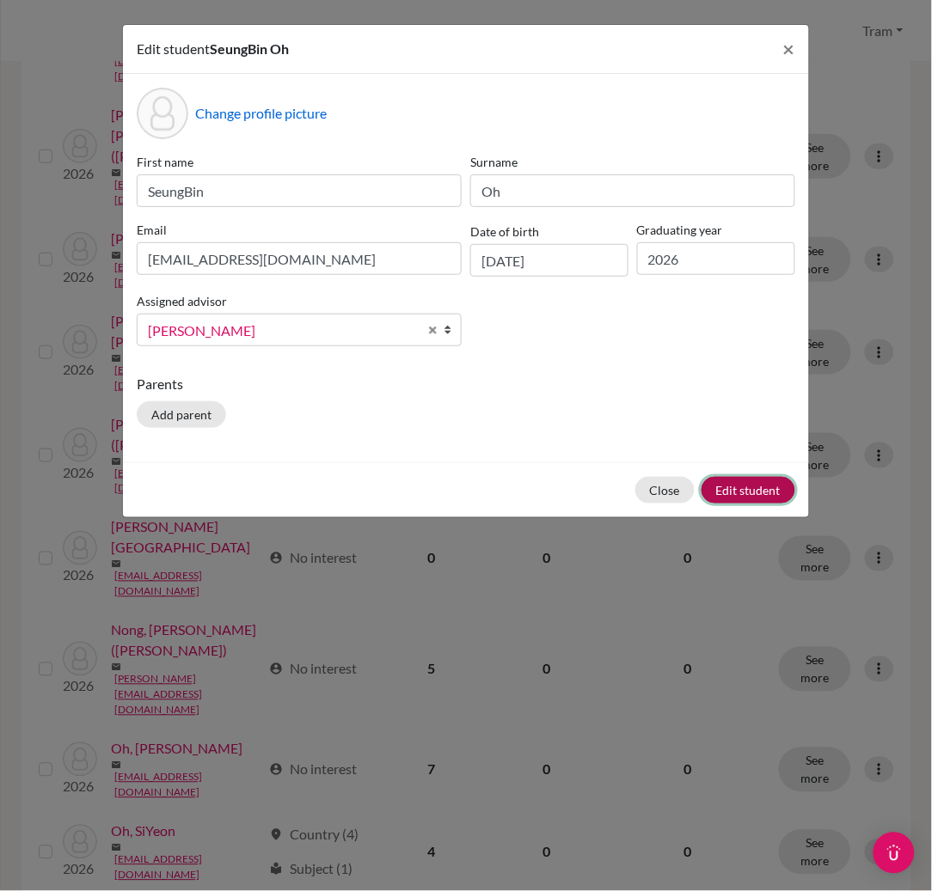
click at [739, 496] on button "Edit student" at bounding box center [748, 490] width 94 height 27
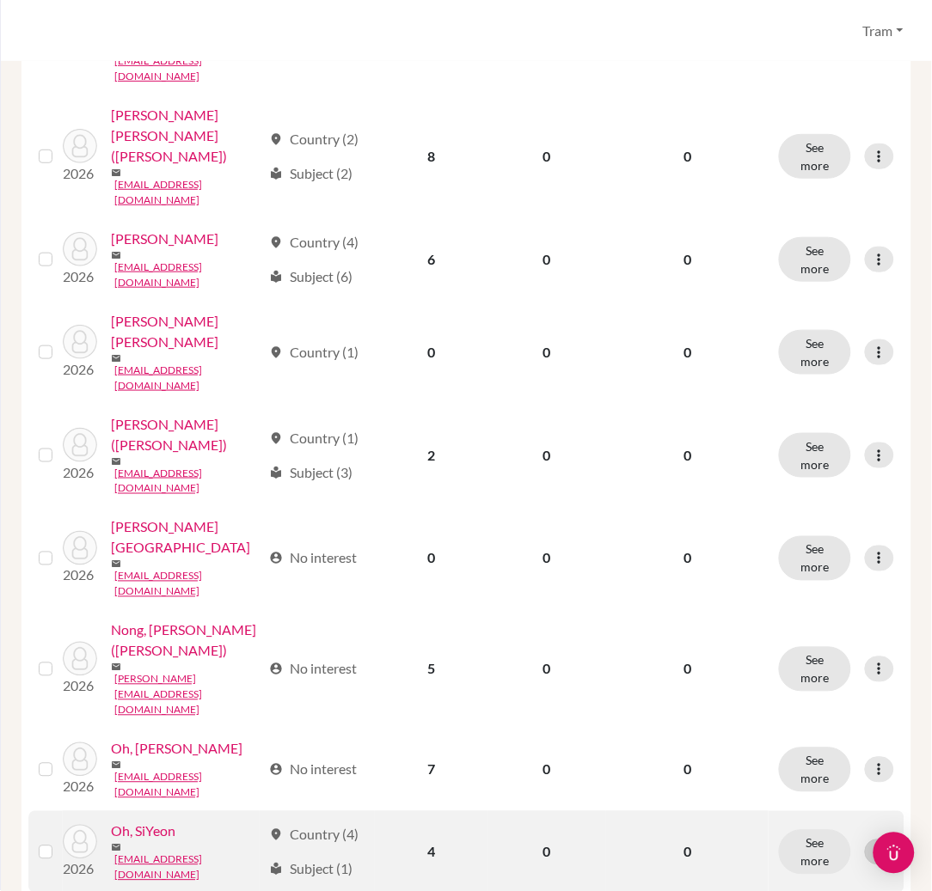
click at [871, 844] on icon at bounding box center [879, 852] width 17 height 17
click at [824, 542] on button "Edit student" at bounding box center [788, 549] width 136 height 28
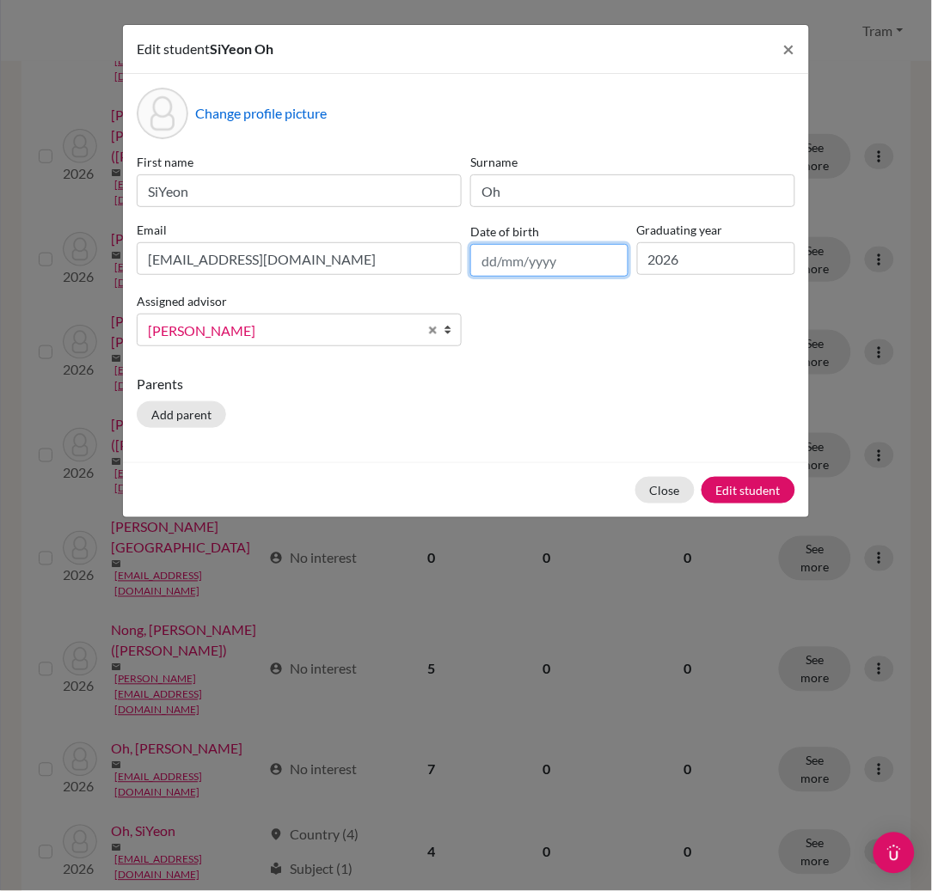
click at [509, 263] on input "text" at bounding box center [549, 260] width 158 height 33
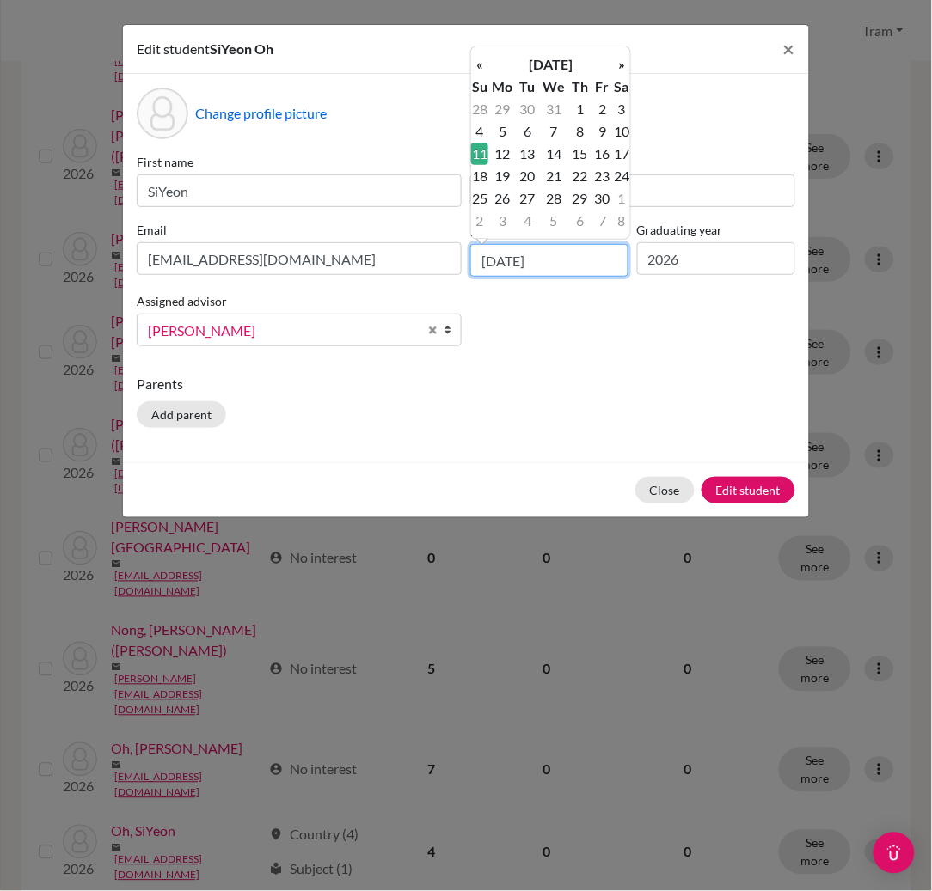
type input "[DATE]"
click at [479, 150] on td "11" at bounding box center [479, 154] width 17 height 22
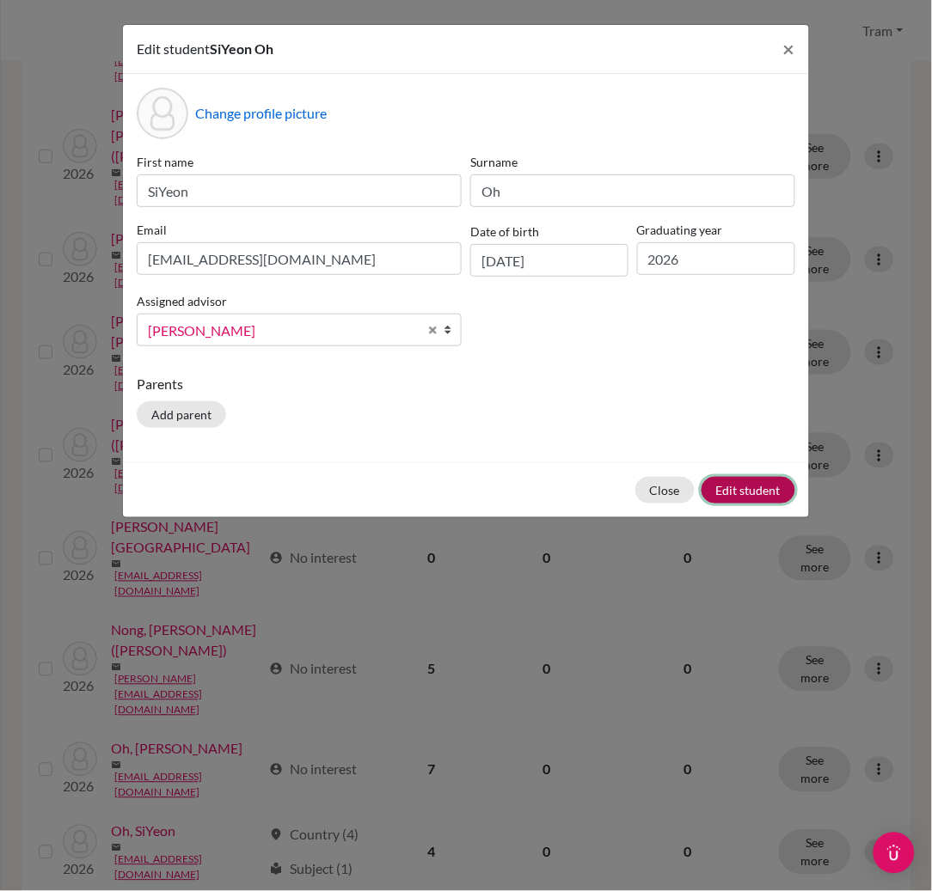
click at [767, 498] on button "Edit student" at bounding box center [748, 490] width 94 height 27
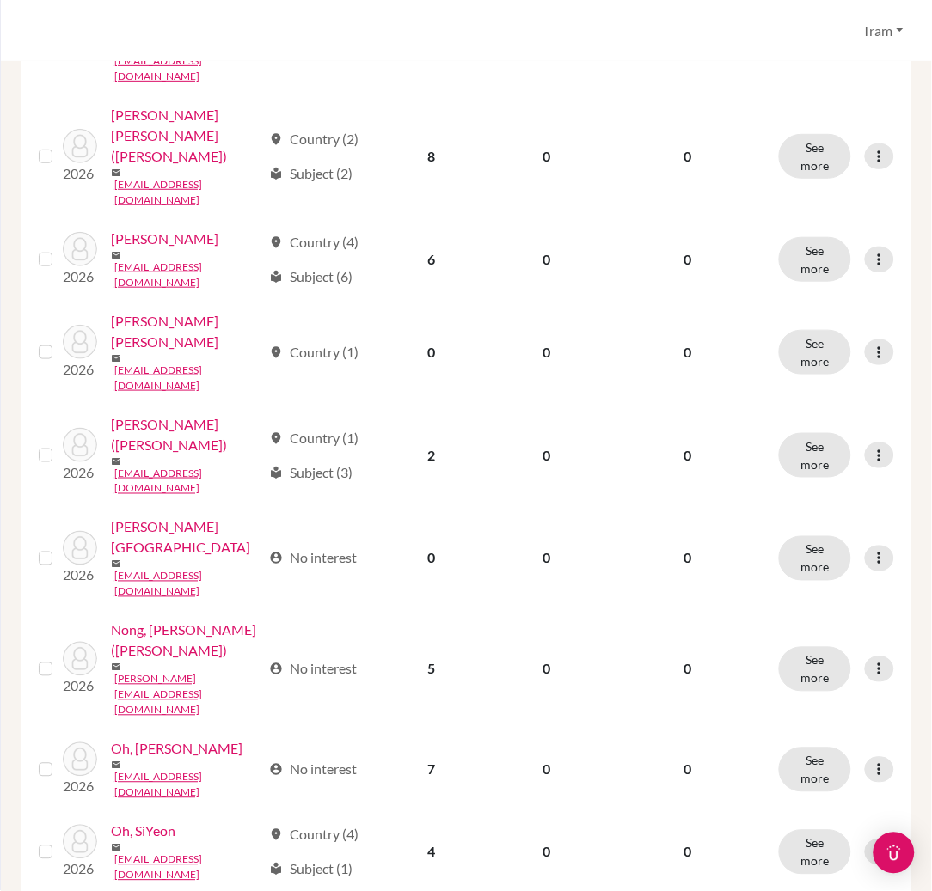
click at [805, 762] on button "Edit student" at bounding box center [788, 776] width 136 height 28
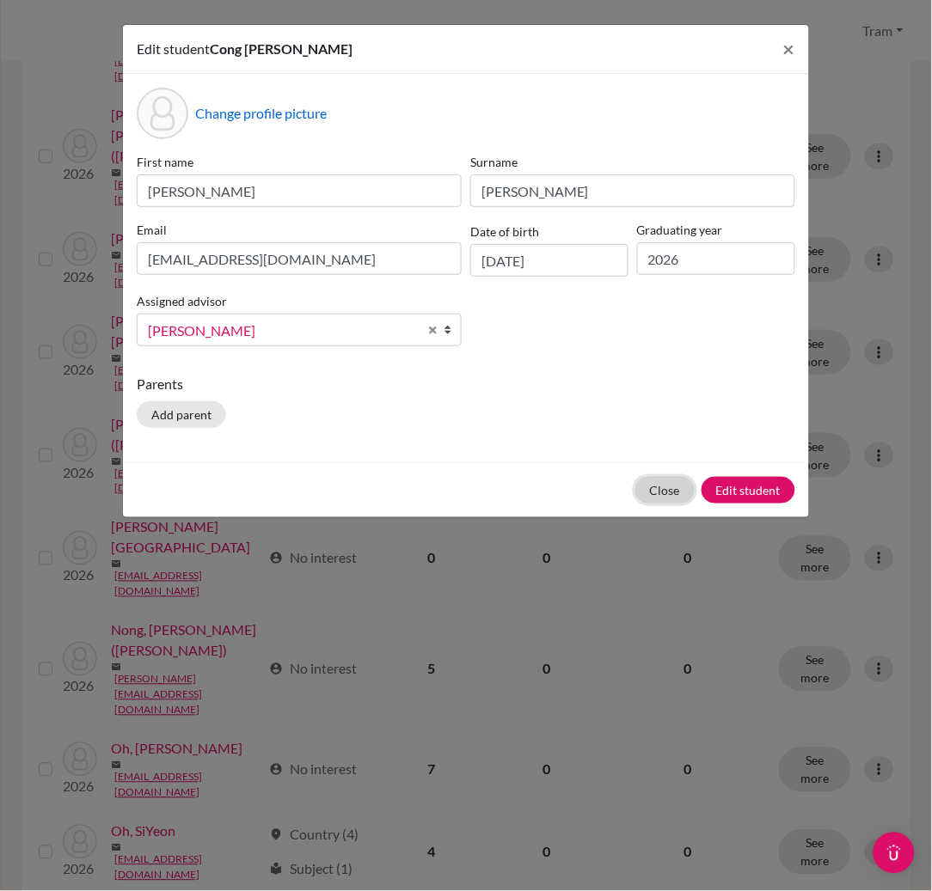
drag, startPoint x: 660, startPoint y: 494, endPoint x: 640, endPoint y: 529, distance: 39.7
click at [658, 494] on button "Close" at bounding box center [664, 490] width 59 height 27
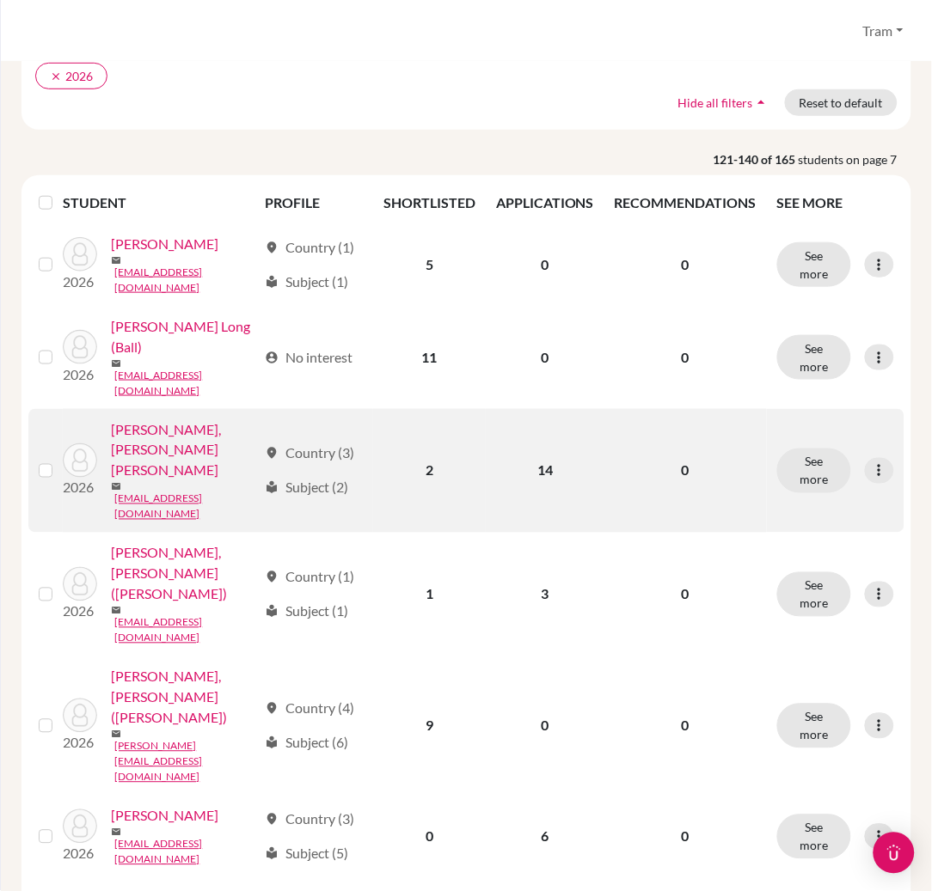
scroll to position [229, 0]
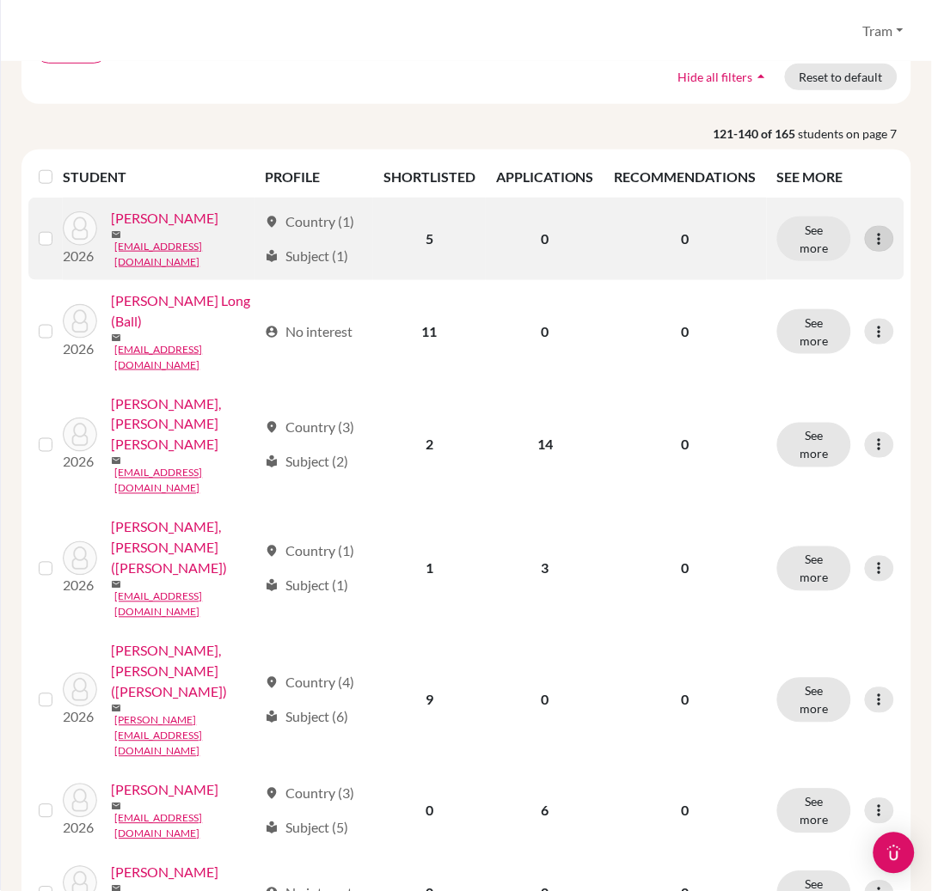
click at [871, 248] on icon at bounding box center [879, 238] width 17 height 17
click at [825, 296] on button "Edit student" at bounding box center [788, 293] width 136 height 28
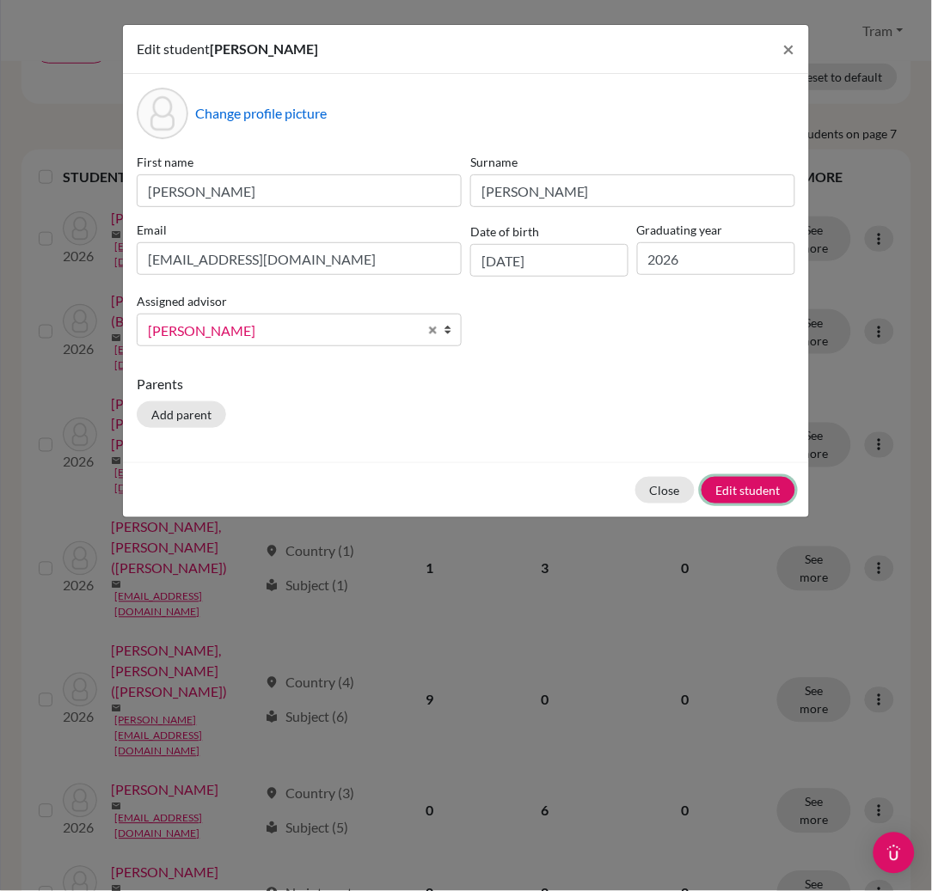
click at [715, 496] on button "Edit student" at bounding box center [748, 490] width 94 height 27
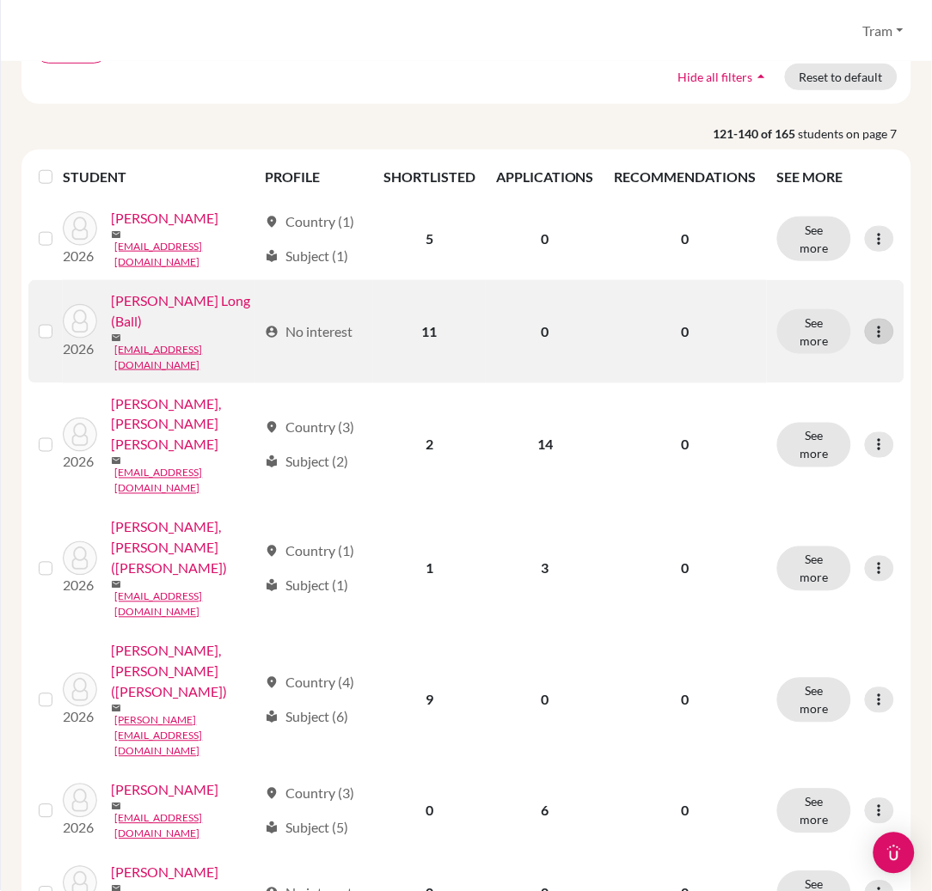
click at [871, 340] on icon at bounding box center [879, 331] width 17 height 17
click at [842, 385] on button "Edit student" at bounding box center [788, 389] width 136 height 28
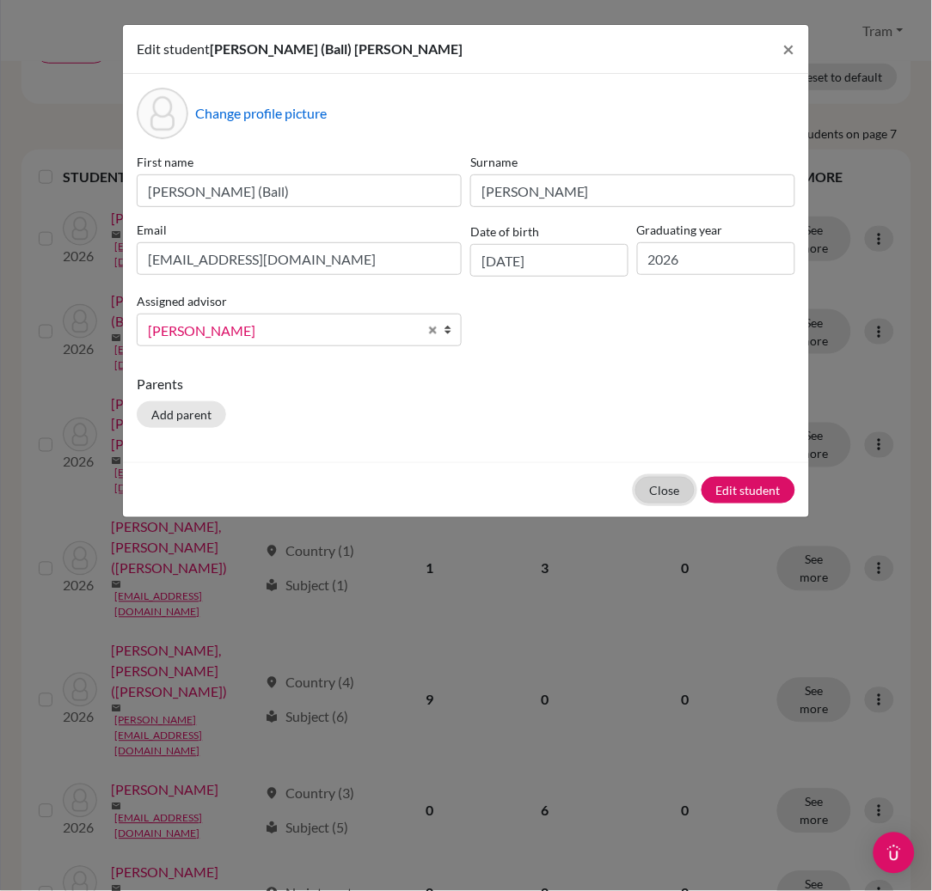
click at [664, 495] on button "Close" at bounding box center [664, 490] width 59 height 27
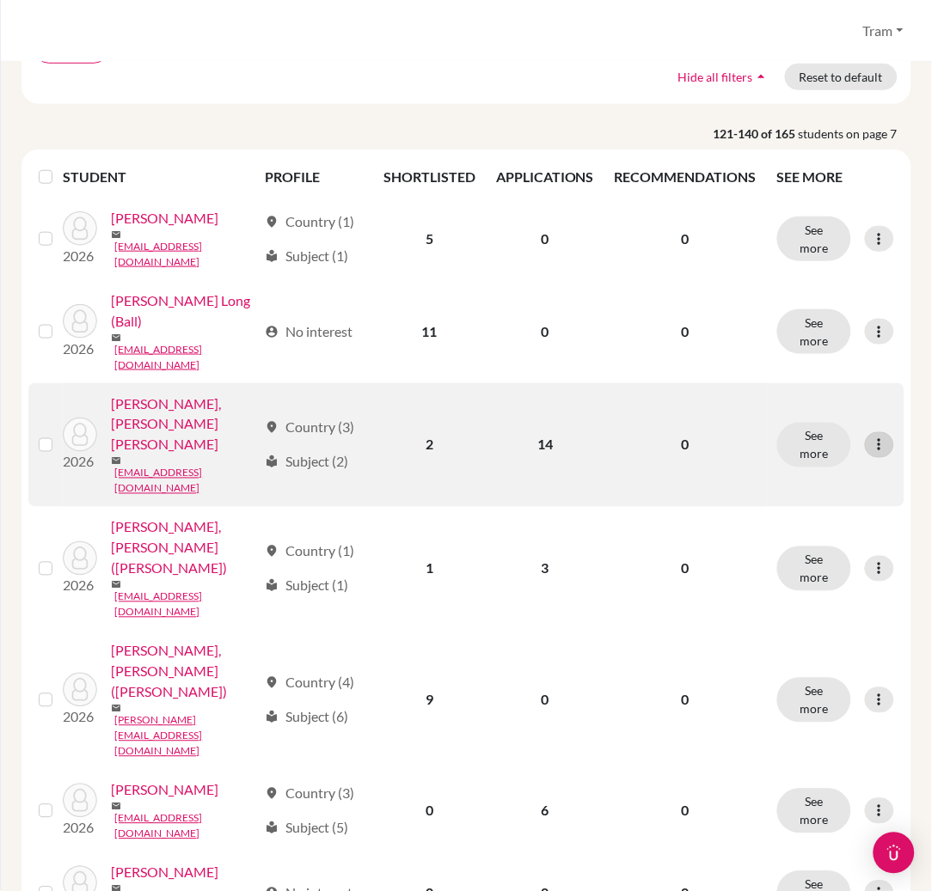
click at [871, 444] on icon at bounding box center [879, 445] width 17 height 17
click at [759, 496] on button "Edit student" at bounding box center [788, 485] width 136 height 28
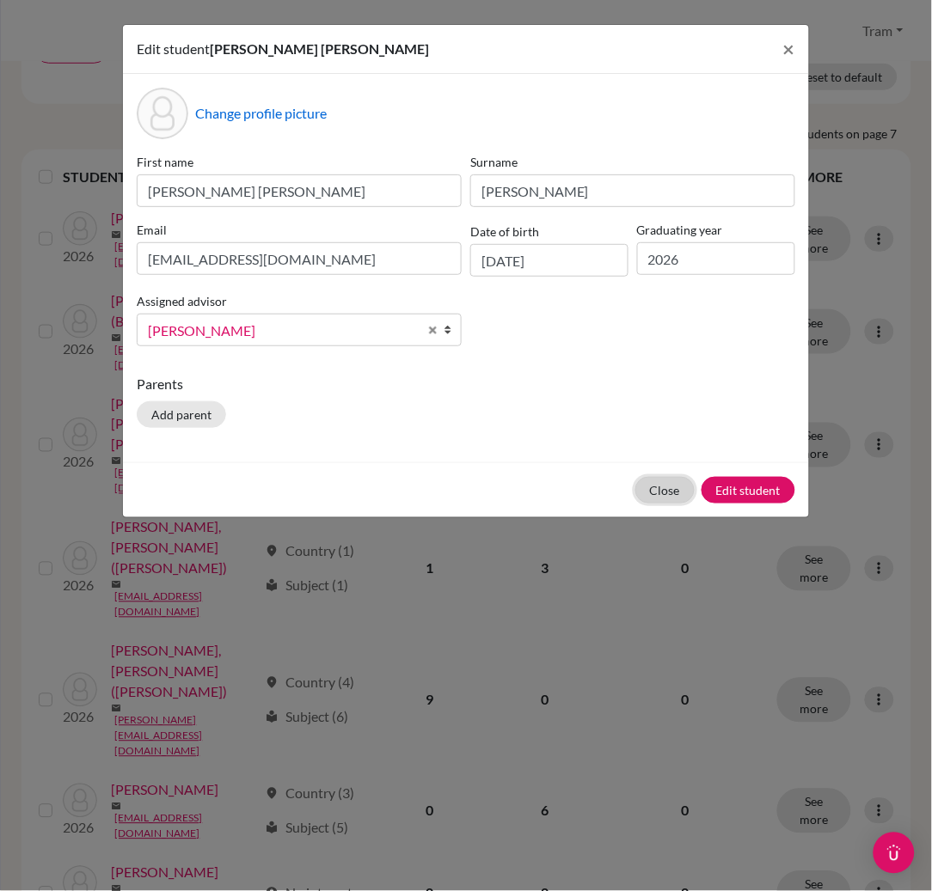
click at [677, 486] on button "Close" at bounding box center [664, 490] width 59 height 27
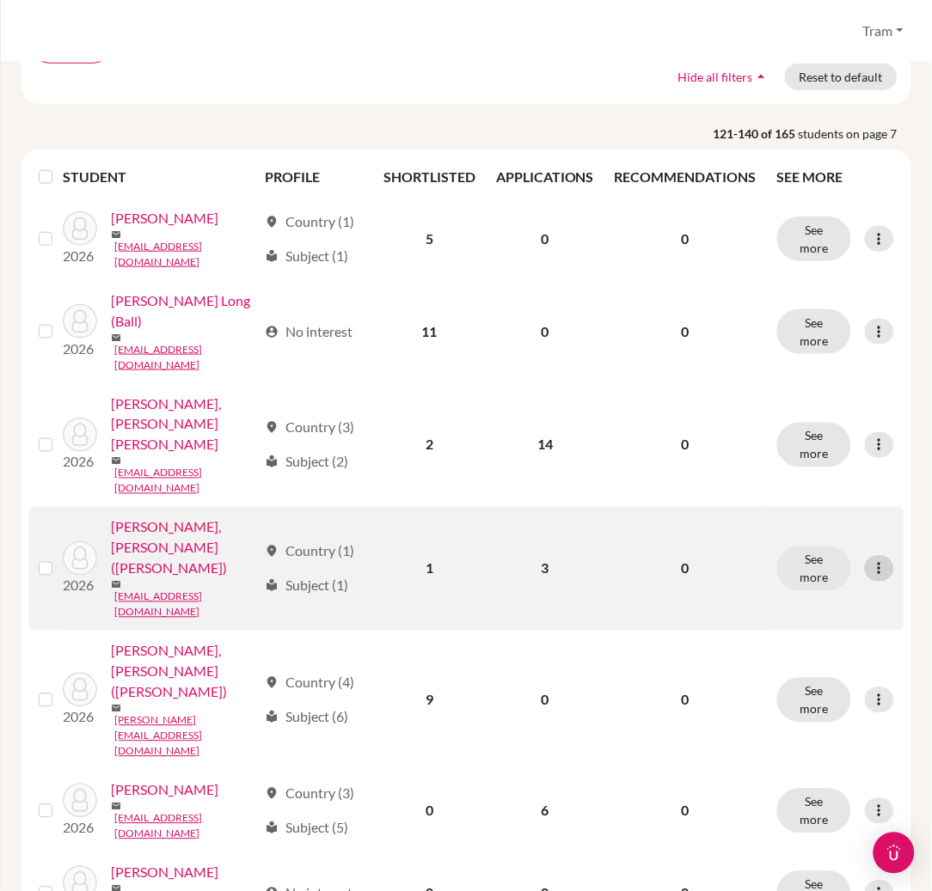
click at [865, 566] on div at bounding box center [879, 569] width 29 height 26
click at [778, 594] on button "Edit student" at bounding box center [788, 602] width 136 height 28
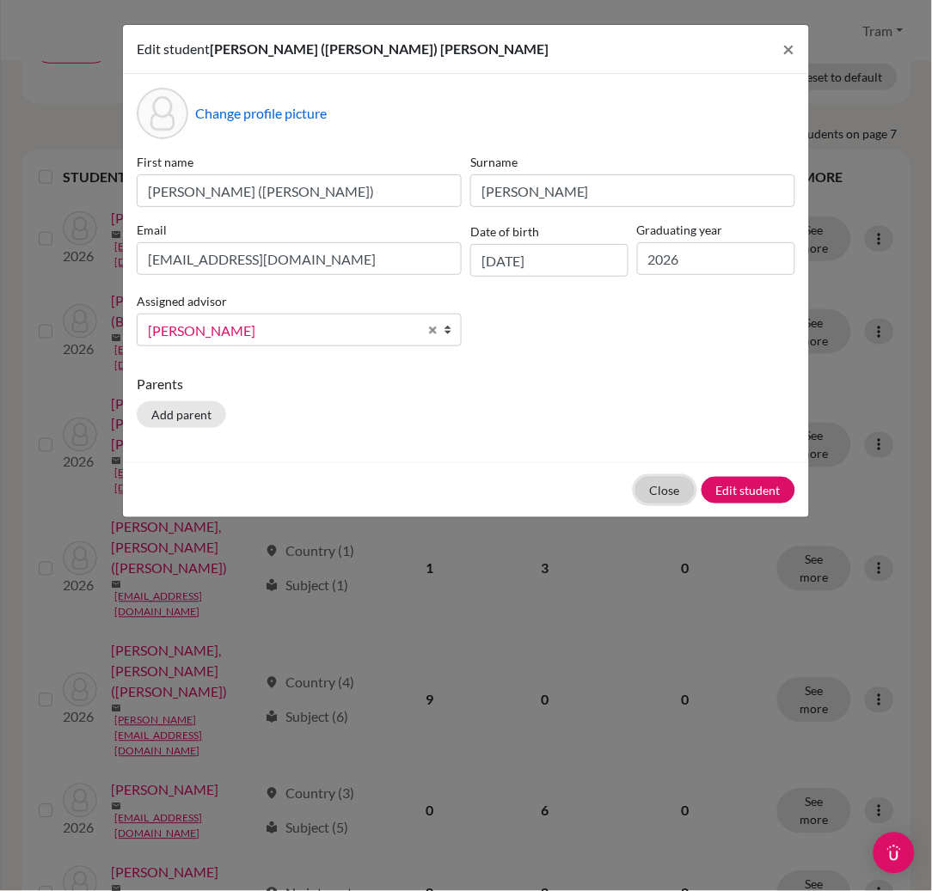
click at [674, 493] on button "Close" at bounding box center [664, 490] width 59 height 27
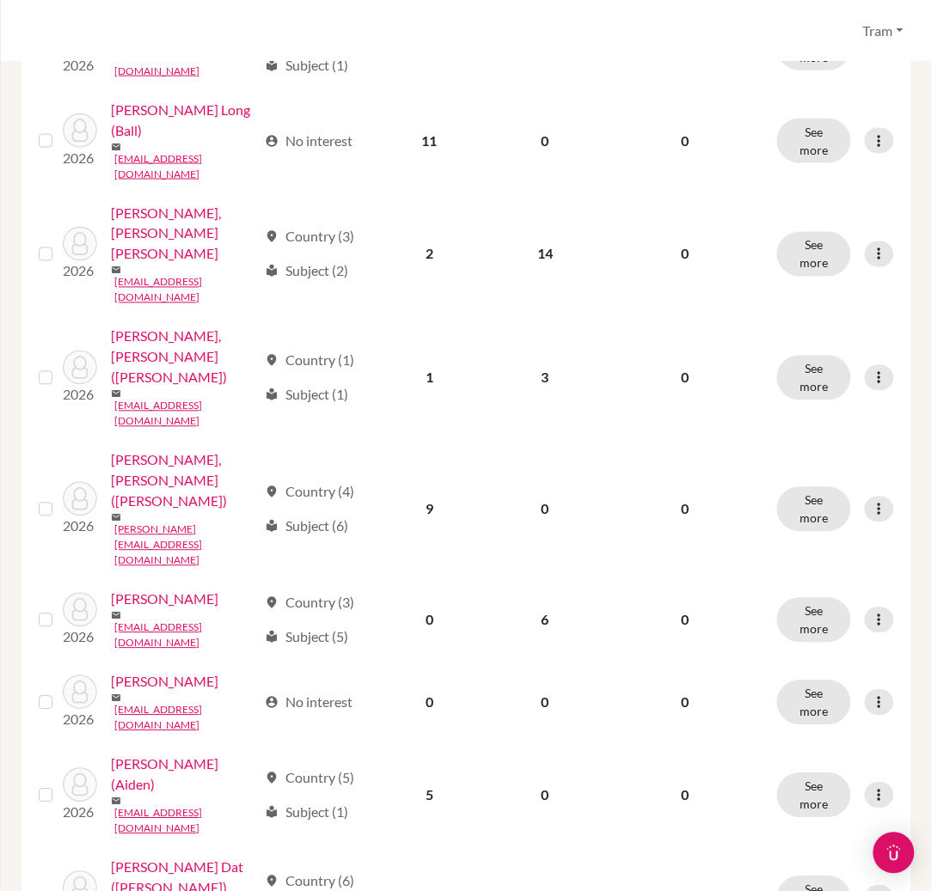
scroll to position [458, 0]
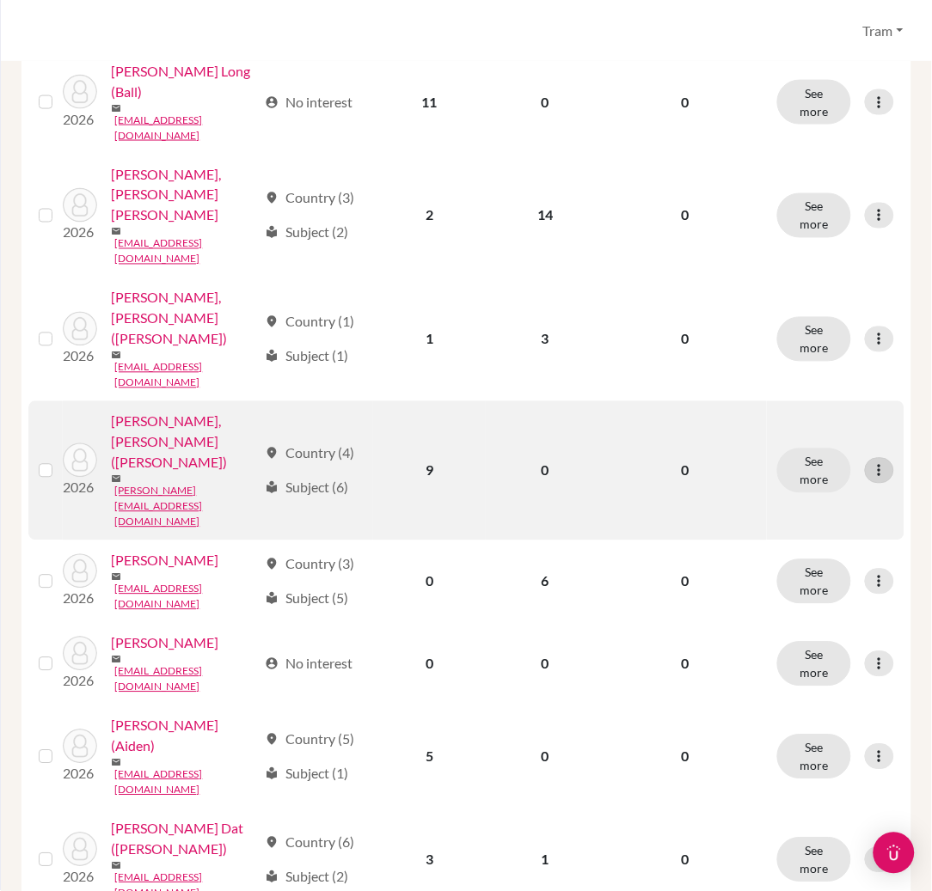
click at [871, 462] on icon at bounding box center [879, 470] width 17 height 17
click at [795, 481] on button "Edit student" at bounding box center [788, 489] width 136 height 28
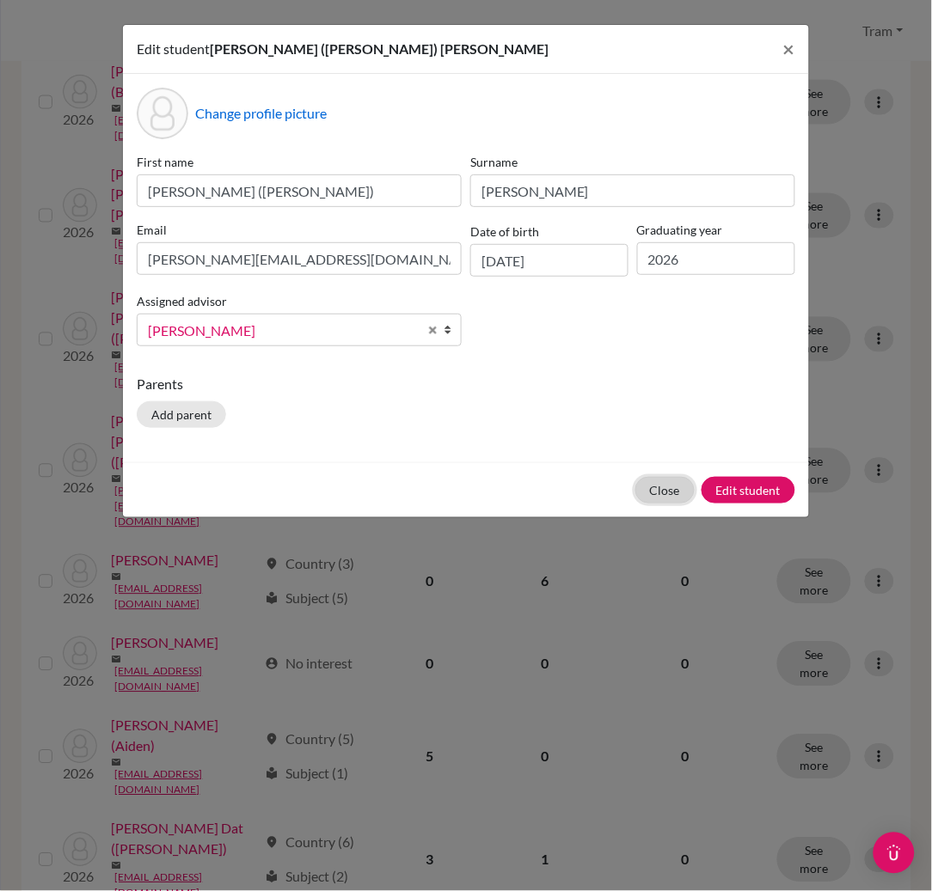
click at [649, 493] on button "Close" at bounding box center [664, 490] width 59 height 27
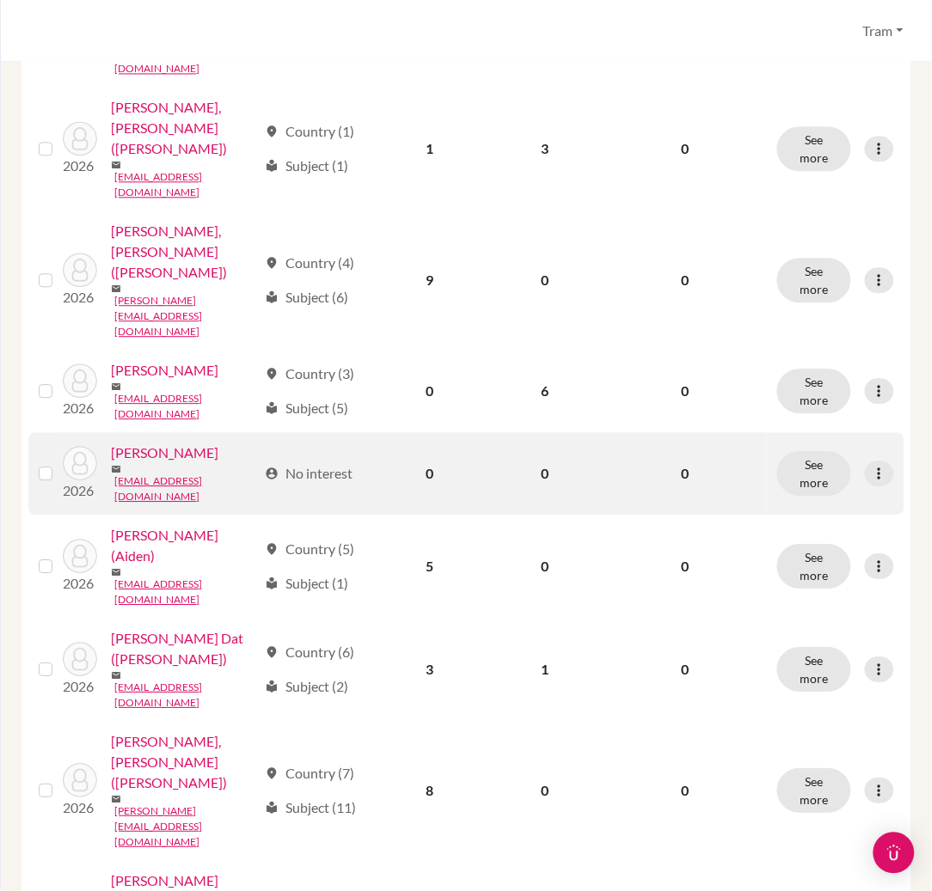
scroll to position [688, 0]
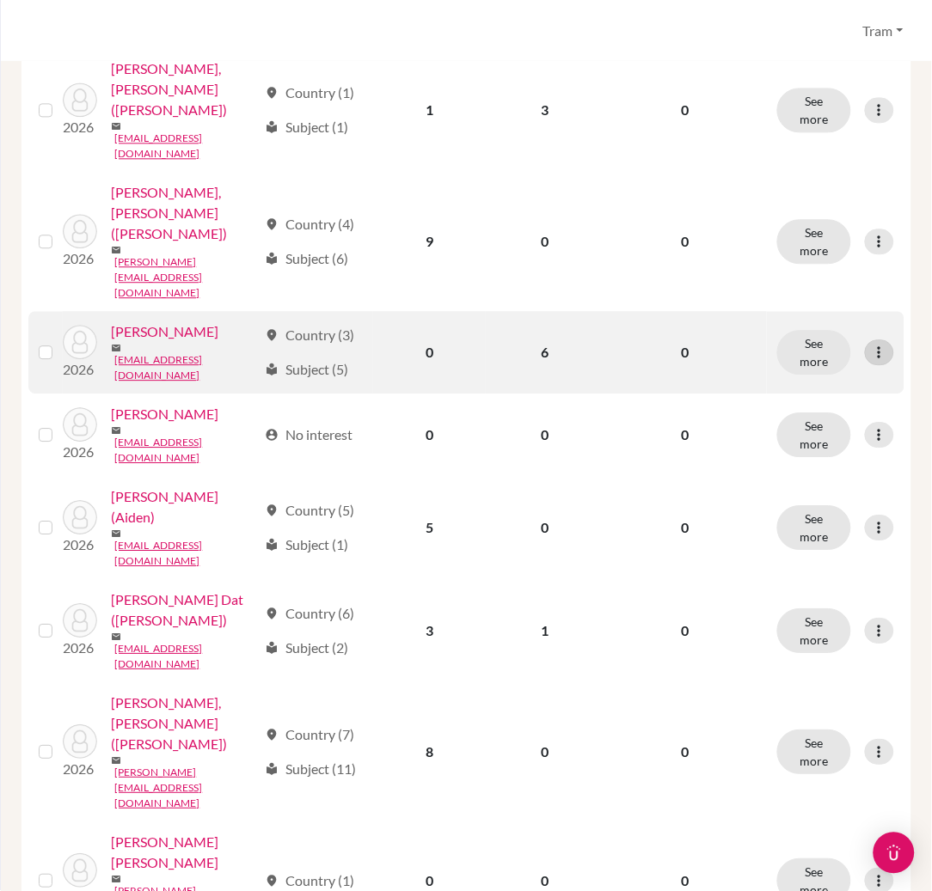
click at [871, 344] on icon at bounding box center [879, 352] width 17 height 17
click at [831, 376] on button "Edit student" at bounding box center [788, 377] width 136 height 28
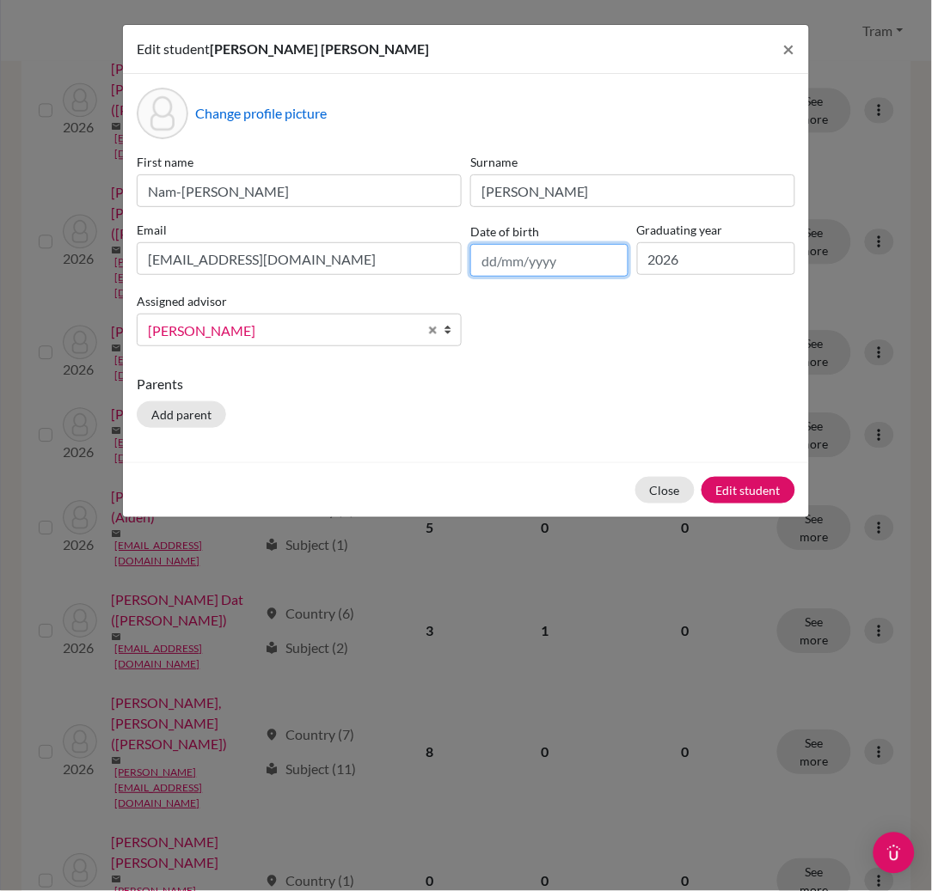
click at [583, 268] on input "text" at bounding box center [549, 260] width 158 height 33
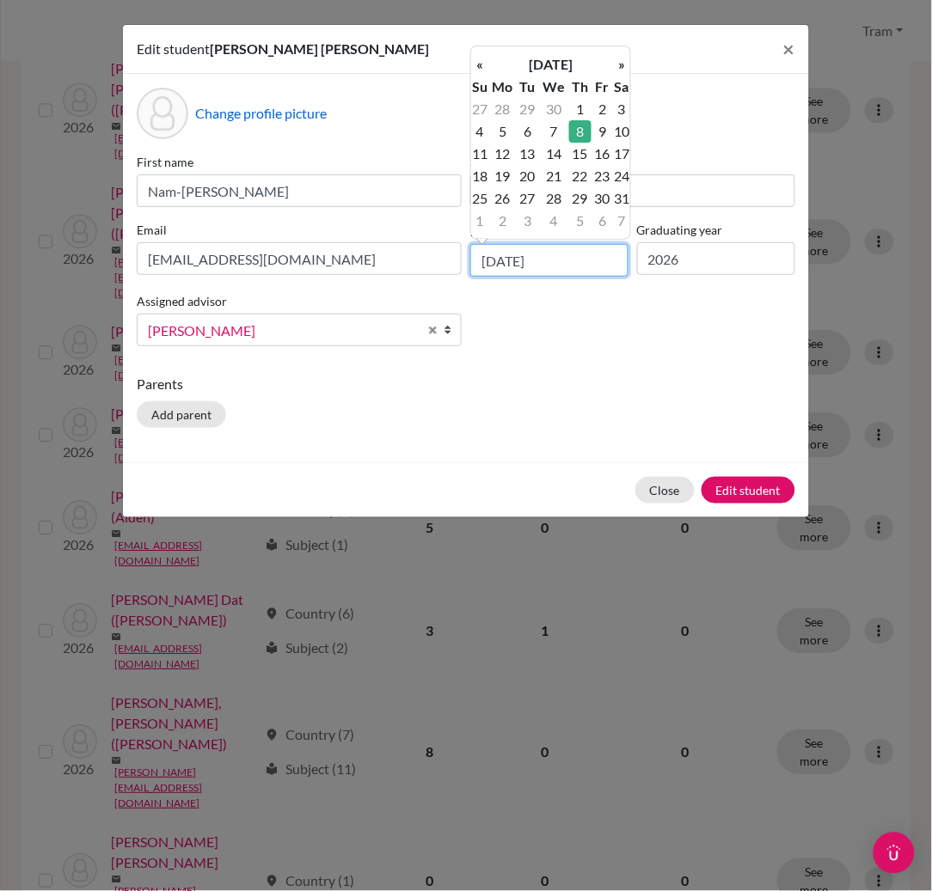
type input "[DATE]"
click at [574, 120] on td "8" at bounding box center [580, 131] width 22 height 22
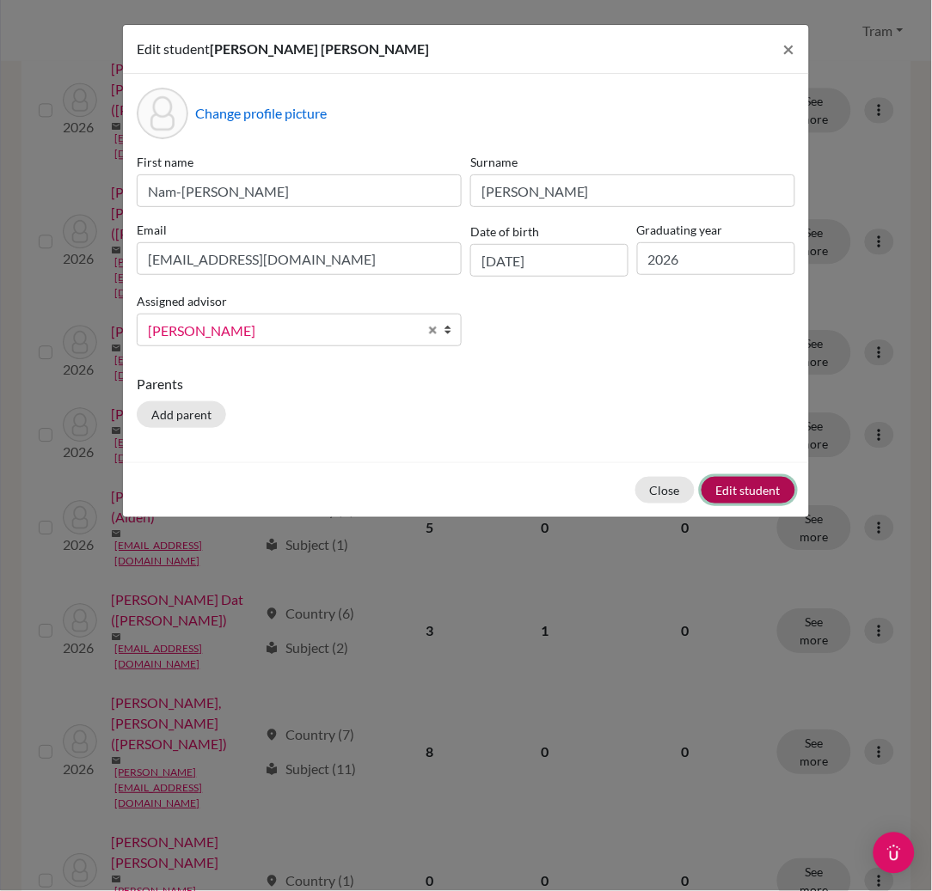
click at [726, 487] on button "Edit student" at bounding box center [748, 490] width 94 height 27
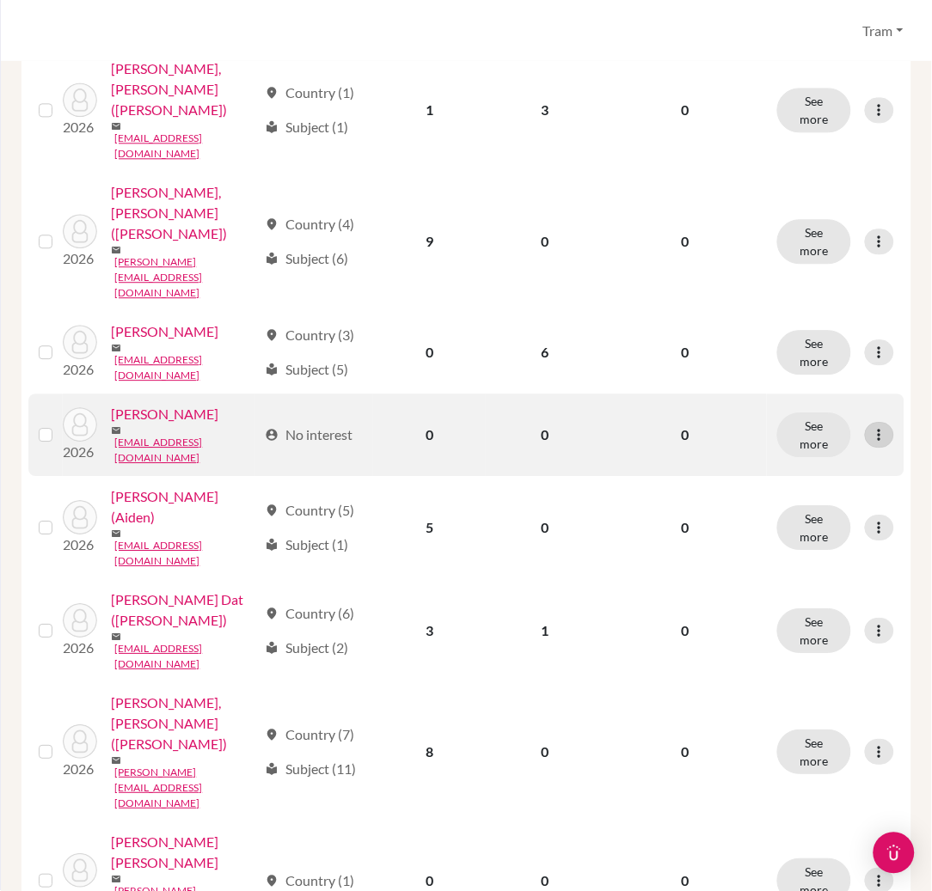
click at [871, 438] on icon at bounding box center [879, 434] width 17 height 17
click at [836, 475] on button "Edit student" at bounding box center [788, 473] width 136 height 28
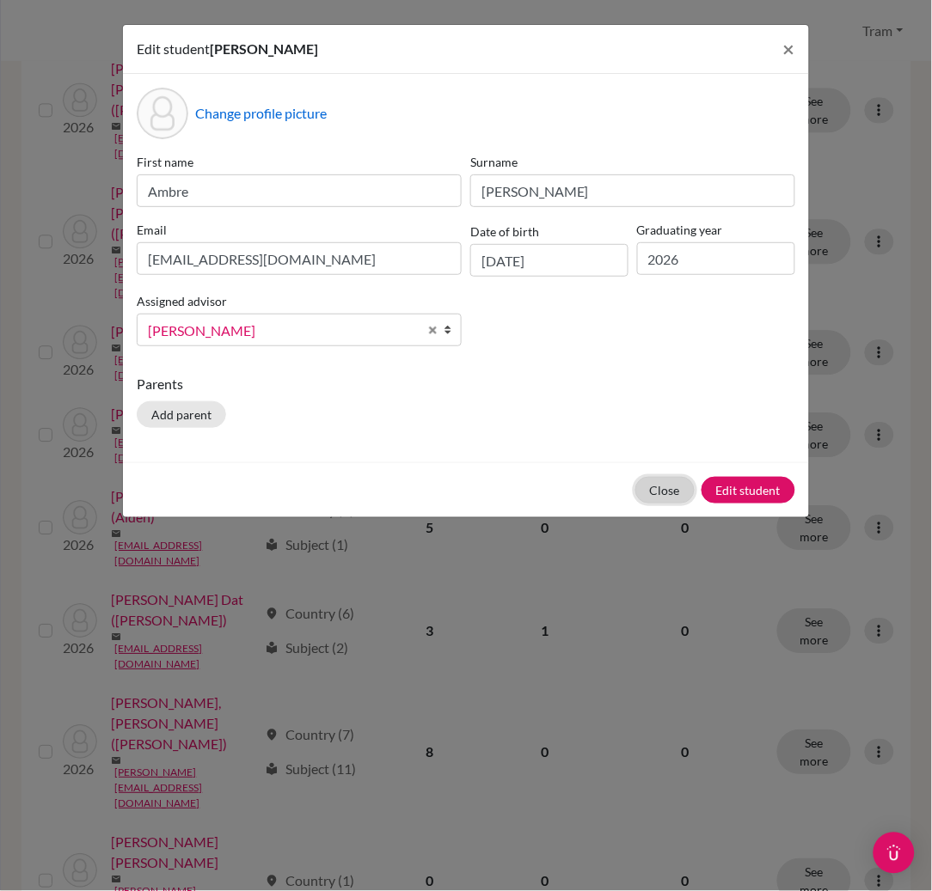
click at [650, 486] on button "Close" at bounding box center [664, 490] width 59 height 27
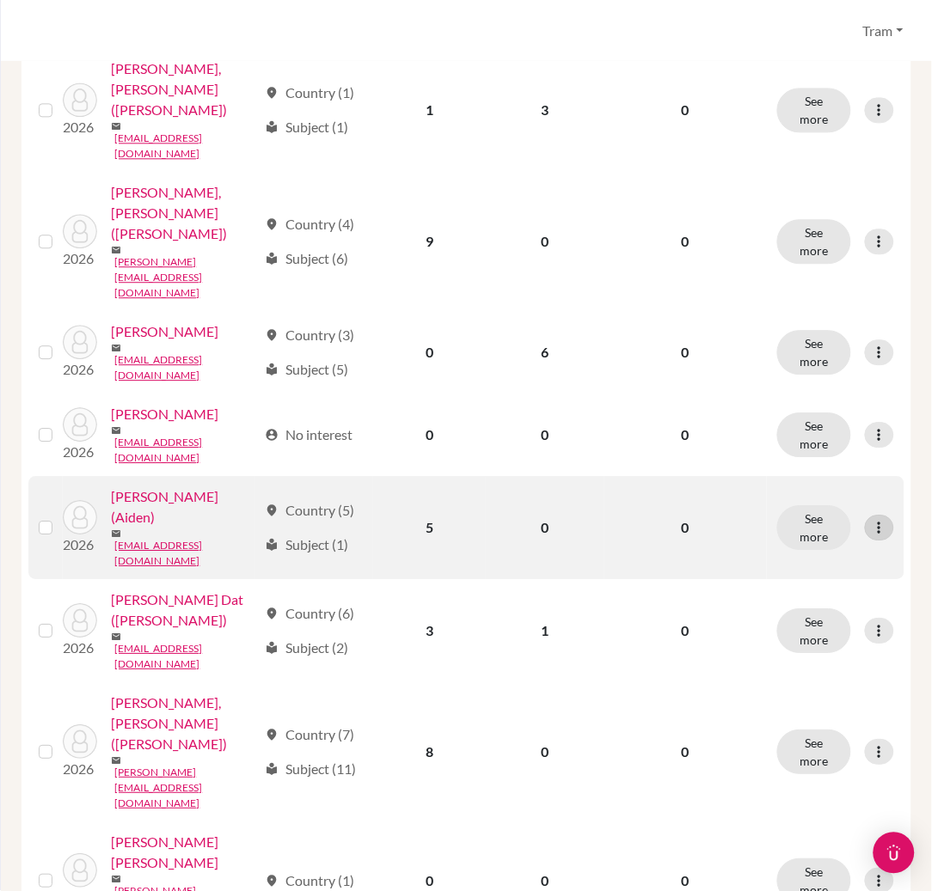
click at [871, 536] on icon at bounding box center [879, 527] width 17 height 17
click at [807, 576] on button "Edit student" at bounding box center [788, 569] width 136 height 28
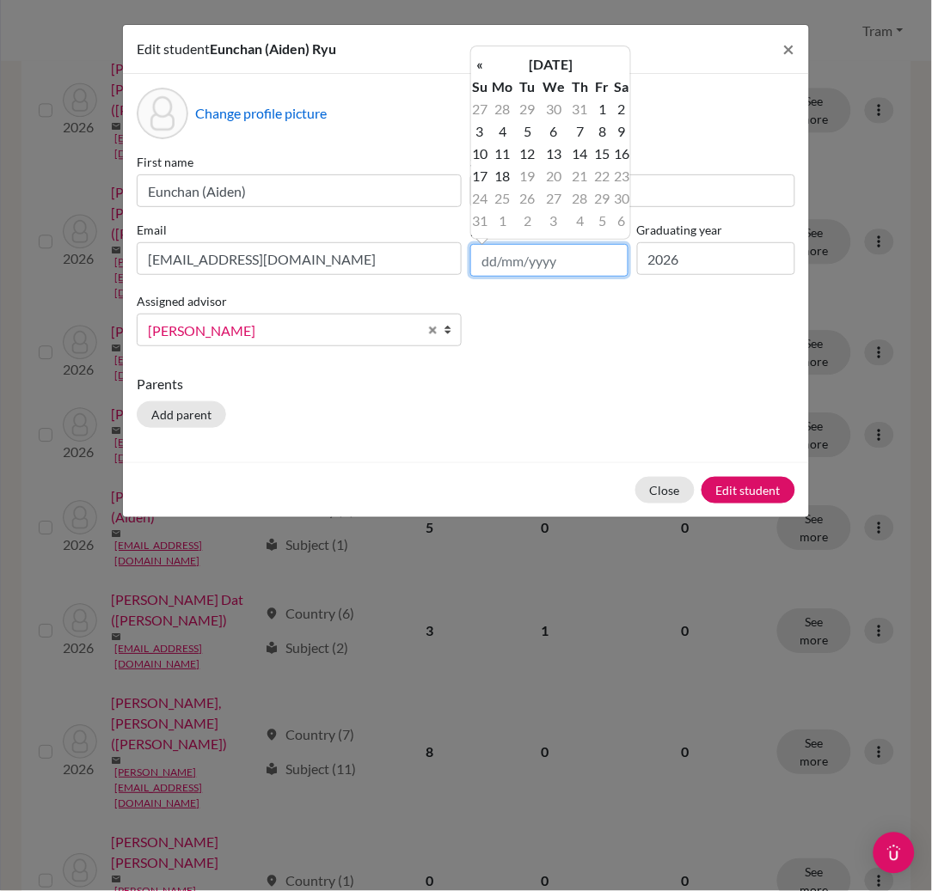
click at [504, 273] on input "text" at bounding box center [549, 260] width 158 height 33
type input "[DATE]"
click at [620, 124] on td "13" at bounding box center [621, 131] width 17 height 22
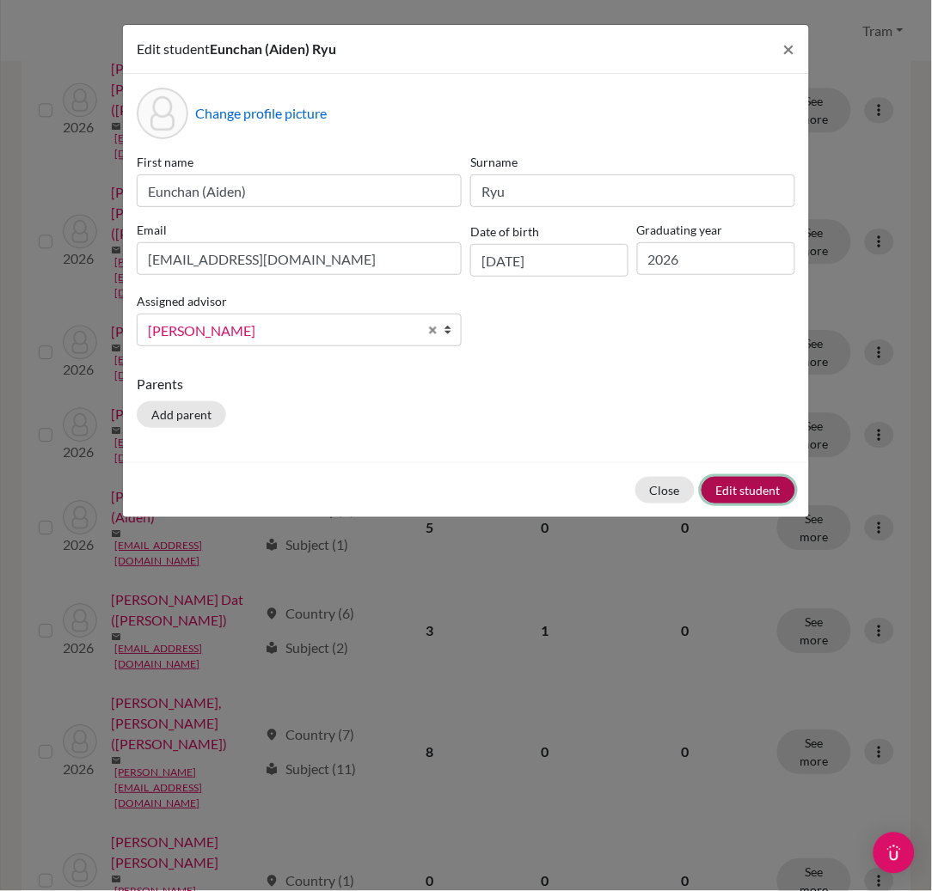
click at [729, 481] on button "Edit student" at bounding box center [748, 490] width 94 height 27
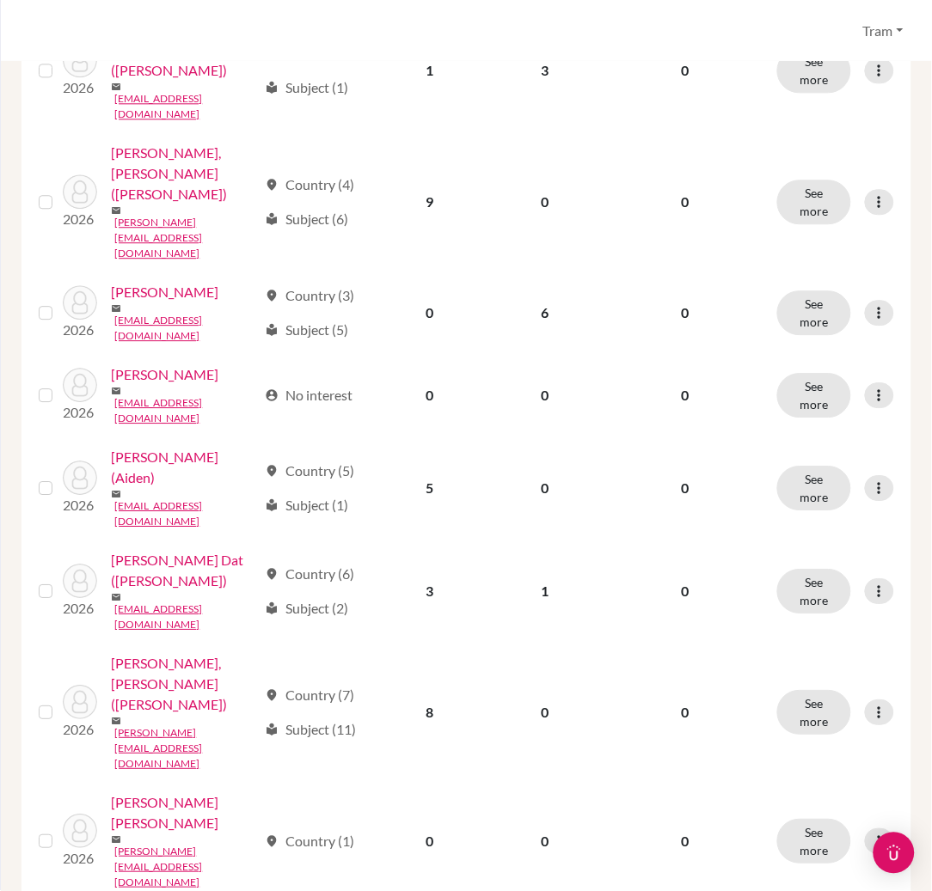
scroll to position [916, 0]
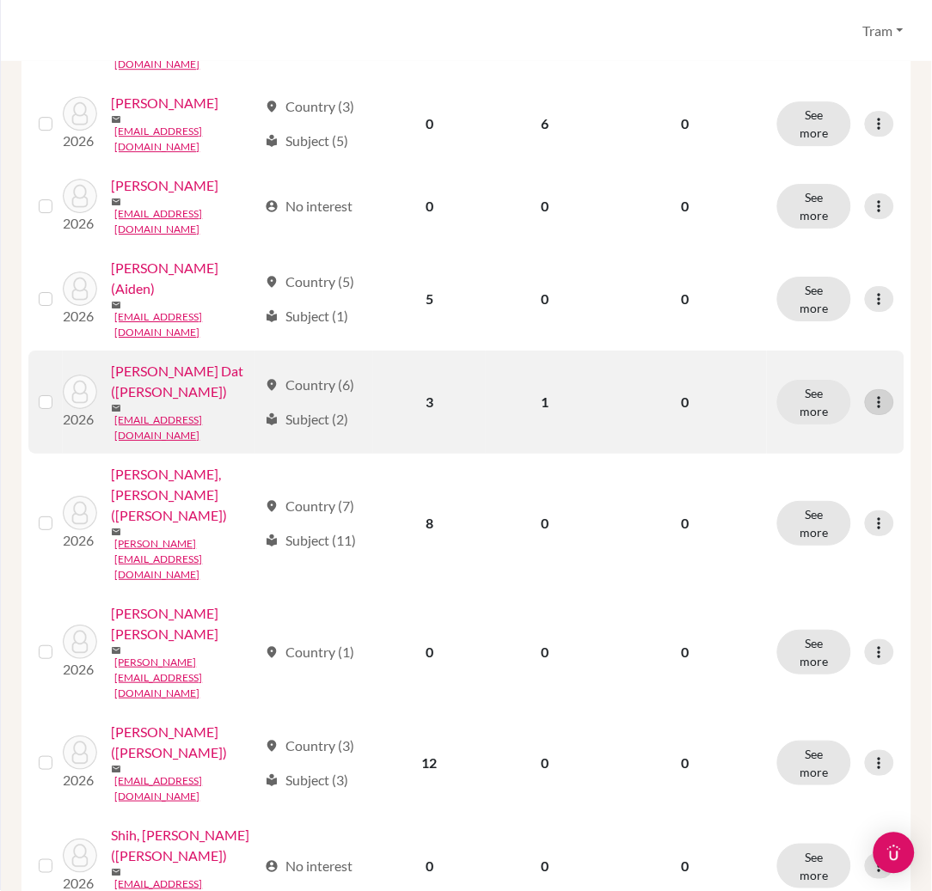
click at [871, 411] on icon at bounding box center [879, 402] width 17 height 17
click at [842, 454] on button "Edit student" at bounding box center [788, 458] width 136 height 28
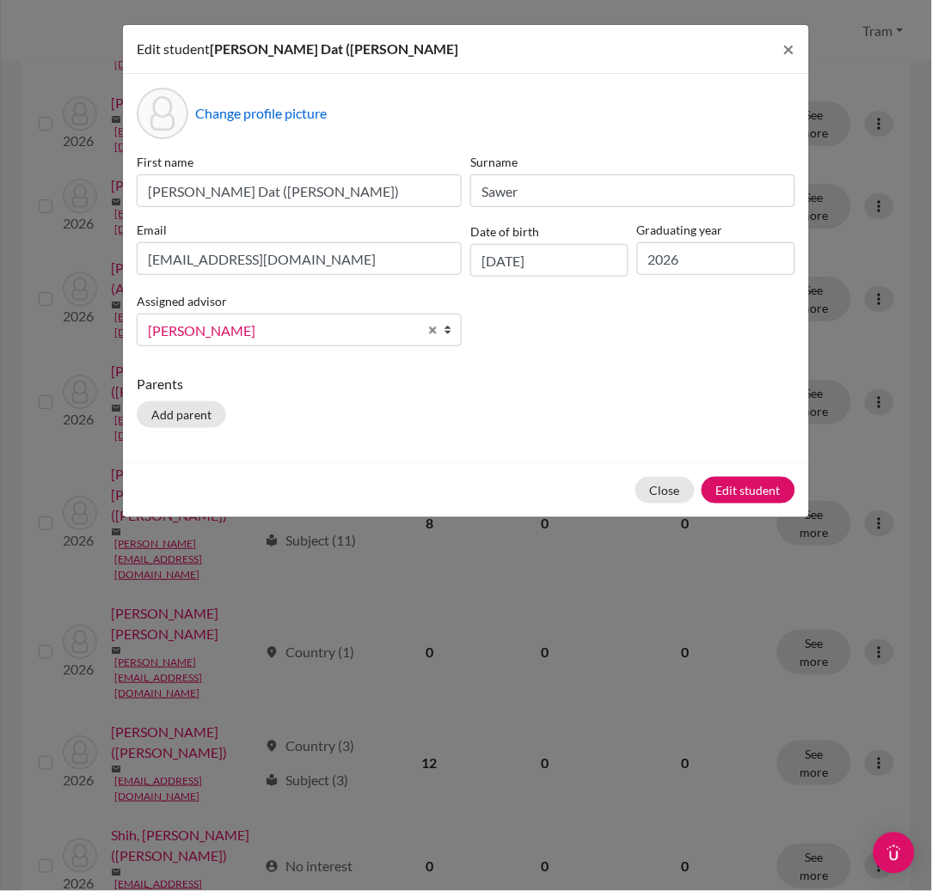
click at [660, 473] on div "Close Edit student" at bounding box center [466, 489] width 686 height 55
click at [660, 492] on button "Close" at bounding box center [664, 490] width 59 height 27
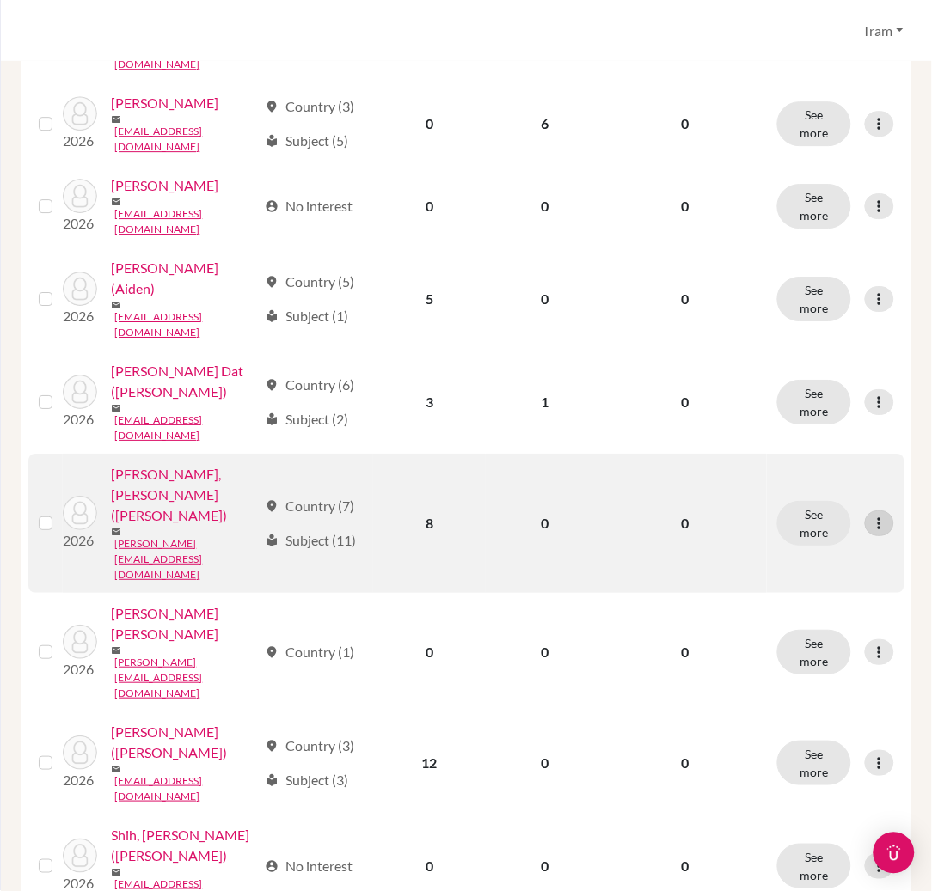
click at [871, 532] on icon at bounding box center [879, 523] width 17 height 17
click at [818, 573] on button "Edit student" at bounding box center [788, 574] width 136 height 28
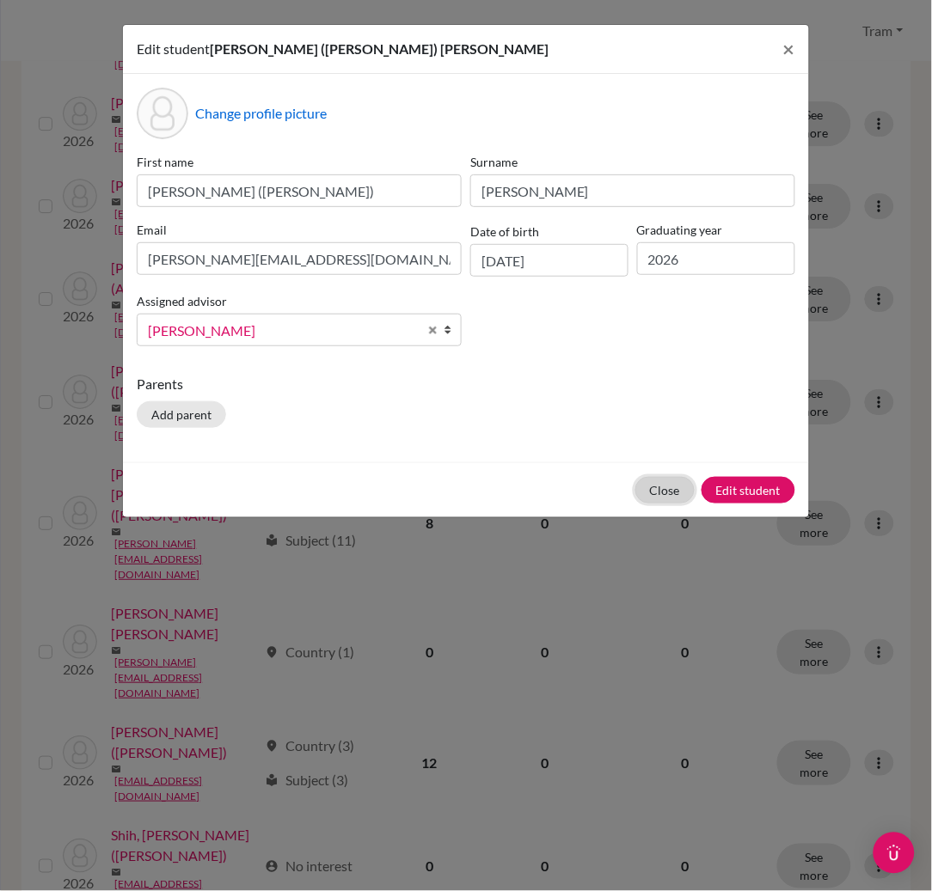
click at [669, 486] on button "Close" at bounding box center [664, 490] width 59 height 27
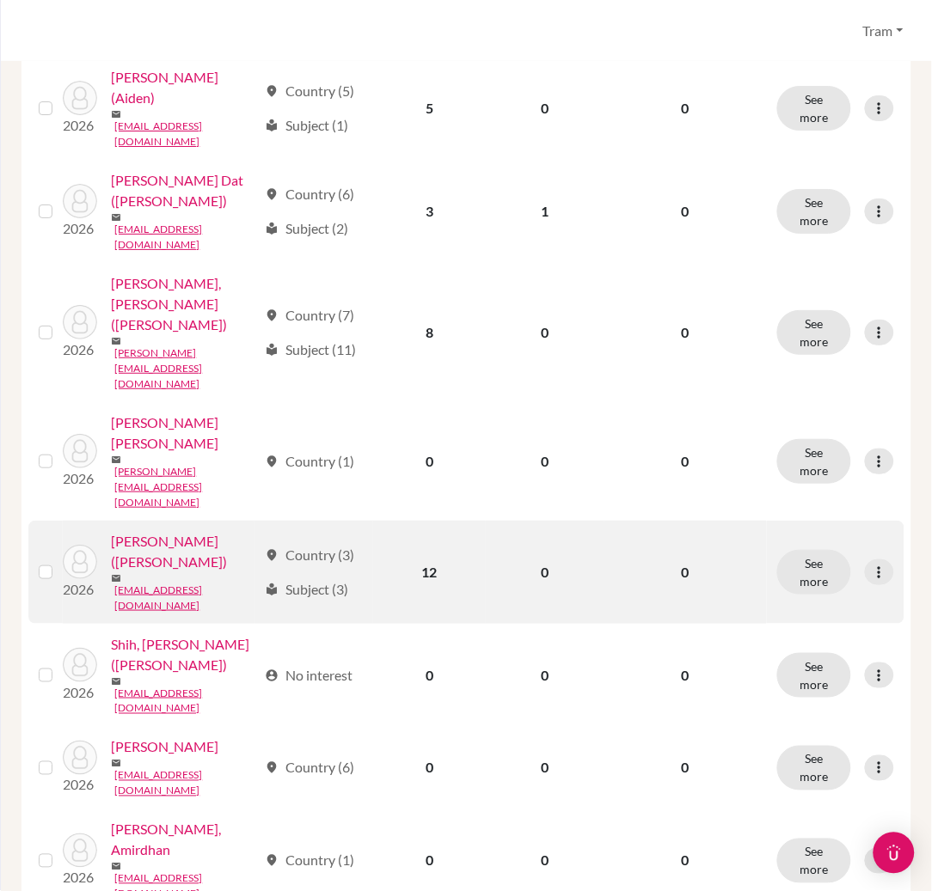
scroll to position [1146, 0]
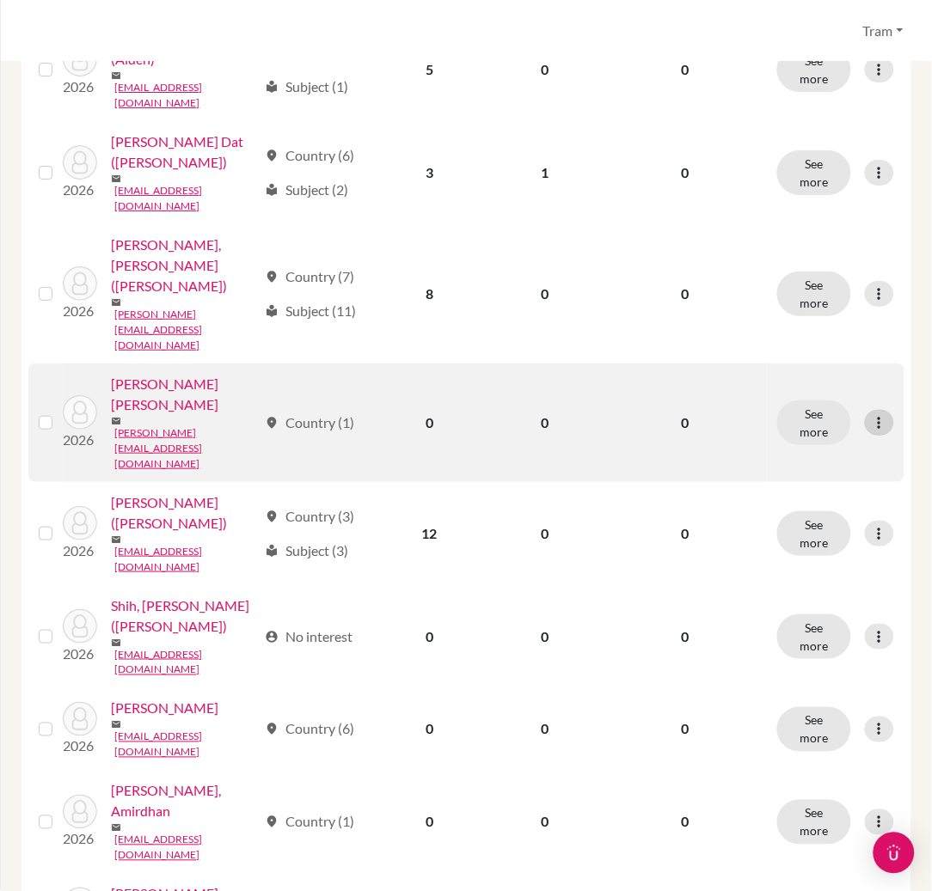
click at [871, 414] on icon at bounding box center [879, 422] width 17 height 17
click at [835, 432] on button "Edit student" at bounding box center [788, 445] width 136 height 28
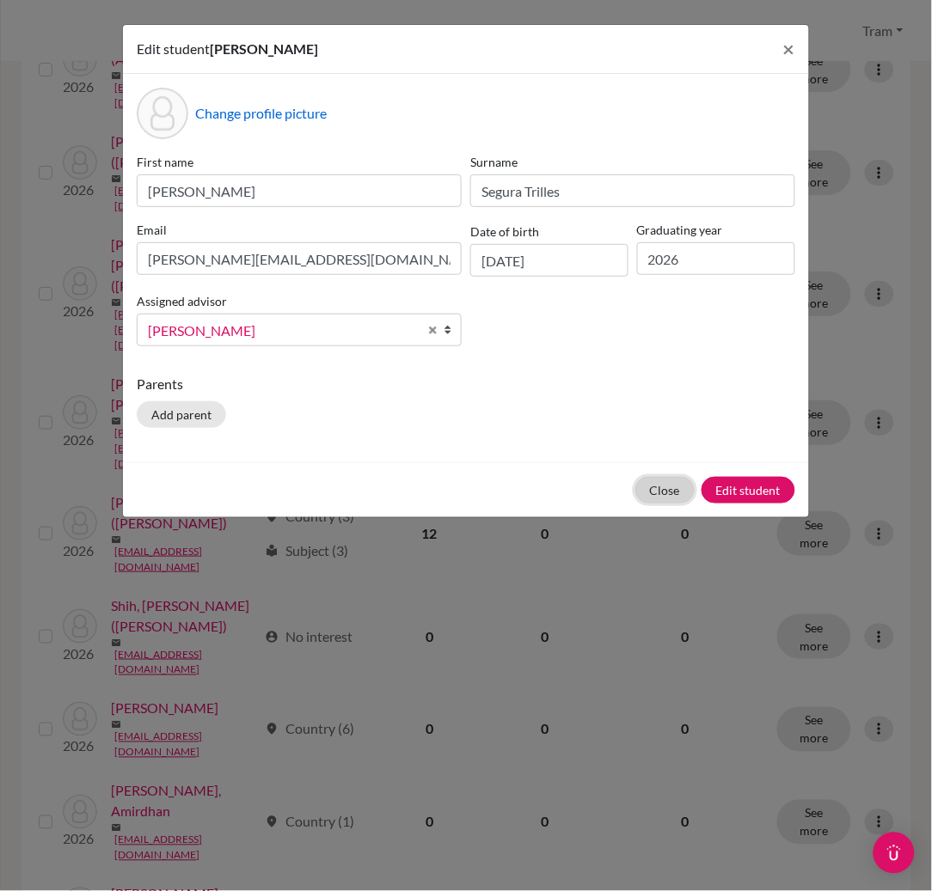
click at [660, 492] on button "Close" at bounding box center [664, 490] width 59 height 27
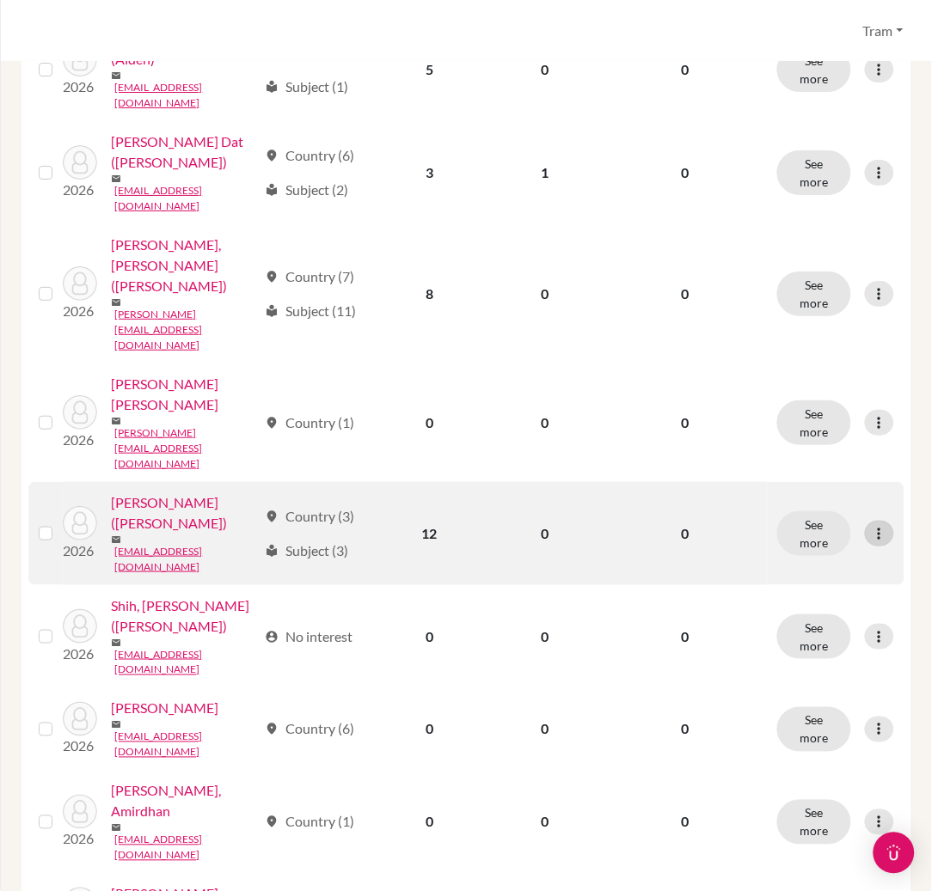
click at [871, 525] on icon at bounding box center [879, 533] width 17 height 17
click at [820, 533] on button "Edit student" at bounding box center [788, 544] width 136 height 28
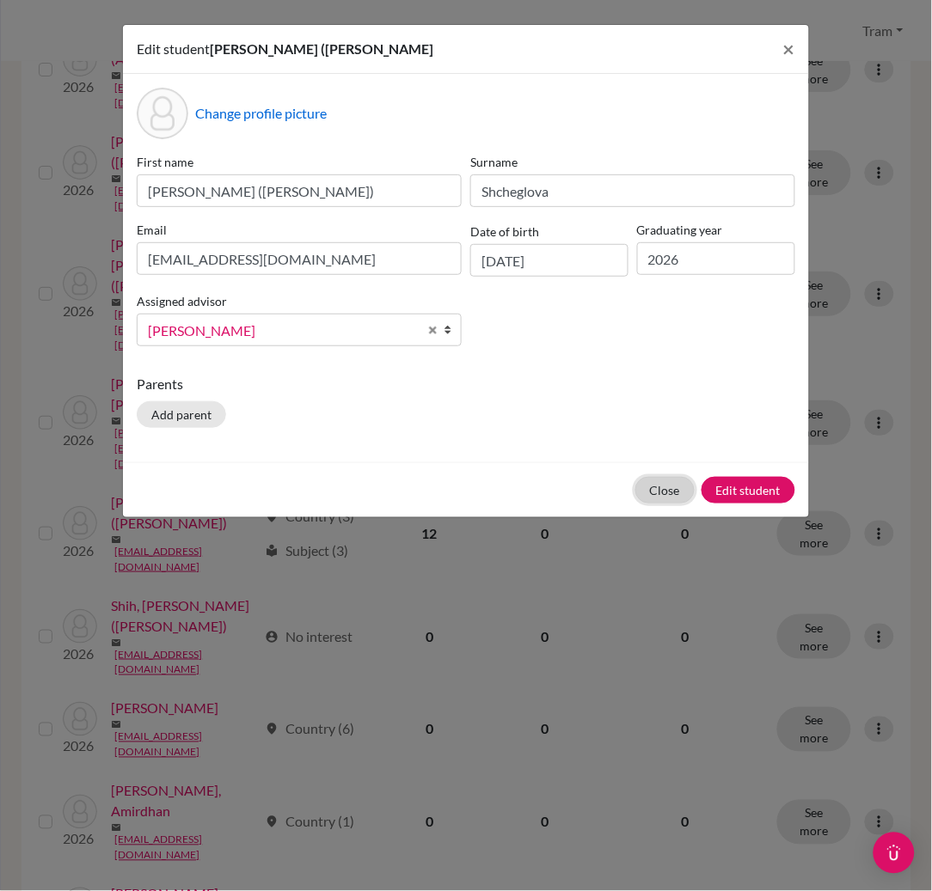
click at [665, 496] on button "Close" at bounding box center [664, 490] width 59 height 27
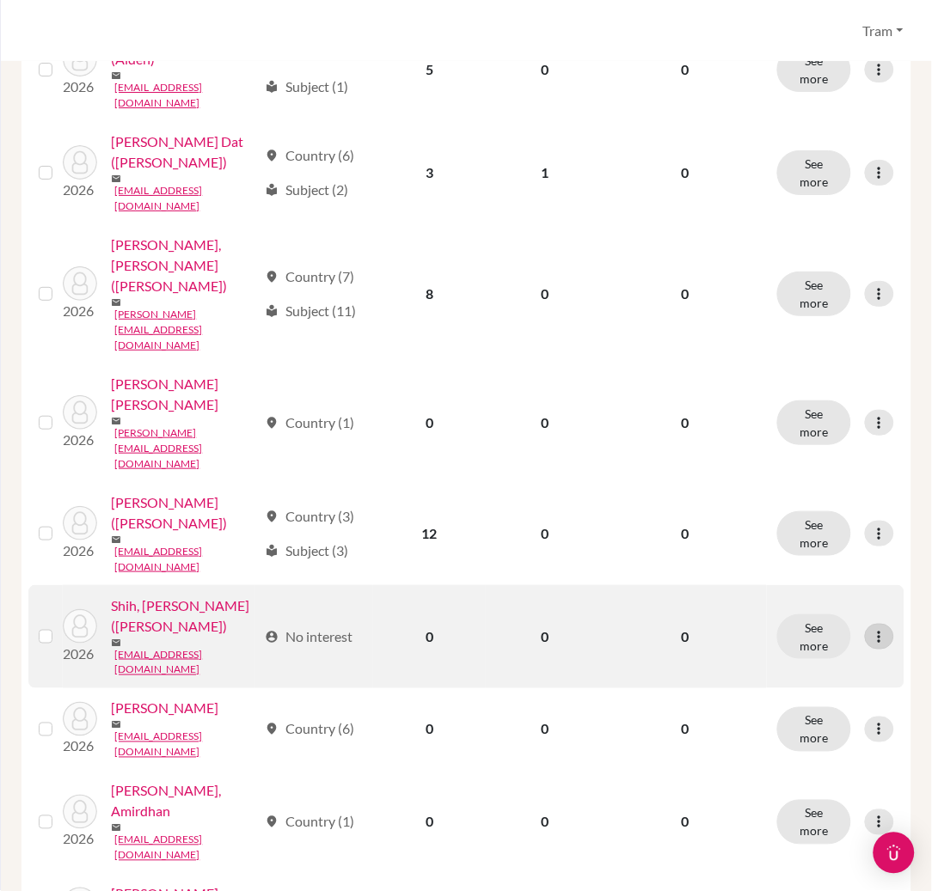
click at [871, 628] on icon at bounding box center [879, 636] width 17 height 17
click at [814, 633] on button "Edit student" at bounding box center [788, 641] width 136 height 28
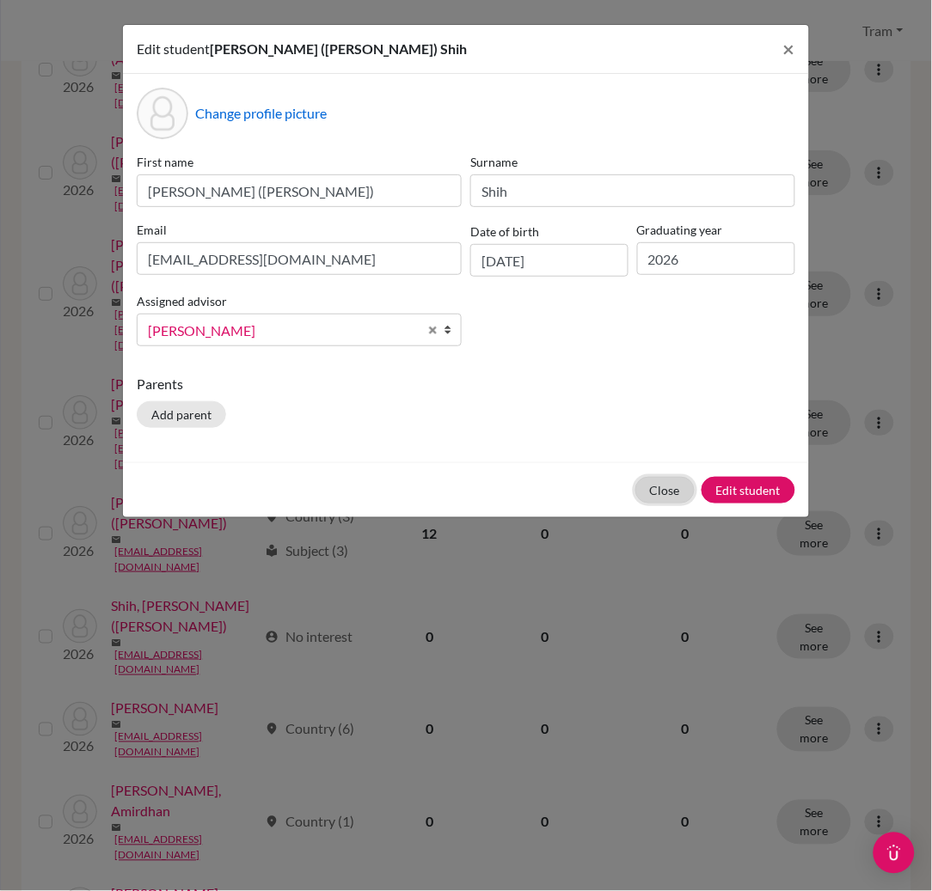
click at [672, 504] on button "Close" at bounding box center [664, 490] width 59 height 27
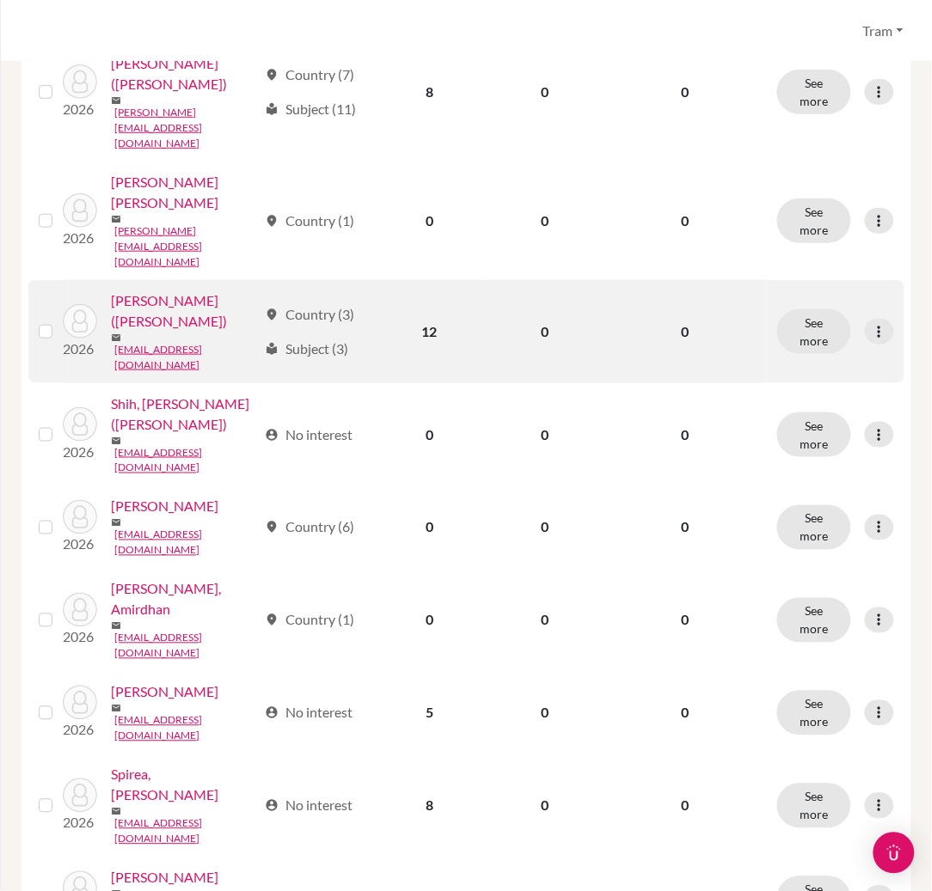
scroll to position [1375, 0]
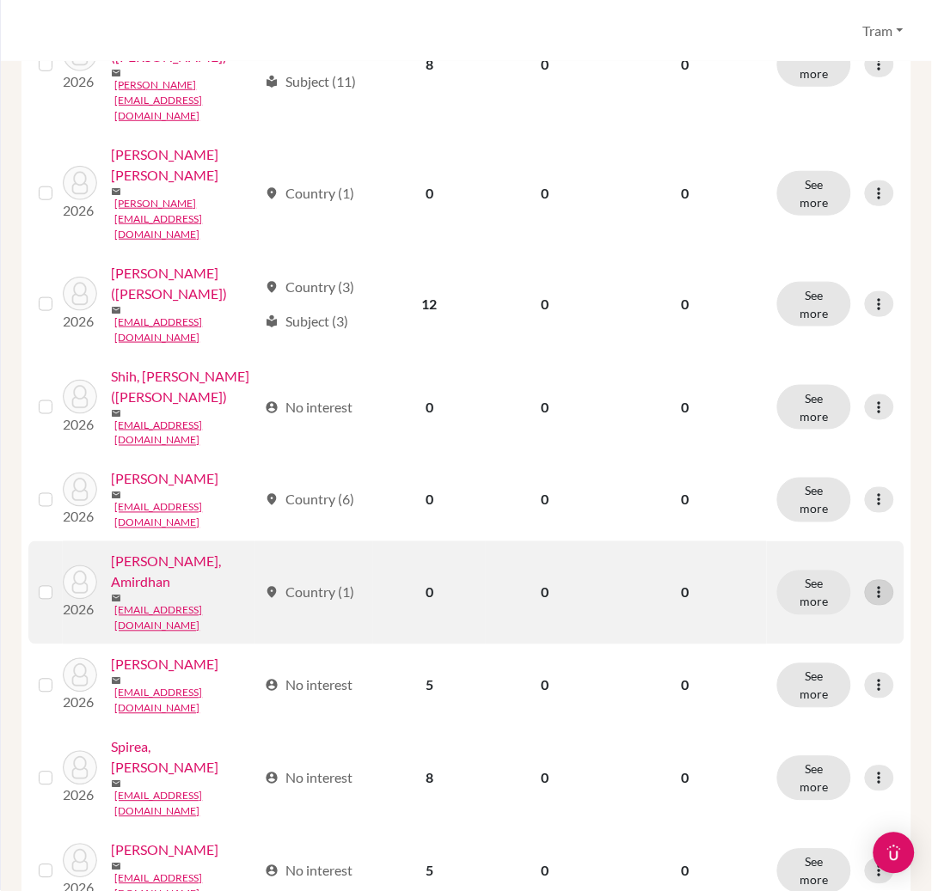
click at [871, 585] on icon at bounding box center [879, 593] width 17 height 17
click at [823, 570] on button "Edit student" at bounding box center [788, 580] width 136 height 28
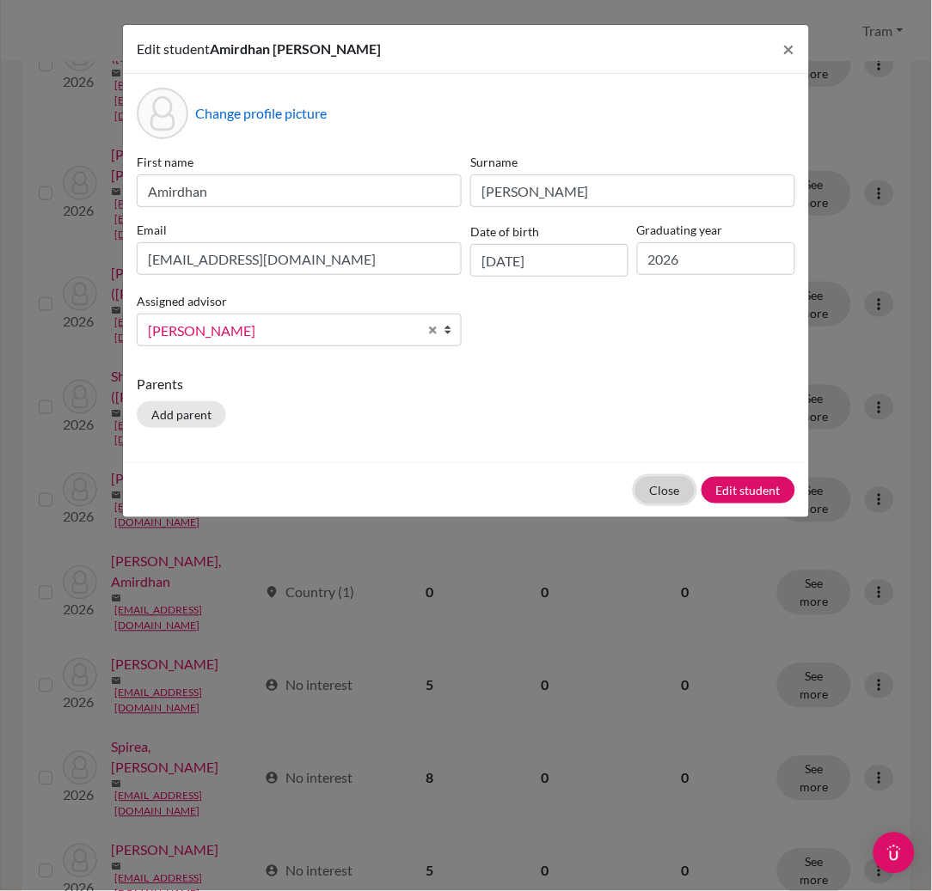
click at [660, 483] on button "Close" at bounding box center [664, 490] width 59 height 27
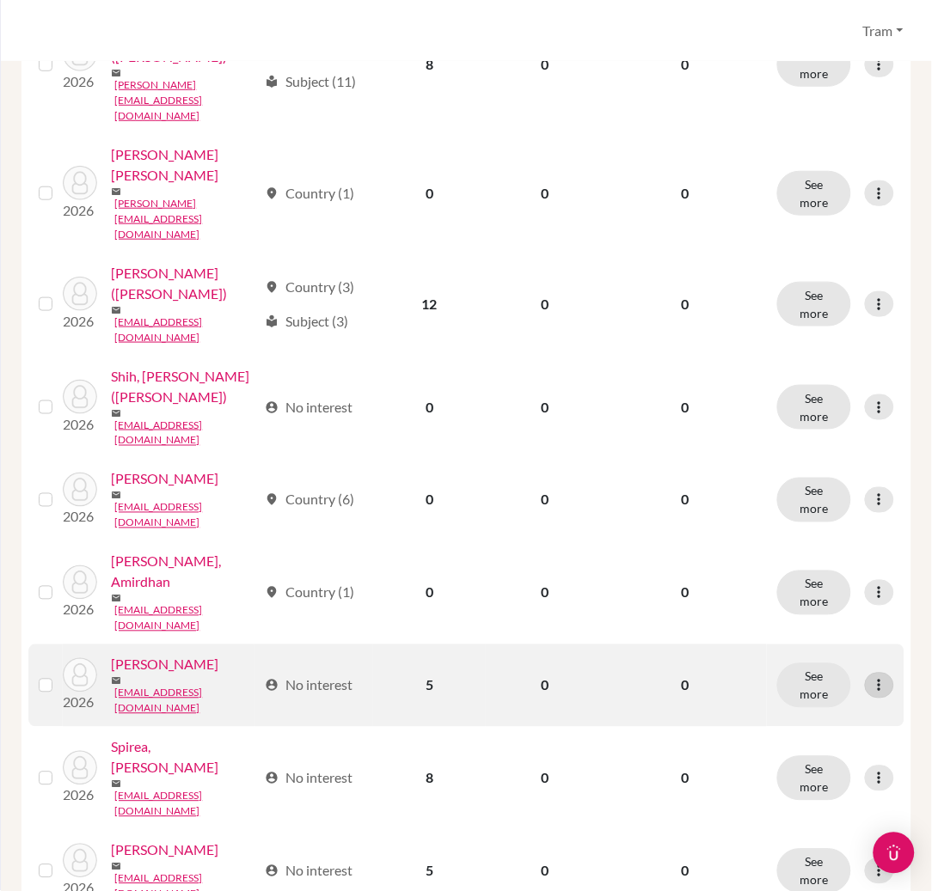
click at [873, 673] on div at bounding box center [879, 686] width 29 height 26
click at [773, 672] on button "Edit student" at bounding box center [788, 674] width 136 height 28
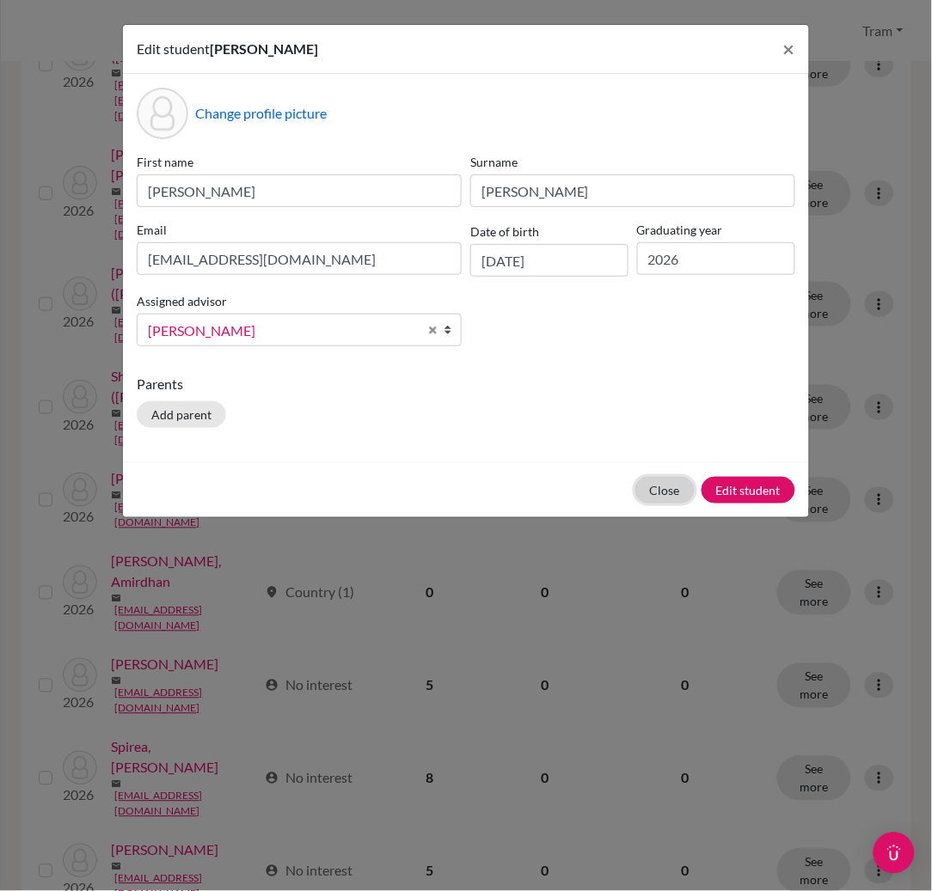
click at [649, 489] on button "Close" at bounding box center [664, 490] width 59 height 27
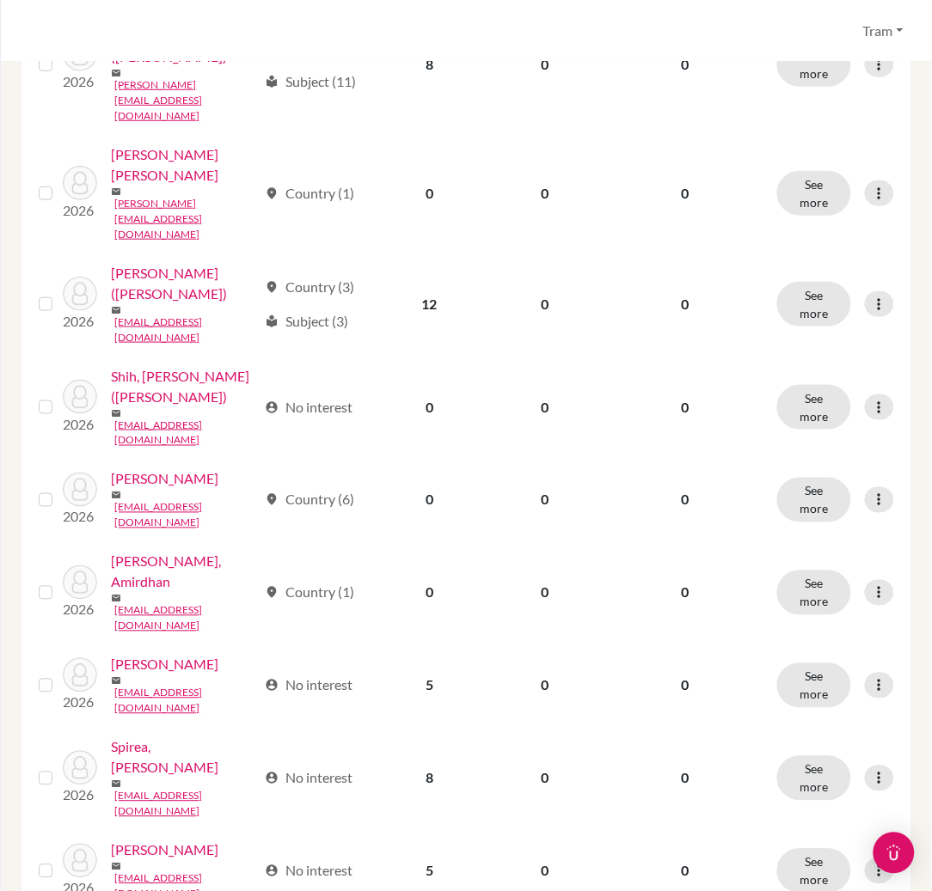
scroll to position [1604, 0]
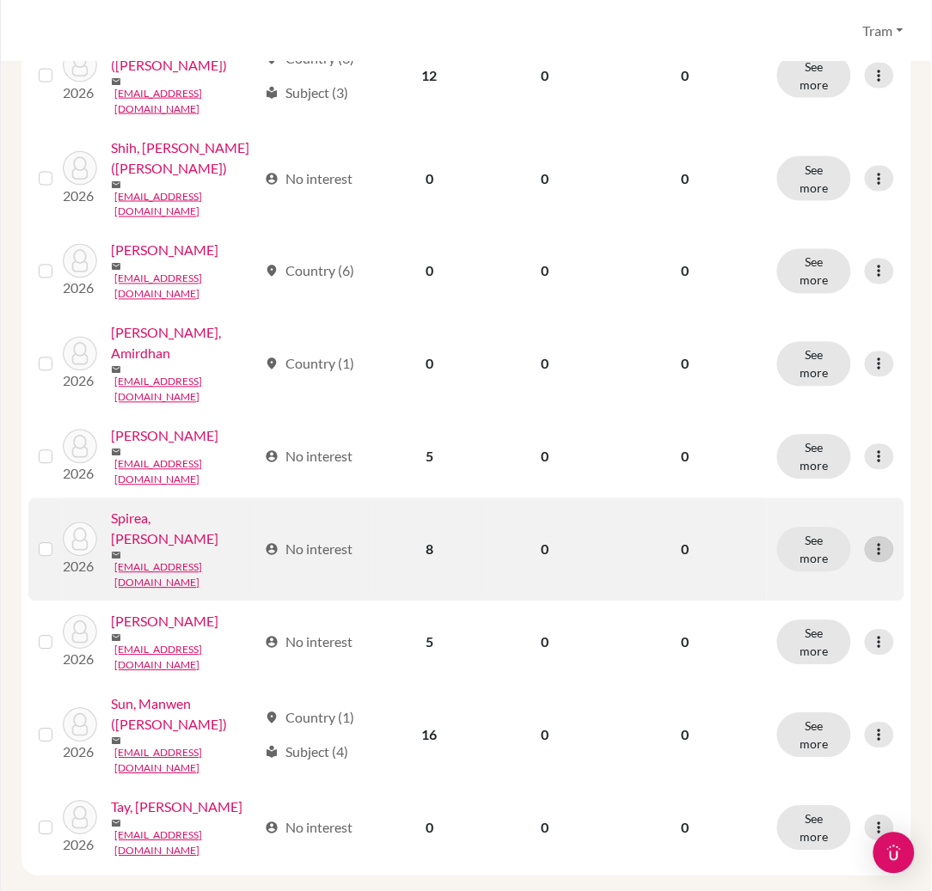
click at [871, 542] on icon at bounding box center [879, 550] width 17 height 17
click at [803, 511] on button "Edit student" at bounding box center [788, 521] width 136 height 28
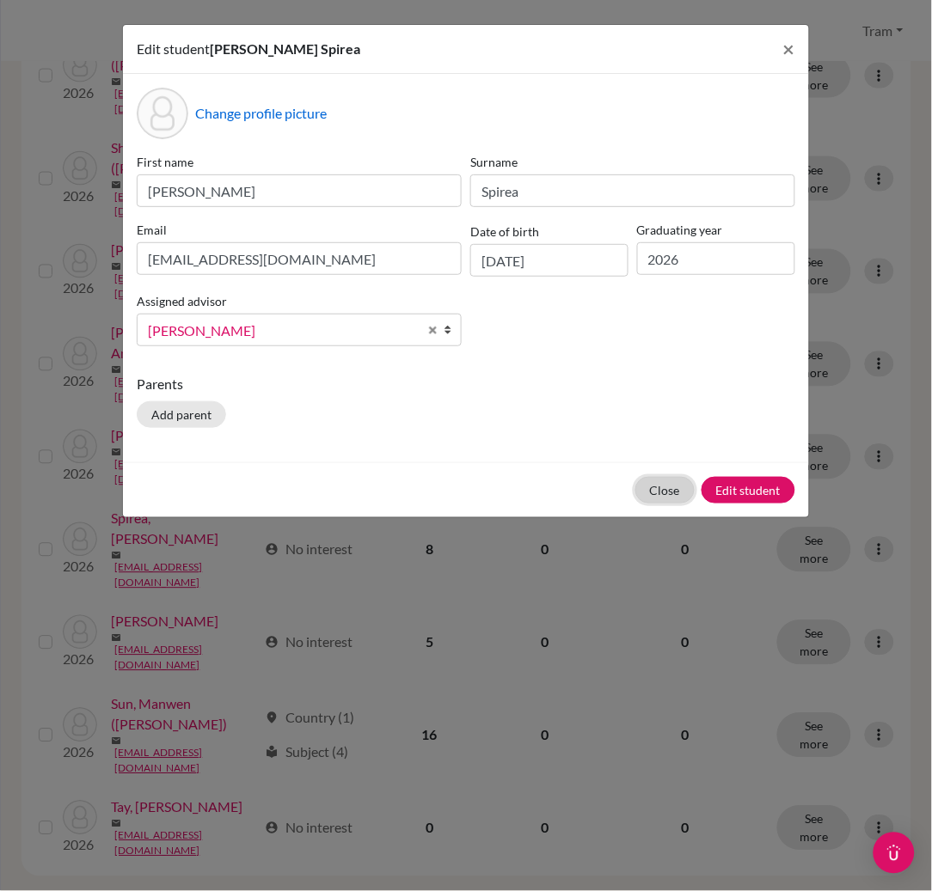
click at [660, 486] on button "Close" at bounding box center [664, 490] width 59 height 27
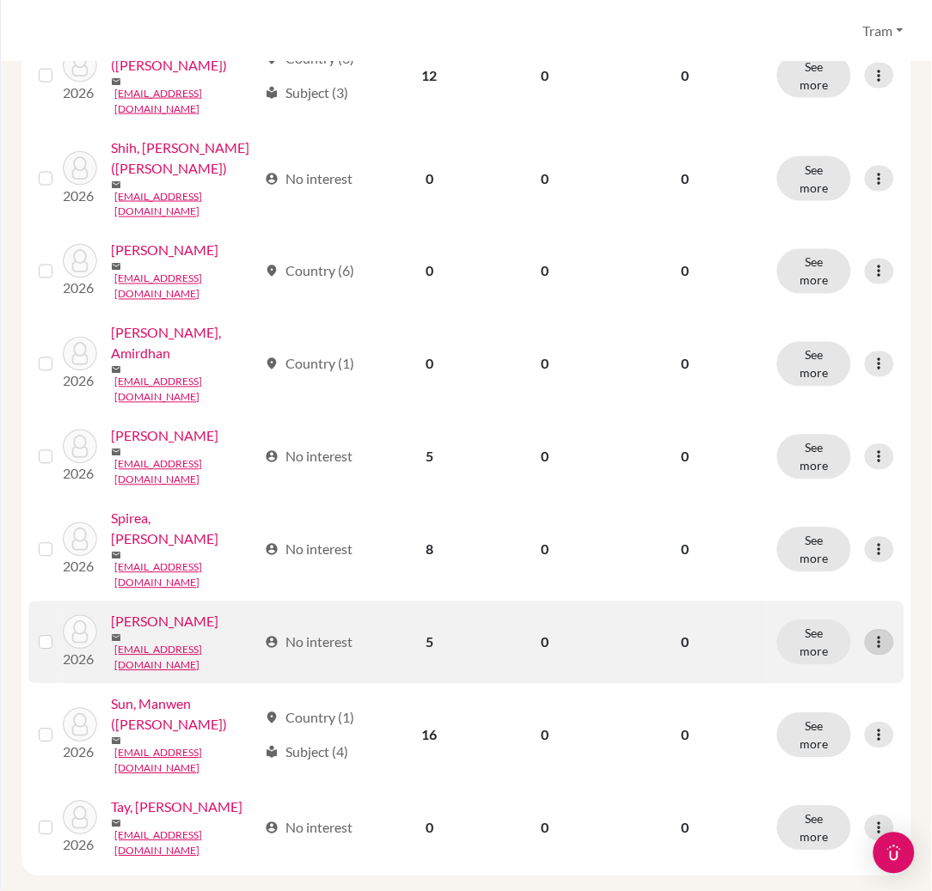
click at [871, 634] on icon at bounding box center [879, 642] width 17 height 17
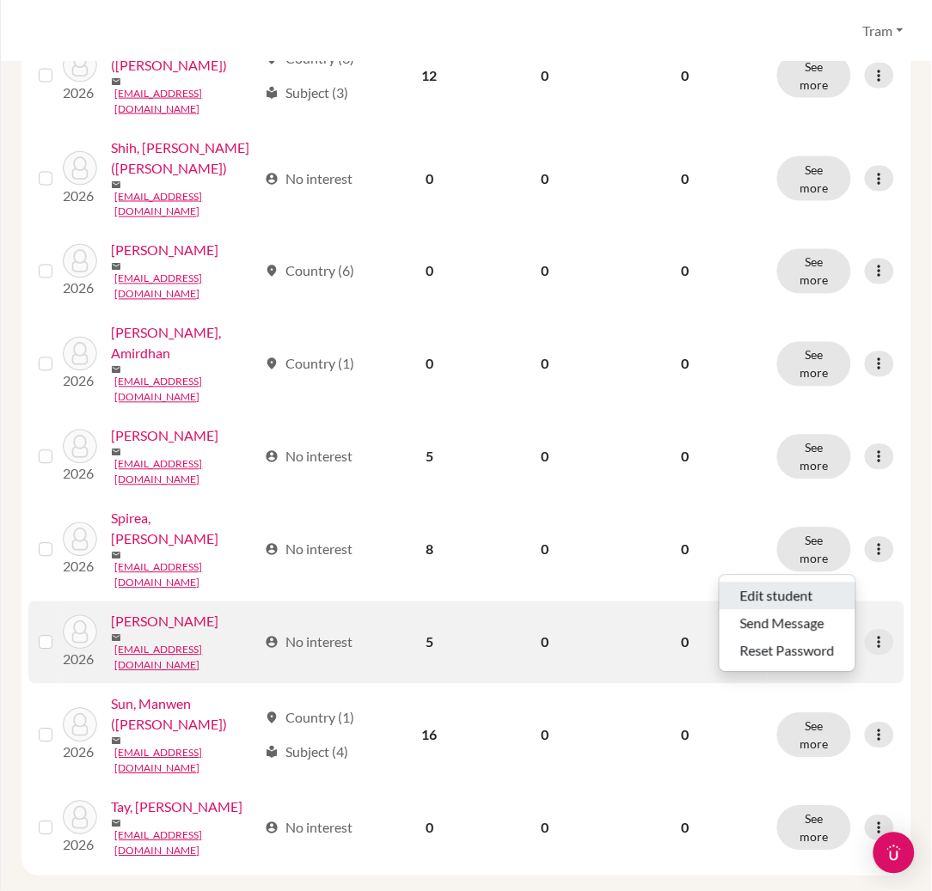
click at [800, 593] on button "Edit student" at bounding box center [788, 597] width 136 height 28
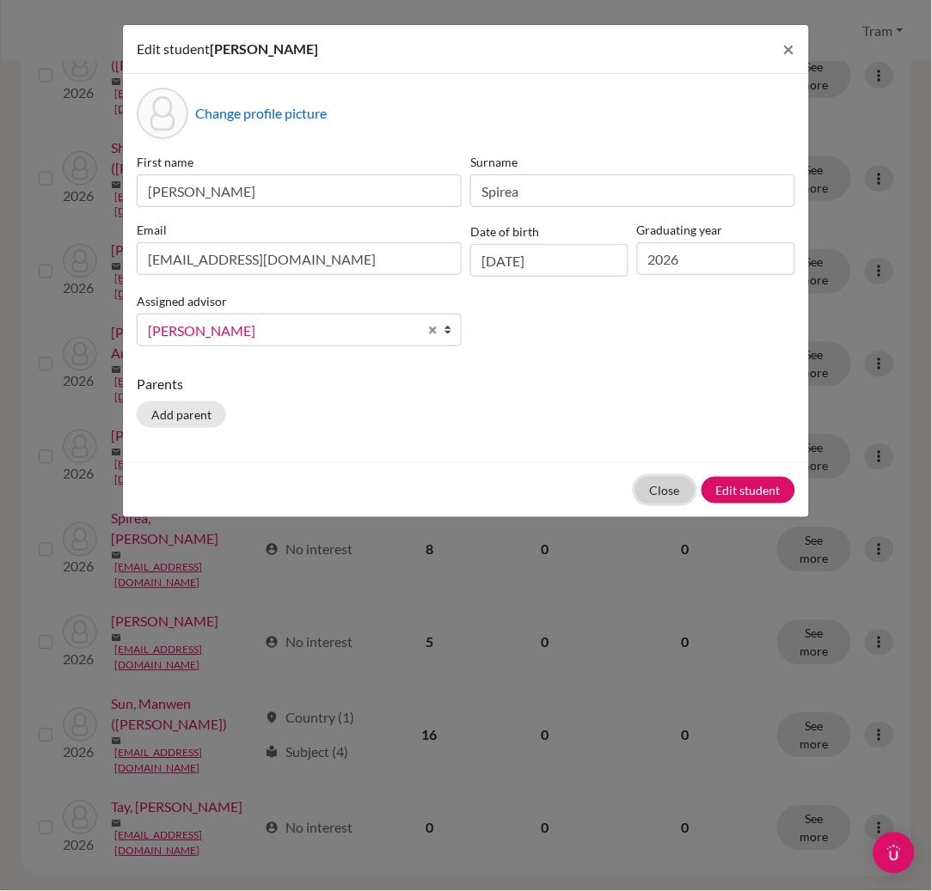
click at [652, 487] on button "Close" at bounding box center [664, 490] width 59 height 27
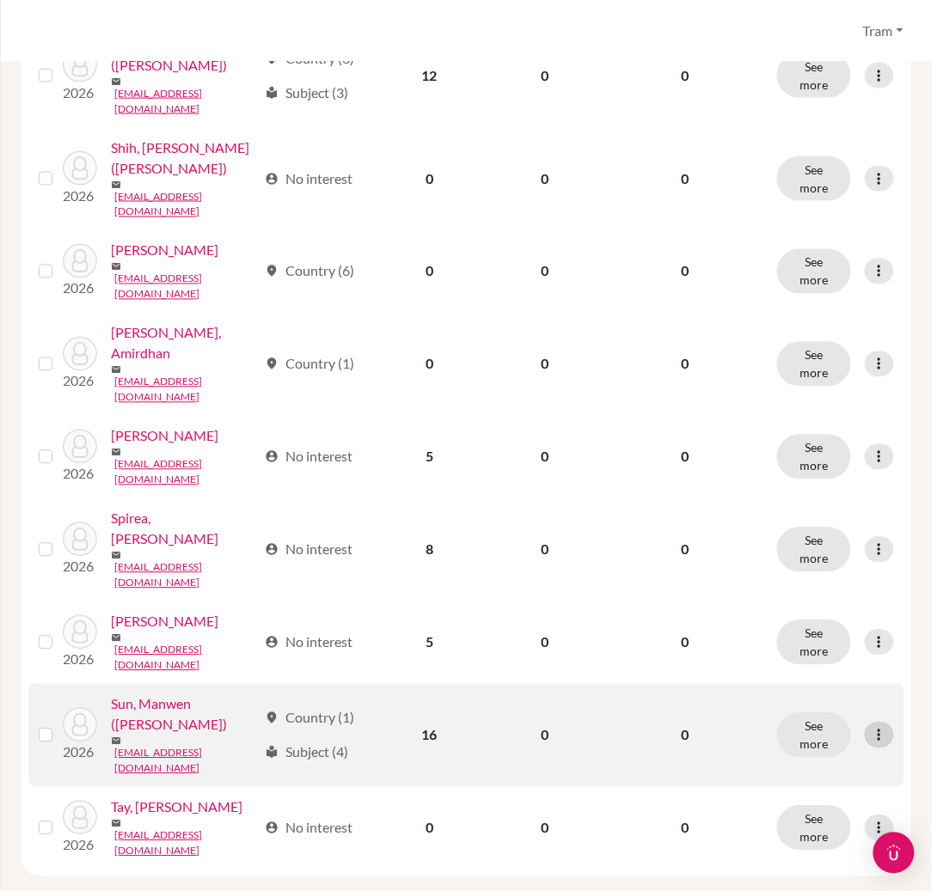
click at [871, 727] on icon at bounding box center [879, 735] width 17 height 17
click at [753, 682] on button "Edit student" at bounding box center [788, 693] width 136 height 28
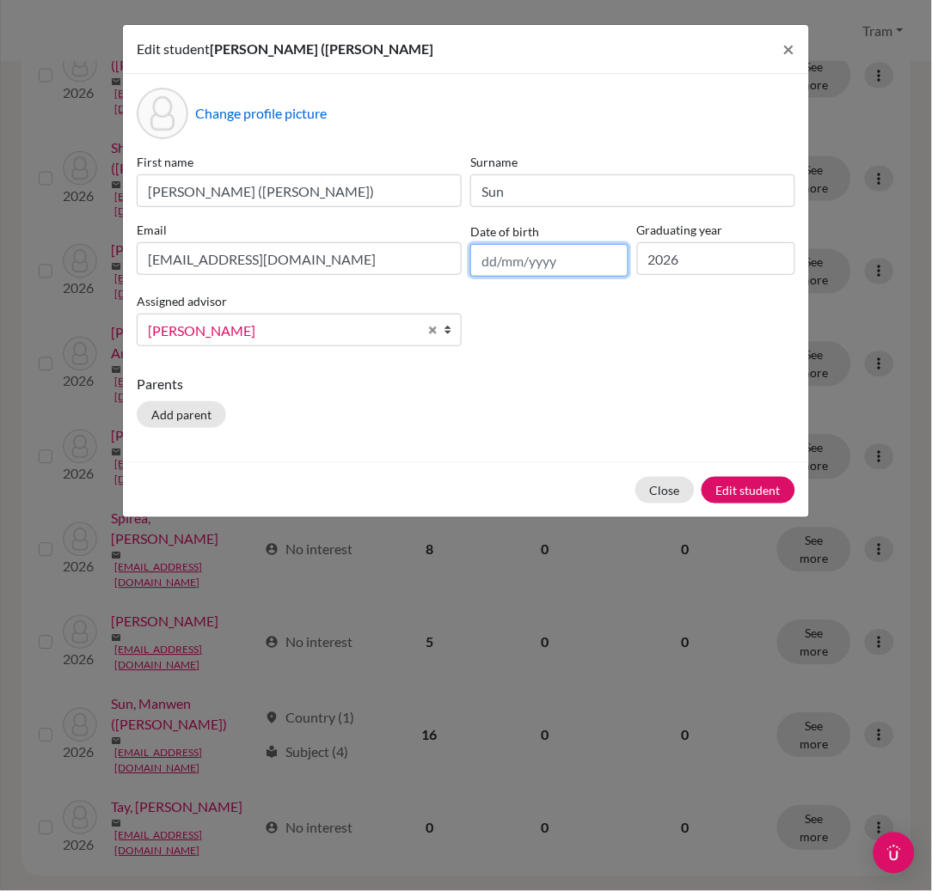
click at [539, 258] on input "text" at bounding box center [549, 260] width 158 height 33
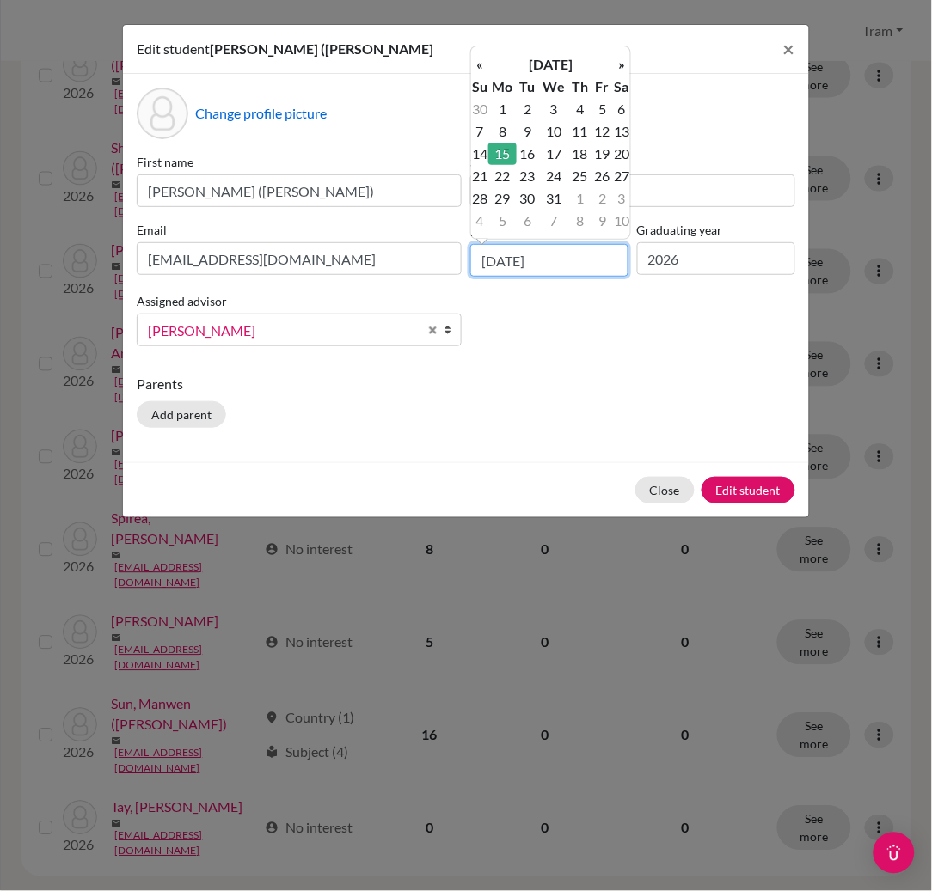
type input "[DATE]"
click at [502, 146] on td "15" at bounding box center [502, 154] width 28 height 22
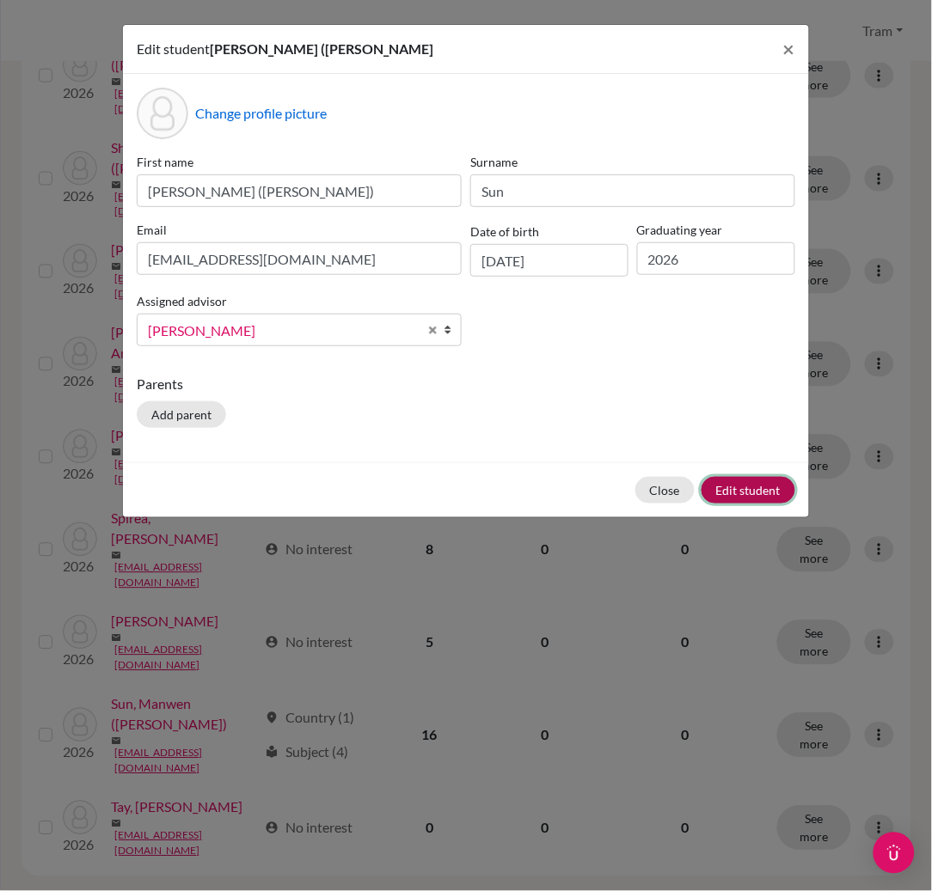
click at [739, 496] on button "Edit student" at bounding box center [748, 490] width 94 height 27
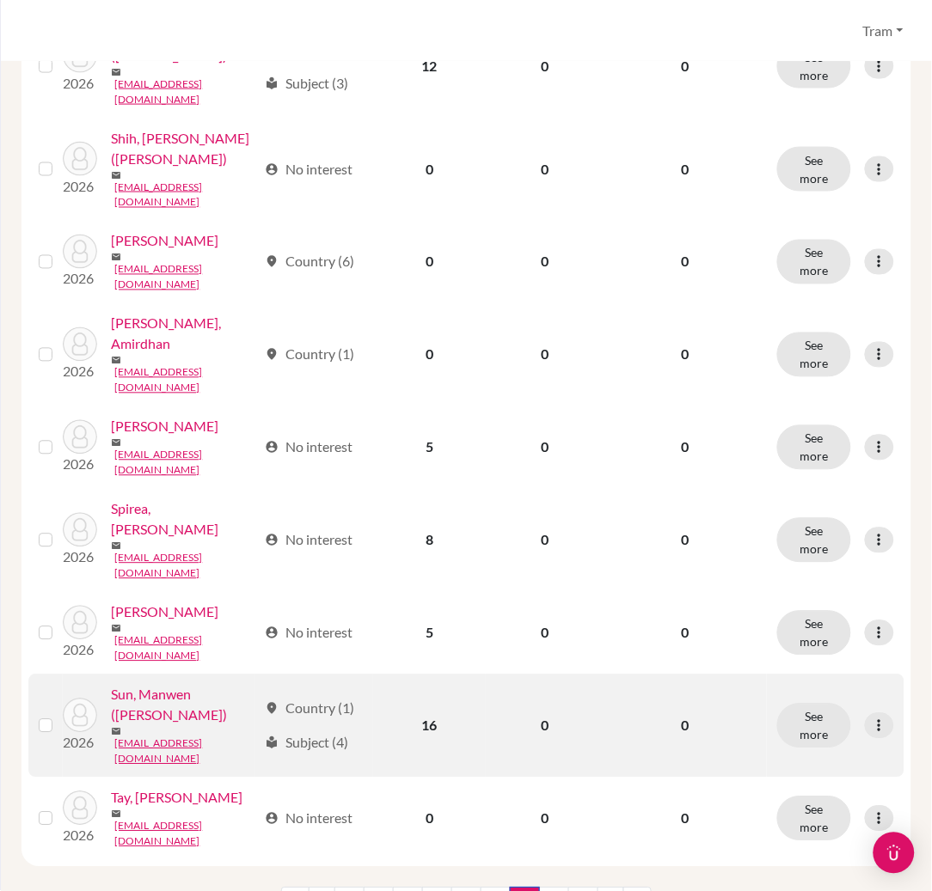
scroll to position [1618, 0]
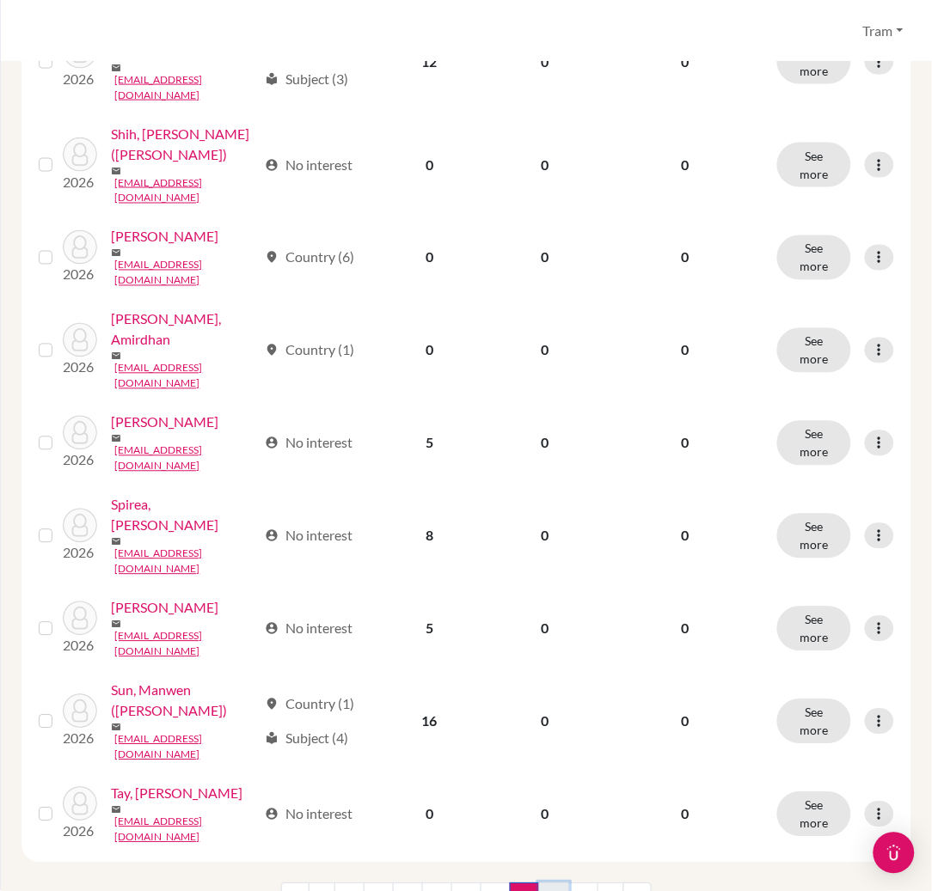
click at [548, 884] on link "8" at bounding box center [554, 900] width 30 height 33
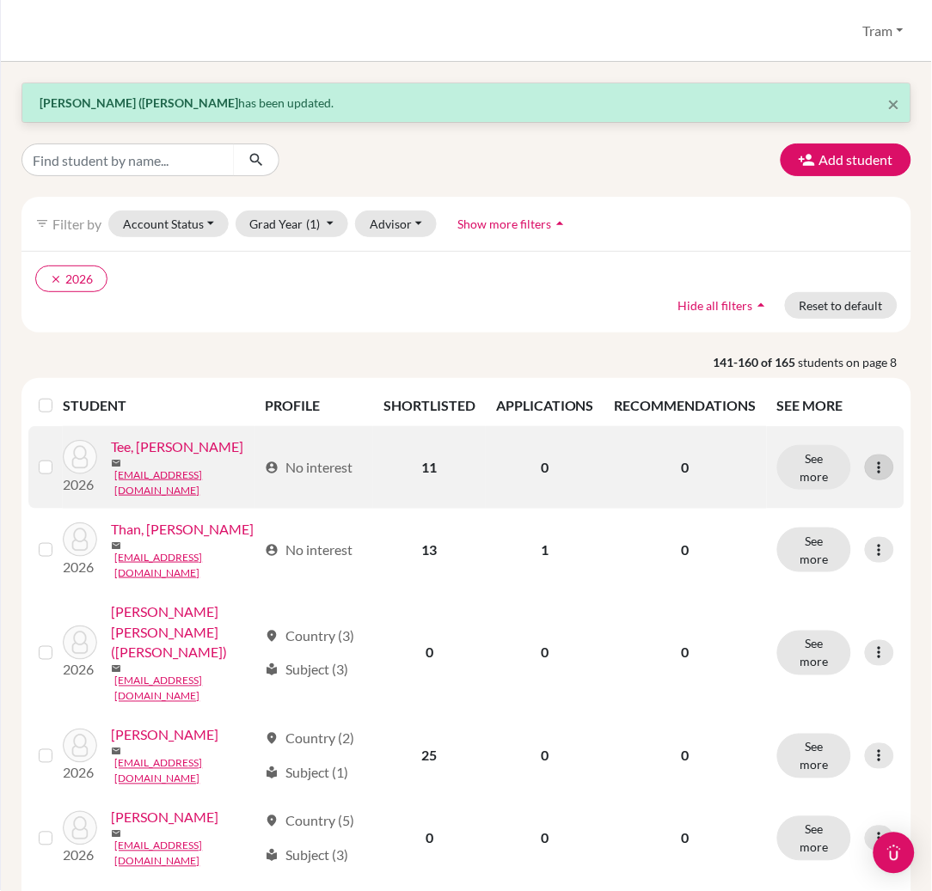
click at [871, 461] on icon at bounding box center [879, 467] width 17 height 17
click at [845, 493] on button "Edit student" at bounding box center [788, 501] width 136 height 28
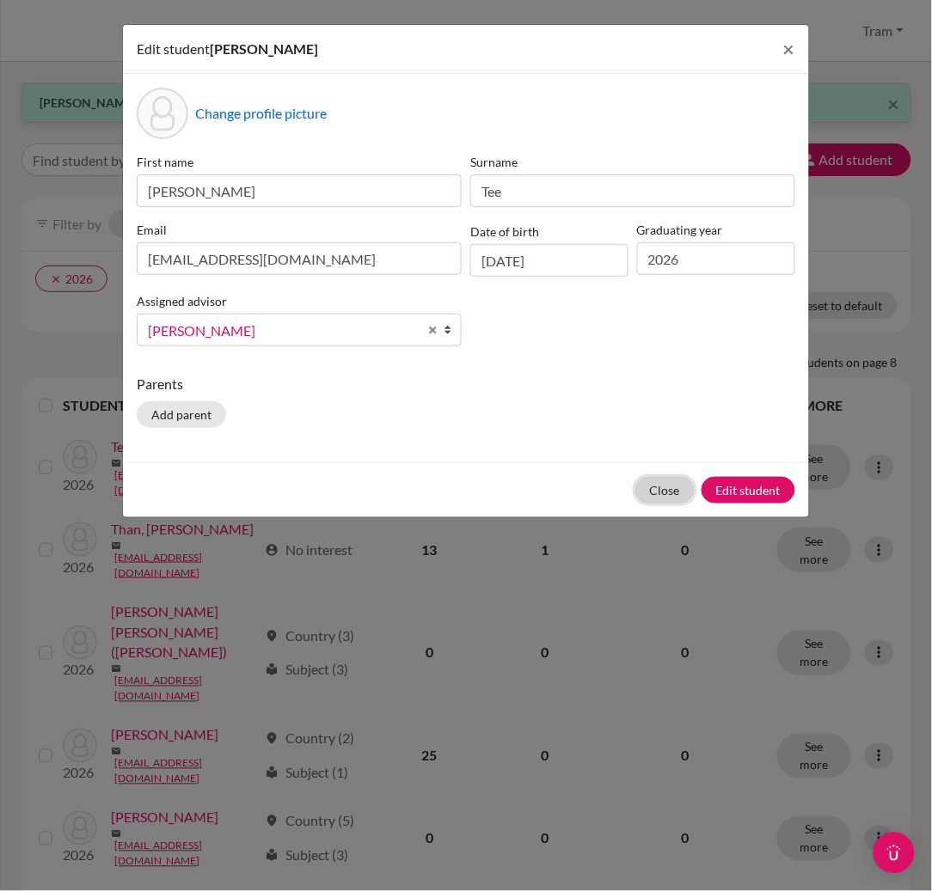
click at [669, 502] on button "Close" at bounding box center [664, 490] width 59 height 27
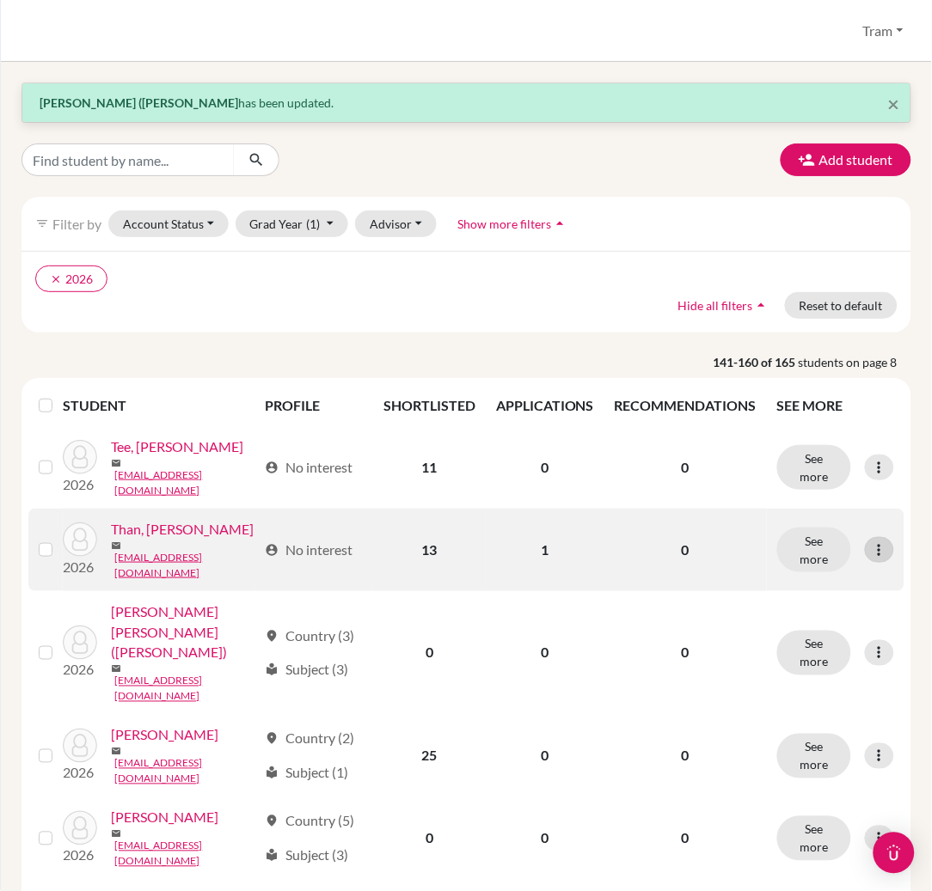
click at [871, 548] on icon at bounding box center [879, 550] width 17 height 17
click at [812, 568] on button "Edit student" at bounding box center [788, 576] width 136 height 28
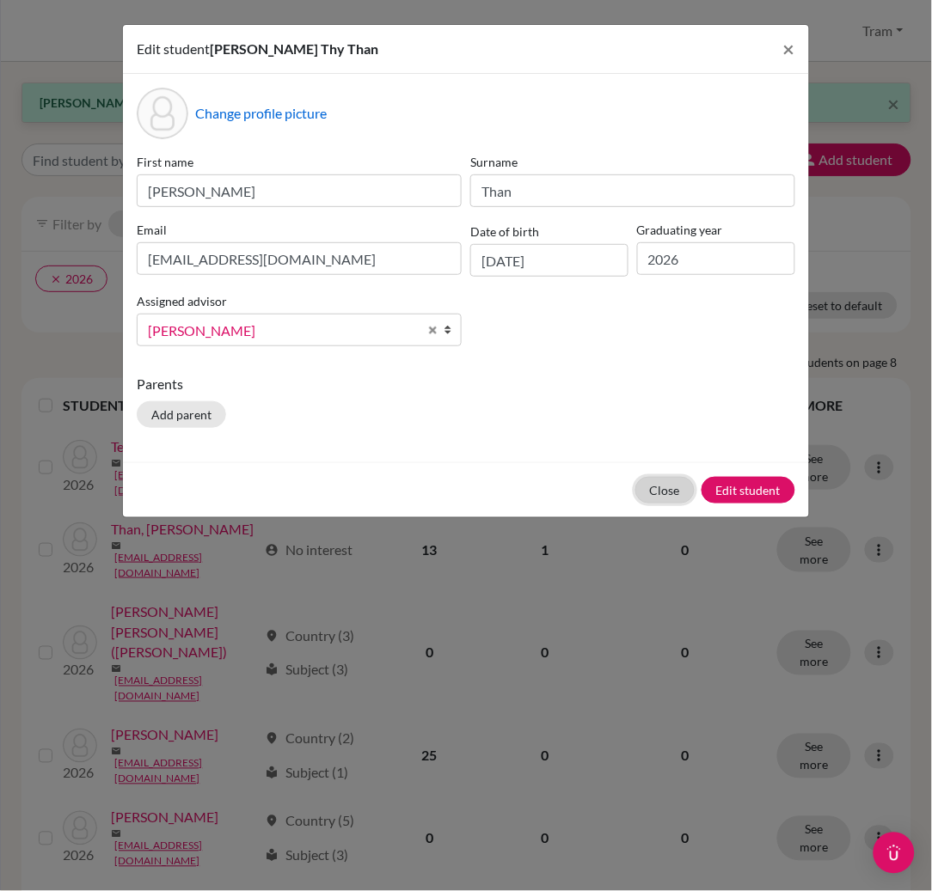
click at [662, 493] on button "Close" at bounding box center [664, 490] width 59 height 27
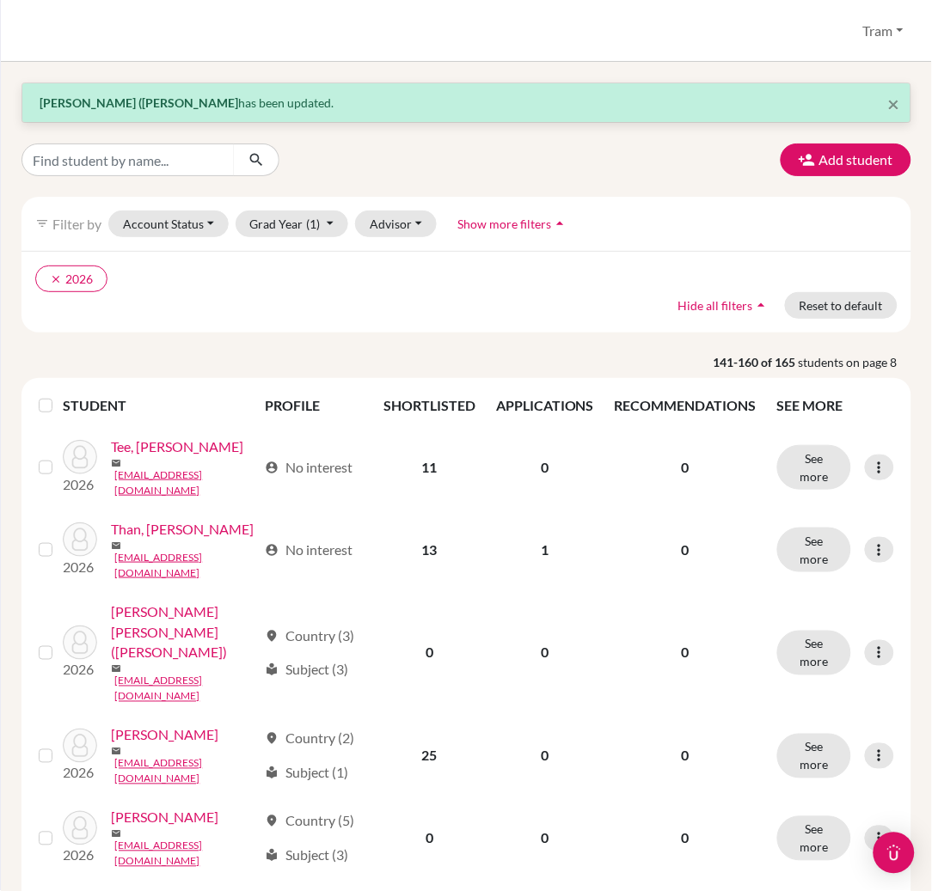
scroll to position [229, 0]
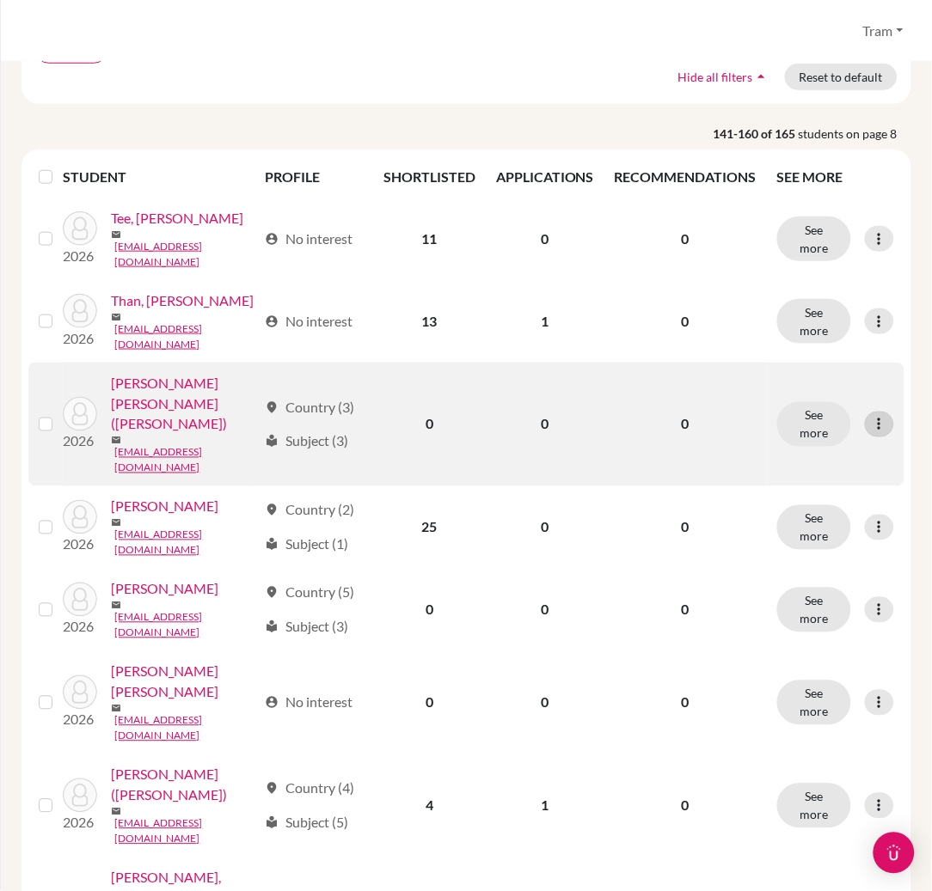
click at [871, 416] on icon at bounding box center [879, 424] width 17 height 17
click at [821, 428] on button "Edit student" at bounding box center [788, 424] width 136 height 28
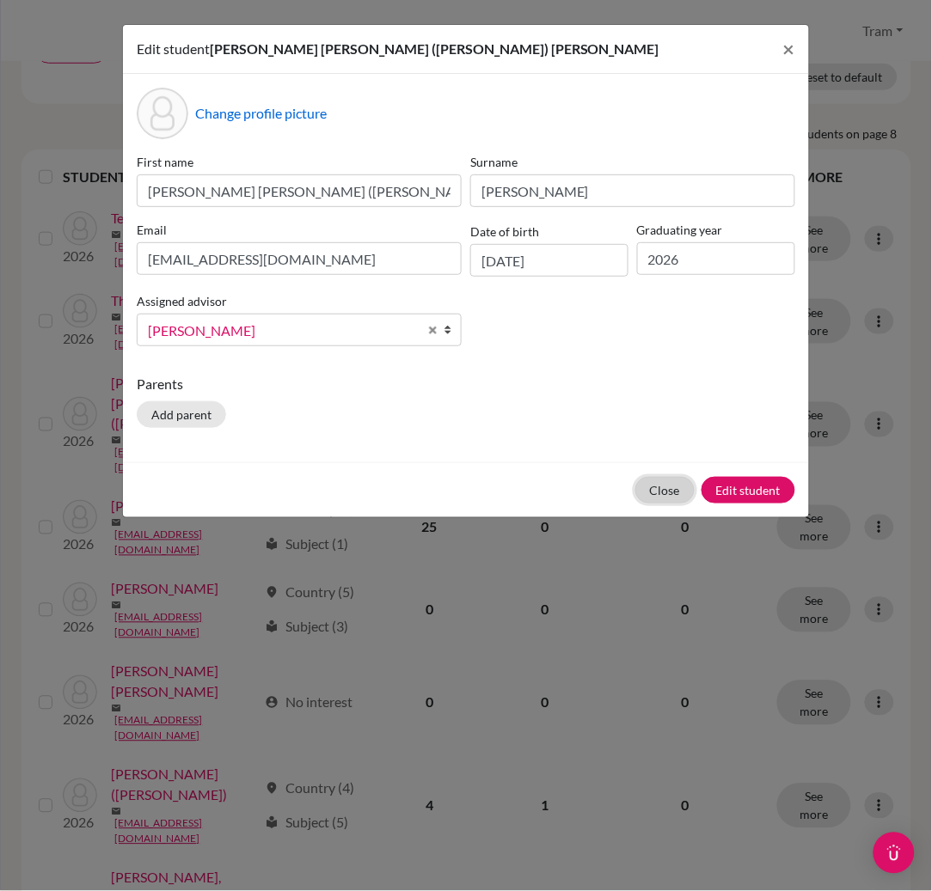
click at [650, 486] on button "Close" at bounding box center [664, 490] width 59 height 27
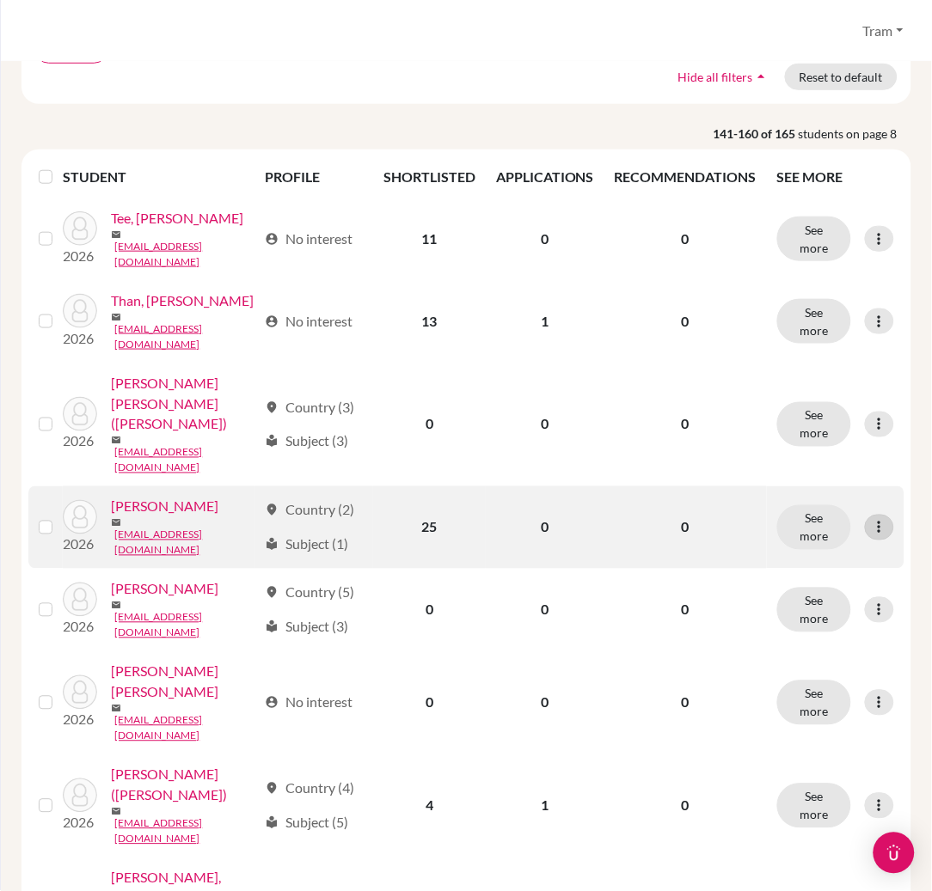
click at [871, 519] on icon at bounding box center [879, 527] width 17 height 17
click at [802, 497] on button "Edit student" at bounding box center [788, 501] width 136 height 28
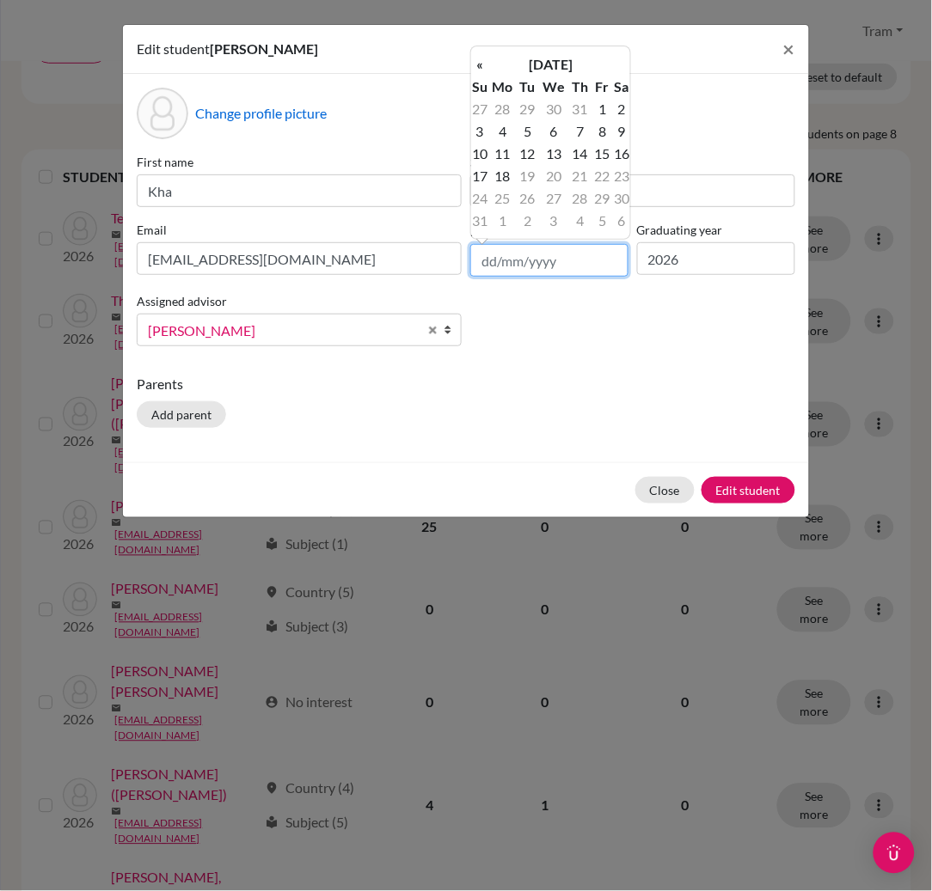
click at [524, 262] on input "text" at bounding box center [549, 260] width 158 height 33
type input "[DATE]"
click at [529, 144] on td "13" at bounding box center [527, 154] width 21 height 22
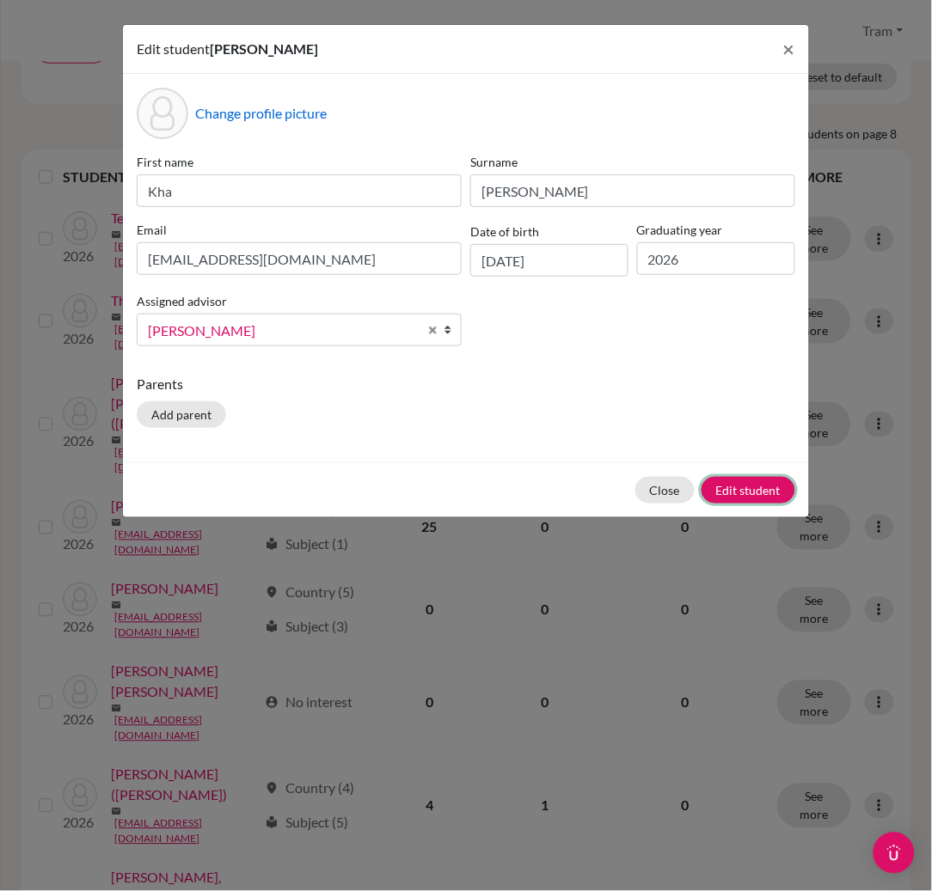
click at [750, 488] on button "Edit student" at bounding box center [748, 490] width 94 height 27
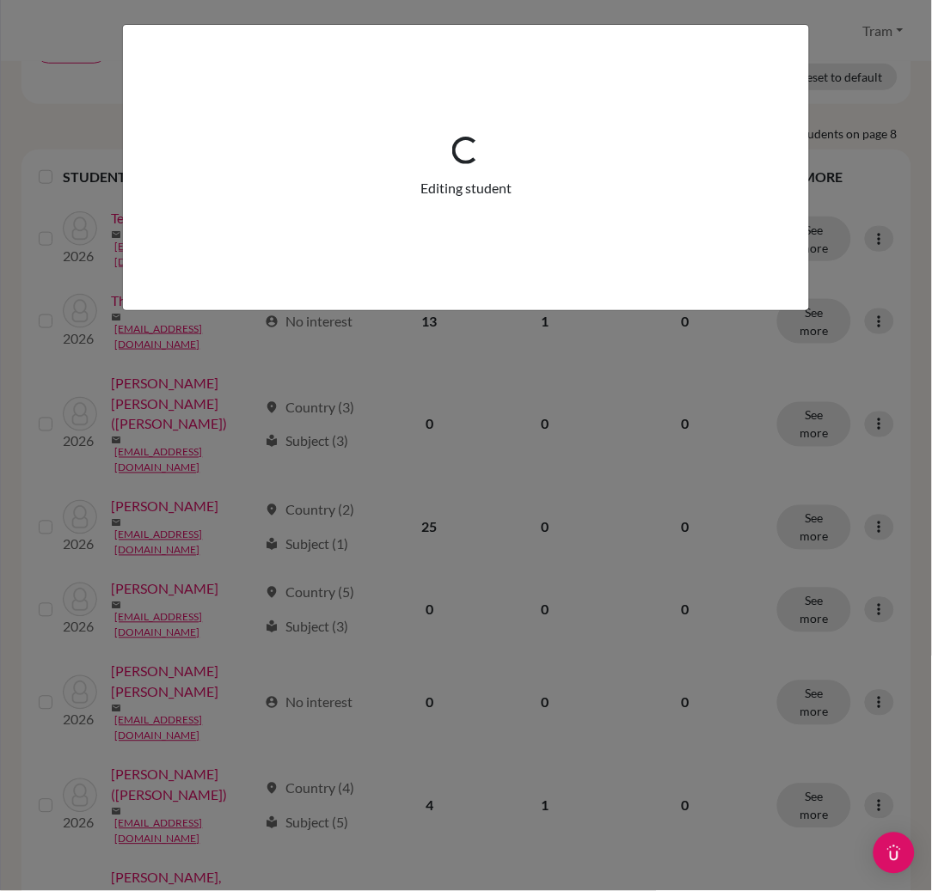
click at [40, 489] on div "Loading... Editing student" at bounding box center [466, 445] width 932 height 891
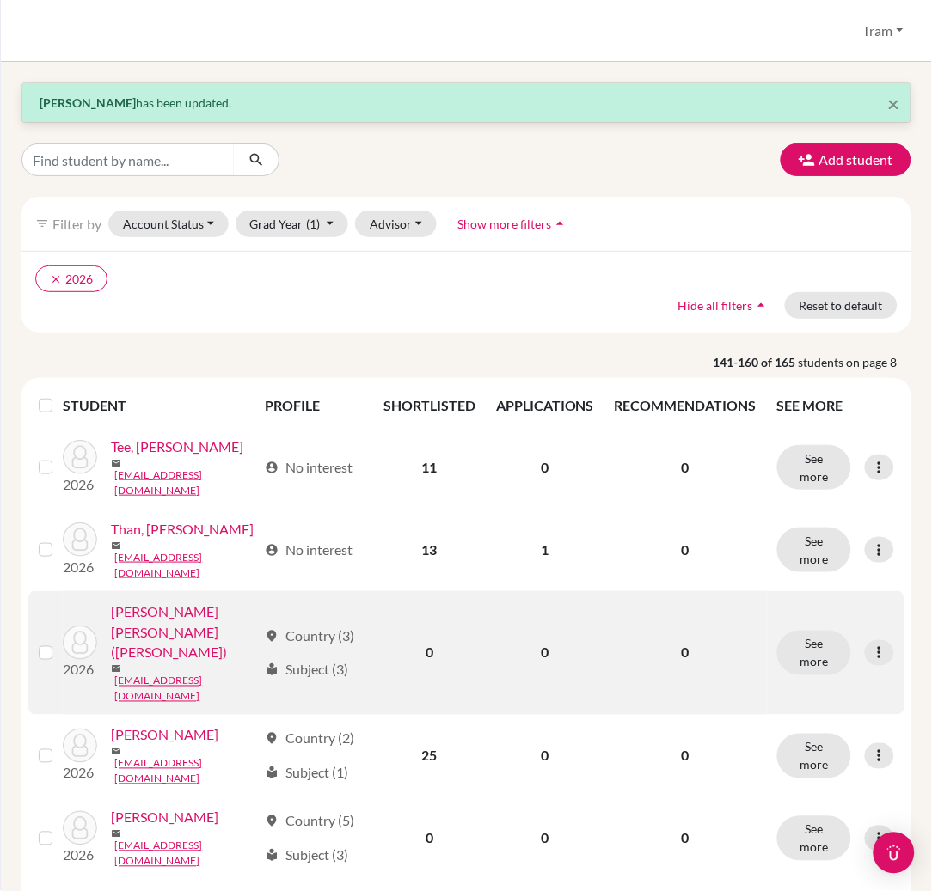
scroll to position [458, 0]
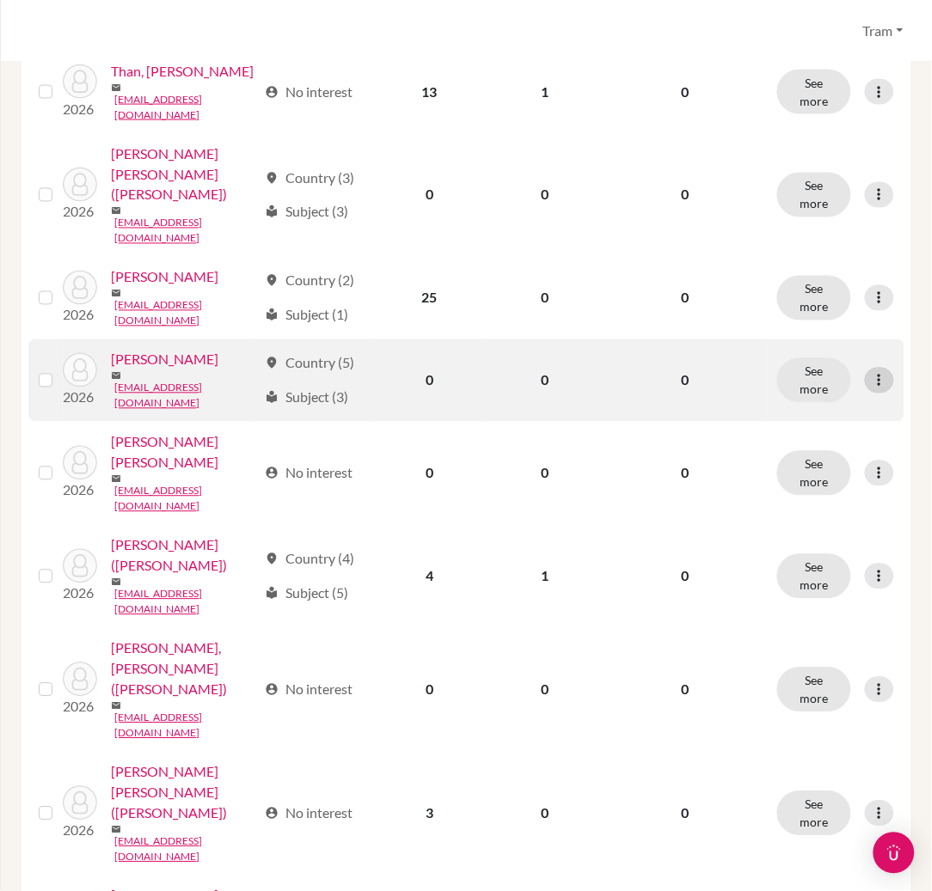
click at [871, 372] on icon at bounding box center [879, 380] width 17 height 17
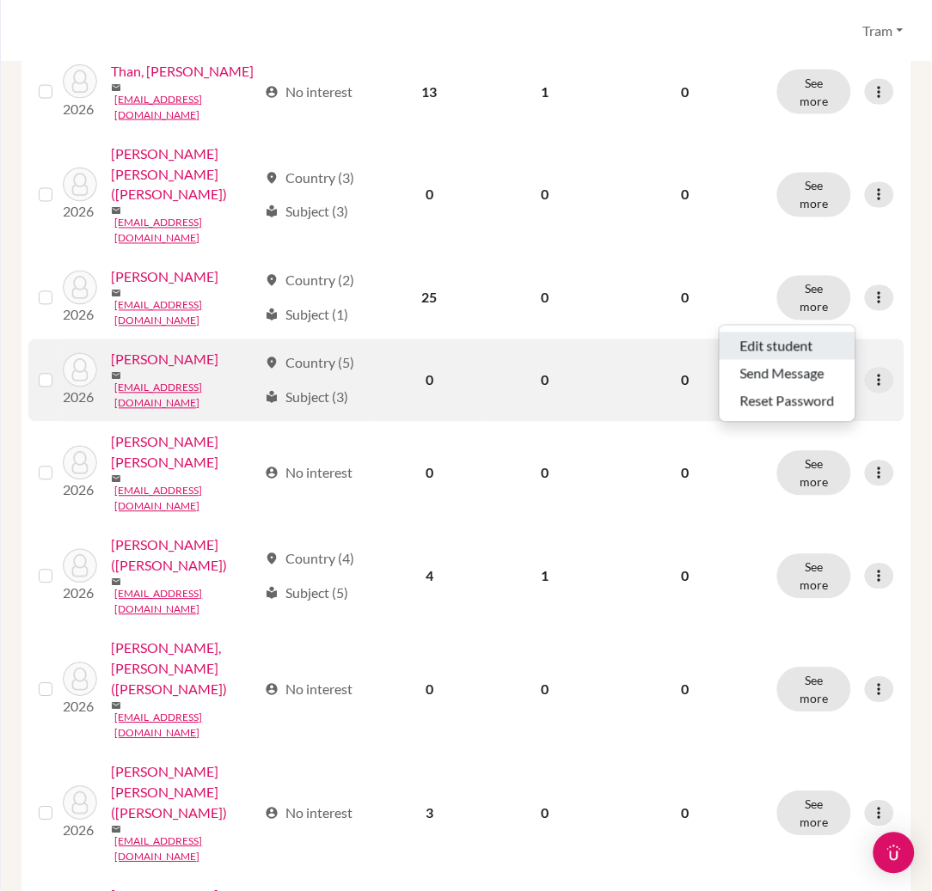
click at [843, 356] on button "Edit student" at bounding box center [788, 347] width 136 height 28
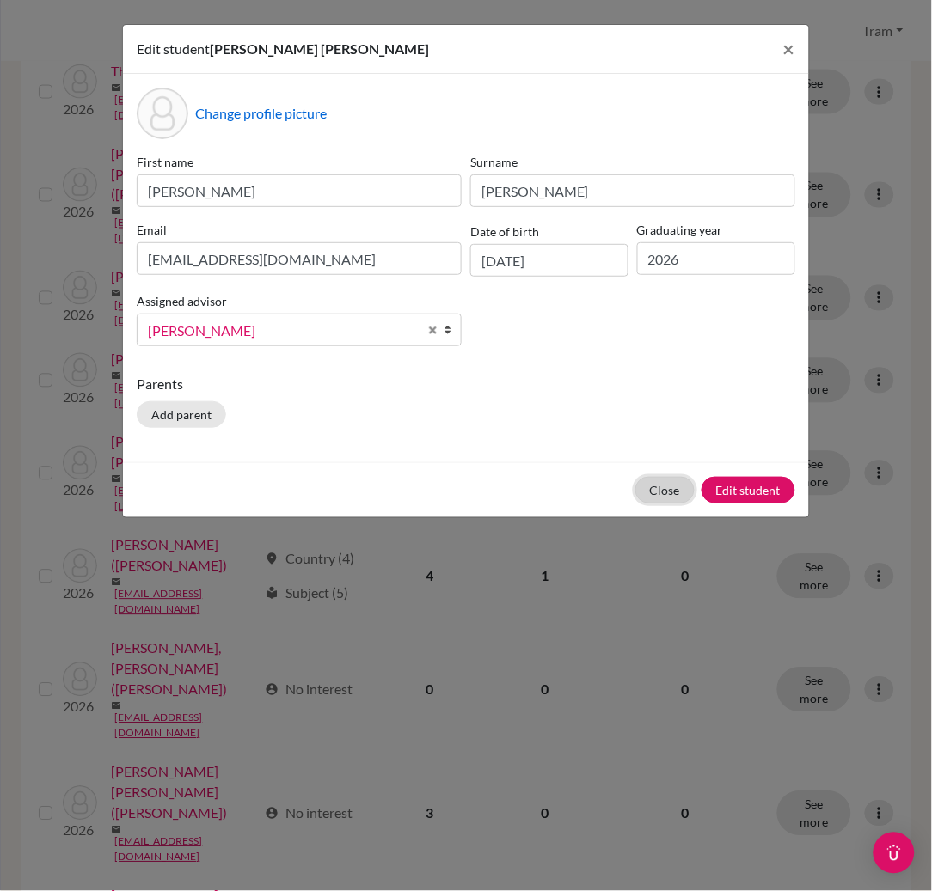
click at [672, 496] on button "Close" at bounding box center [664, 490] width 59 height 27
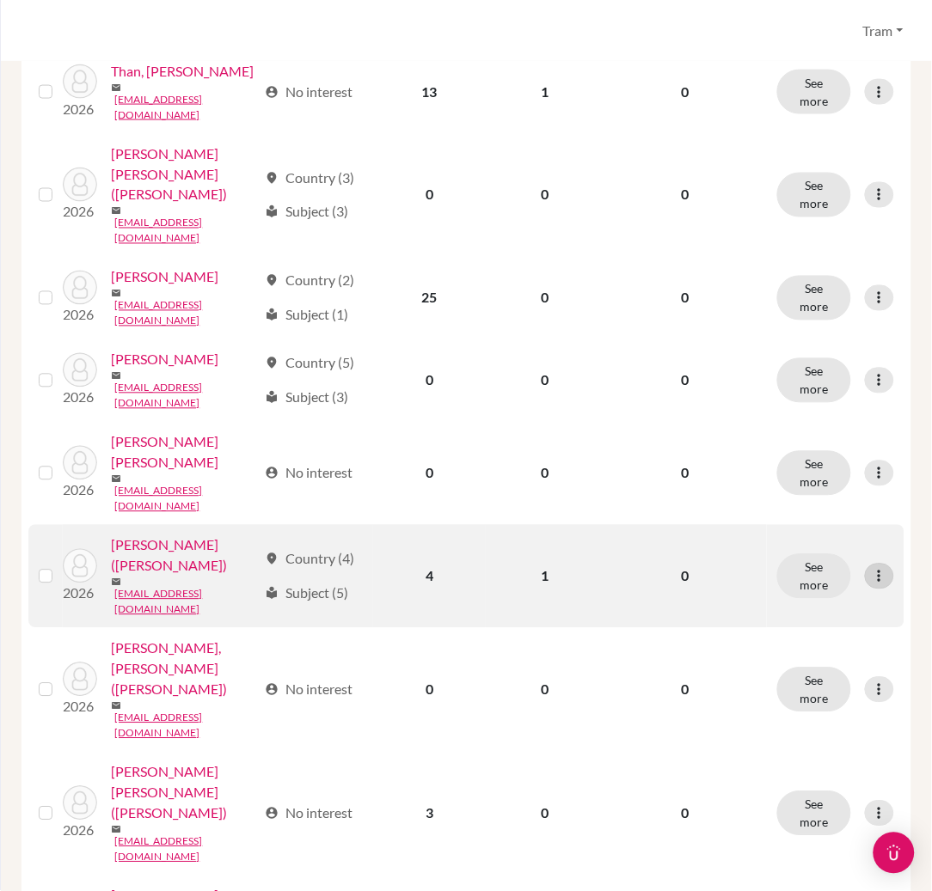
click at [871, 568] on icon at bounding box center [879, 576] width 17 height 17
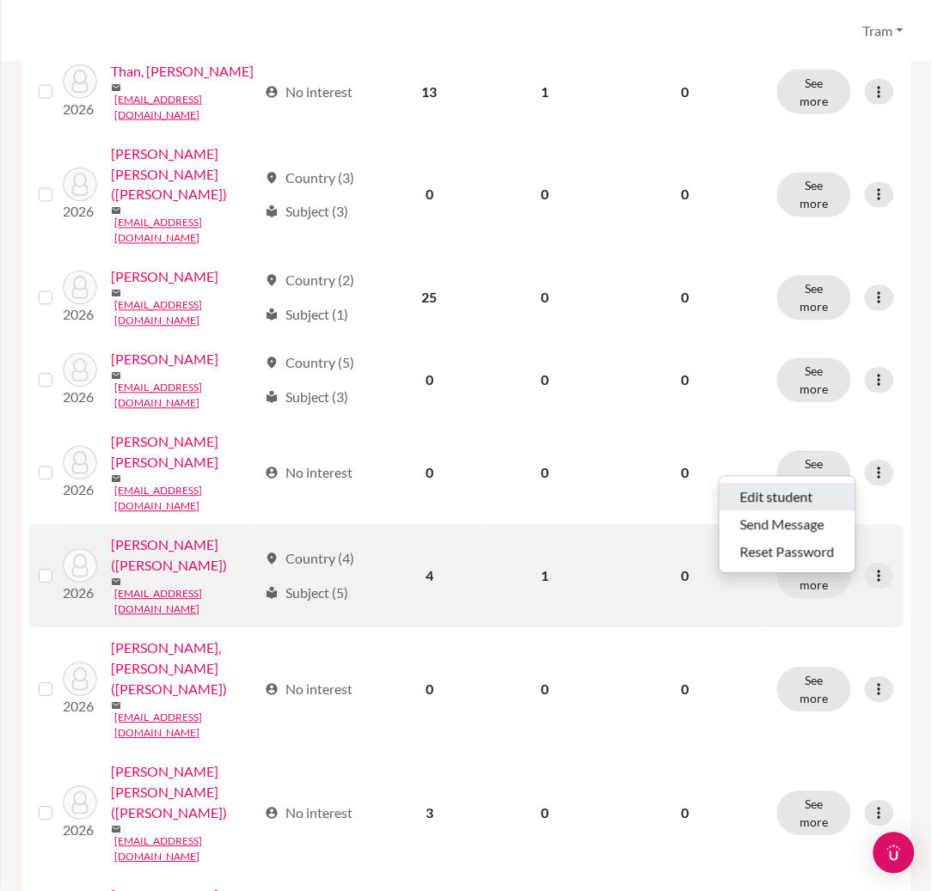
click at [779, 502] on button "Edit student" at bounding box center [788, 498] width 136 height 28
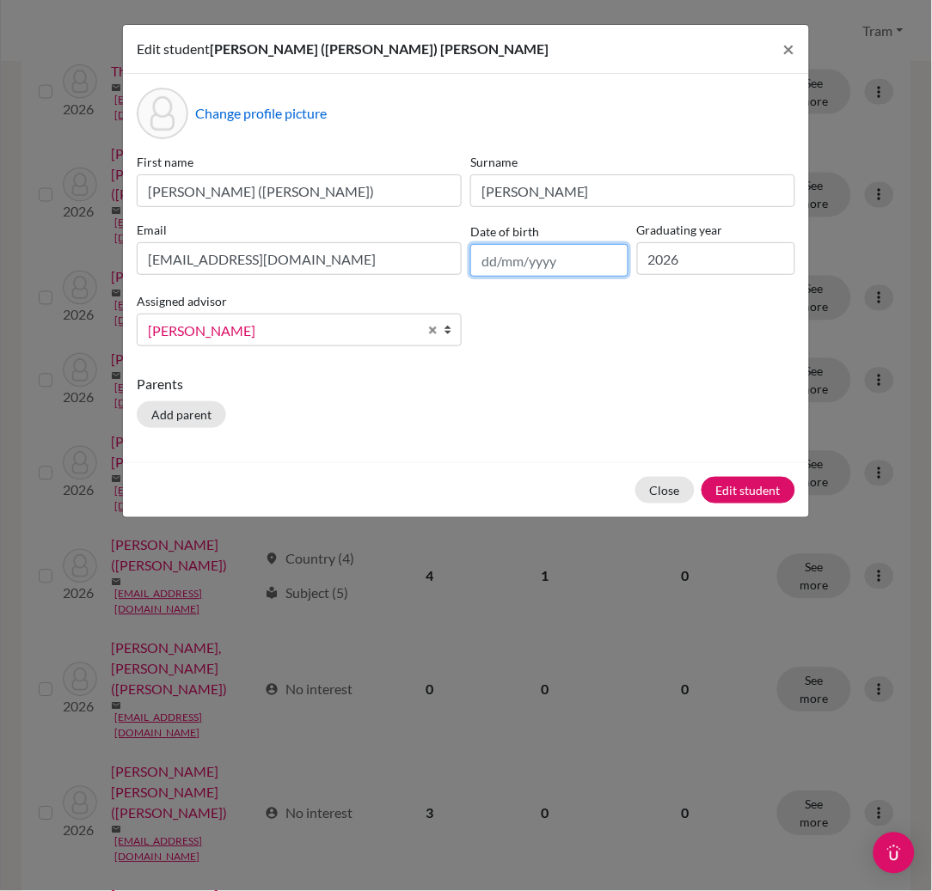
click at [569, 267] on input "text" at bounding box center [549, 260] width 158 height 33
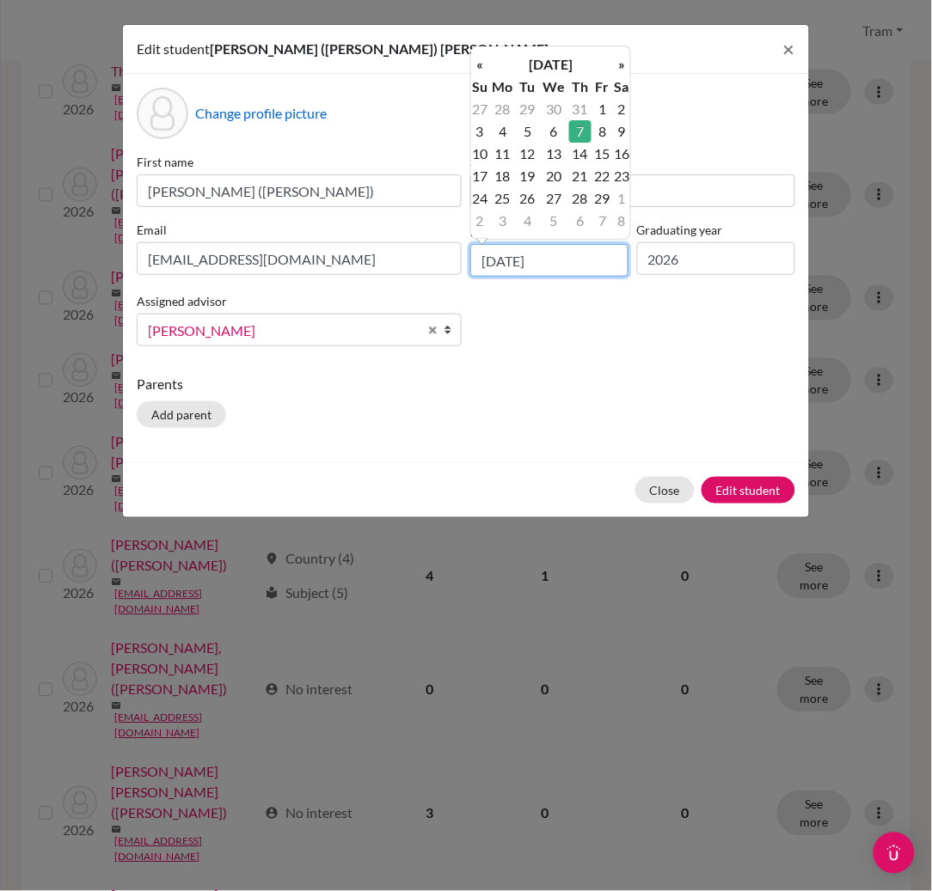
click at [501, 260] on input "[DATE]" at bounding box center [549, 260] width 158 height 33
click at [497, 258] on input "[DATE]" at bounding box center [549, 260] width 158 height 33
click at [493, 259] on input "[DATE]" at bounding box center [549, 260] width 158 height 33
type input "[DATE]"
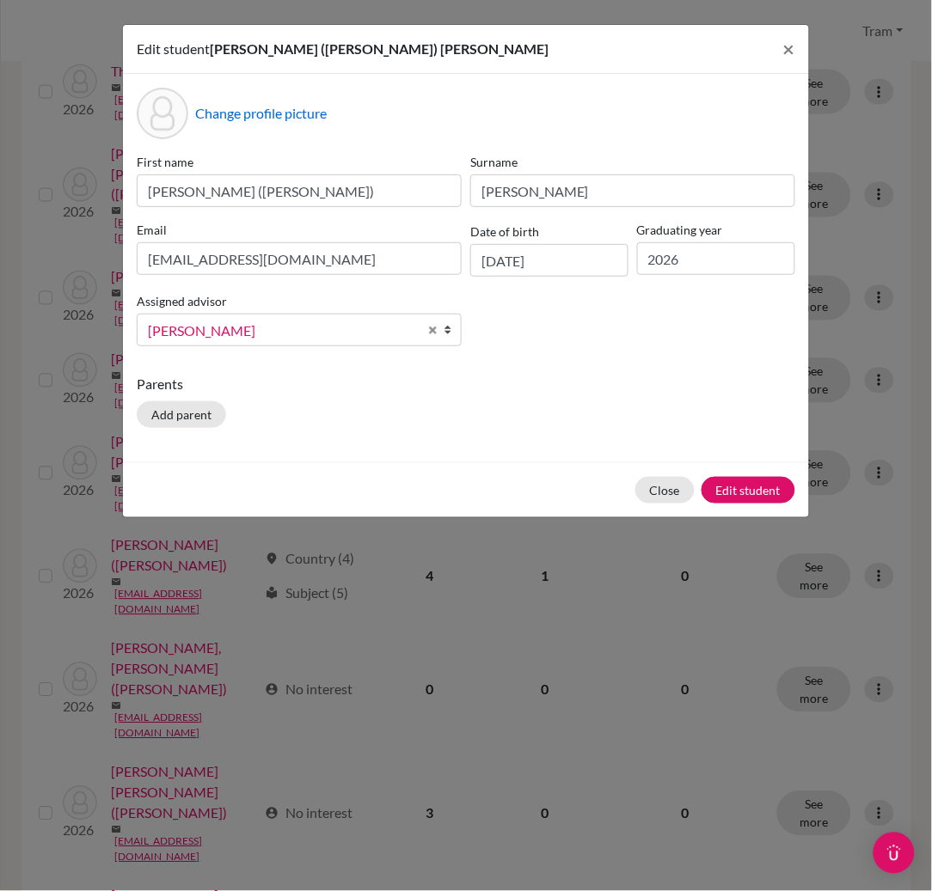
click at [775, 390] on p "Parents" at bounding box center [466, 384] width 658 height 21
click at [763, 493] on button "Edit student" at bounding box center [748, 490] width 94 height 27
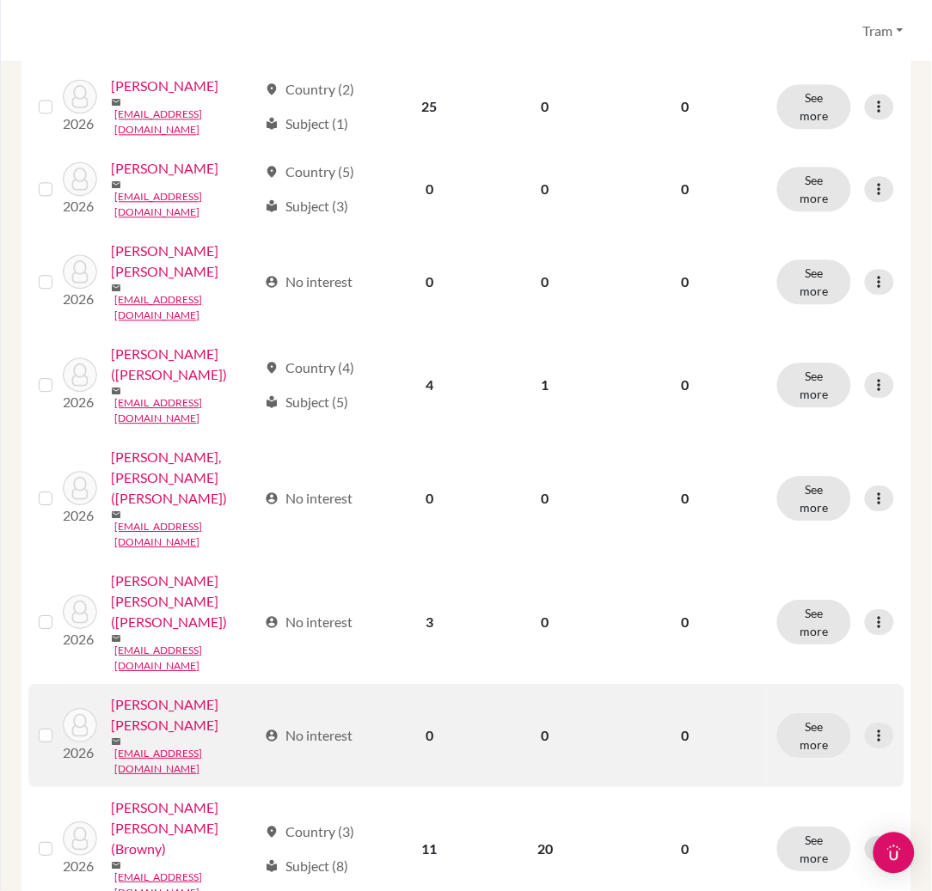
scroll to position [688, 0]
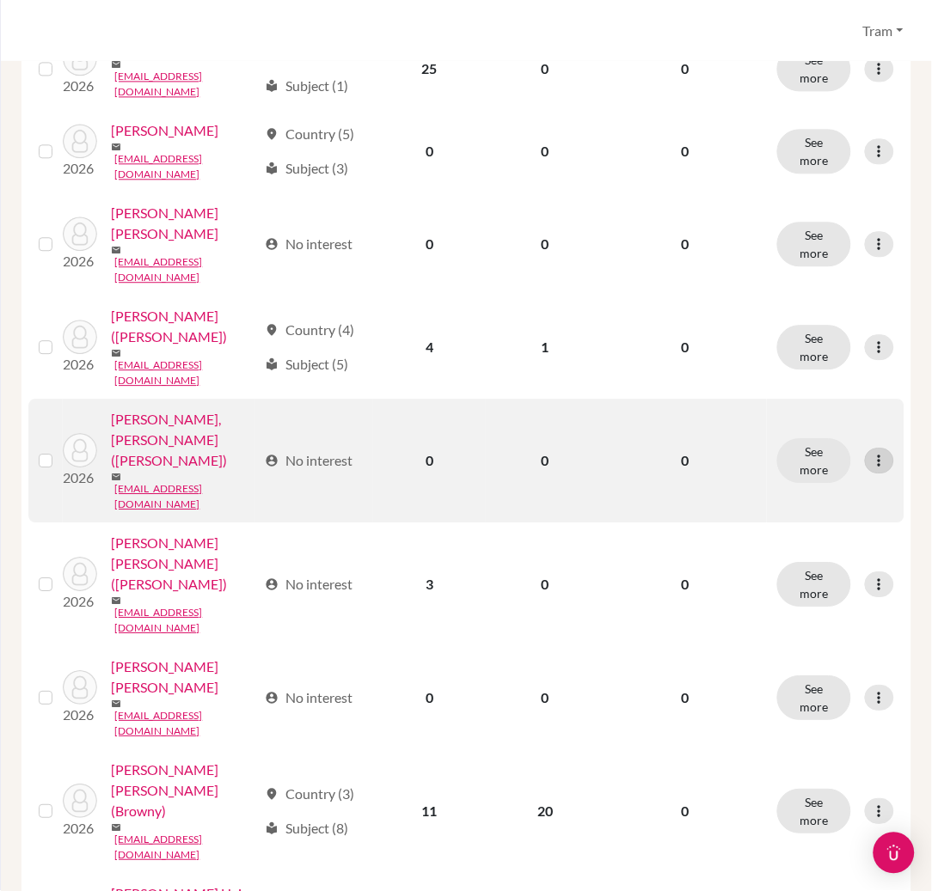
click at [871, 452] on icon at bounding box center [879, 460] width 17 height 17
click at [840, 344] on button "Edit student" at bounding box center [788, 345] width 136 height 28
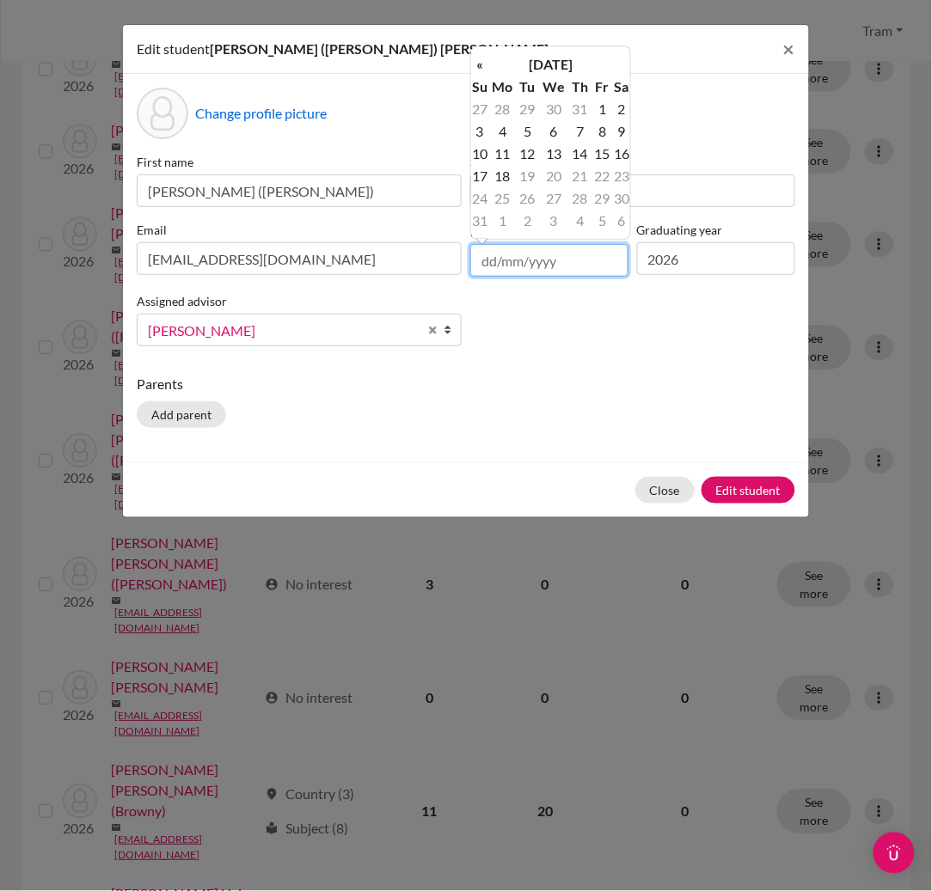
click at [556, 265] on input "text" at bounding box center [549, 260] width 158 height 33
type input "[DATE]"
click at [603, 194] on td "27" at bounding box center [601, 198] width 21 height 22
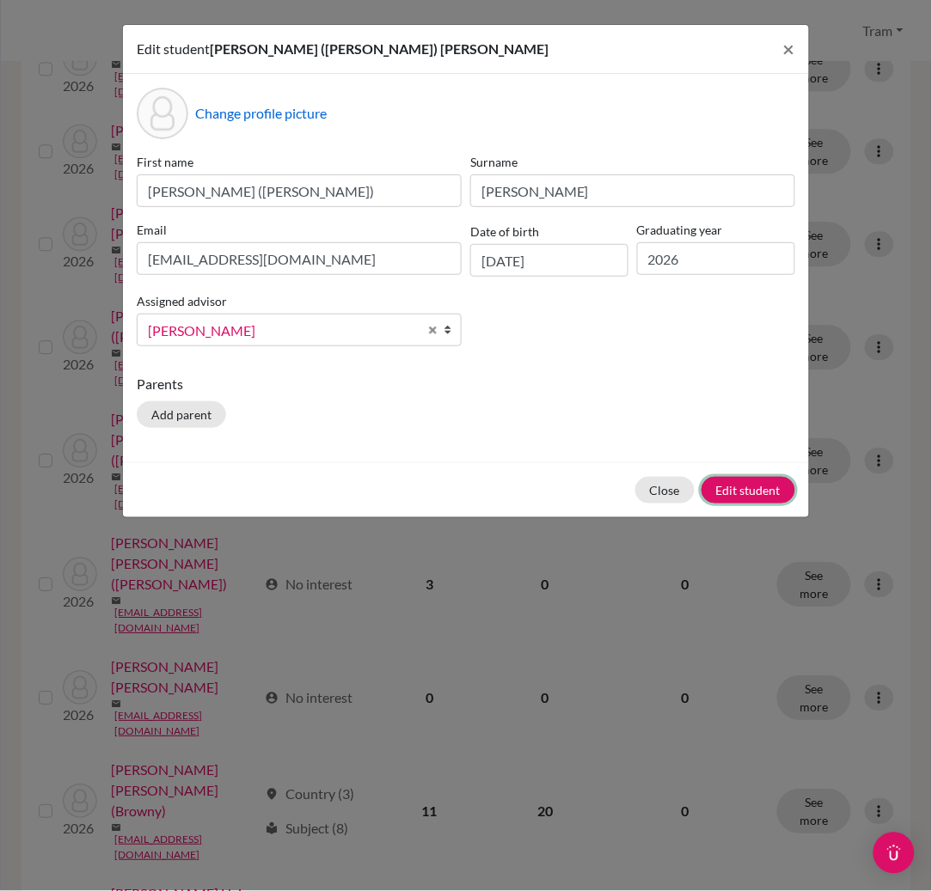
click at [779, 486] on button "Edit student" at bounding box center [748, 490] width 94 height 27
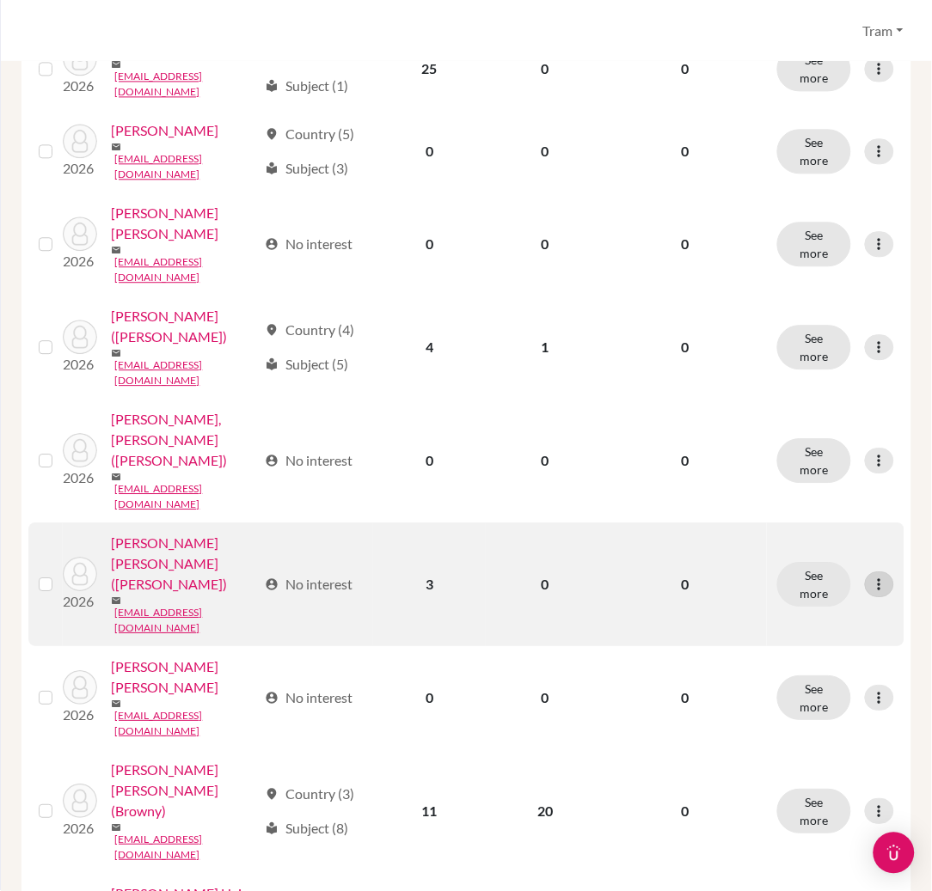
click at [871, 576] on icon at bounding box center [879, 584] width 17 height 17
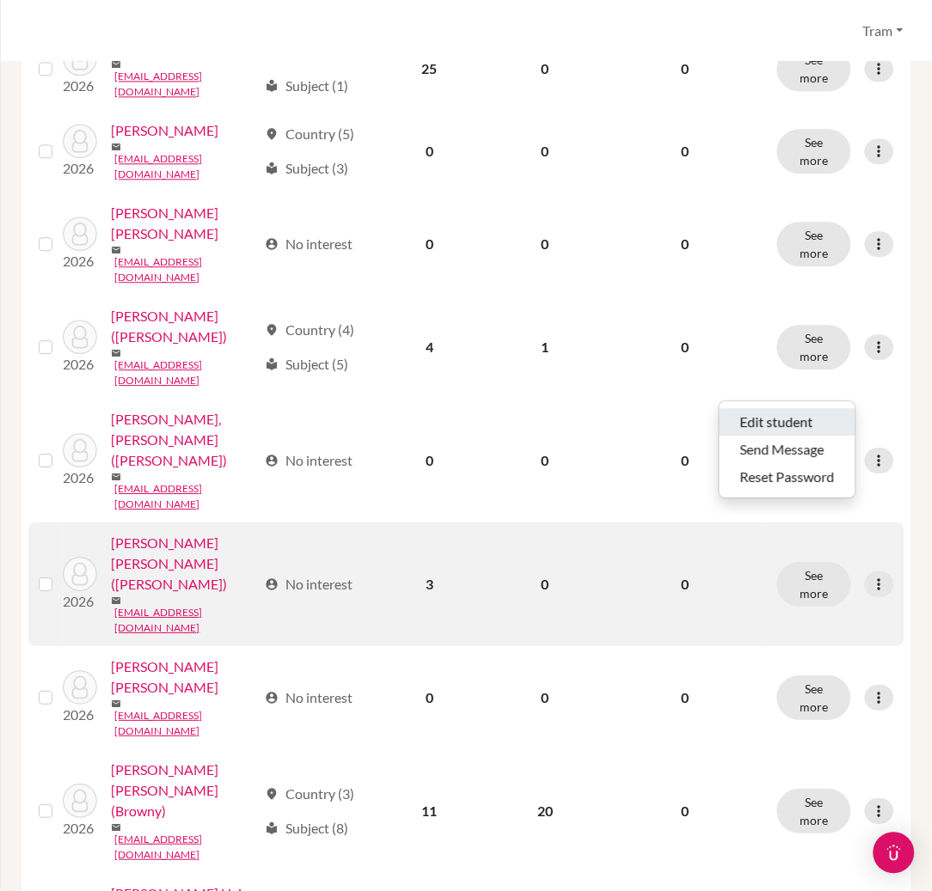
click at [829, 425] on button "Edit student" at bounding box center [788, 422] width 136 height 28
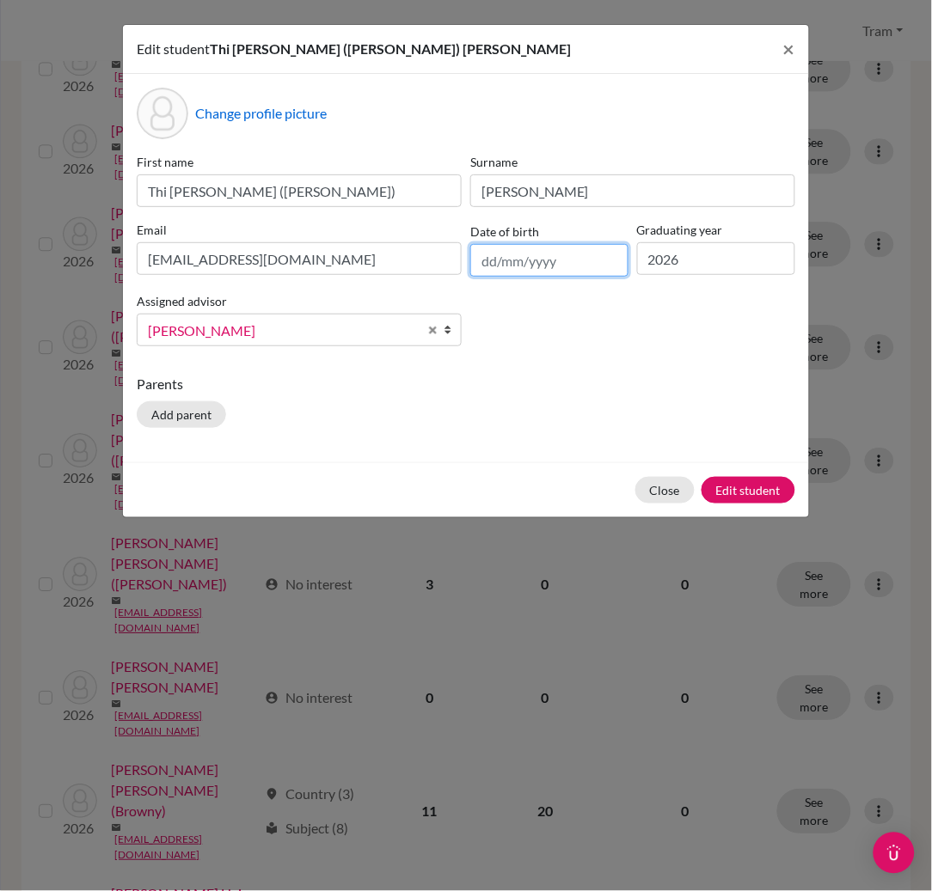
click at [540, 266] on input "text" at bounding box center [549, 260] width 158 height 33
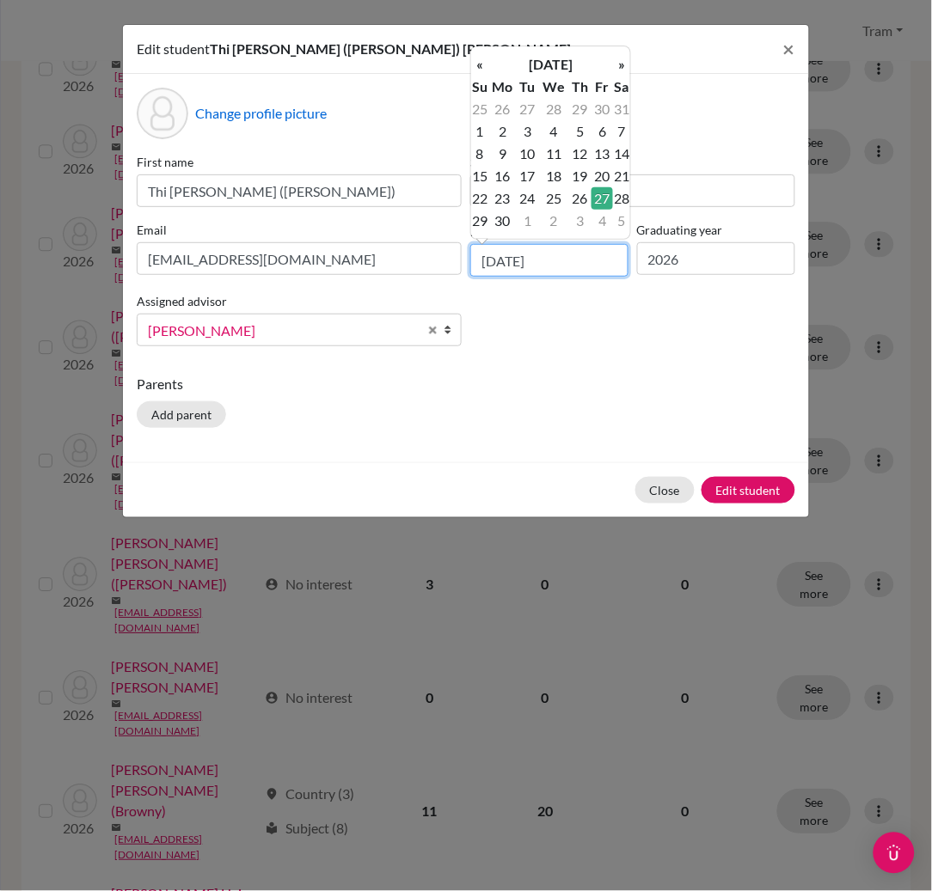
type input "[DATE]"
click at [607, 196] on td "27" at bounding box center [601, 198] width 21 height 22
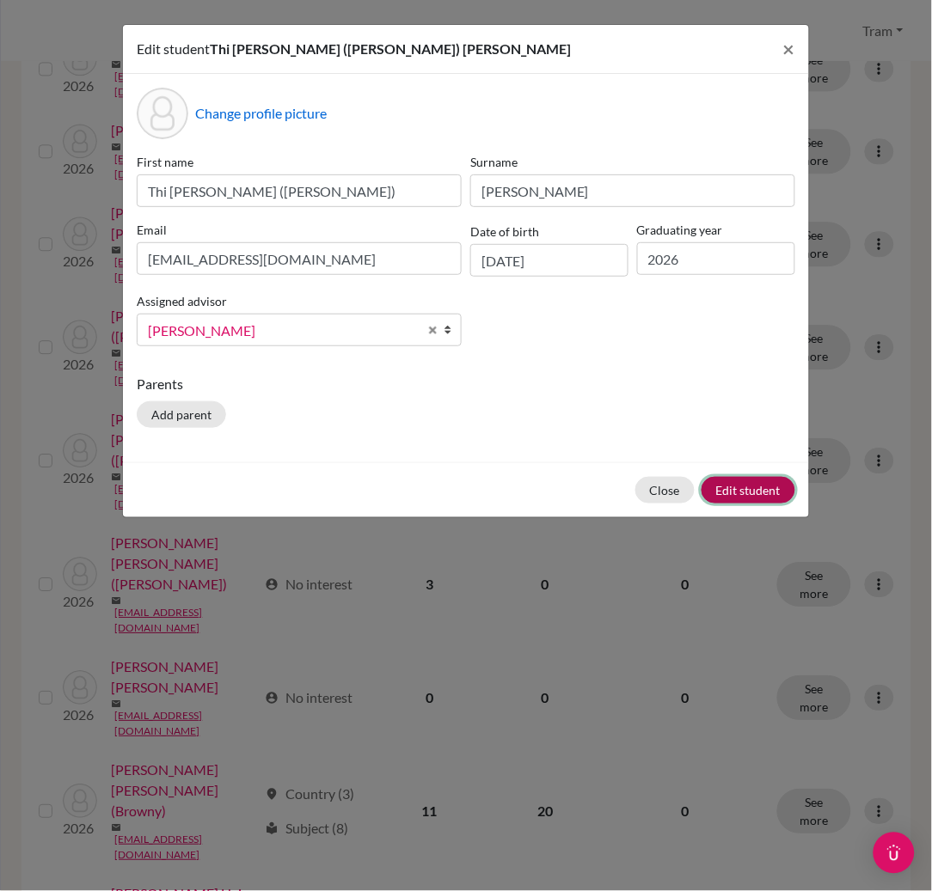
click at [758, 493] on button "Edit student" at bounding box center [748, 490] width 94 height 27
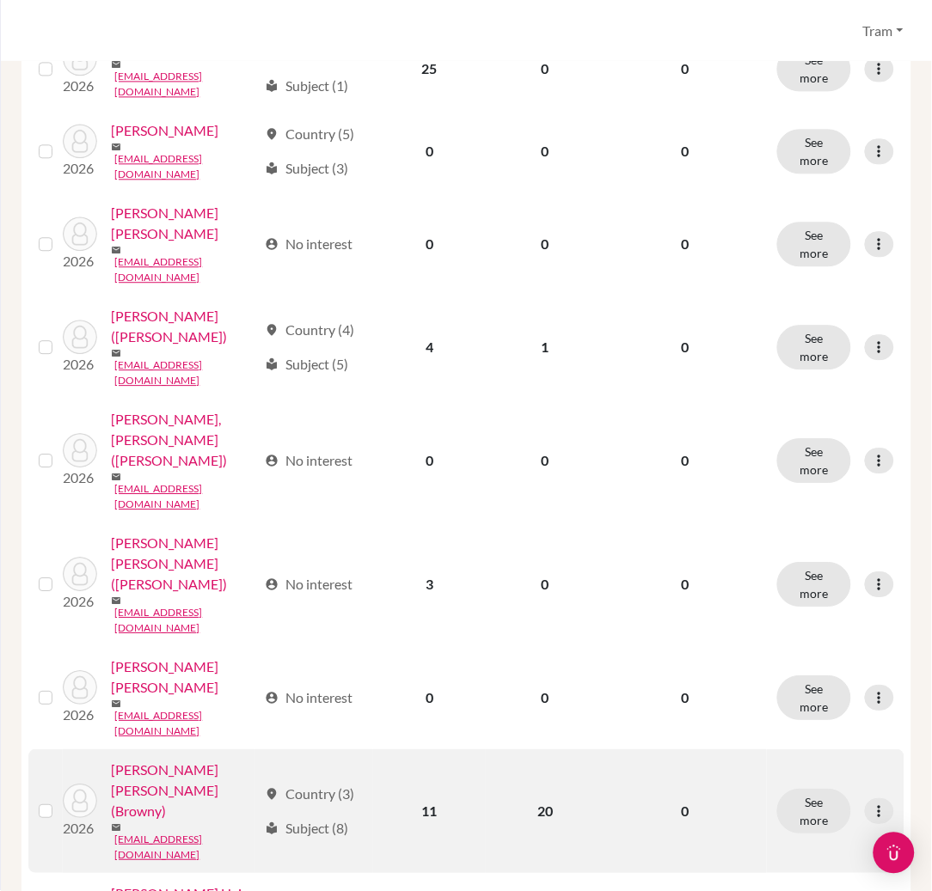
drag, startPoint x: 856, startPoint y: 537, endPoint x: 832, endPoint y: 552, distance: 28.2
click at [871, 803] on icon at bounding box center [879, 811] width 17 height 17
click at [803, 569] on button "Edit student" at bounding box center [788, 575] width 136 height 28
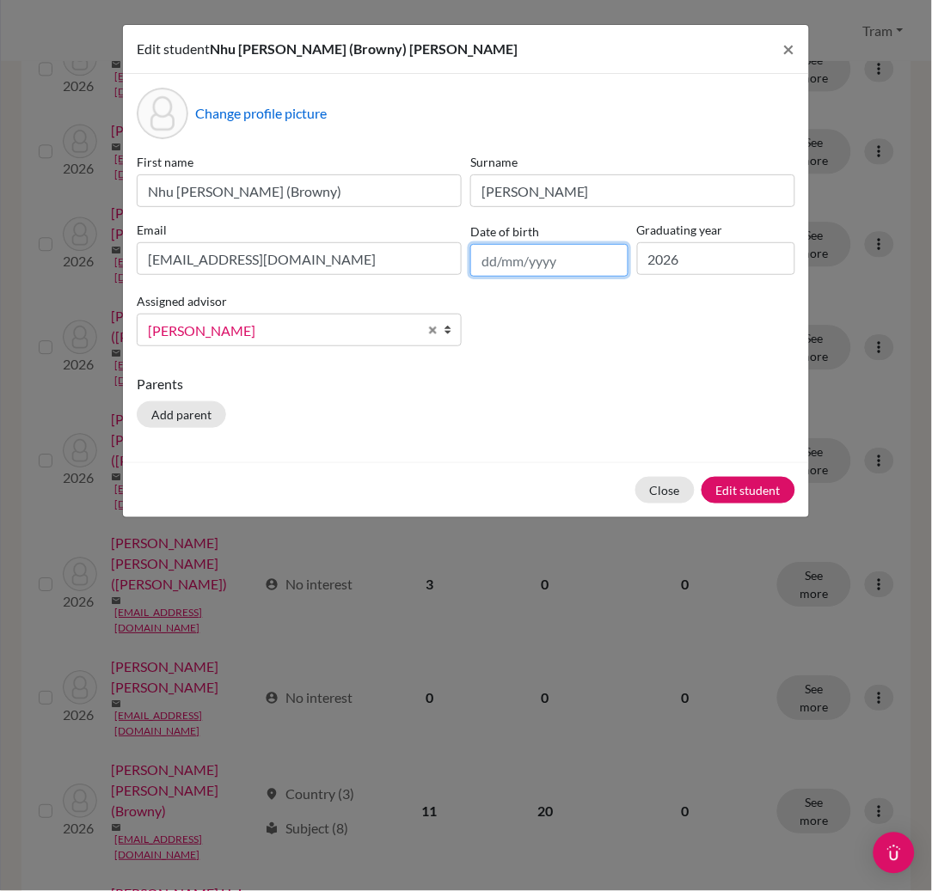
click at [485, 266] on input "text" at bounding box center [549, 260] width 158 height 33
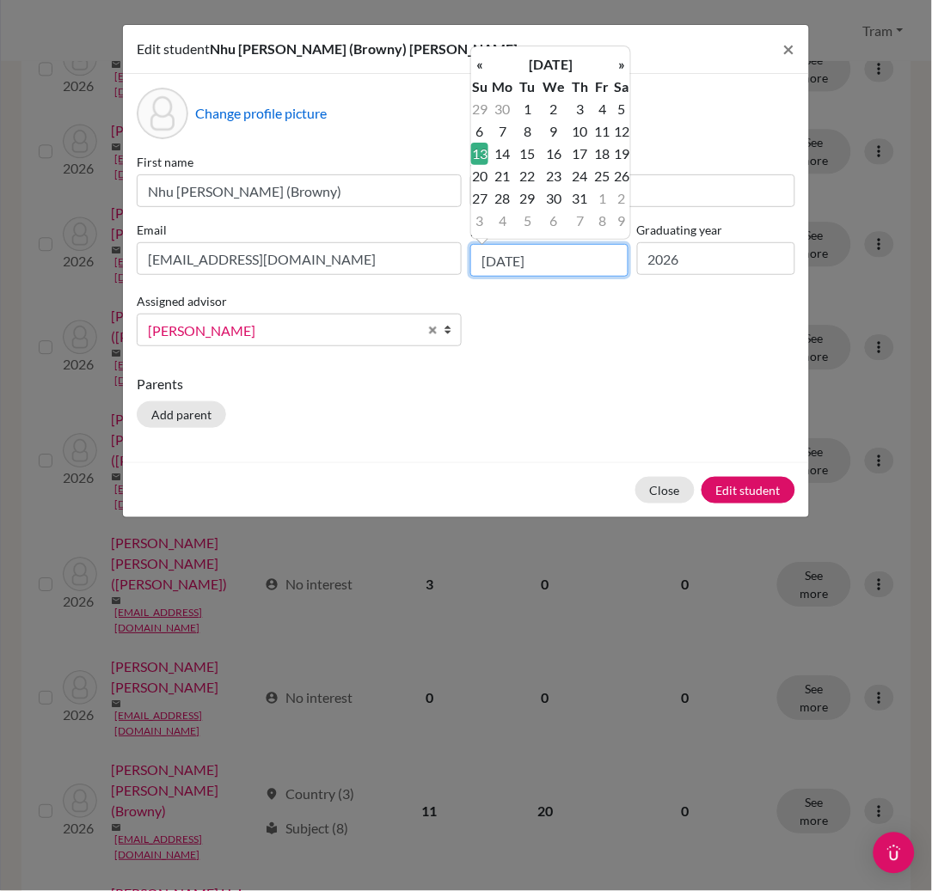
type input "[DATE]"
click at [475, 144] on td "13" at bounding box center [479, 154] width 17 height 22
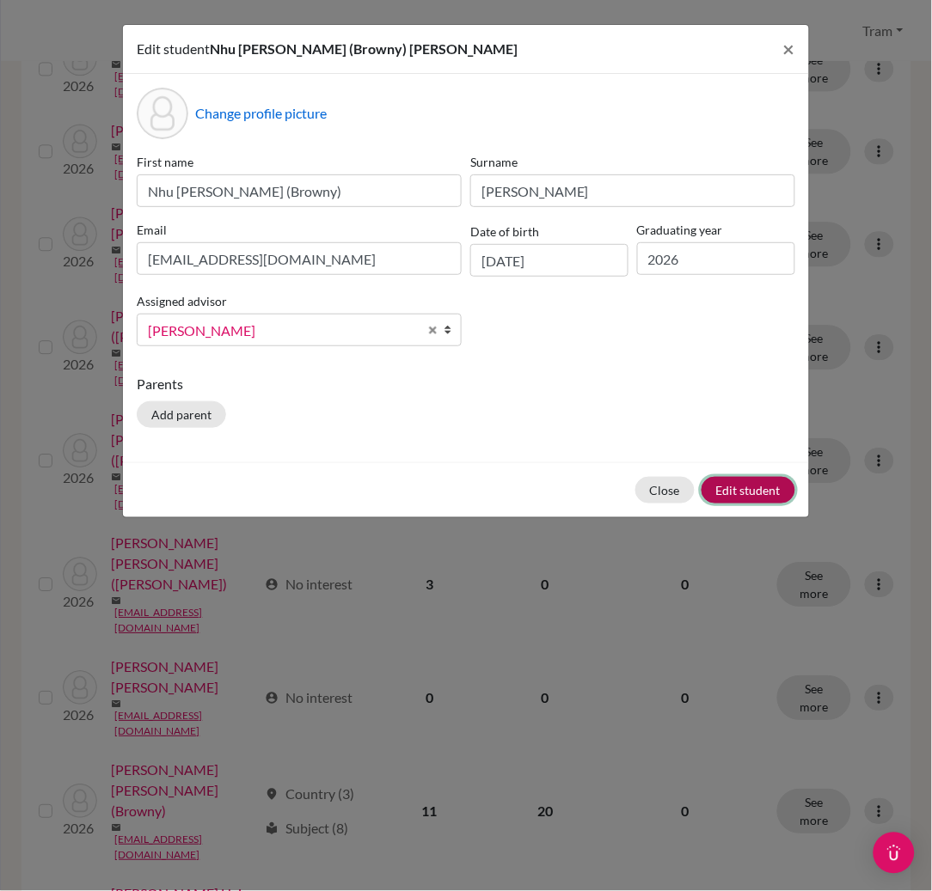
click at [738, 493] on button "Edit student" at bounding box center [748, 490] width 94 height 27
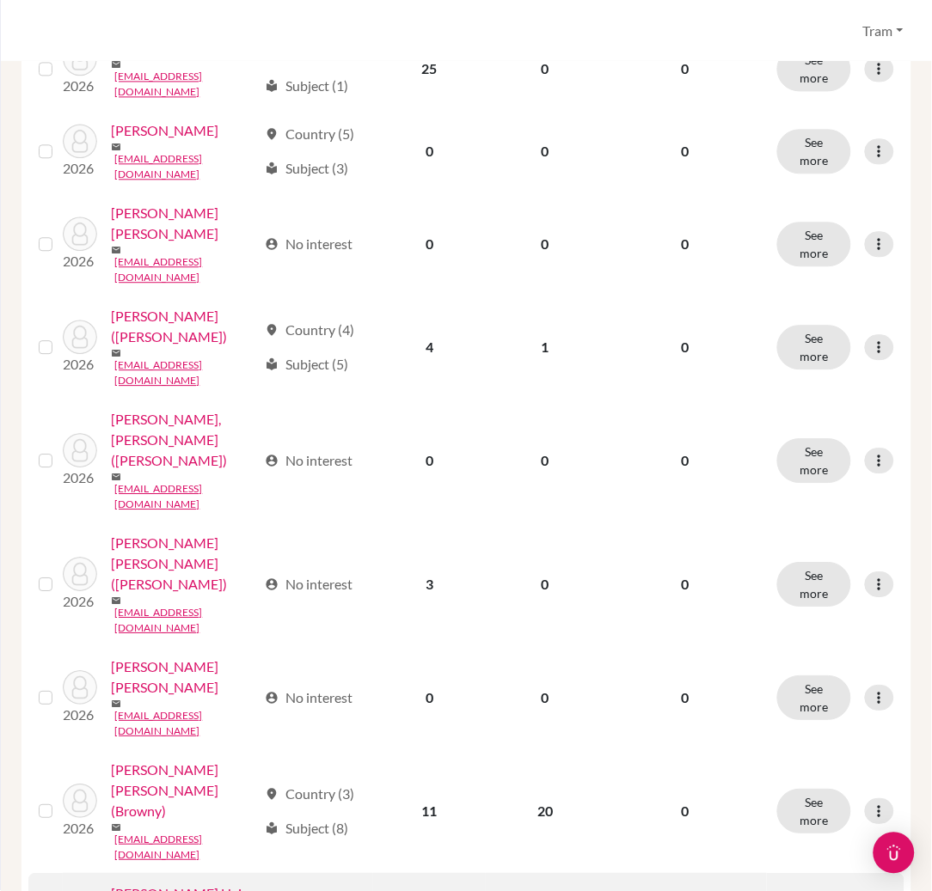
click at [825, 653] on button "Edit student" at bounding box center [788, 652] width 136 height 28
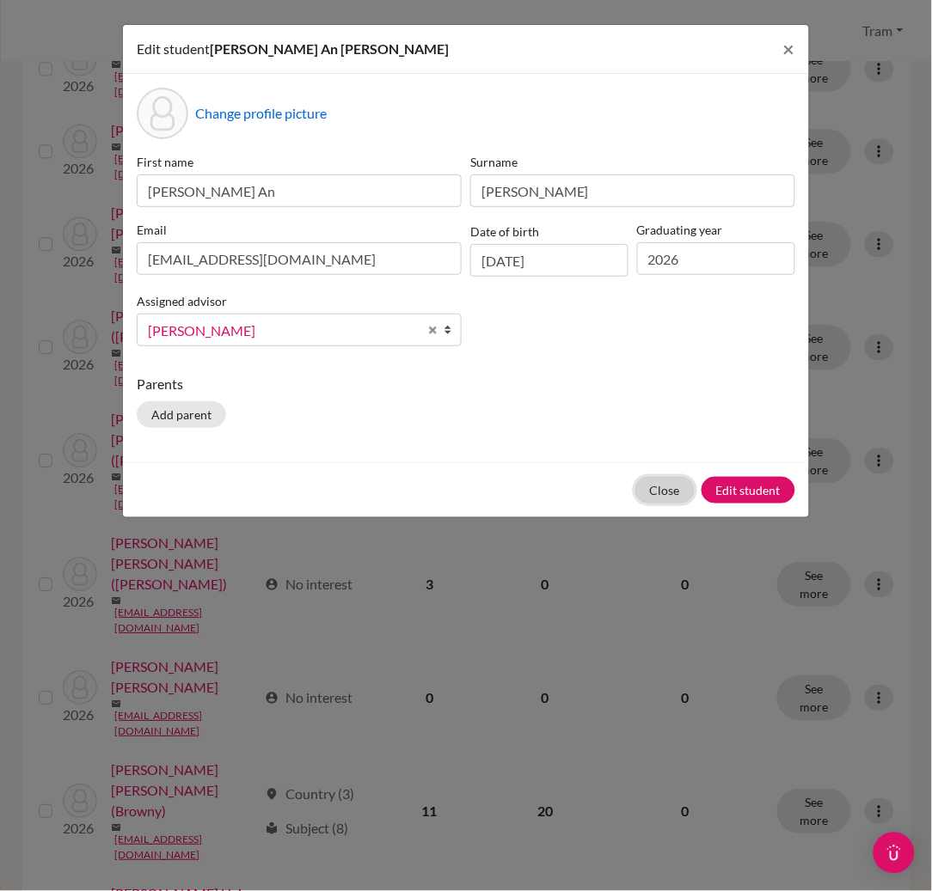
click at [649, 488] on button "Close" at bounding box center [664, 490] width 59 height 27
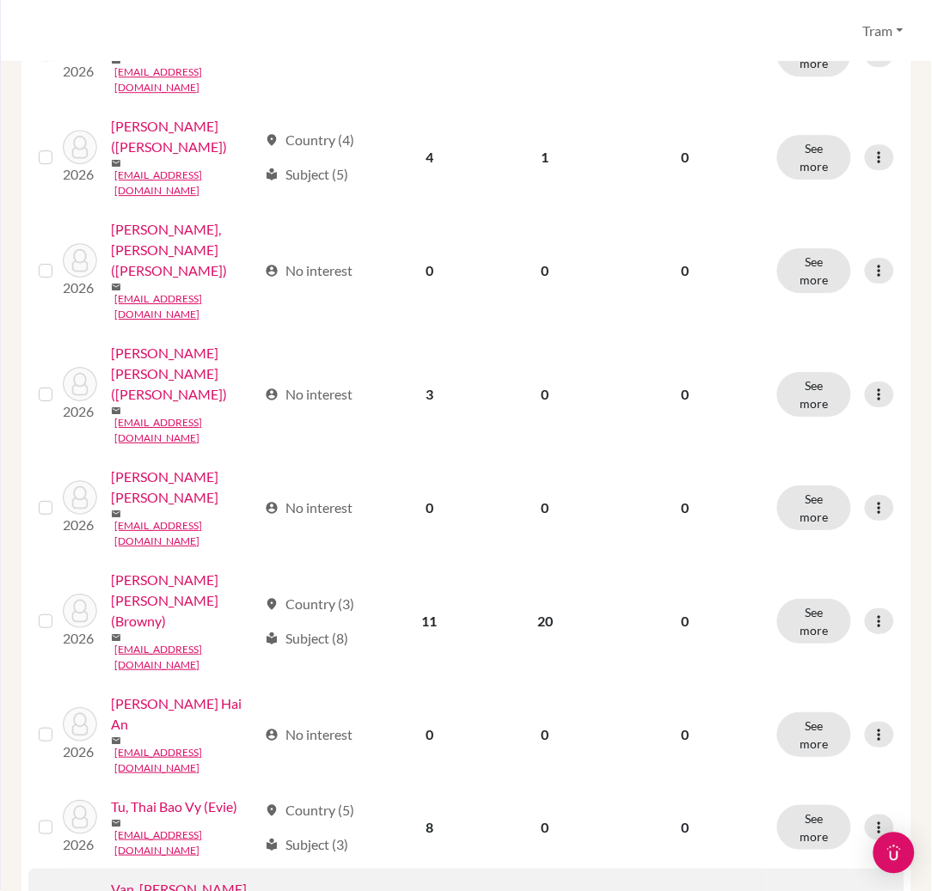
scroll to position [916, 0]
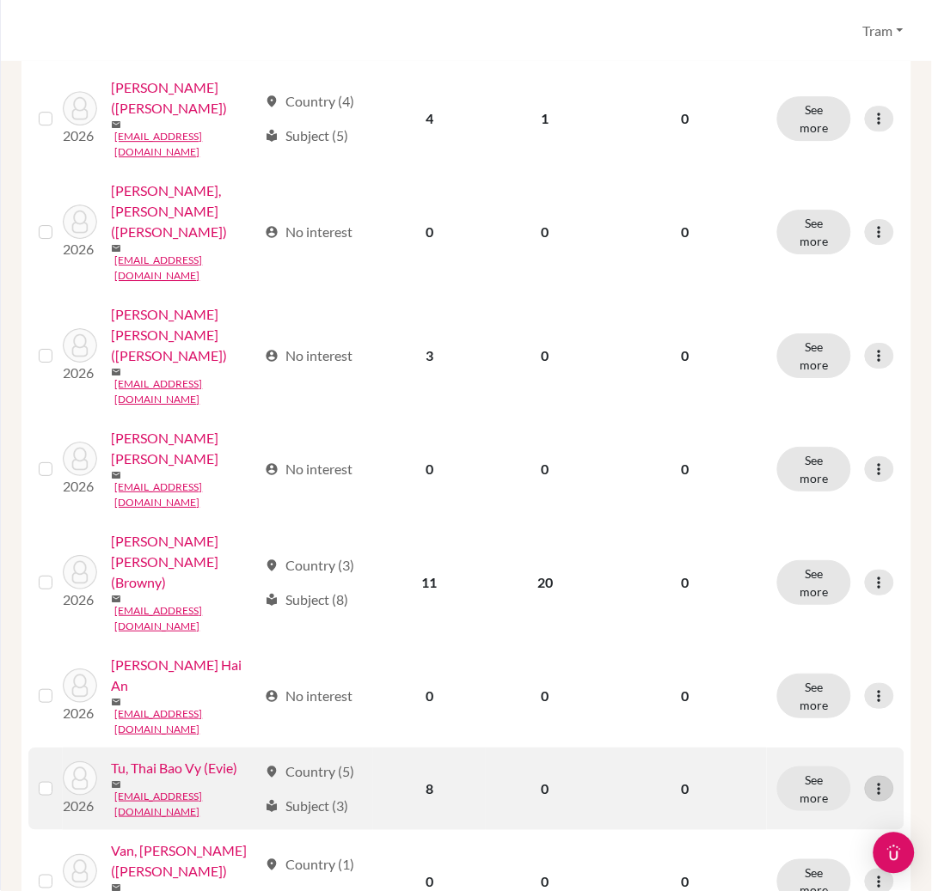
click at [871, 781] on icon at bounding box center [879, 789] width 17 height 17
click at [819, 500] on button "Edit student" at bounding box center [788, 499] width 136 height 28
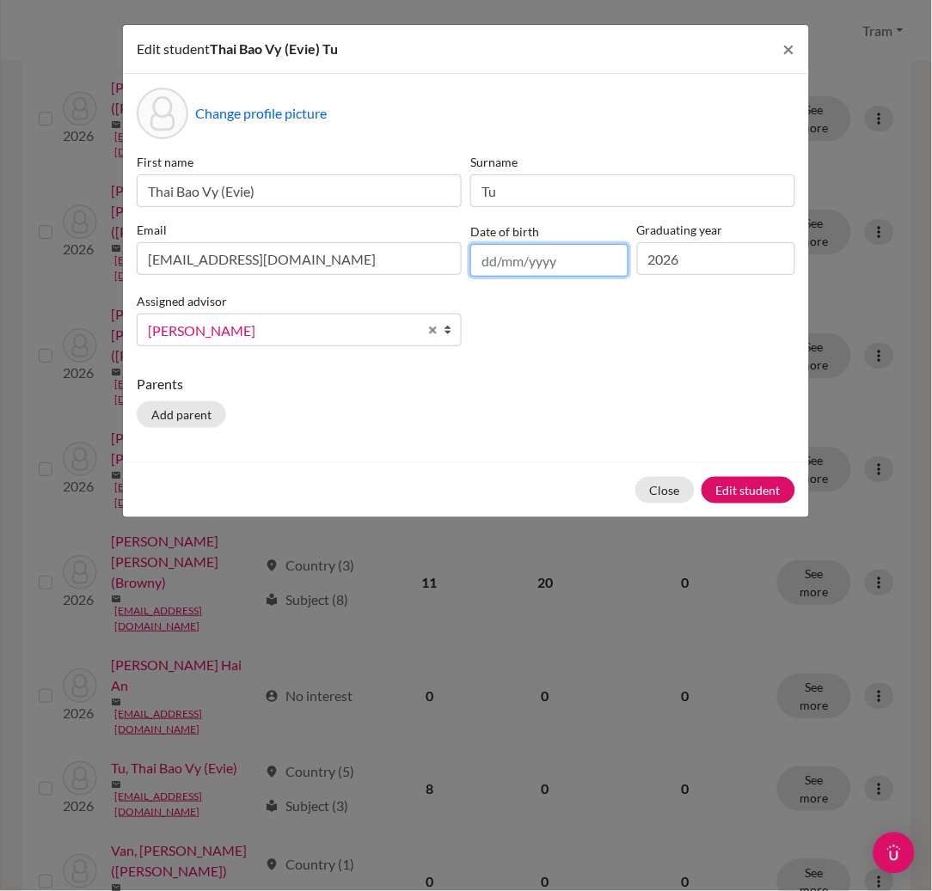
click at [592, 268] on input "text" at bounding box center [549, 260] width 158 height 33
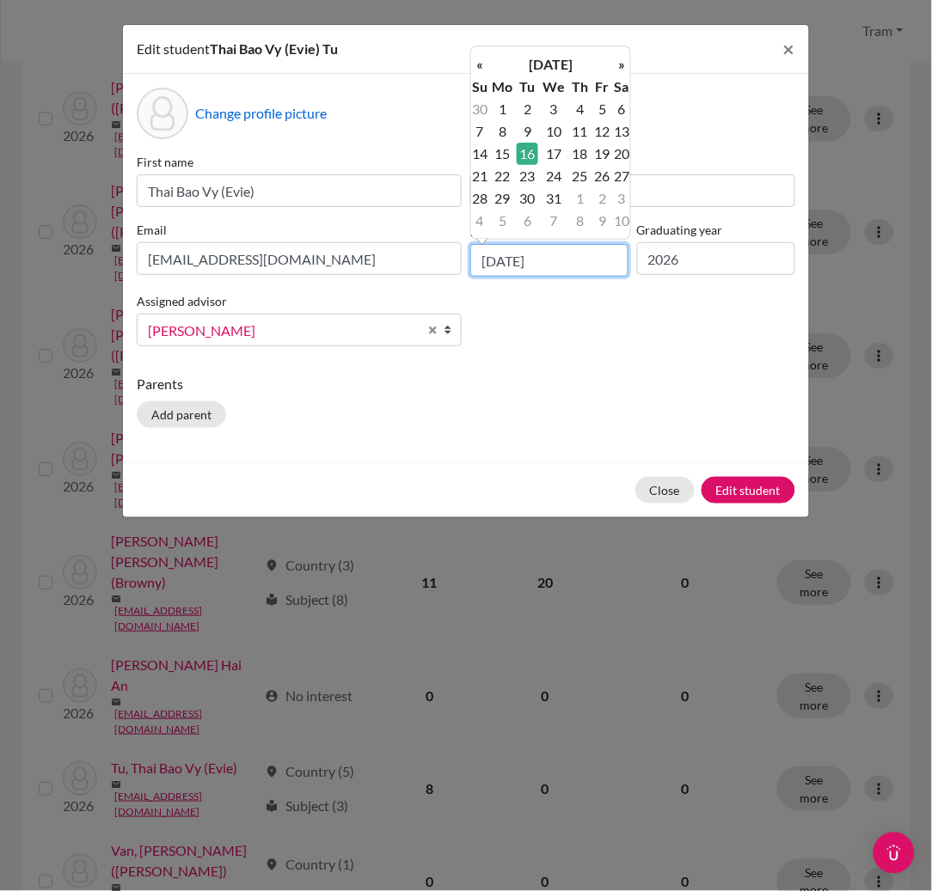
type input "[DATE]"
click at [526, 152] on td "16" at bounding box center [527, 154] width 21 height 22
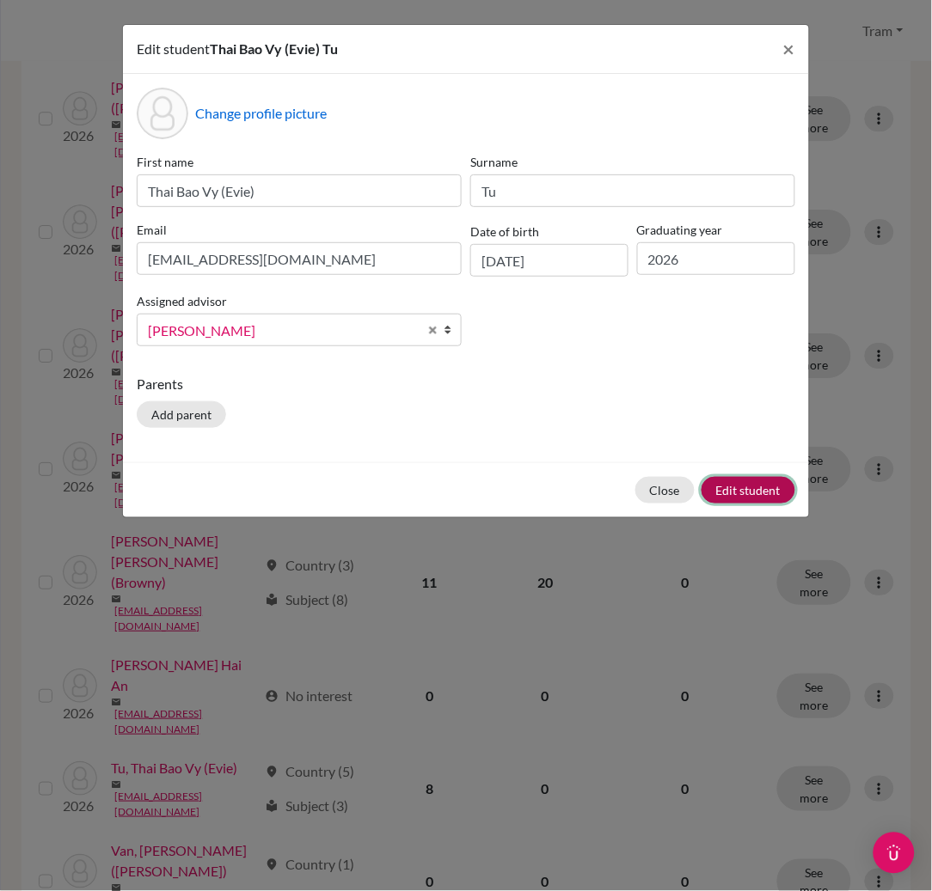
click at [733, 488] on button "Edit student" at bounding box center [748, 490] width 94 height 27
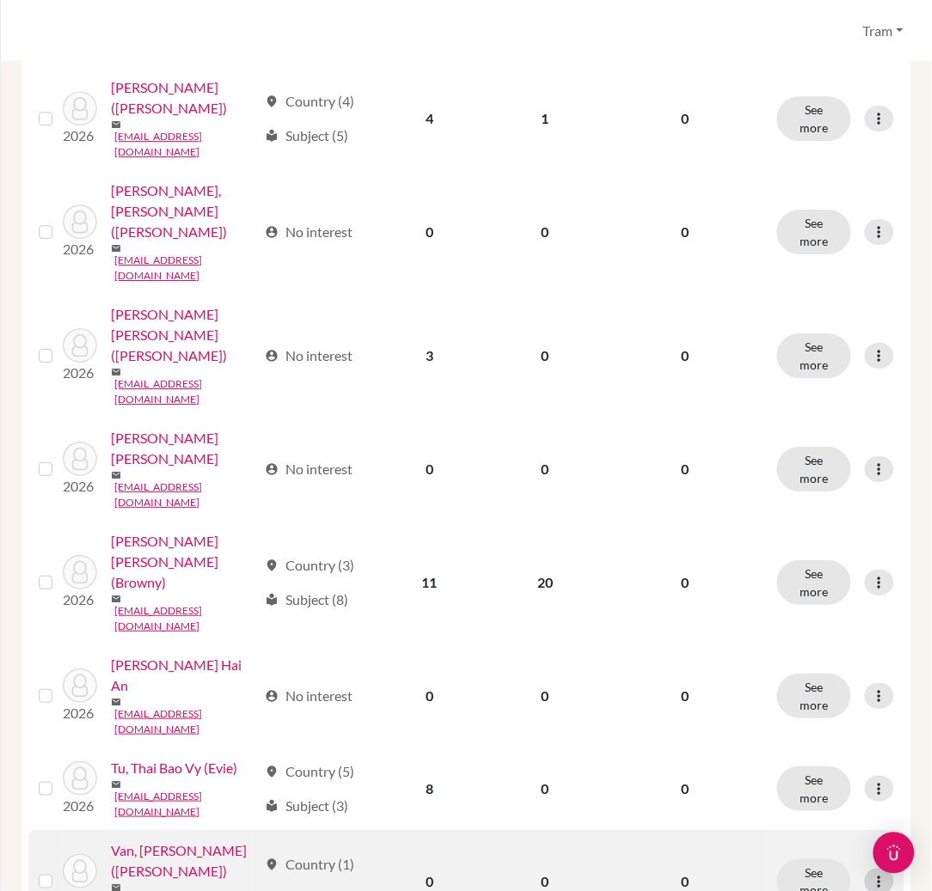
click at [871, 873] on icon at bounding box center [879, 881] width 17 height 17
click at [823, 564] on button "Edit student" at bounding box center [788, 574] width 136 height 28
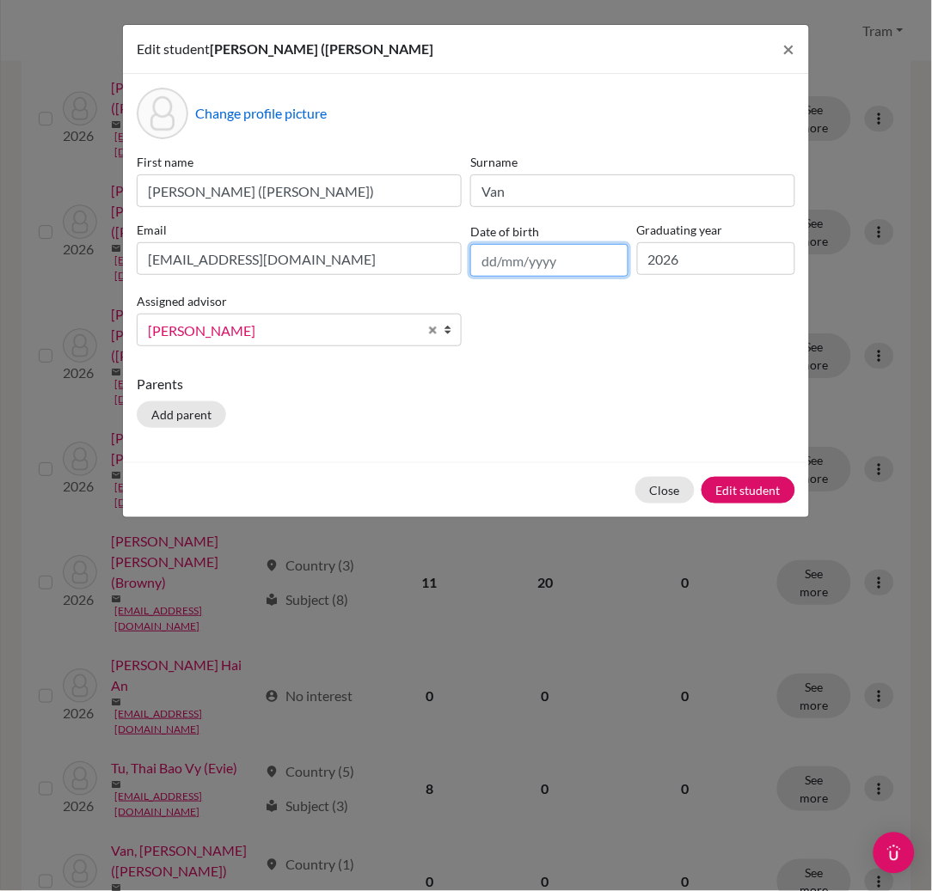
click at [551, 252] on input "text" at bounding box center [549, 260] width 158 height 33
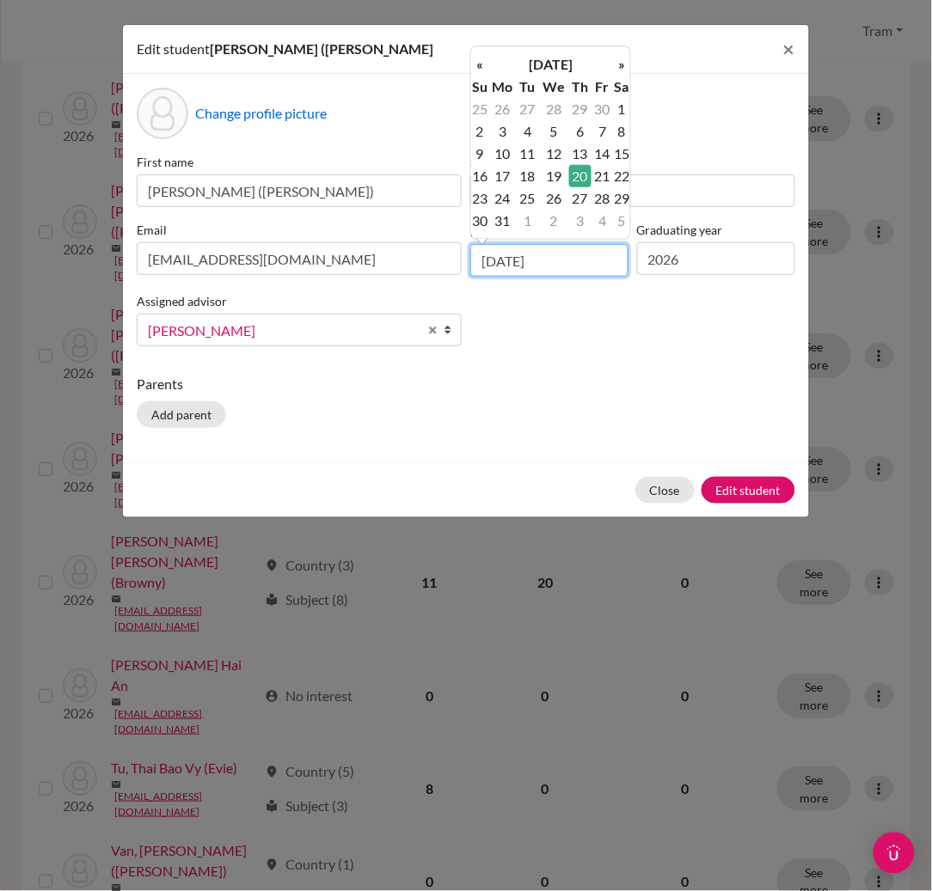
type input "[DATE]"
click at [584, 173] on td "20" at bounding box center [580, 176] width 22 height 22
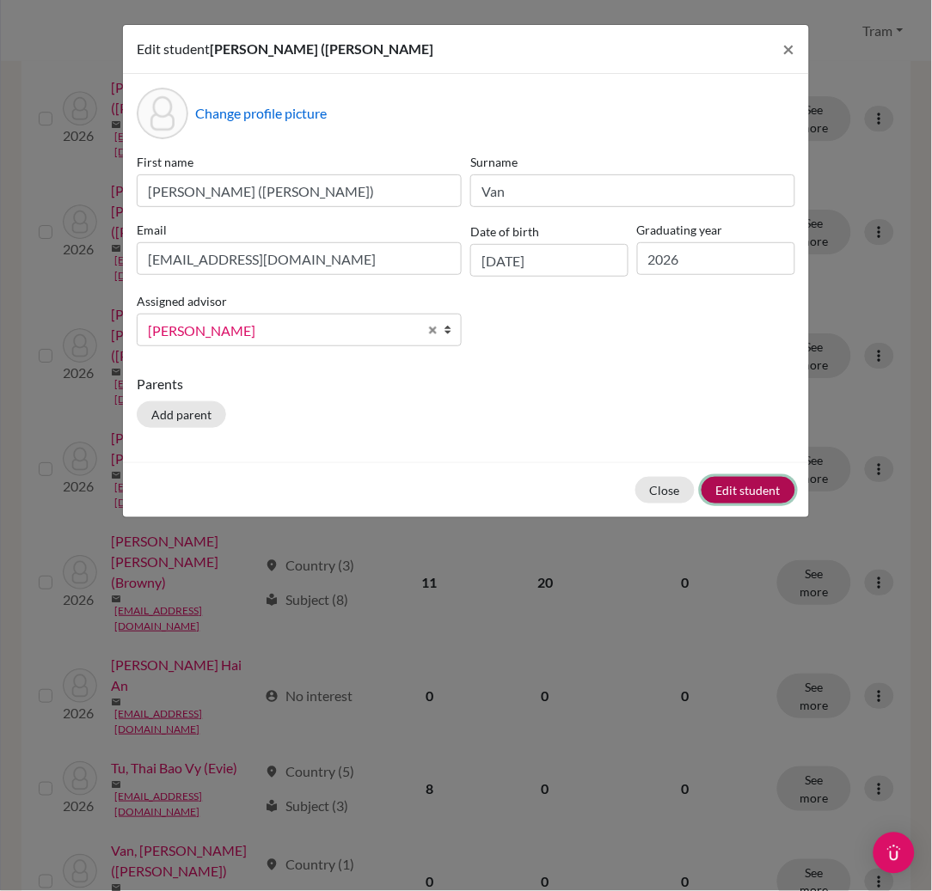
click at [764, 498] on button "Edit student" at bounding box center [748, 490] width 94 height 27
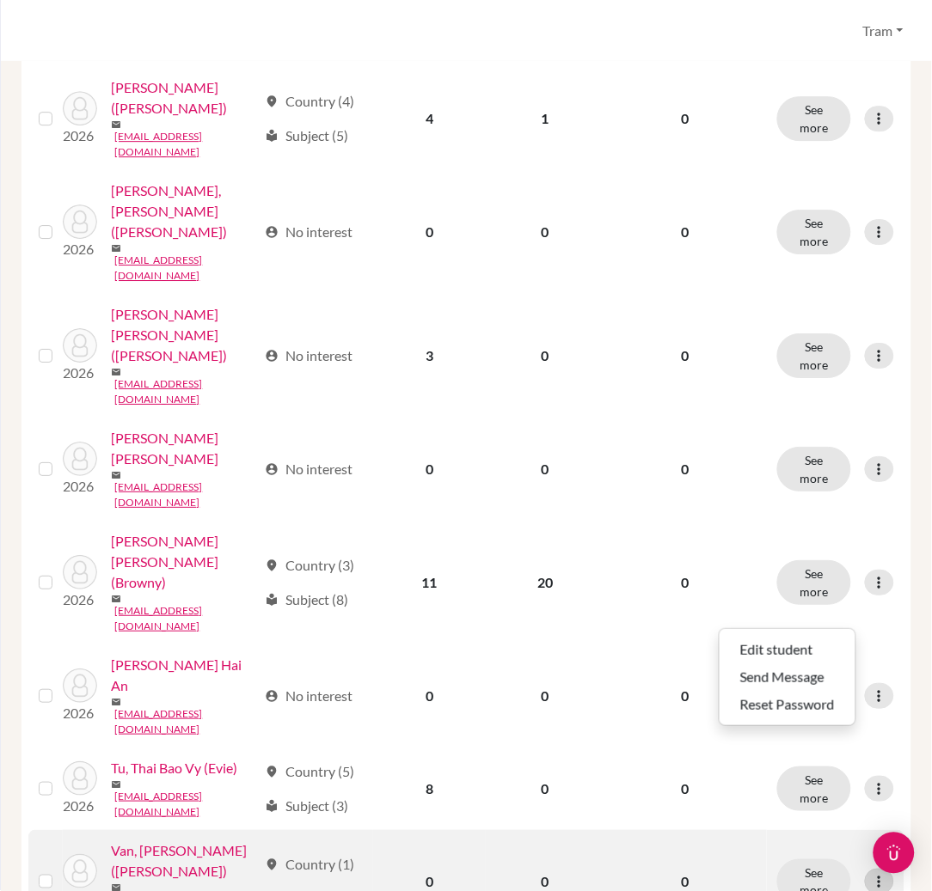
click at [871, 873] on icon at bounding box center [879, 881] width 17 height 17
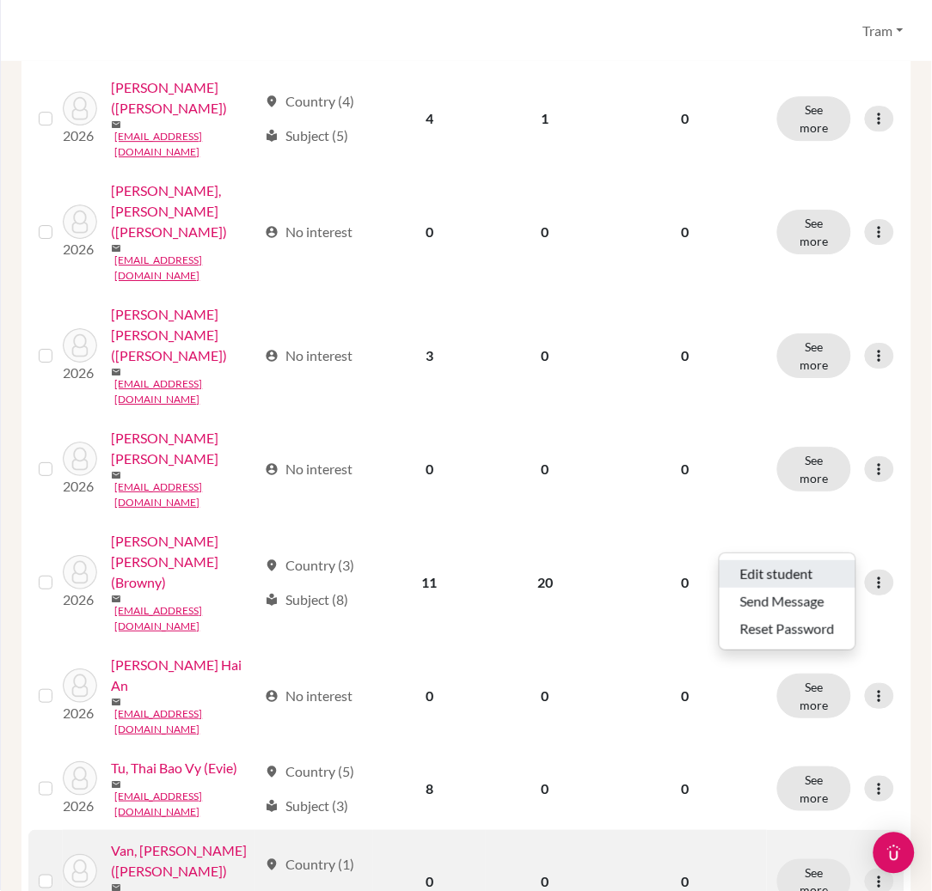
click at [827, 571] on button "Edit student" at bounding box center [788, 574] width 136 height 28
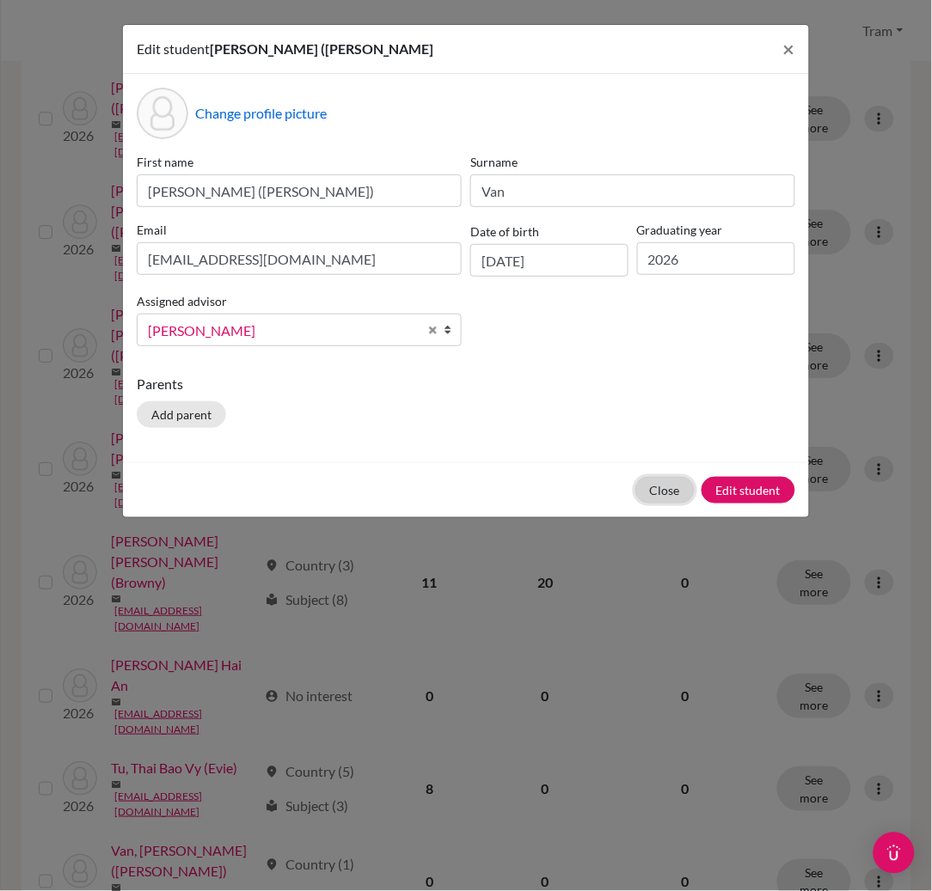
click at [647, 496] on button "Close" at bounding box center [664, 490] width 59 height 27
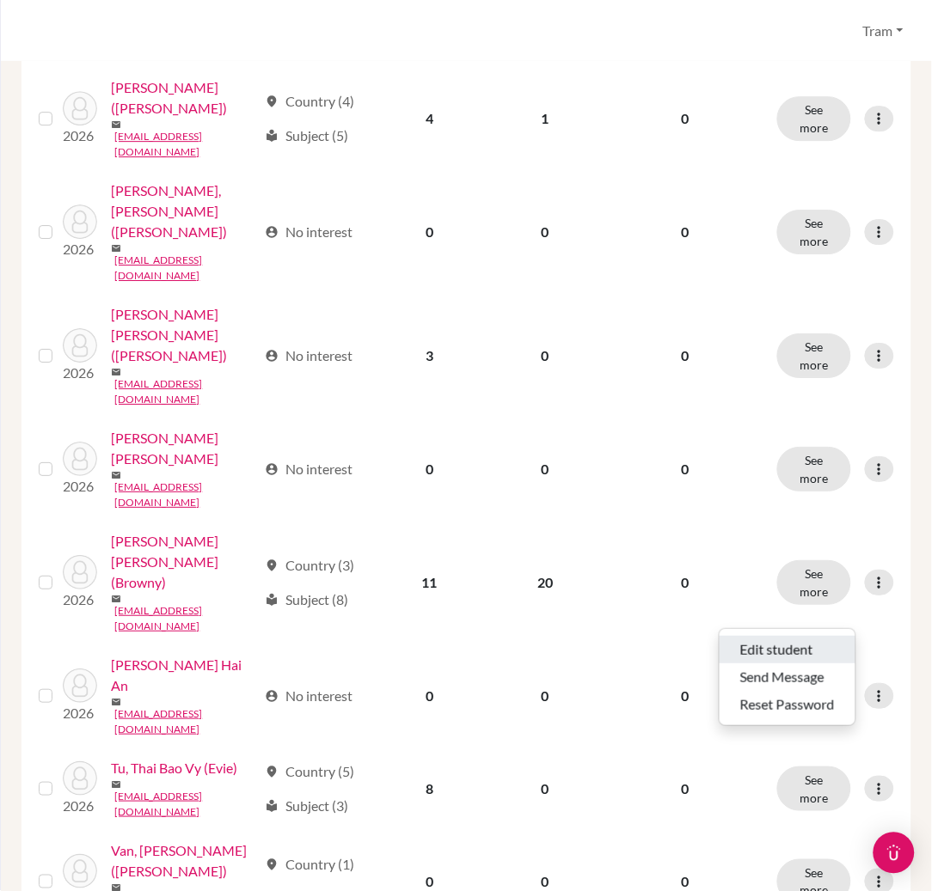
click at [805, 639] on button "Edit student" at bounding box center [788, 650] width 136 height 28
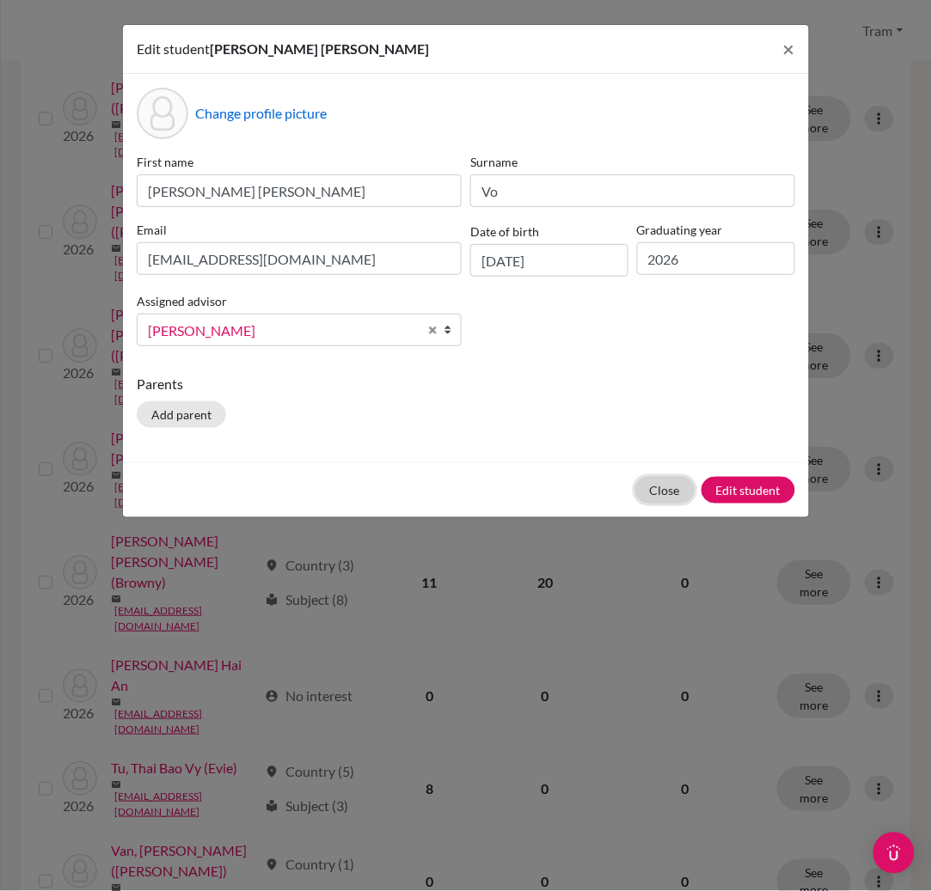
click at [650, 494] on button "Close" at bounding box center [664, 490] width 59 height 27
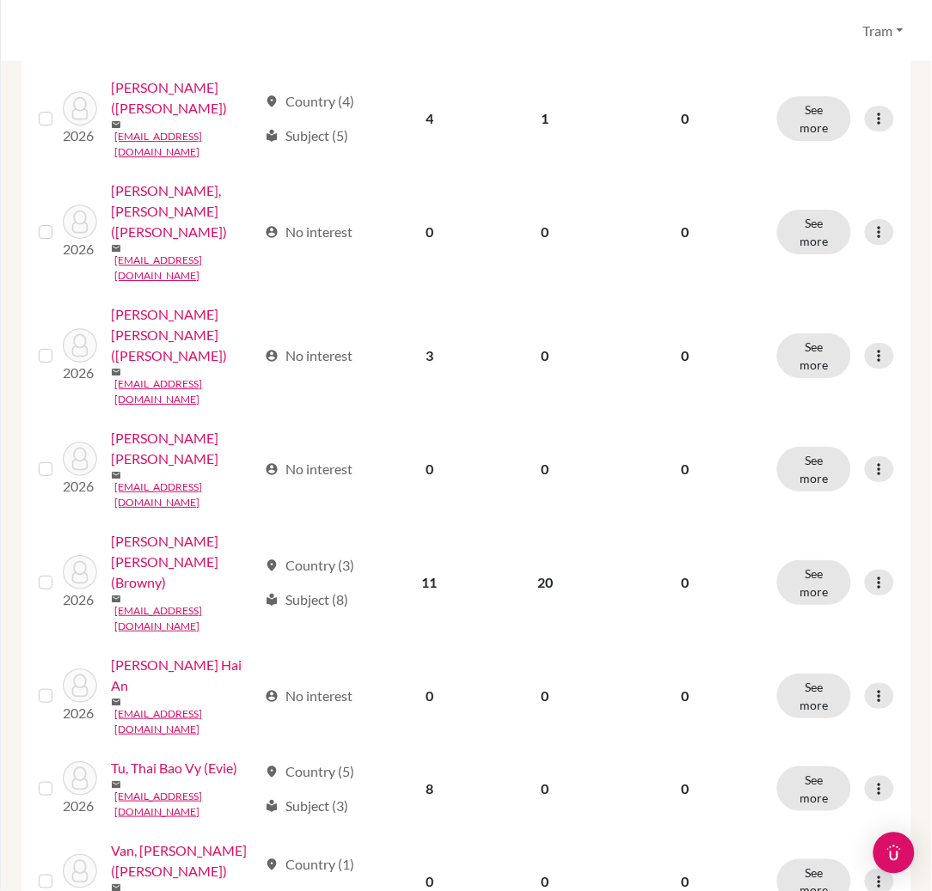
scroll to position [1146, 0]
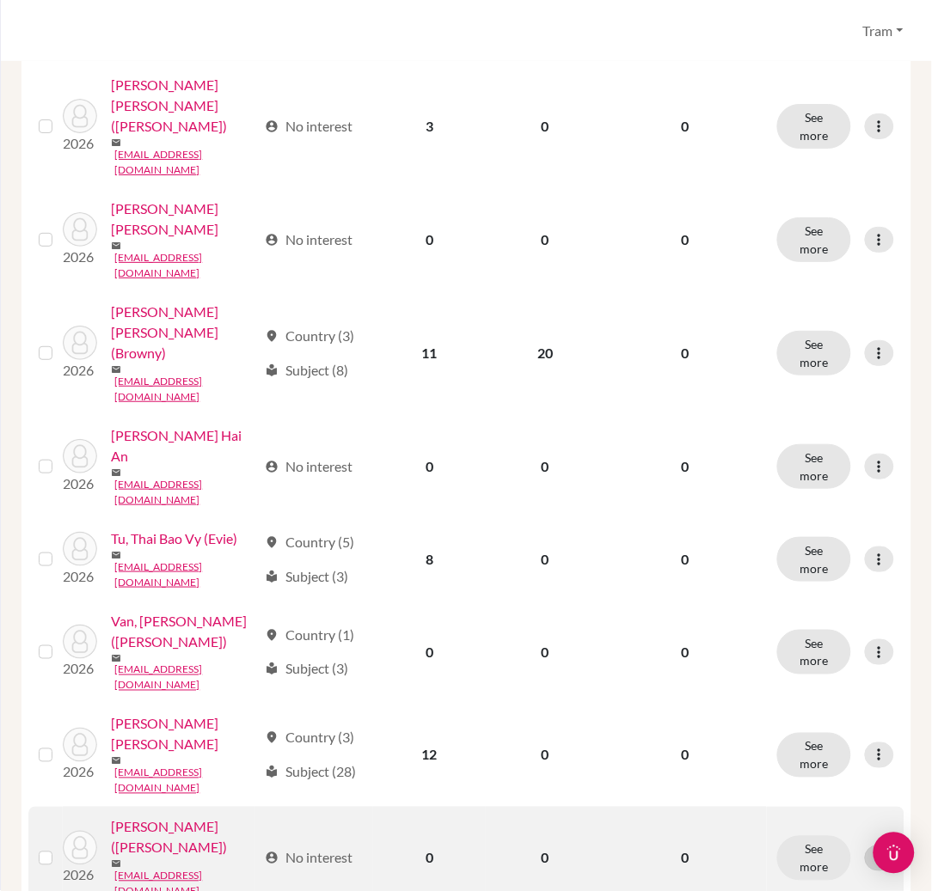
click at [871, 850] on icon at bounding box center [879, 858] width 17 height 17
click at [790, 493] on button "Edit student" at bounding box center [788, 496] width 136 height 28
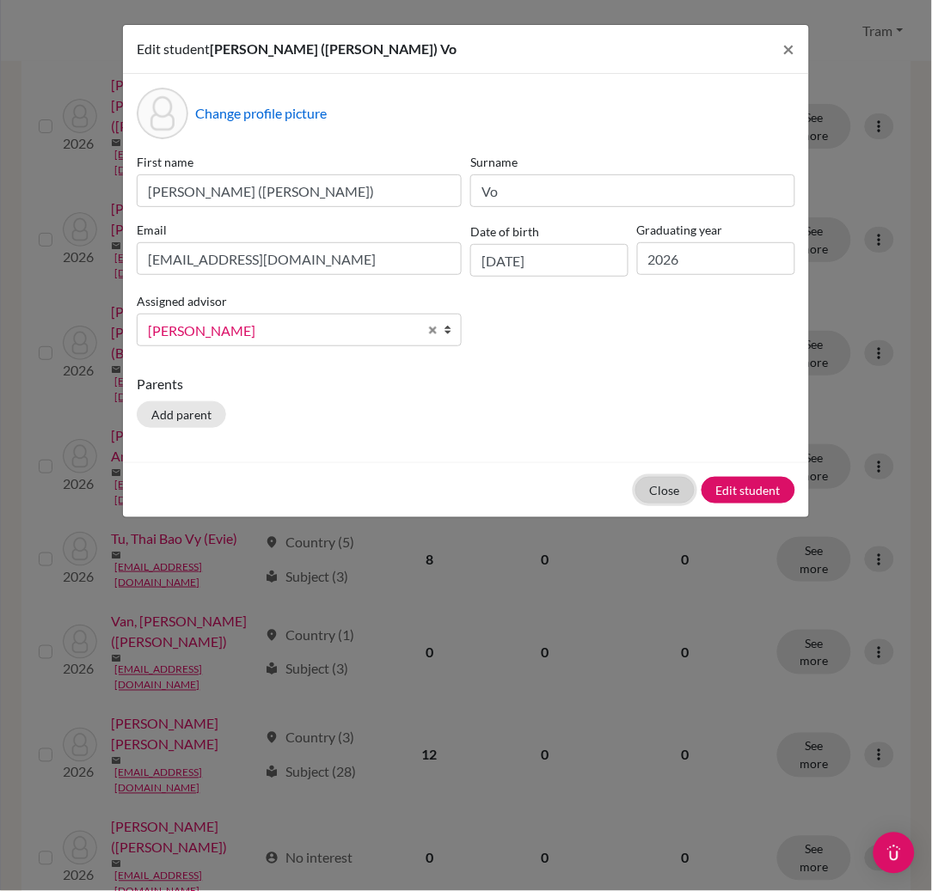
click at [655, 484] on button "Close" at bounding box center [664, 490] width 59 height 27
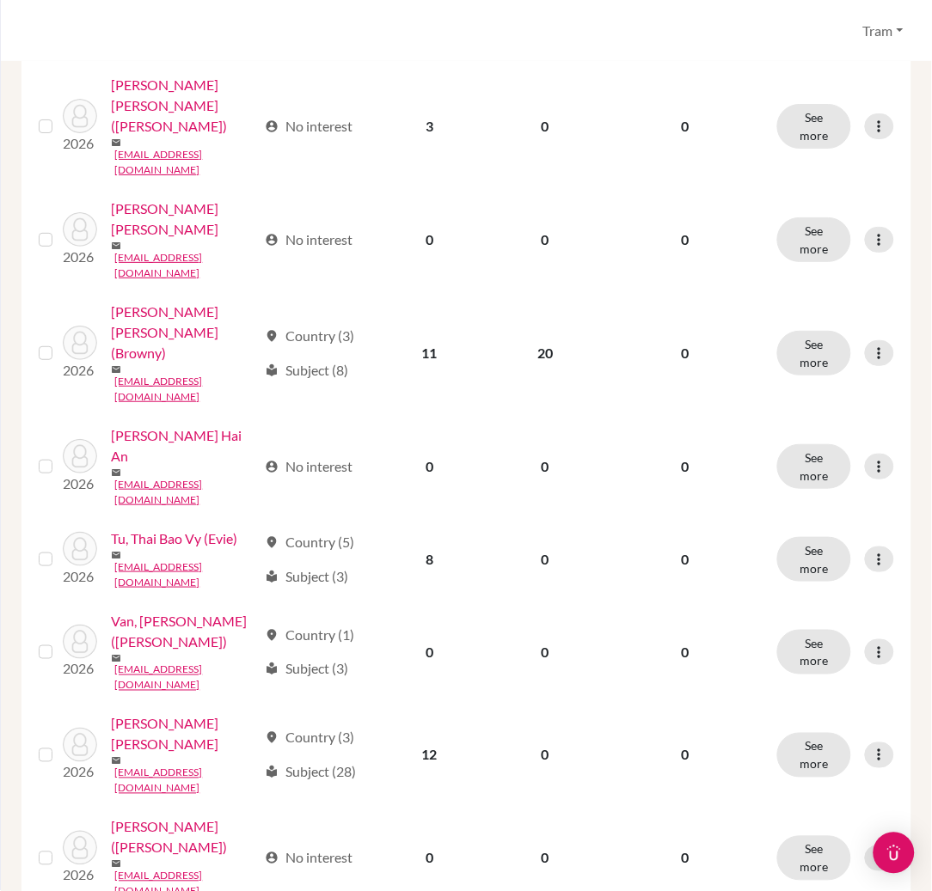
click at [757, 651] on button "Edit student" at bounding box center [788, 654] width 136 height 28
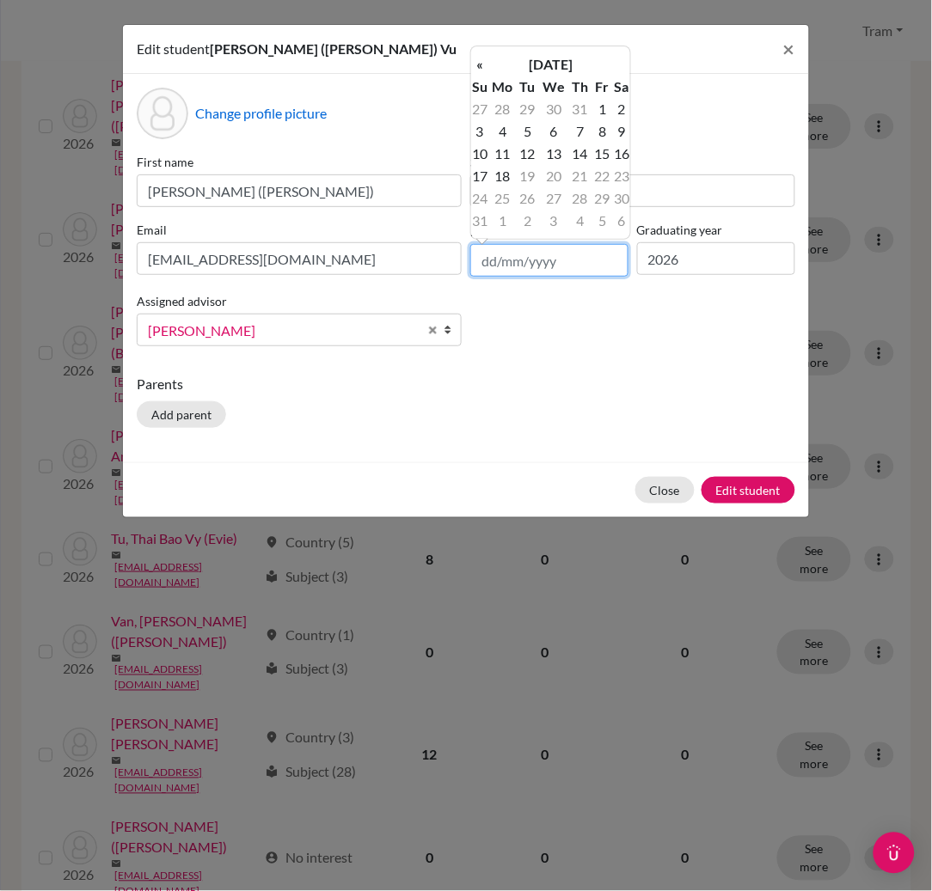
click at [498, 273] on input "text" at bounding box center [549, 260] width 158 height 33
type input "[DATE]"
click at [578, 127] on td "8" at bounding box center [580, 131] width 22 height 22
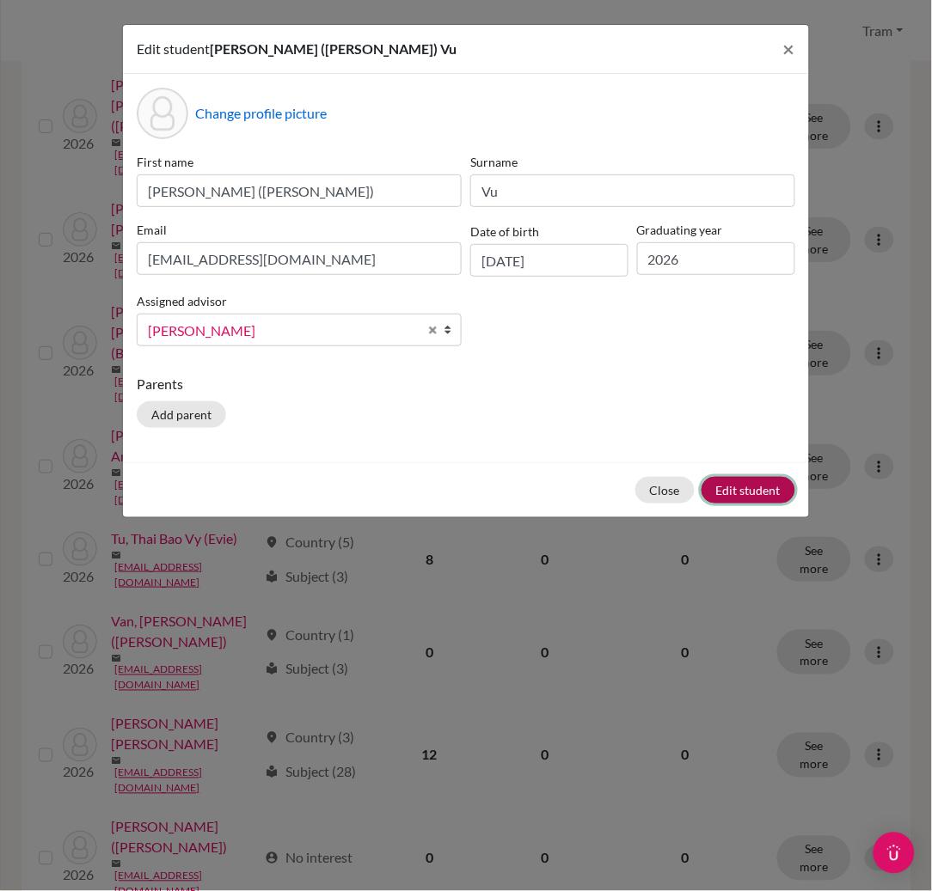
click at [719, 499] on button "Edit student" at bounding box center [748, 490] width 94 height 27
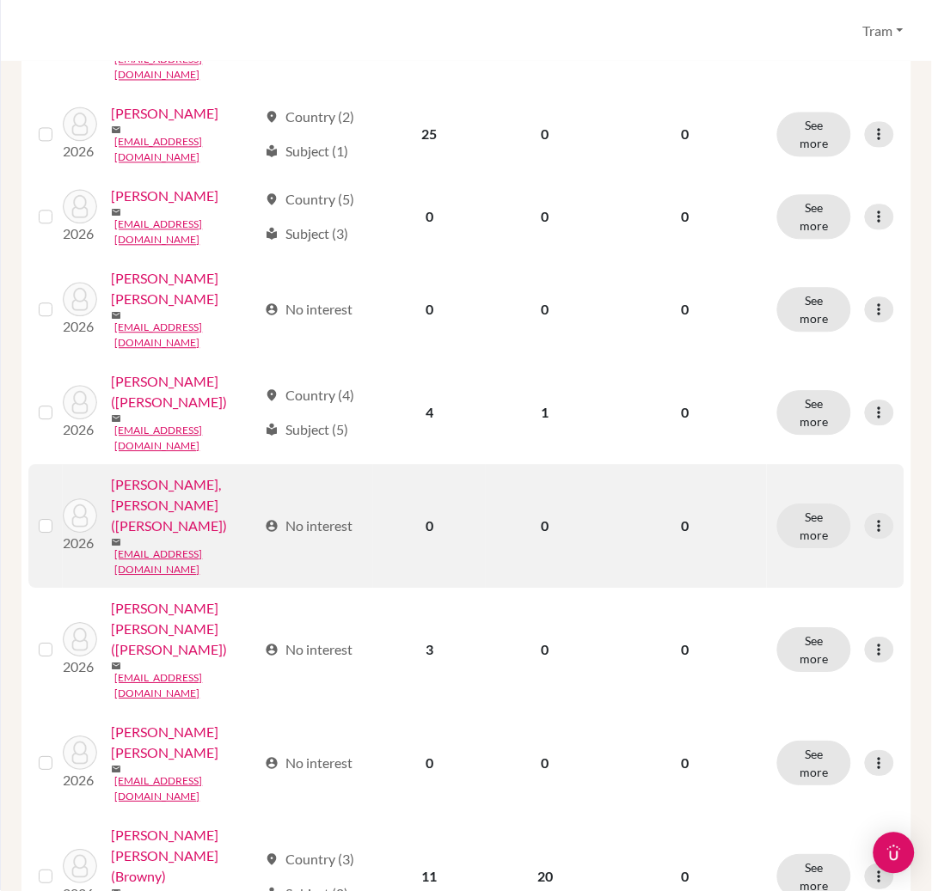
scroll to position [1176, 0]
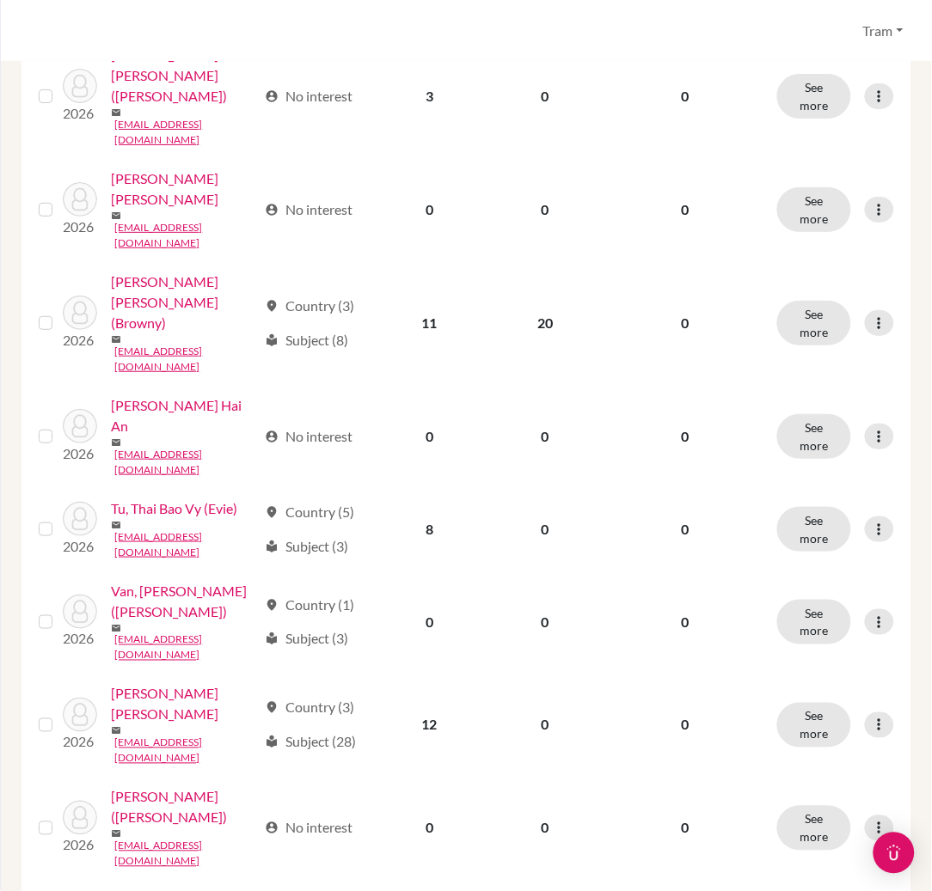
click at [817, 689] on button "Edit student" at bounding box center [788, 700] width 136 height 28
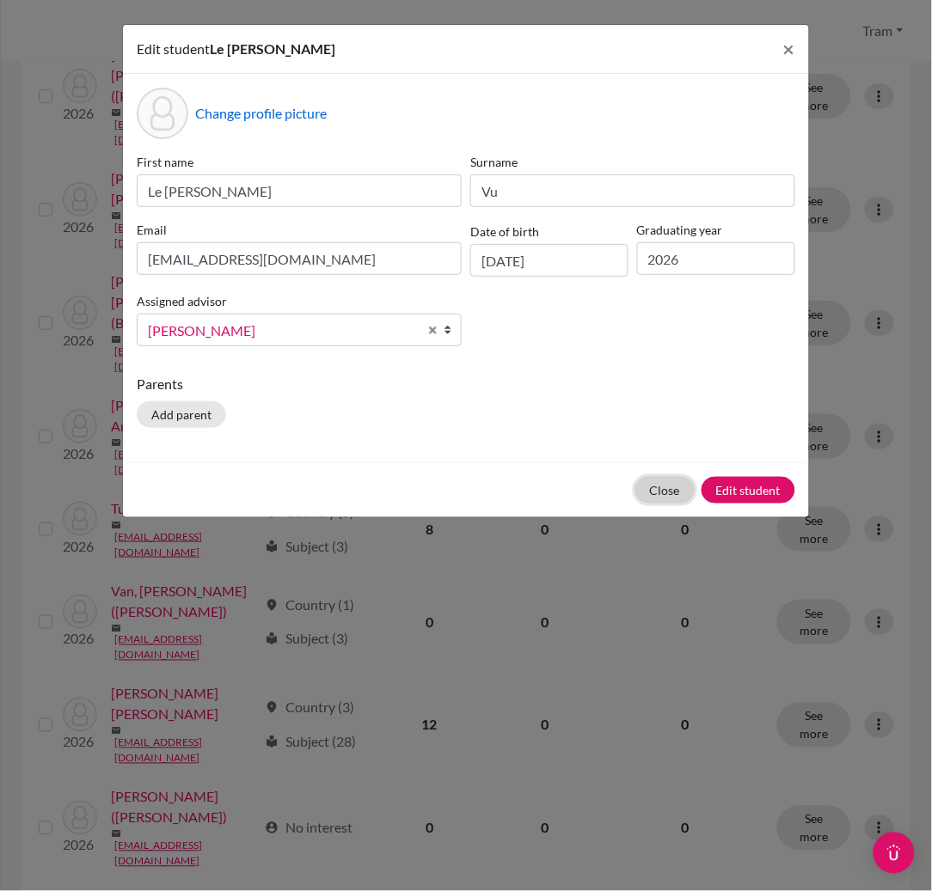
click at [670, 488] on button "Close" at bounding box center [664, 490] width 59 height 27
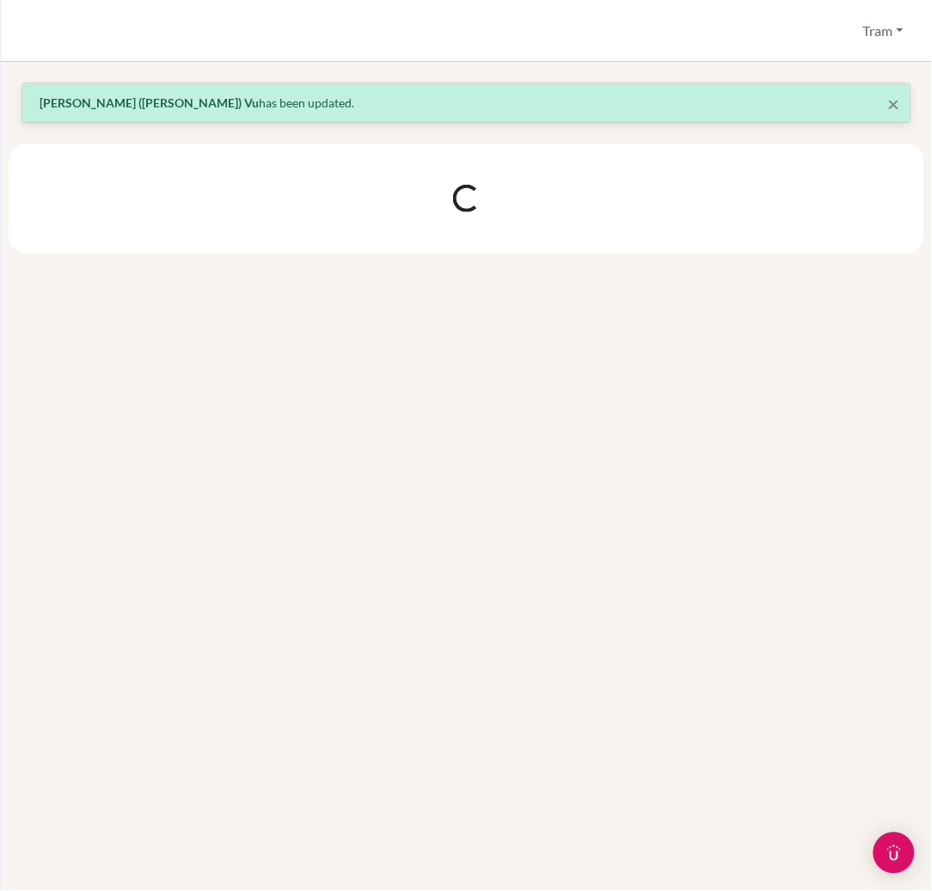
scroll to position [0, 0]
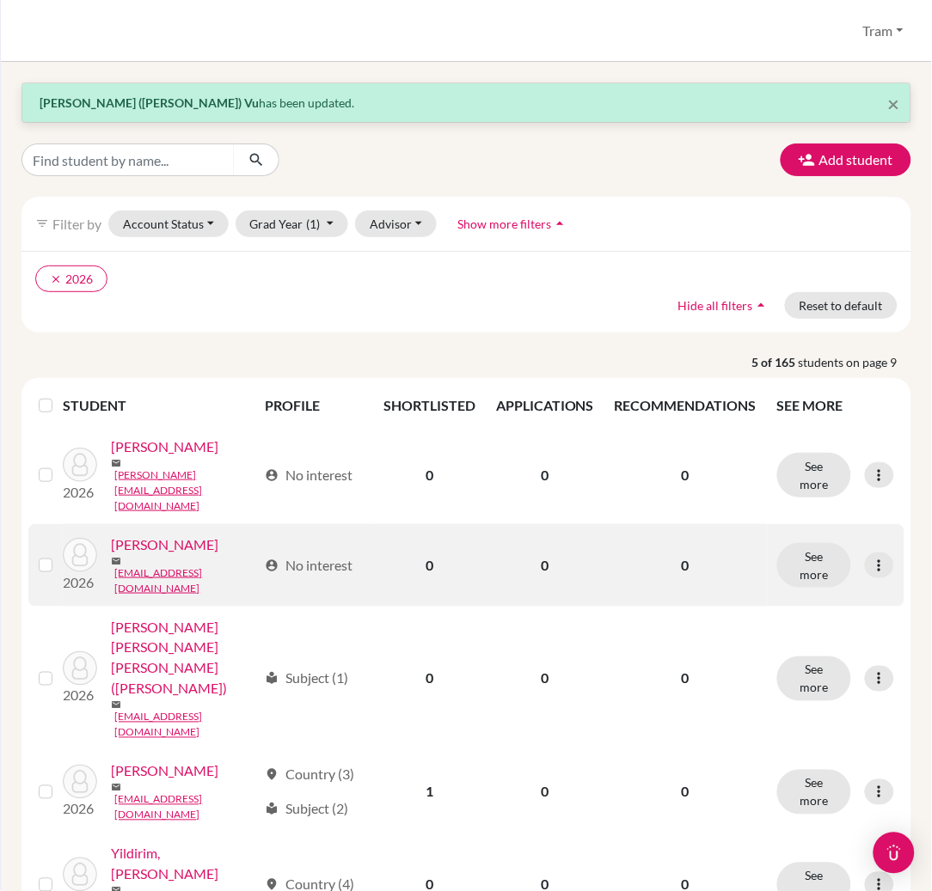
scroll to position [65, 0]
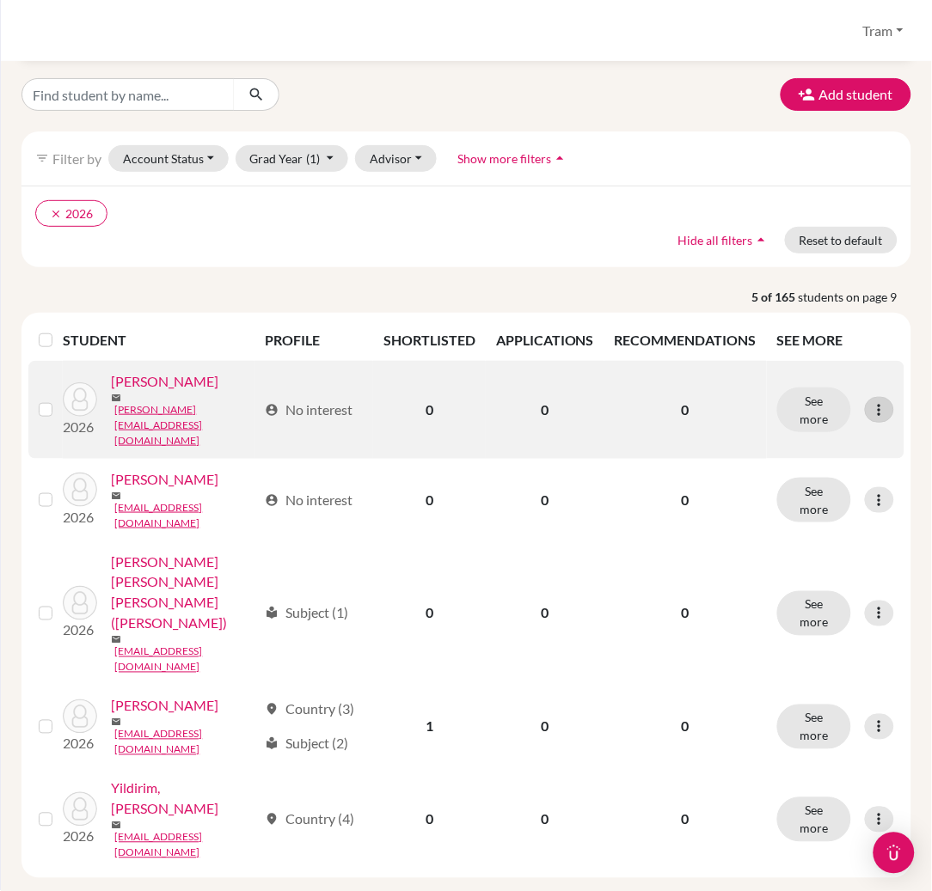
click at [871, 411] on icon at bounding box center [879, 409] width 17 height 17
click at [816, 462] on button "Edit student" at bounding box center [788, 453] width 136 height 28
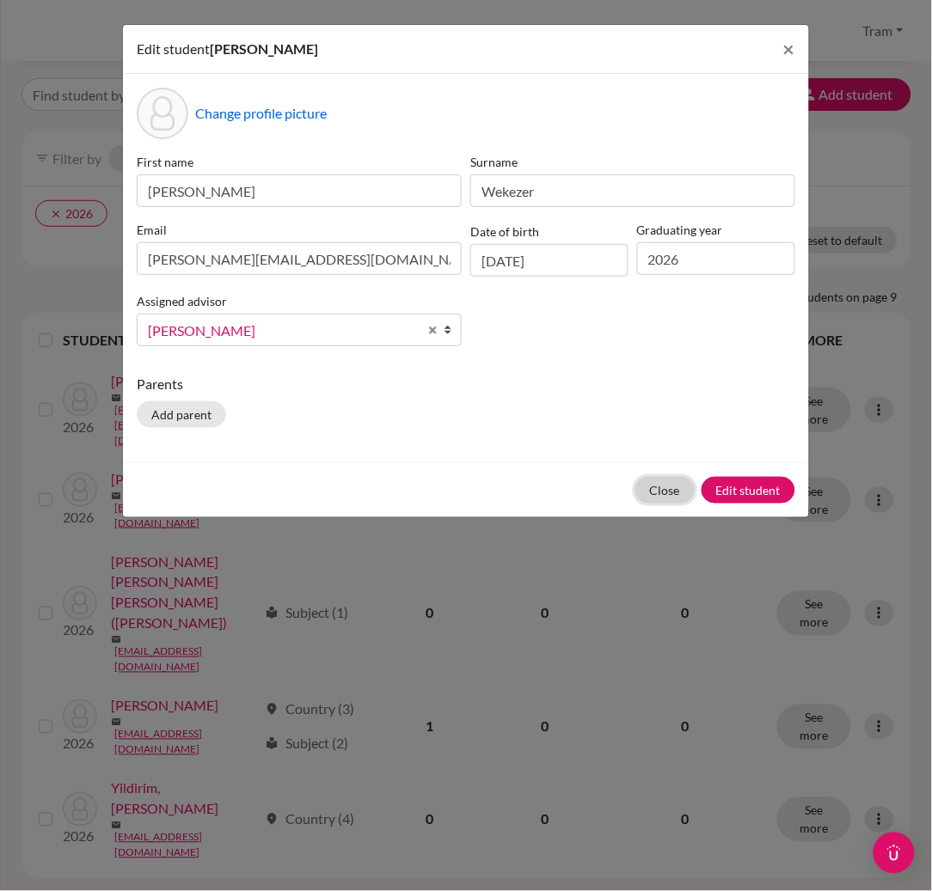
click at [676, 496] on button "Close" at bounding box center [664, 490] width 59 height 27
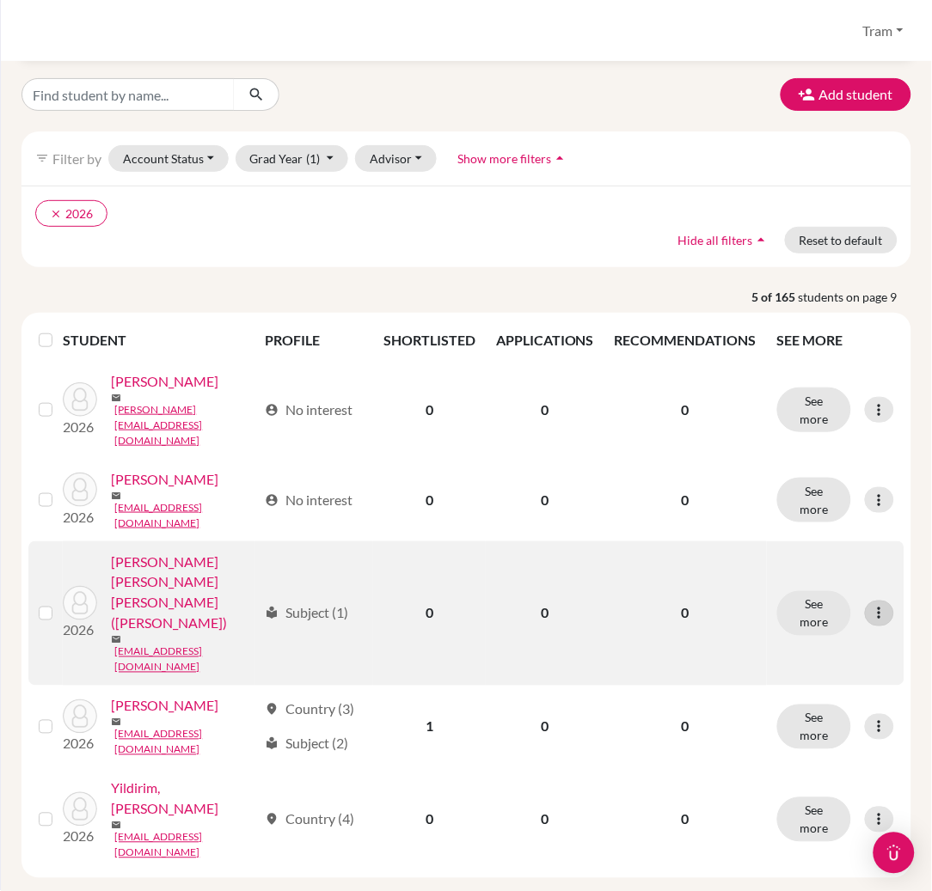
click at [871, 605] on icon at bounding box center [879, 613] width 17 height 17
click at [771, 617] on button "Edit student" at bounding box center [788, 623] width 136 height 28
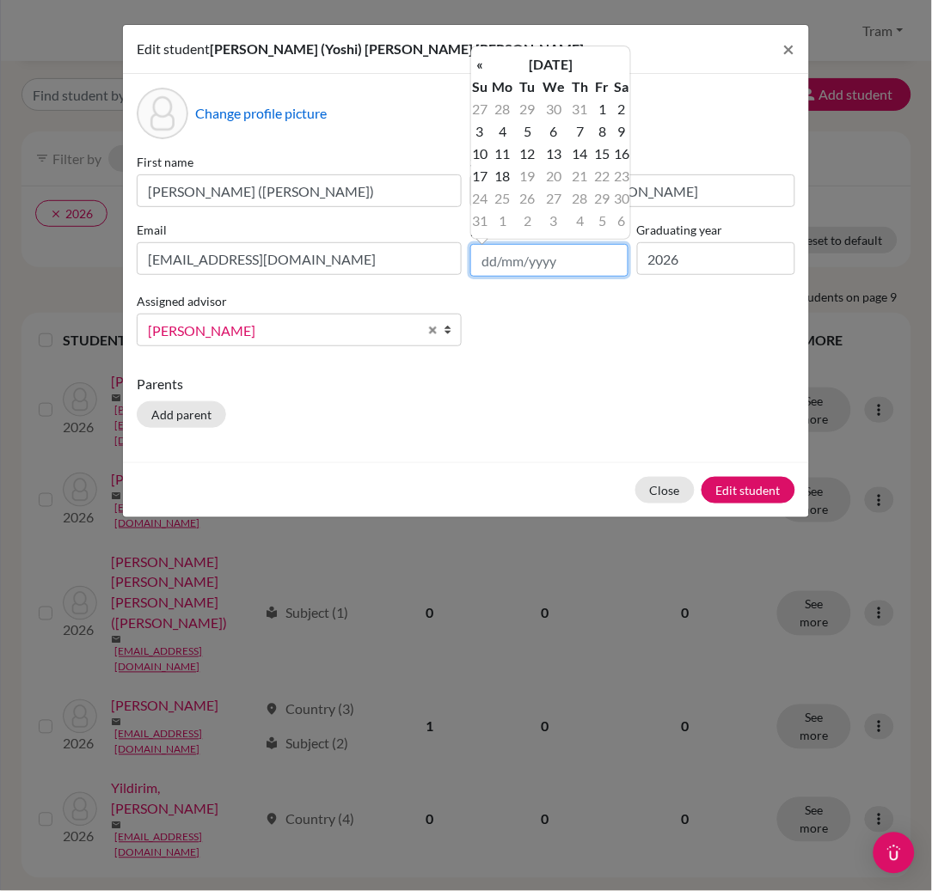
click at [598, 253] on input "text" at bounding box center [549, 260] width 158 height 33
type input "[DATE]"
click at [533, 122] on td "9" at bounding box center [527, 131] width 21 height 22
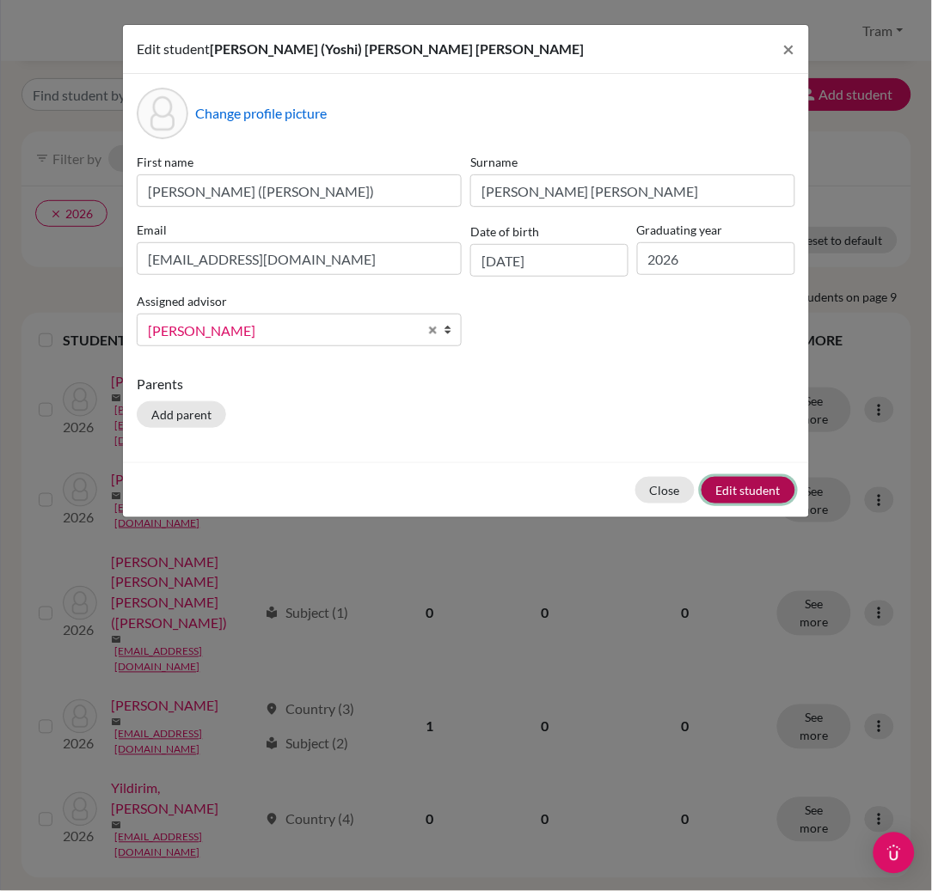
click at [748, 487] on button "Edit student" at bounding box center [748, 490] width 94 height 27
